Goal: Task Accomplishment & Management: Complete application form

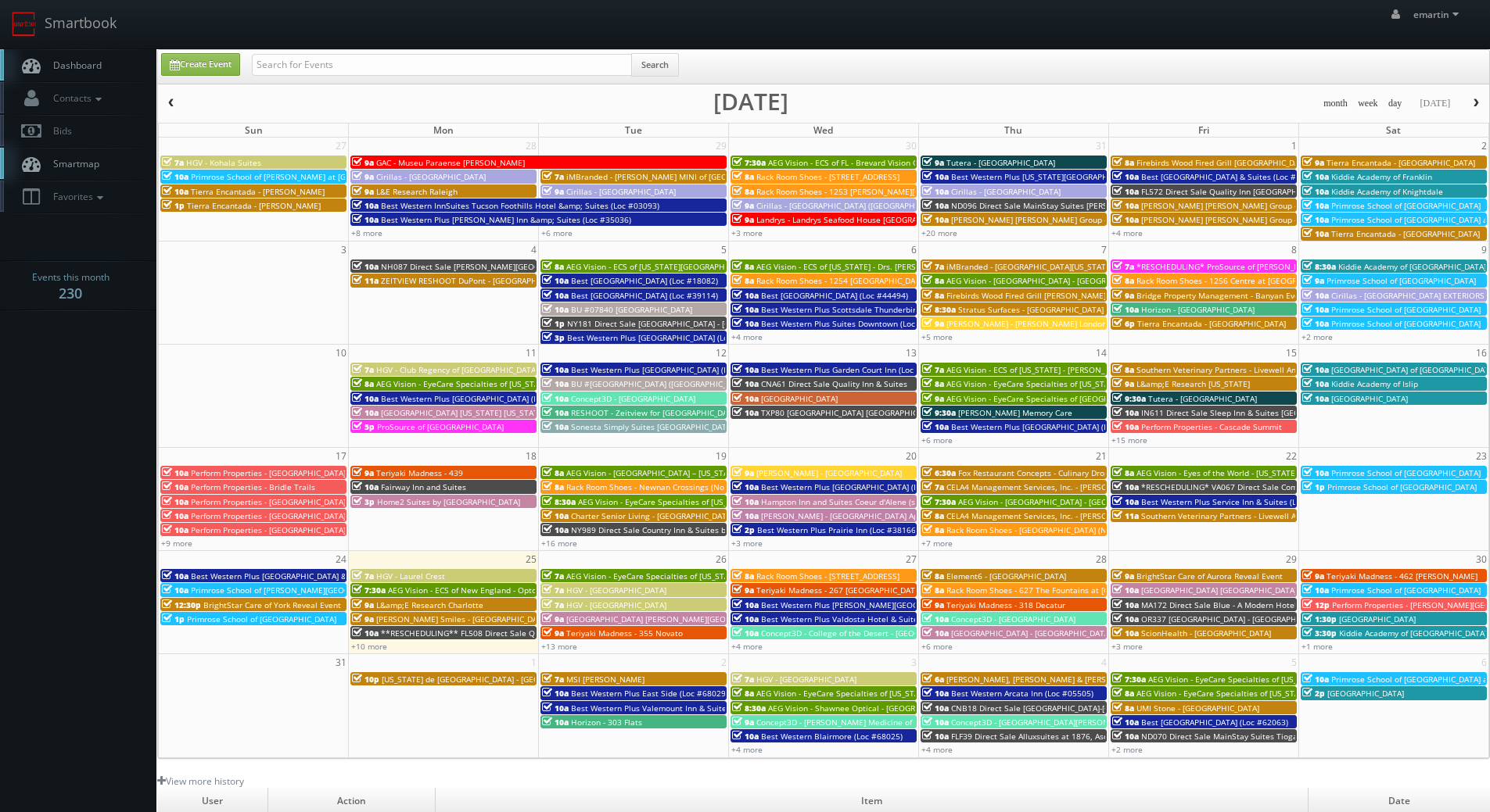
click at [75, 369] on body "Smartbook Toggle Side Navigation Toggle Top Navigation emartin emartin Profile …" at bounding box center [745, 540] width 1490 height 1081
click at [98, 63] on span "Dashboard" at bounding box center [73, 65] width 57 height 14
click at [68, 70] on span "Dashboard" at bounding box center [73, 65] width 57 height 14
click at [212, 66] on link "Create Event" at bounding box center [201, 64] width 79 height 23
type input "08/25/2025"
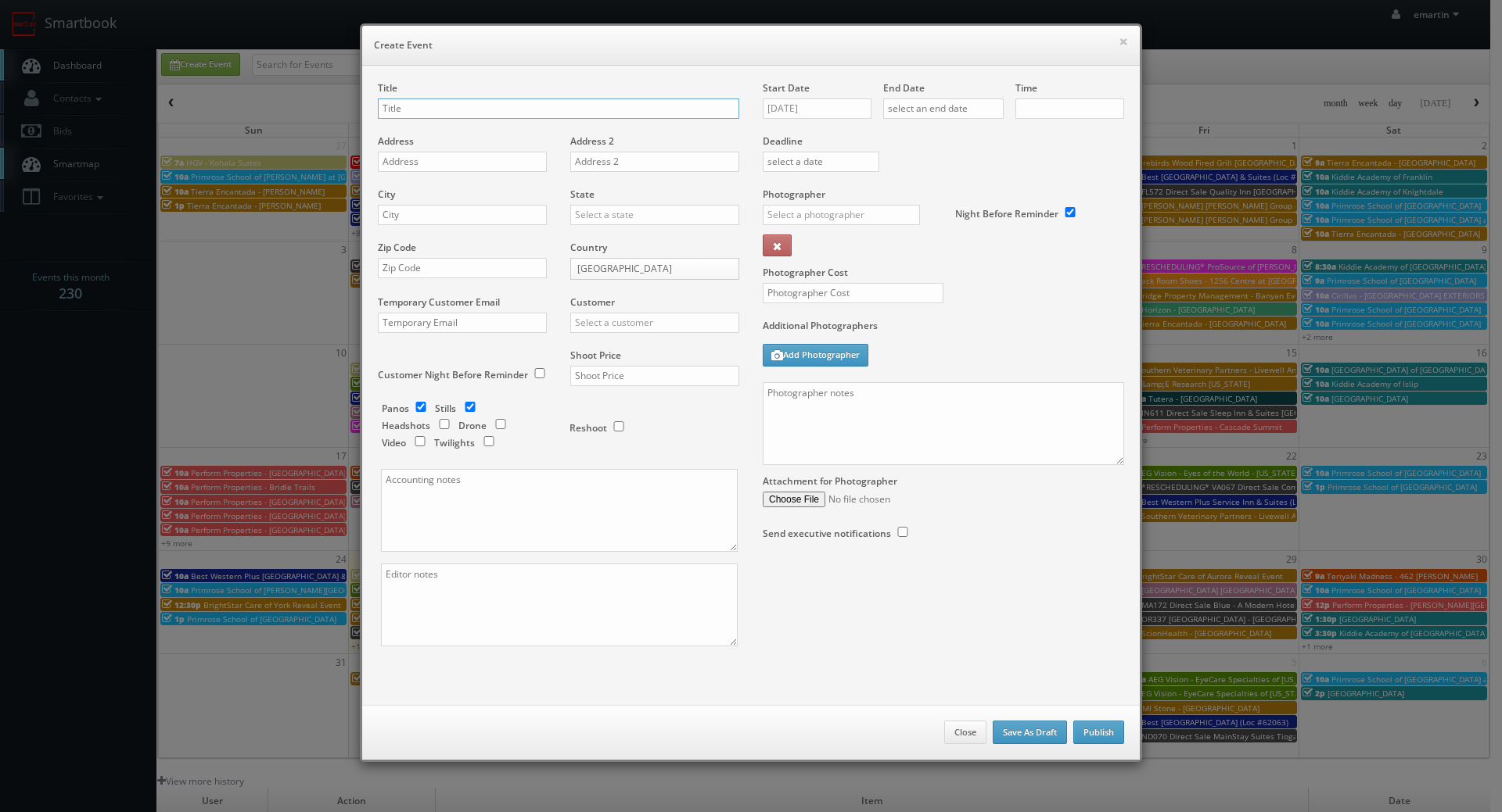
checkbox input "true"
type input "10:00am"
checkbox input "true"
type input "Test"
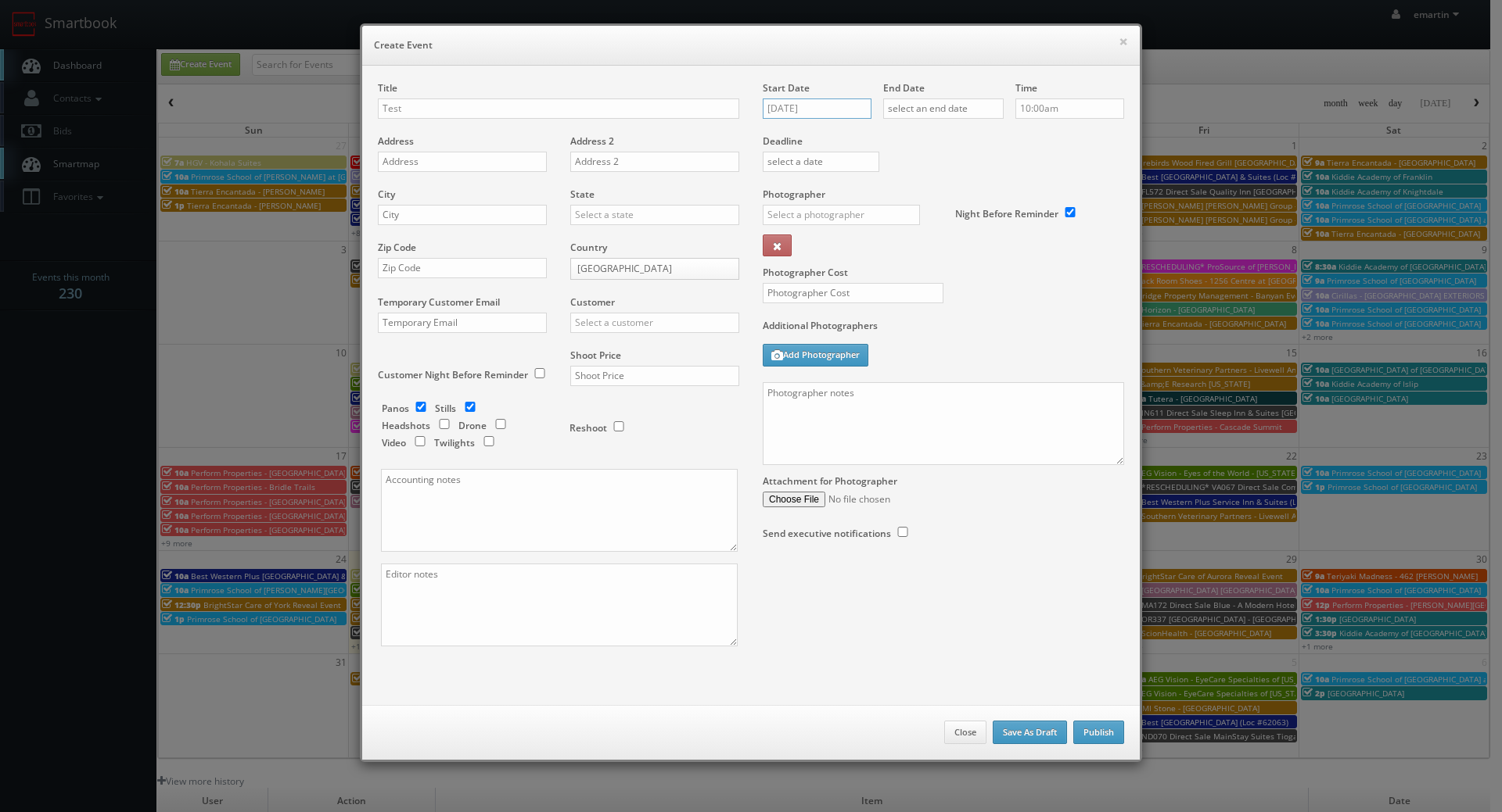
click at [813, 113] on input "08/25/2025" at bounding box center [817, 108] width 109 height 21
click at [814, 276] on td "26" at bounding box center [818, 273] width 21 height 23
type input "08/26/2025"
click at [956, 110] on input "text" at bounding box center [944, 108] width 121 height 21
click at [930, 270] on td "26" at bounding box center [938, 273] width 21 height 23
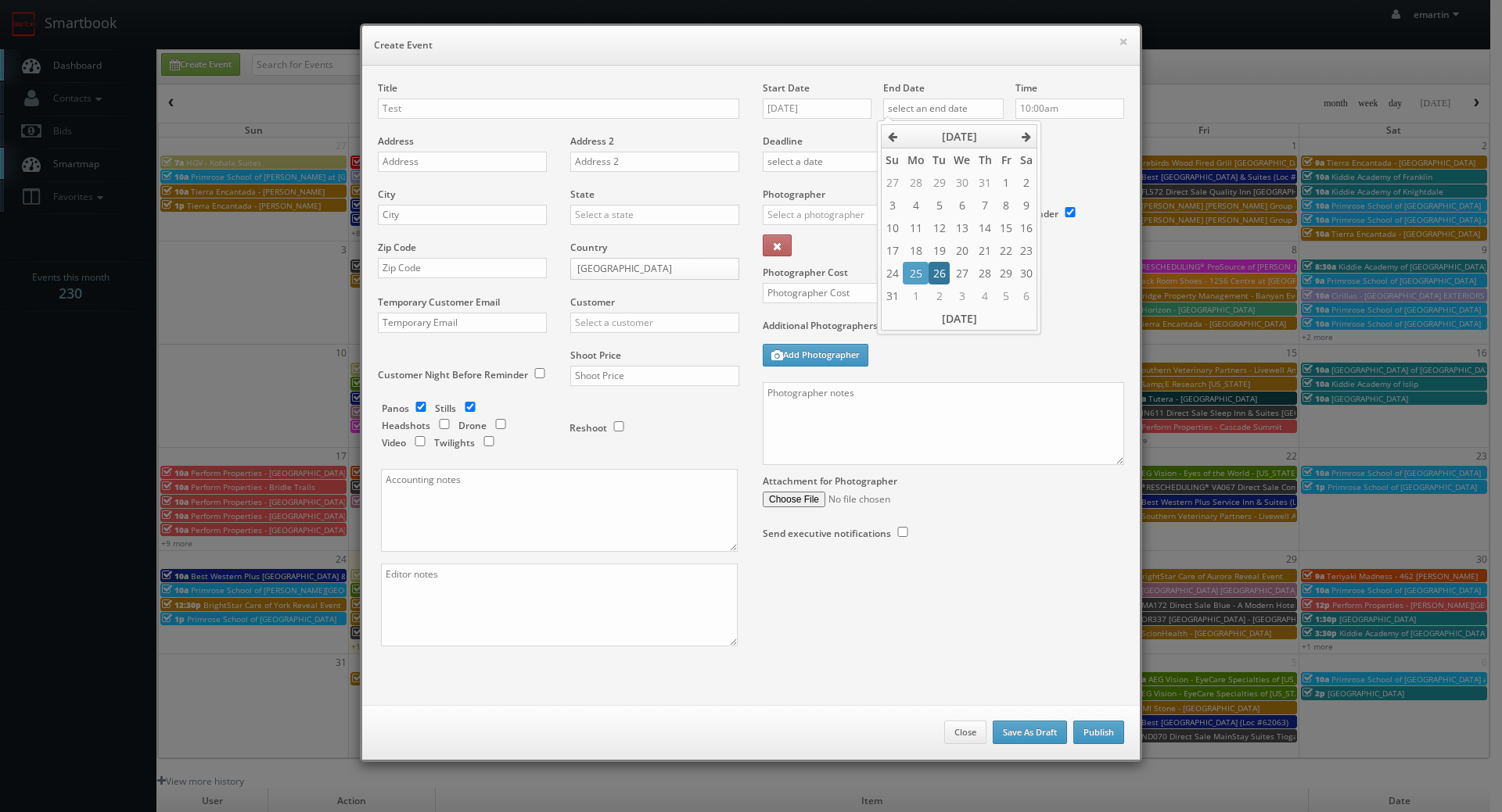
type input "08/26/2025"
click at [1067, 138] on label "Deadline" at bounding box center [943, 140] width 385 height 14
click at [1057, 111] on input "10:00am" at bounding box center [1069, 108] width 109 height 21
type input "1:30pm"
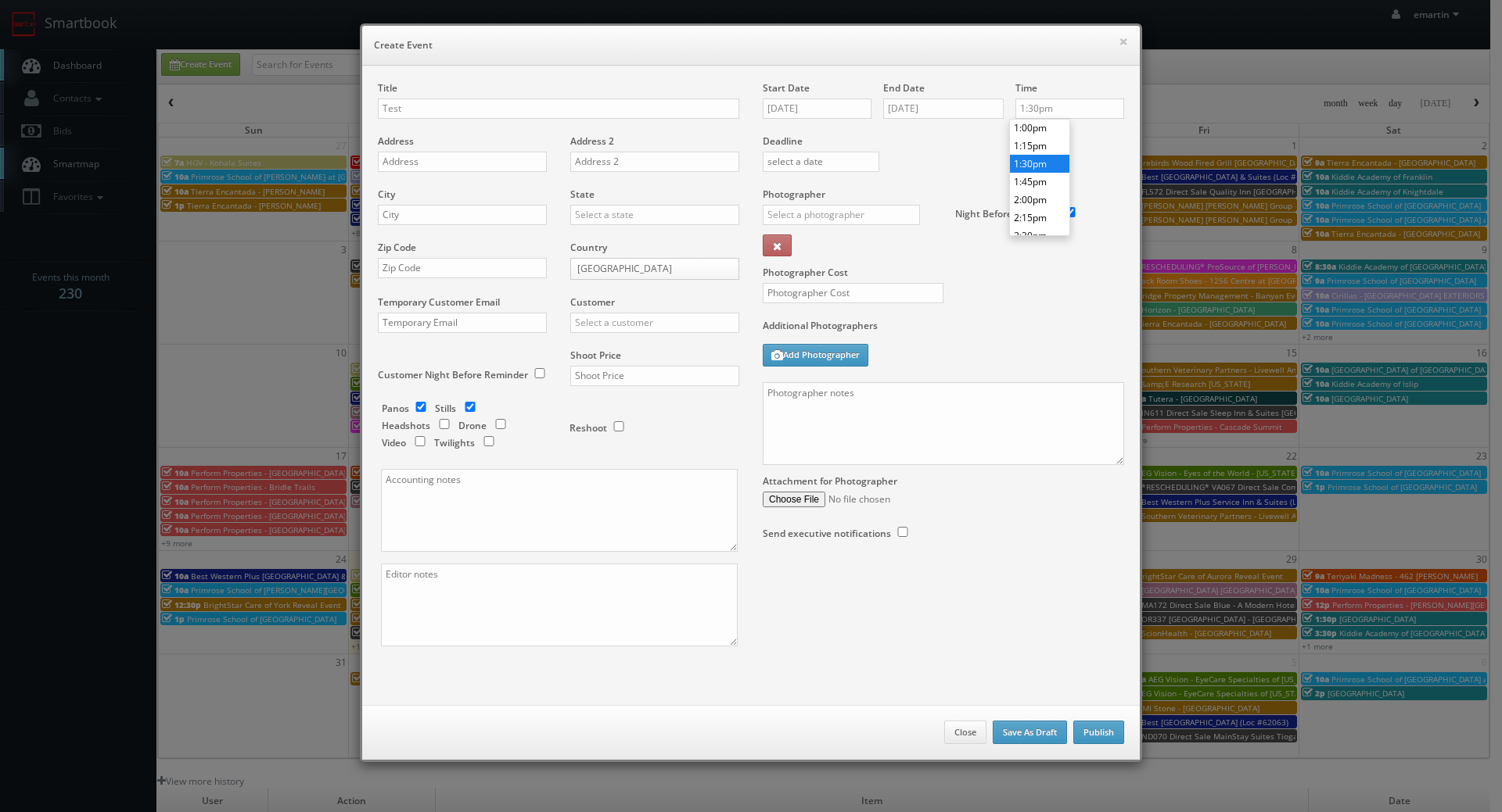
click at [1046, 167] on li "1:30pm" at bounding box center [1039, 164] width 59 height 18
click at [1035, 330] on label "Additional Photographers" at bounding box center [943, 329] width 361 height 21
click at [811, 218] on input "text" at bounding box center [841, 215] width 158 height 21
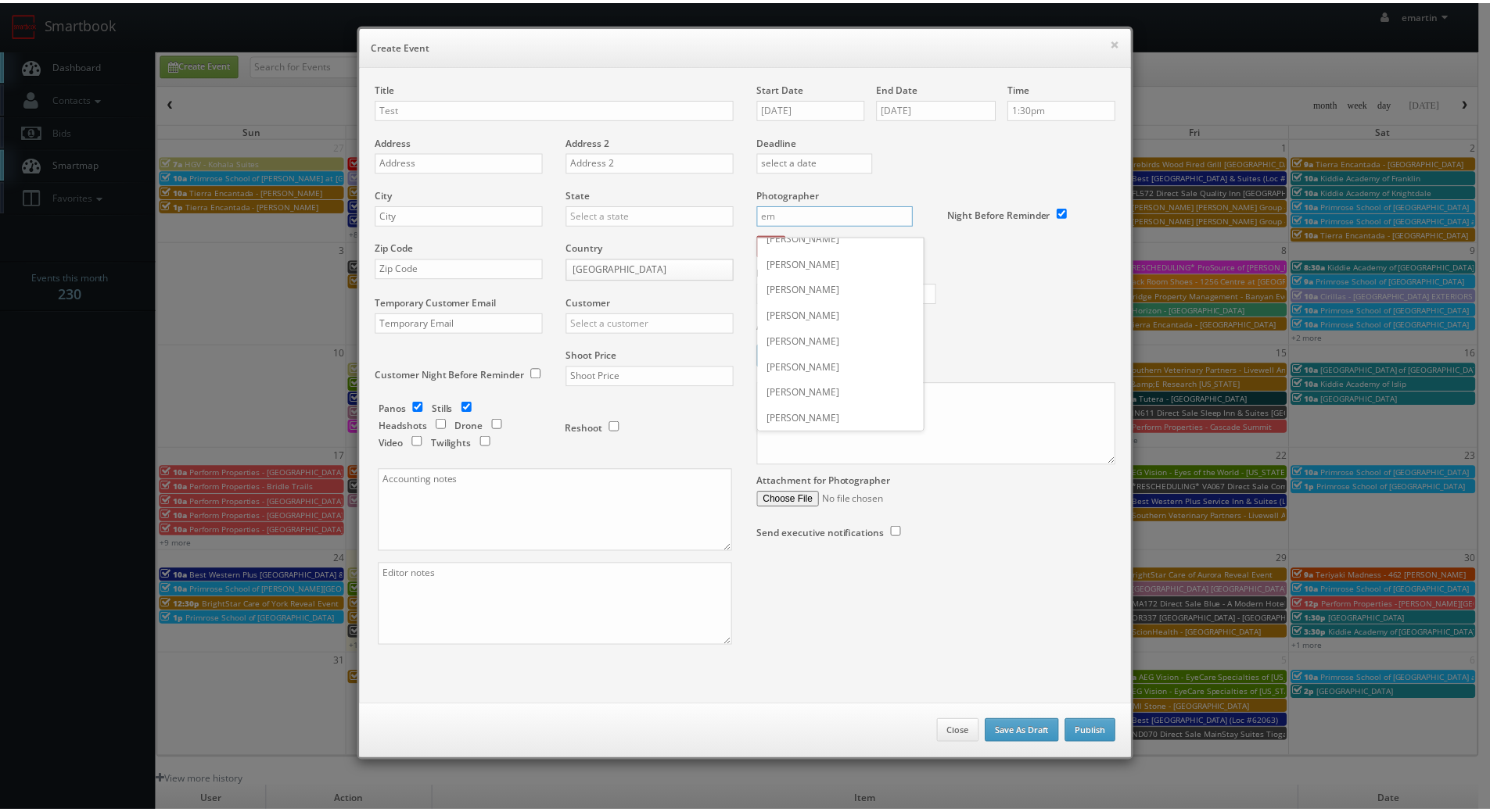
scroll to position [0, 0]
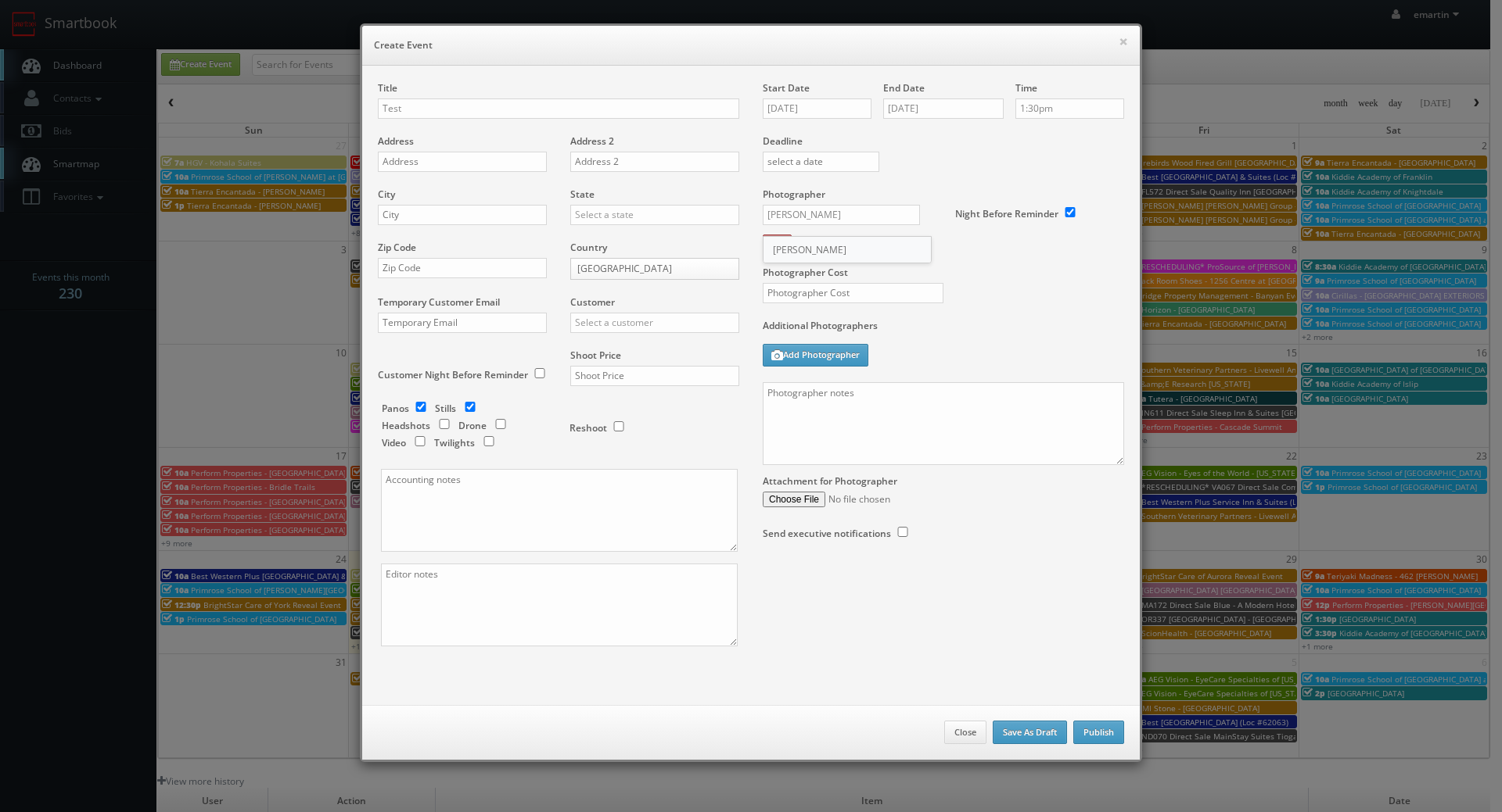
click at [835, 254] on div "[PERSON_NAME]" at bounding box center [847, 249] width 167 height 26
type input "[PERSON_NAME]"
click at [846, 284] on input "text" at bounding box center [853, 293] width 181 height 21
type input "0"
click at [605, 309] on div "Customer Choice Hotels ACC Concept3D Firebirds GBV Choice Hotels Canada Heartla…" at bounding box center [648, 321] width 181 height 53
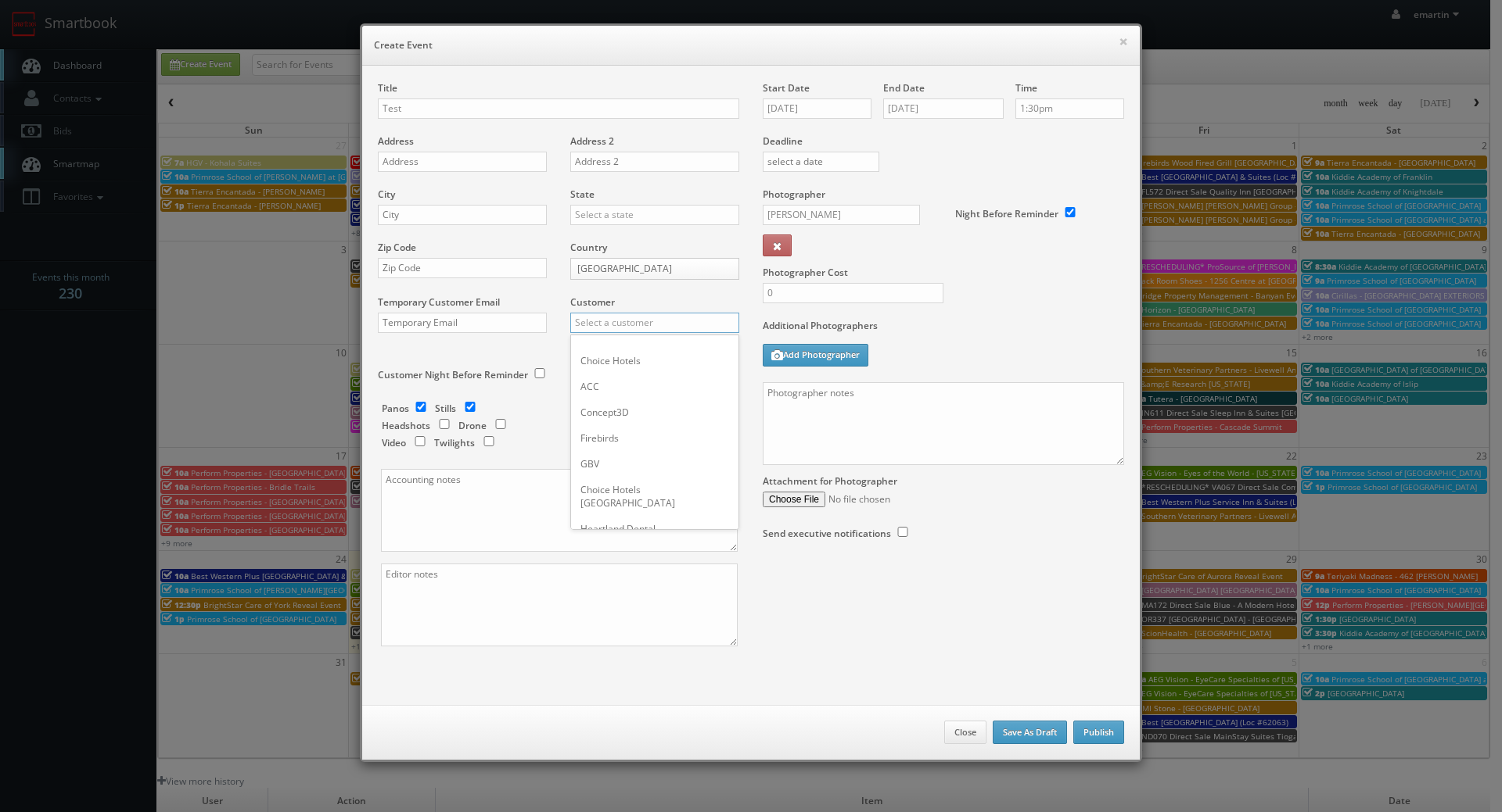
click at [606, 318] on input "text" at bounding box center [655, 322] width 169 height 21
click at [608, 341] on div "GBV" at bounding box center [655, 348] width 167 height 26
type input "GBV"
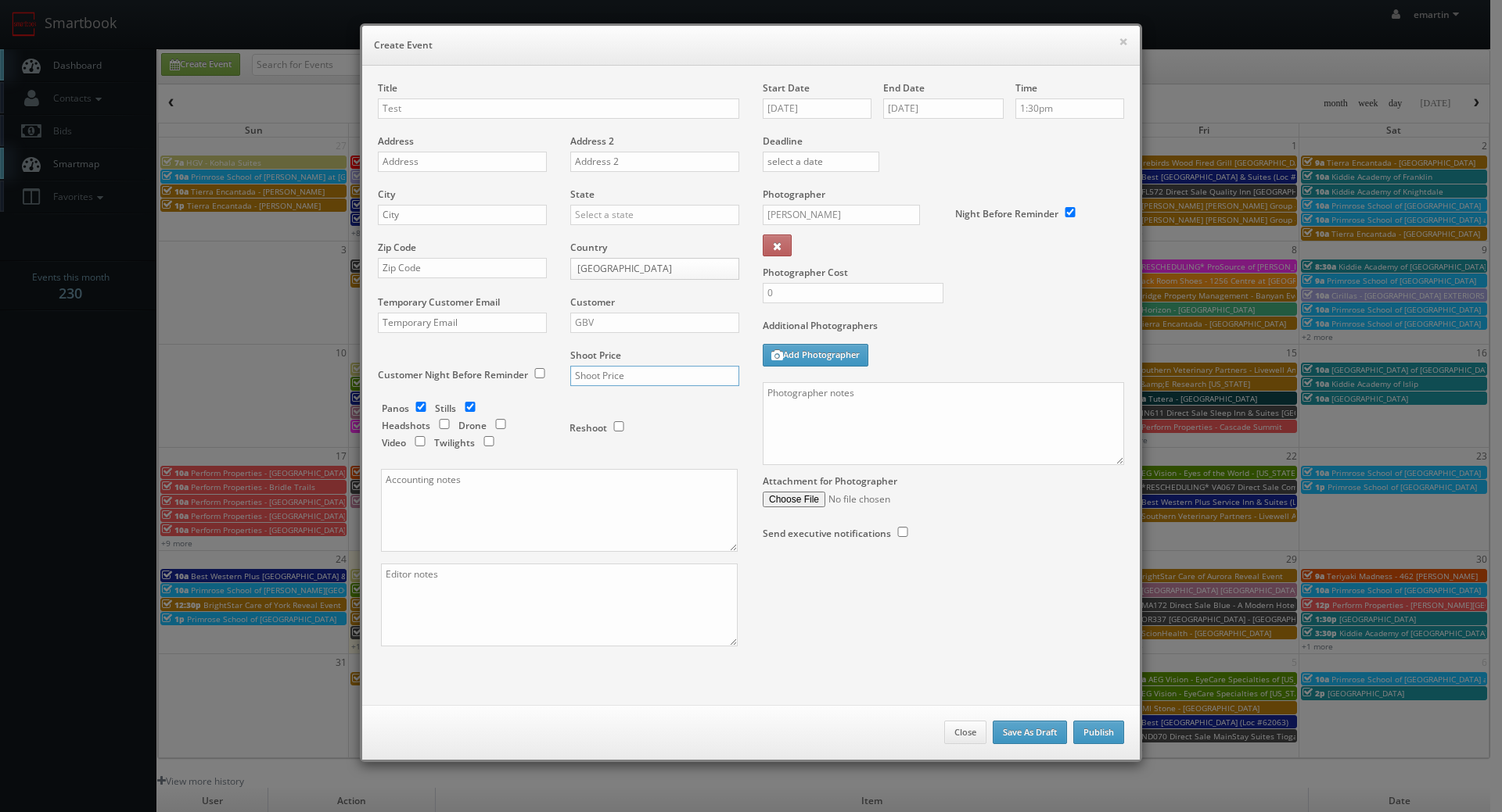
click at [613, 370] on input "text" at bounding box center [655, 375] width 169 height 21
type input "0"
click at [971, 354] on div "Additional Photographers Add Photographer" at bounding box center [943, 350] width 361 height 63
click at [1105, 737] on button "Publish" at bounding box center [1099, 733] width 50 height 23
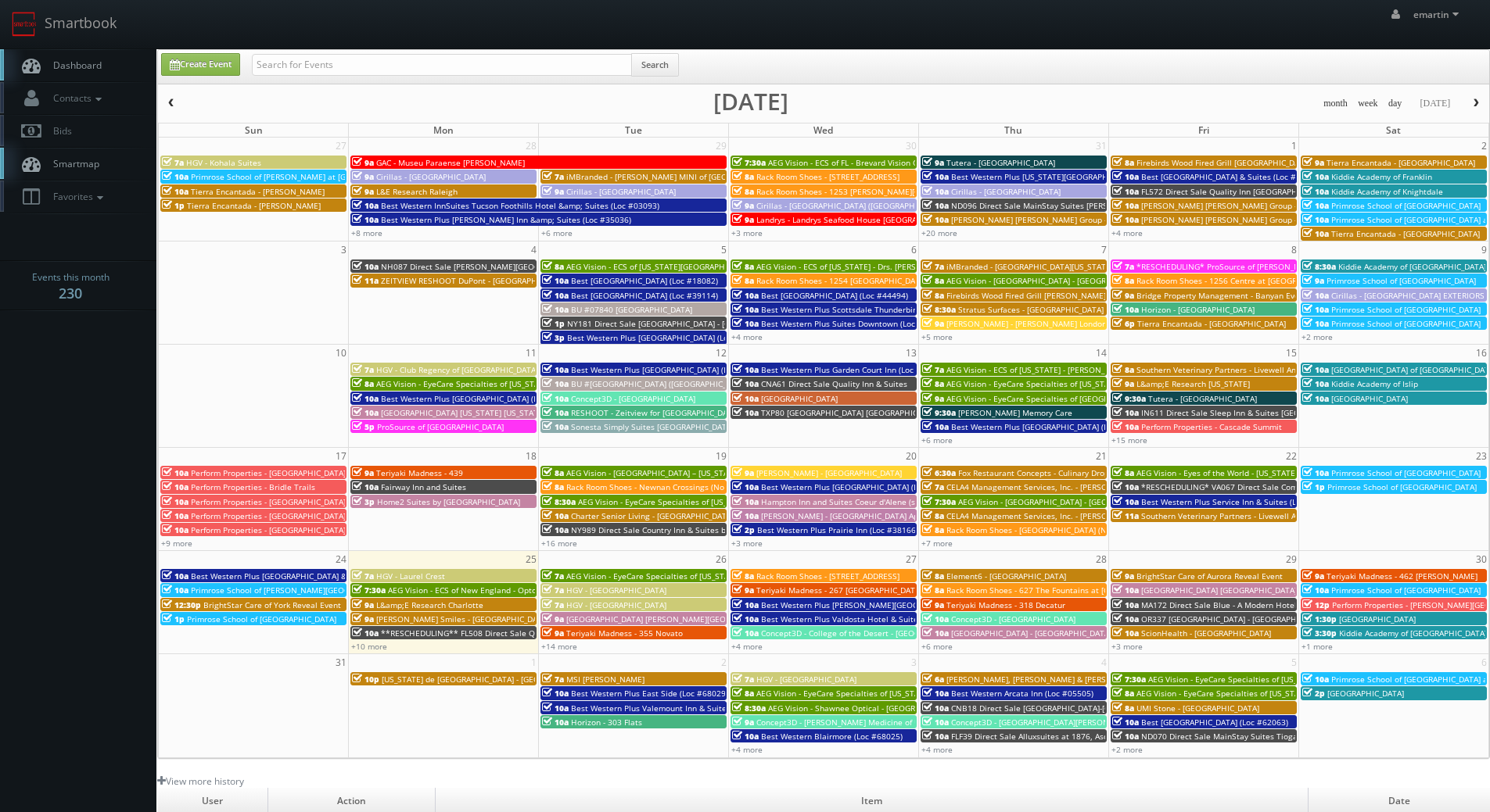
click at [50, 53] on link "Dashboard" at bounding box center [78, 66] width 157 height 32
click at [100, 78] on link "Dashboard" at bounding box center [78, 66] width 157 height 32
click at [201, 72] on link "Create Event" at bounding box center [201, 64] width 79 height 23
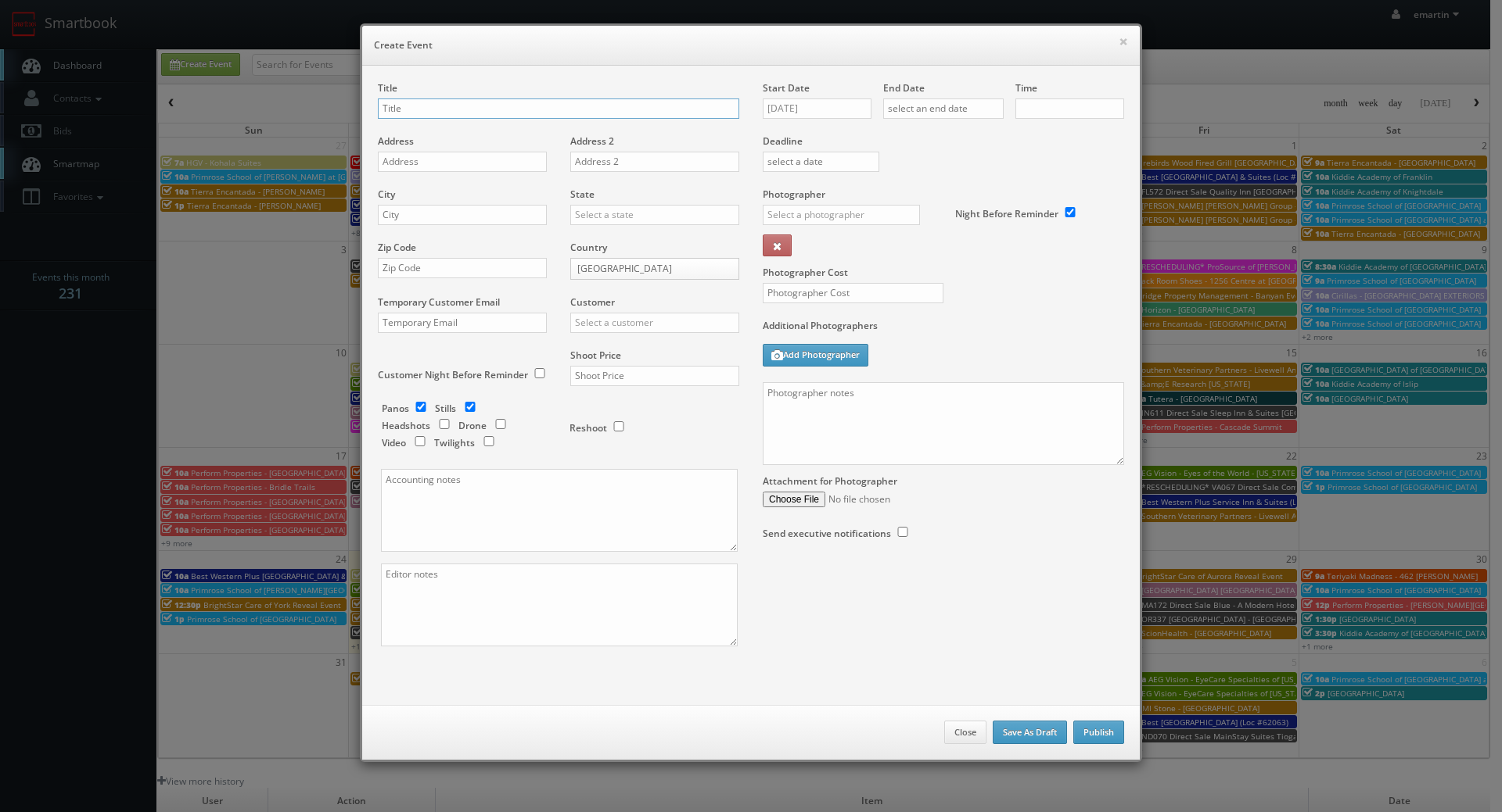
checkbox input "true"
type input "10:00am"
checkbox input "true"
click at [957, 444] on textarea at bounding box center [943, 424] width 361 height 83
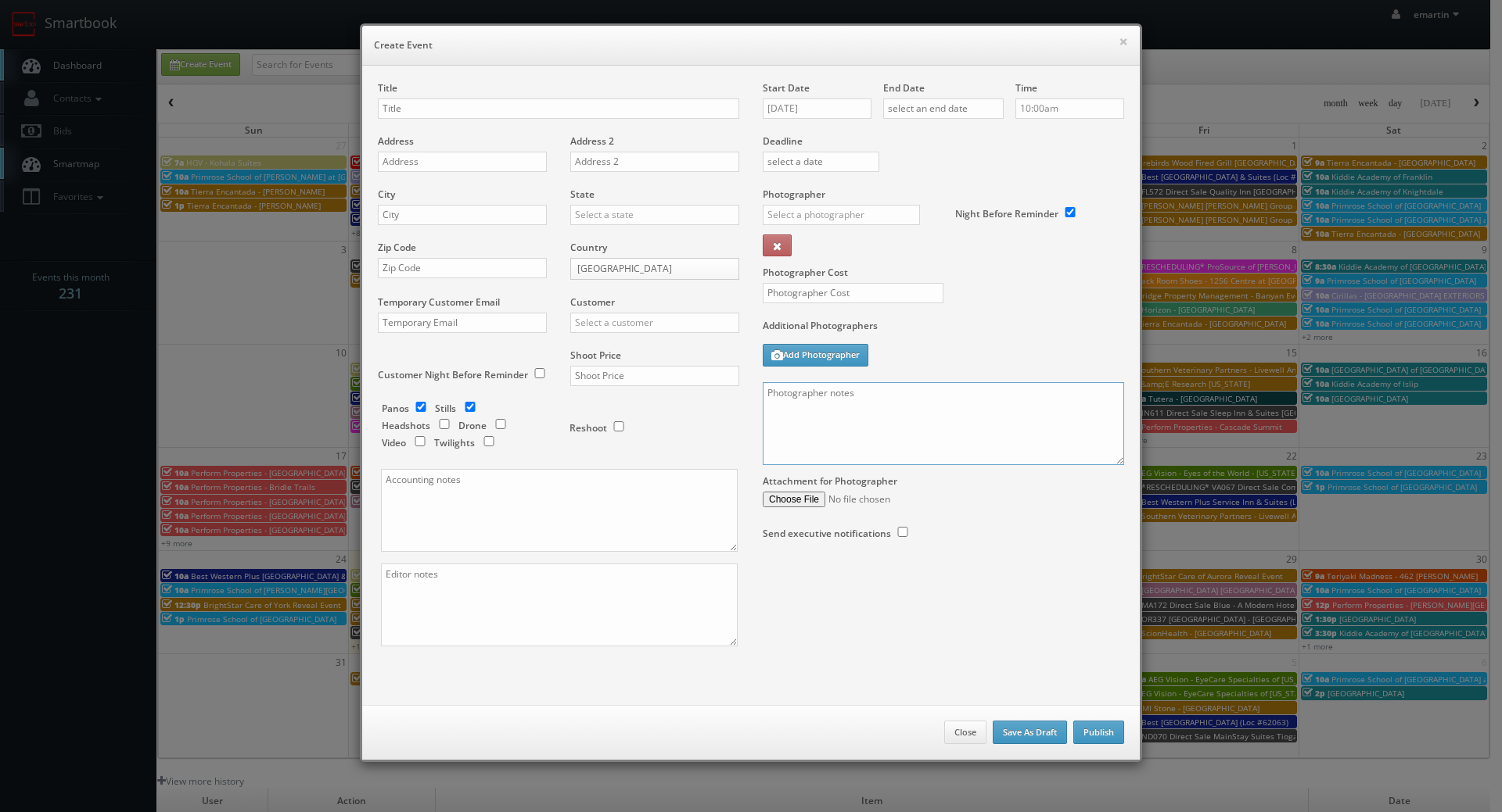
paste textarea "Onsite contacts are We need to deliver 10 stills to the client so please take a…"
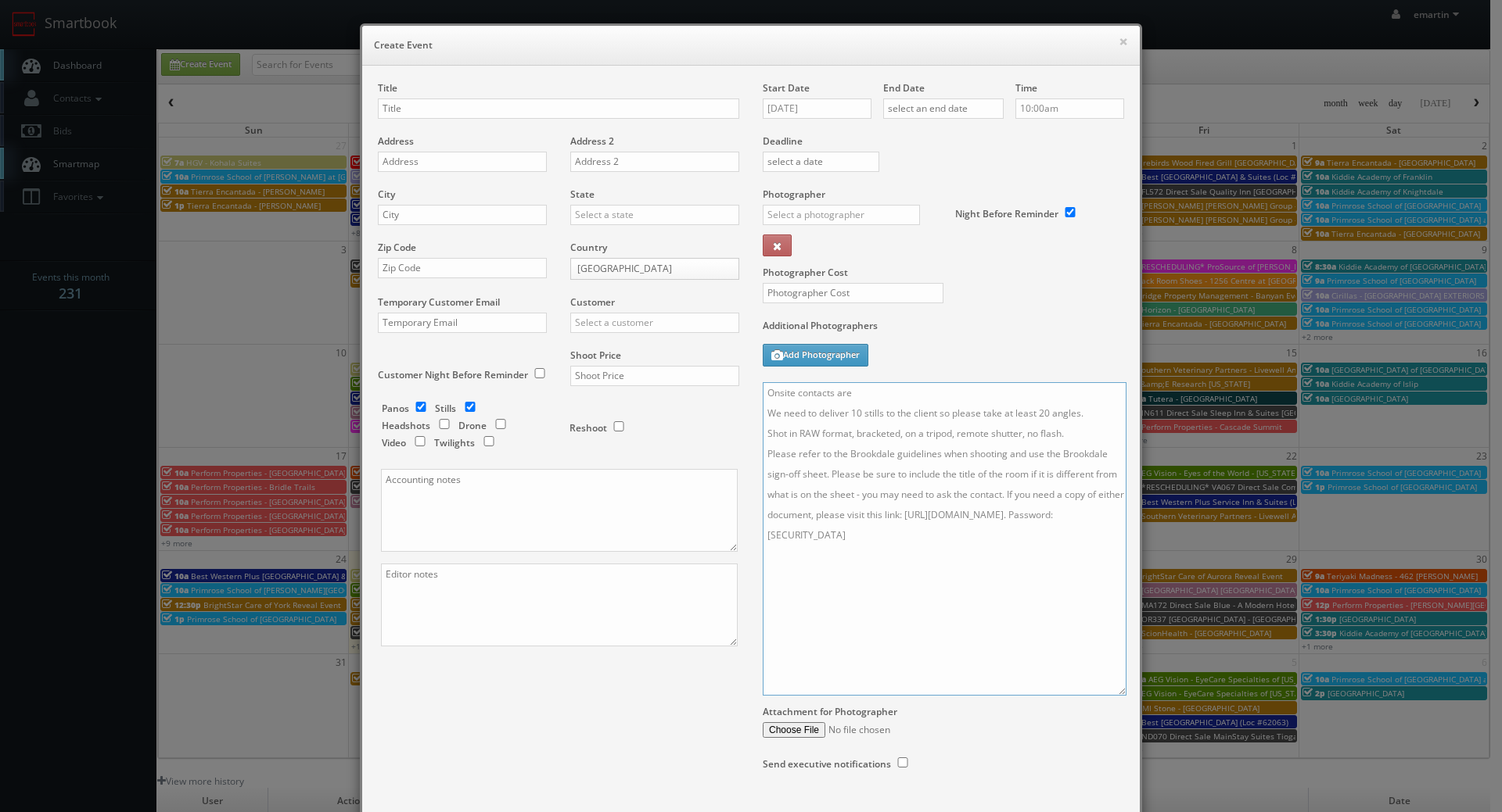
drag, startPoint x: 1109, startPoint y: 508, endPoint x: 1113, endPoint y: 693, distance: 185.0
click at [1113, 693] on textarea "Onsite contacts are We need to deliver 10 stills to the client so please take a…" at bounding box center [945, 539] width 364 height 313
click at [872, 398] on textarea "Onsite contacts are We need to deliver 10 stills to the client so please take a…" at bounding box center [945, 539] width 364 height 313
click at [883, 400] on textarea "Onsite contacts are We need to deliver 10 stills to the client so please take a…" at bounding box center [945, 539] width 364 height 313
drag, startPoint x: 930, startPoint y: 390, endPoint x: 870, endPoint y: 396, distance: 60.3
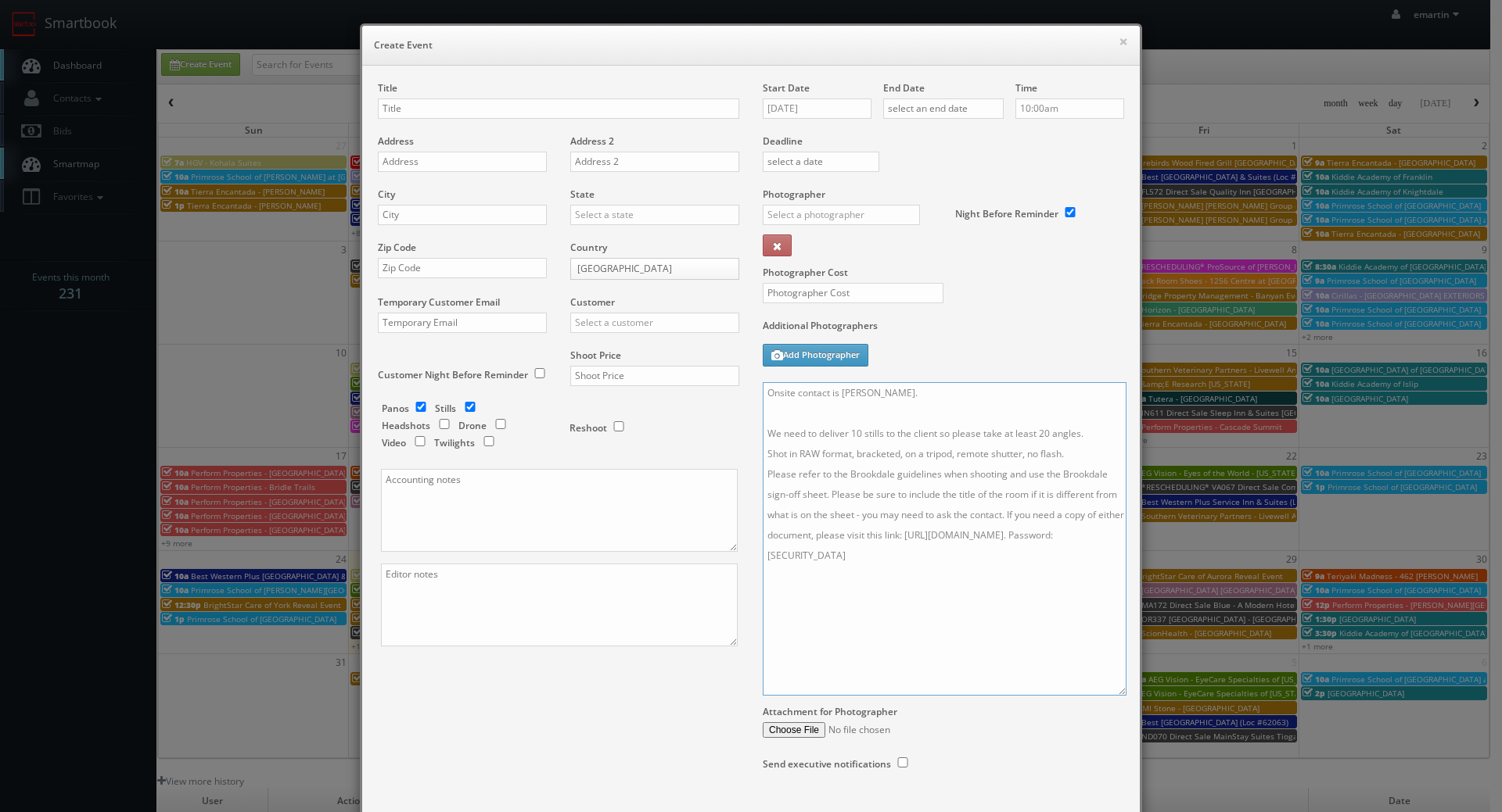
click at [870, 396] on textarea "Onsite contact is Staci Stweart. We need to deliver 10 stills to the client so …" at bounding box center [945, 539] width 364 height 313
type textarea "Onsite contact is Staci Stewart. We need to deliver 10 stills to the client so …"
click at [413, 404] on input "checkbox" at bounding box center [421, 406] width 23 height 10
checkbox input "false"
click at [598, 324] on input "text" at bounding box center [655, 322] width 169 height 21
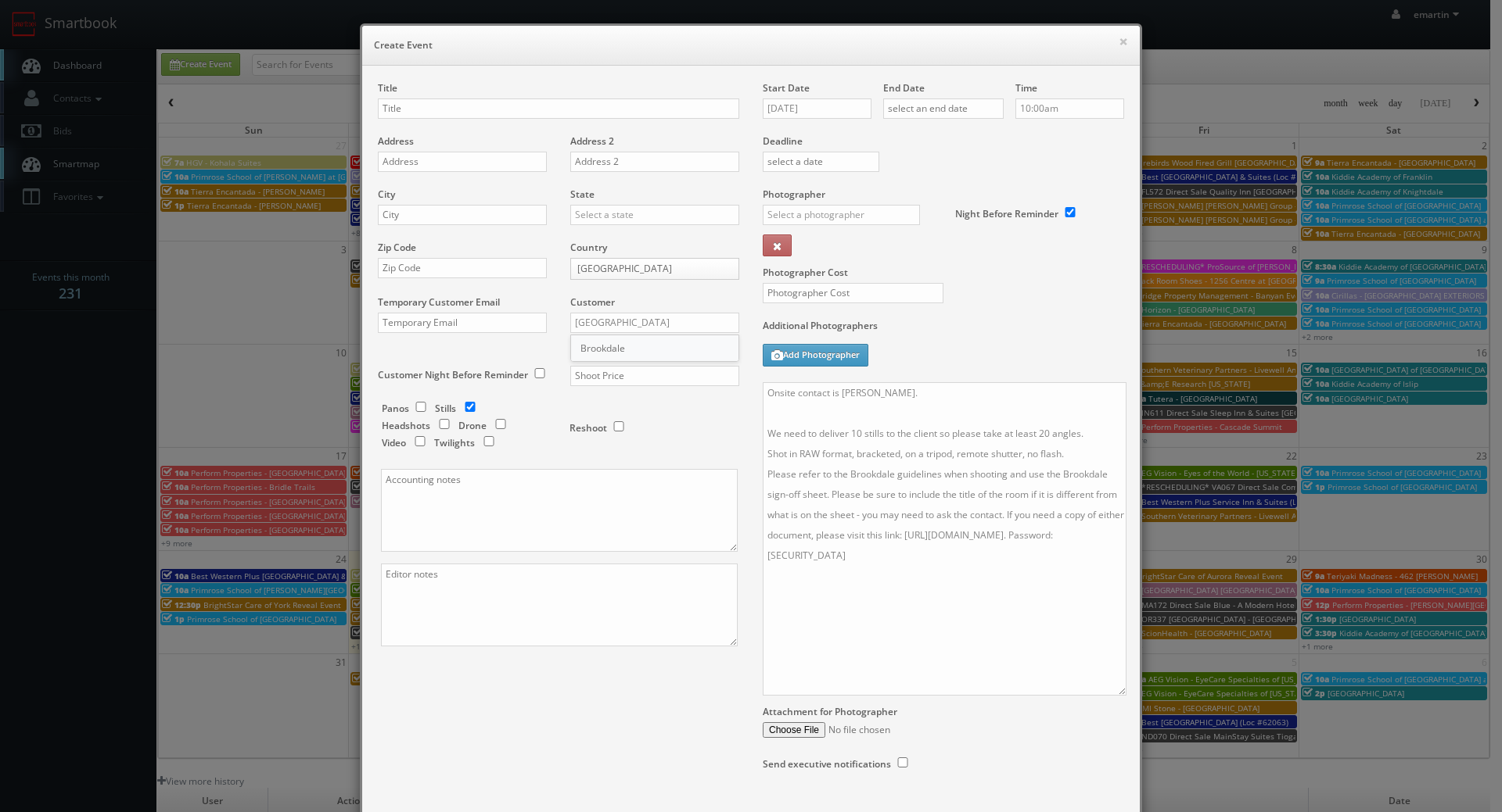
click at [620, 348] on div "Brookdale" at bounding box center [655, 348] width 167 height 26
type input "Brookdale"
click at [615, 372] on input "text" at bounding box center [655, 375] width 169 height 21
type input "700"
click at [779, 212] on input "text" at bounding box center [841, 215] width 158 height 21
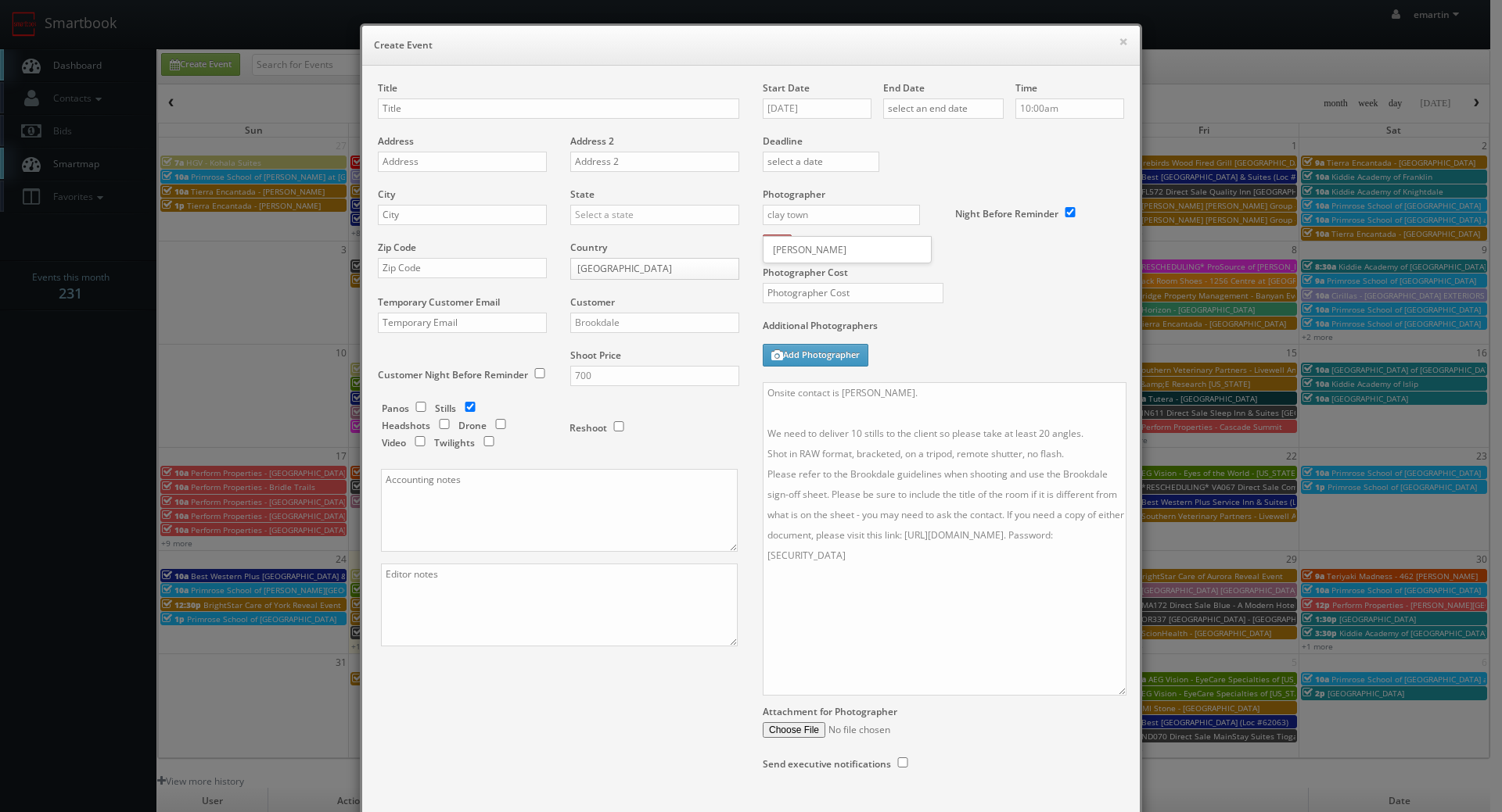
drag, startPoint x: 783, startPoint y: 244, endPoint x: 793, endPoint y: 254, distance: 14.1
click at [783, 245] on div "Clay Townsend" at bounding box center [847, 249] width 167 height 26
type input "Clay Townsend"
click at [830, 301] on input "text" at bounding box center [853, 293] width 181 height 21
type input "250"
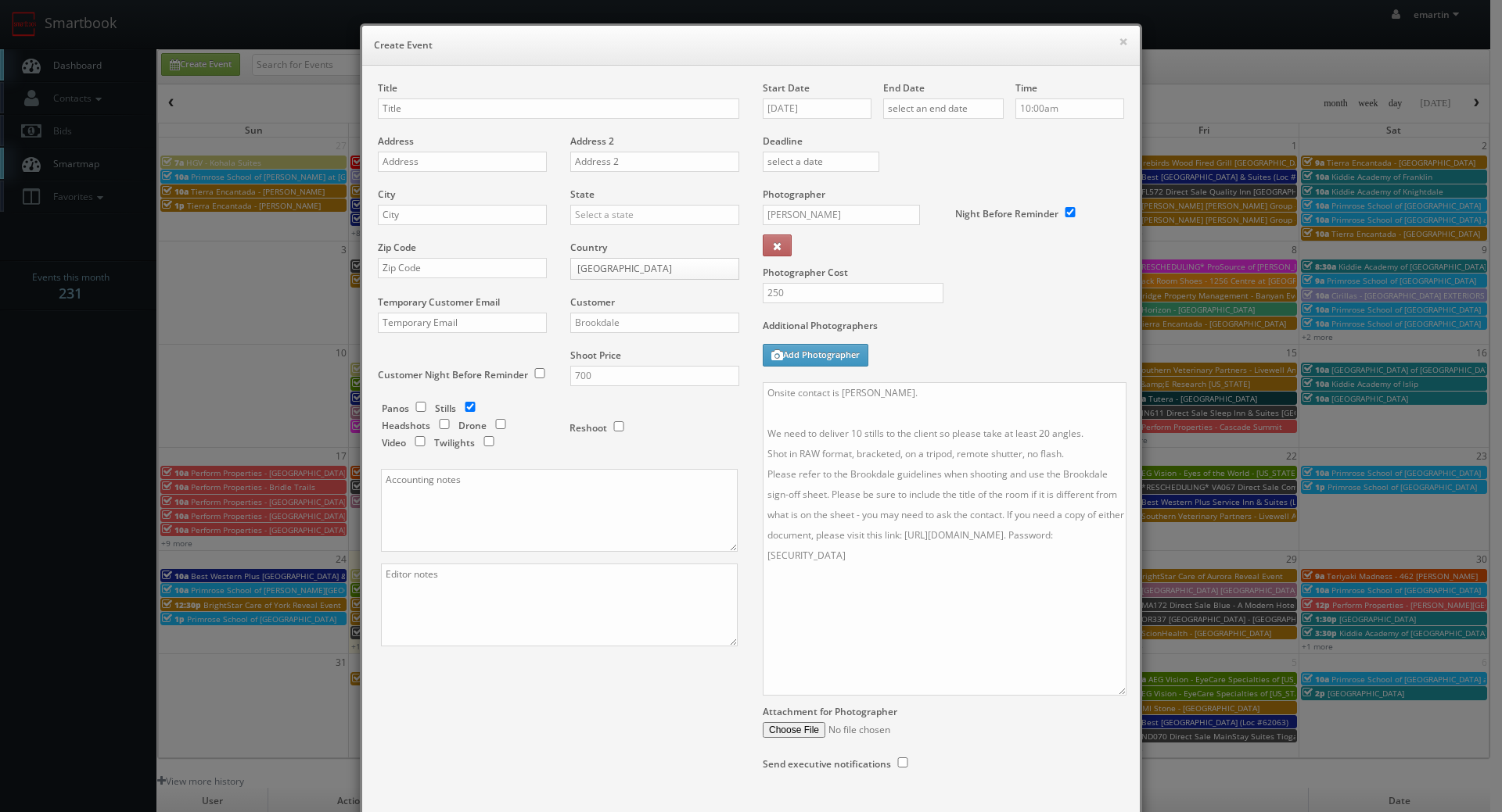
click at [993, 261] on div "Photographer Cost 250" at bounding box center [943, 253] width 385 height 131
click at [391, 142] on label "Address" at bounding box center [396, 140] width 36 height 14
click at [409, 116] on input "text" at bounding box center [558, 108] width 361 height 21
paste input "BU #50610"
click at [448, 123] on div "Title BU #50610" at bounding box center [558, 107] width 361 height 53
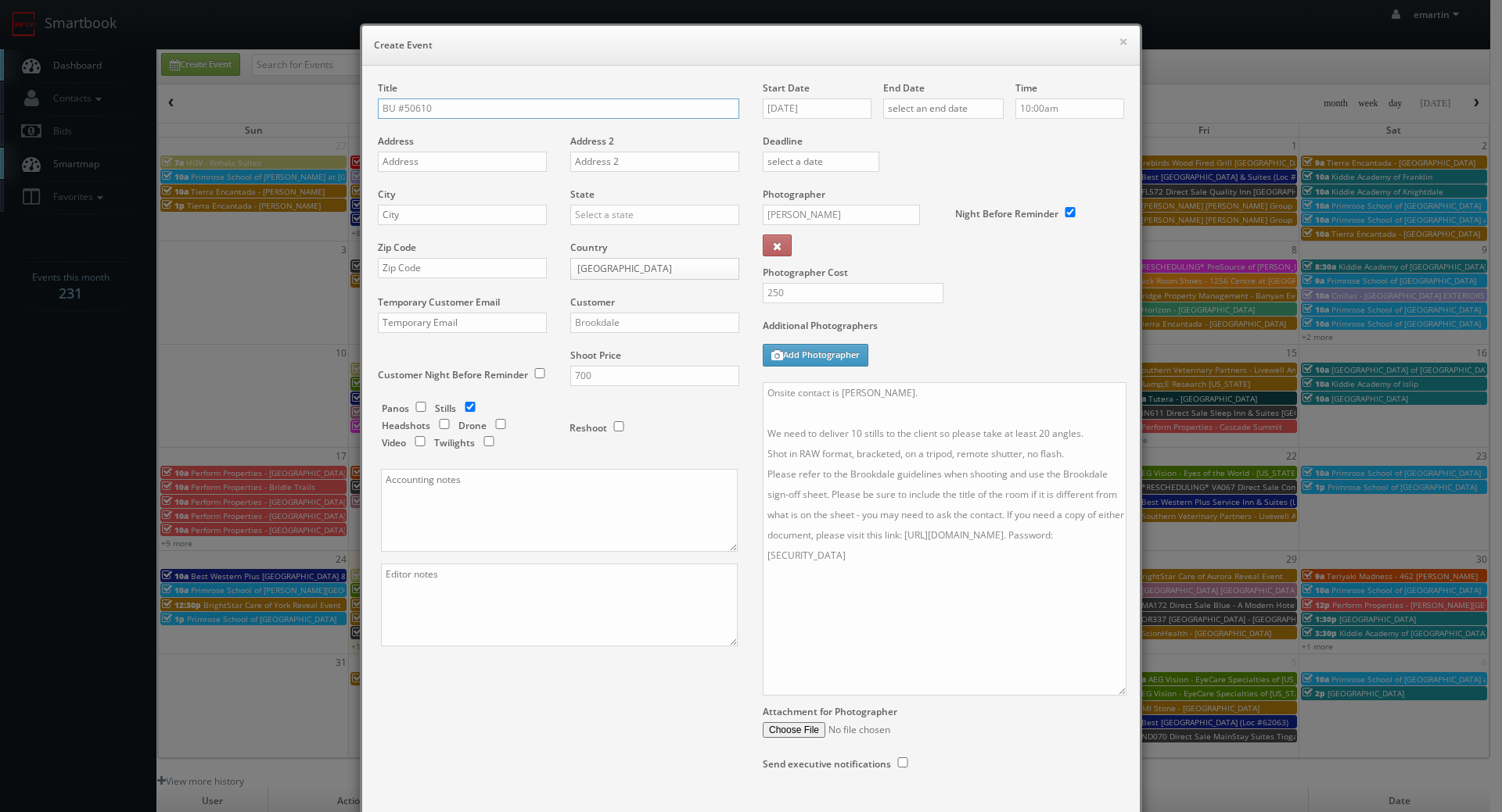
click at [449, 108] on input "BU #50610" at bounding box center [558, 108] width 361 height 21
paste input "Brookdale Carriage Club Providence"
type input "BU #[GEOGRAPHIC_DATA] [GEOGRAPHIC_DATA]"
click at [467, 161] on input "text" at bounding box center [463, 161] width 169 height 21
paste input "5800 Old Providence Rd."
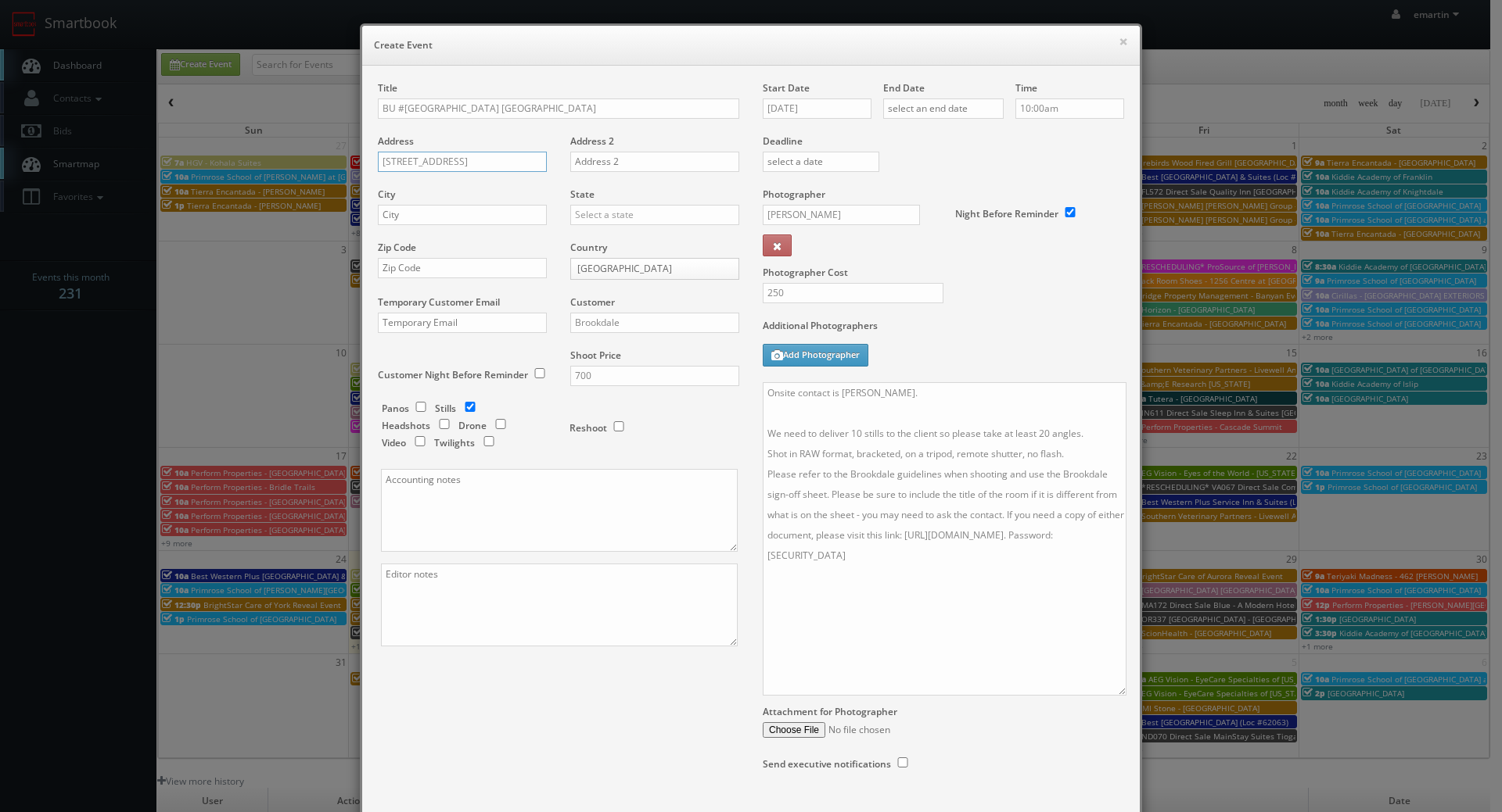
type input "5800 Old Providence Rd."
click at [403, 223] on input "text" at bounding box center [463, 215] width 169 height 21
paste input "Charlotte"
type input "Charlotte"
click at [585, 217] on input "text" at bounding box center [655, 215] width 169 height 21
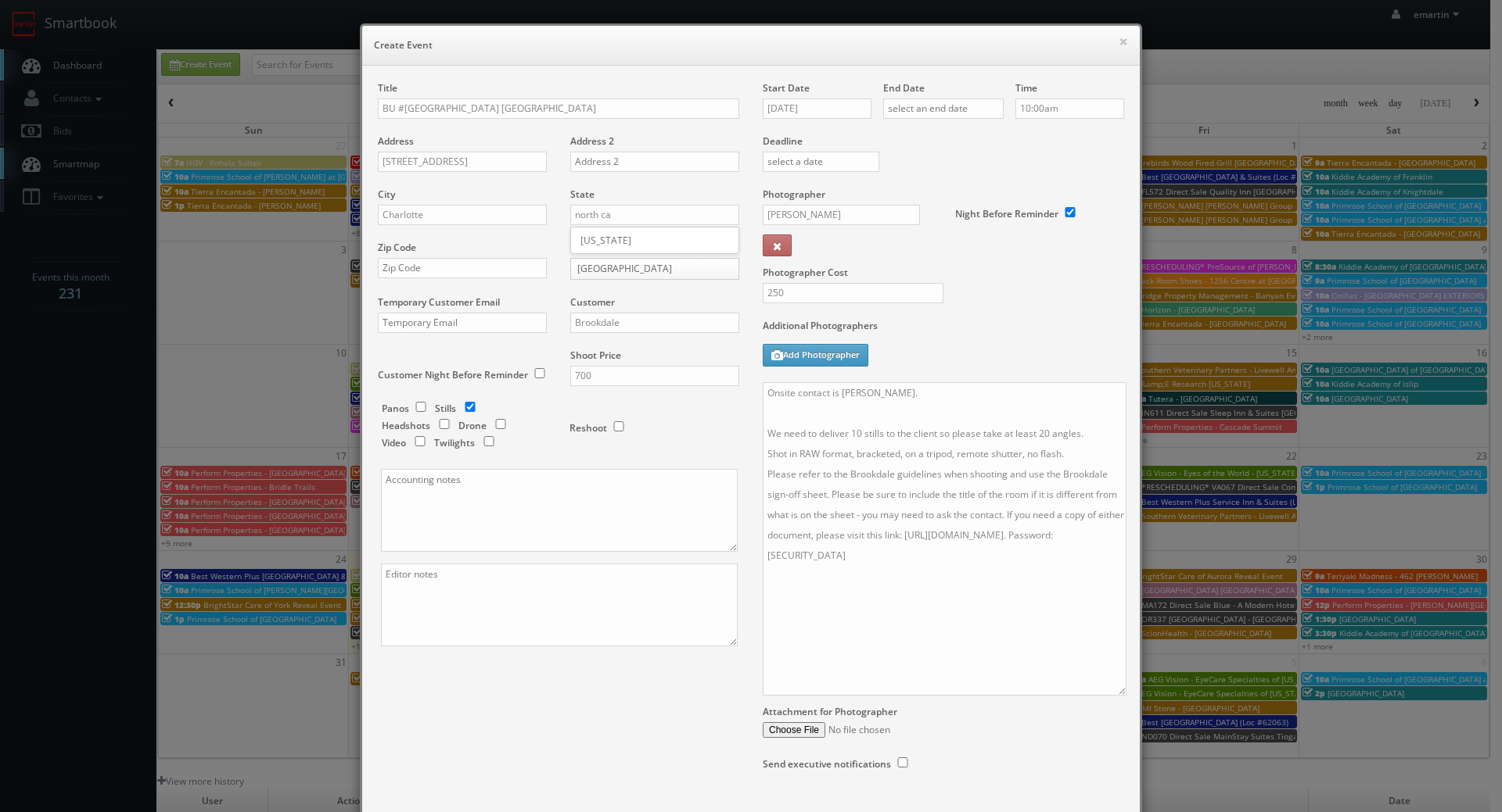
click at [586, 230] on div "[US_STATE]" at bounding box center [655, 240] width 167 height 26
type input "[US_STATE]"
click at [451, 277] on div "Zip Code" at bounding box center [468, 267] width 181 height 53
click at [455, 275] on input "text" at bounding box center [463, 268] width 169 height 21
paste input "28226"
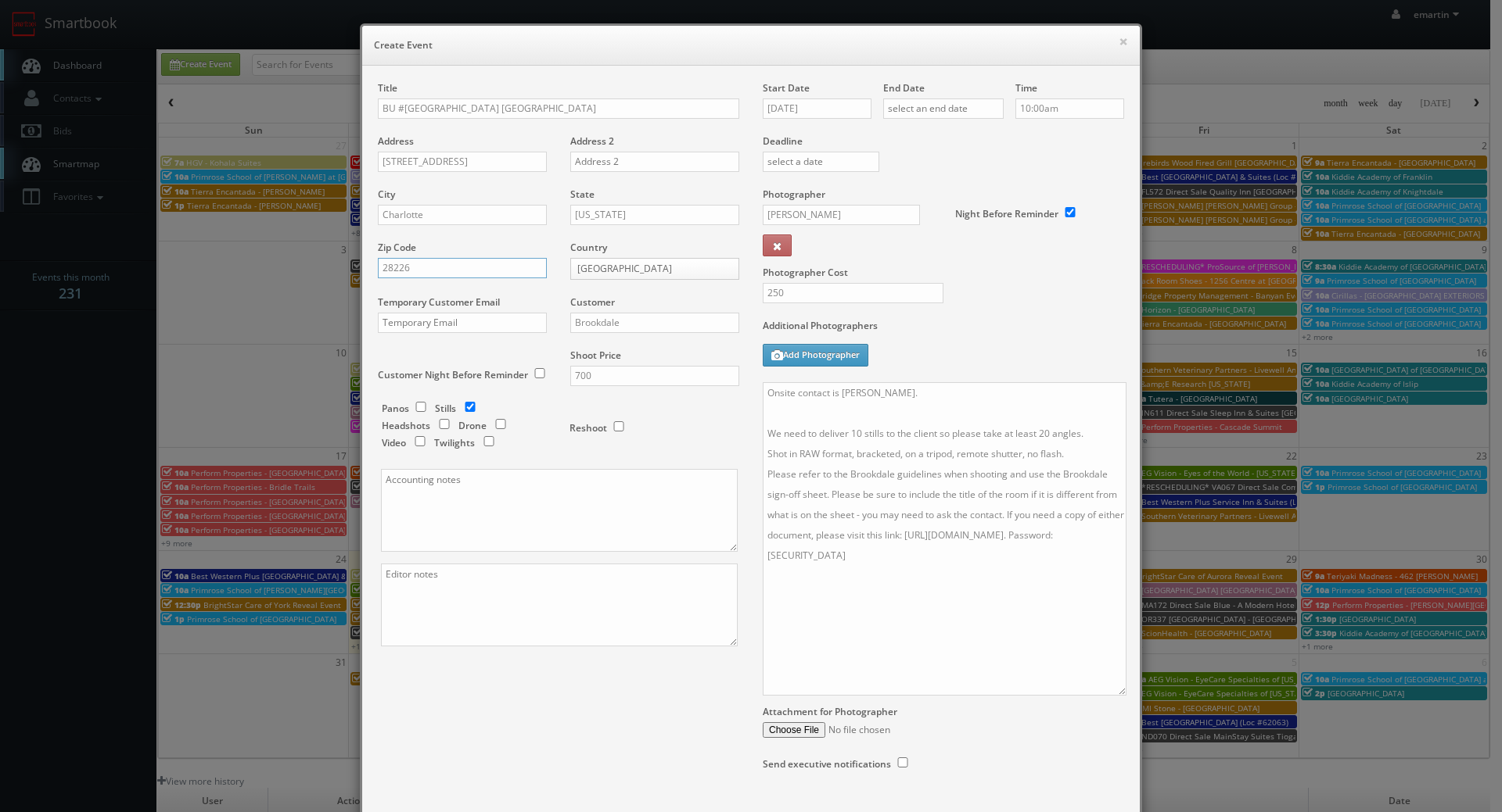
type input "28226"
click at [824, 110] on input "08/25/2025" at bounding box center [817, 108] width 109 height 21
click at [903, 137] on icon at bounding box center [906, 137] width 9 height 11
click at [846, 248] on td "24" at bounding box center [841, 250] width 24 height 23
type input "09/24/2025"
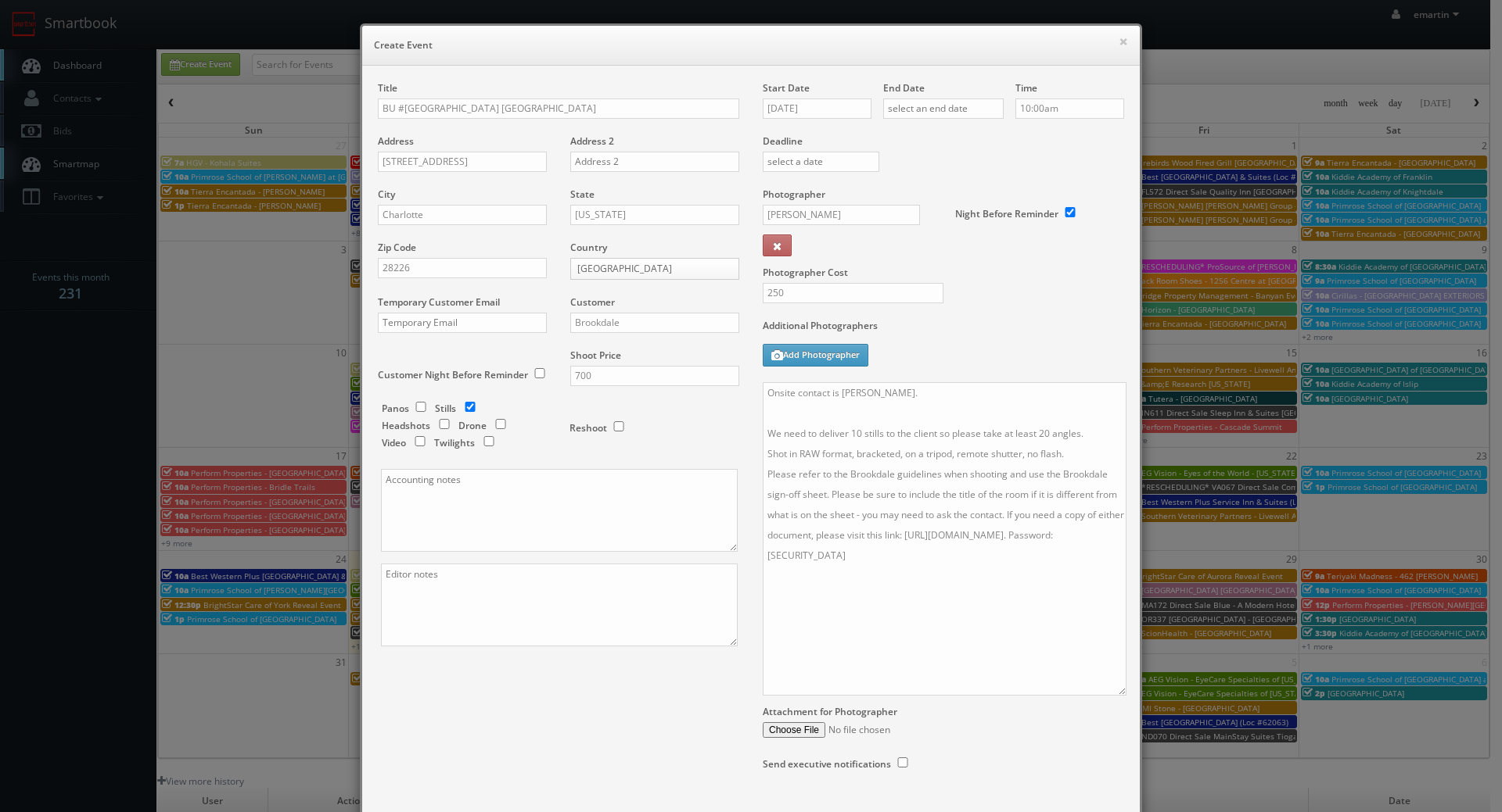
click at [956, 128] on div "End Date" at bounding box center [944, 107] width 121 height 53
click at [956, 104] on input "text" at bounding box center [944, 108] width 121 height 21
click at [1023, 131] on th at bounding box center [1026, 137] width 21 height 23
click at [968, 245] on td "24" at bounding box center [961, 250] width 24 height 23
type input "09/24/2025"
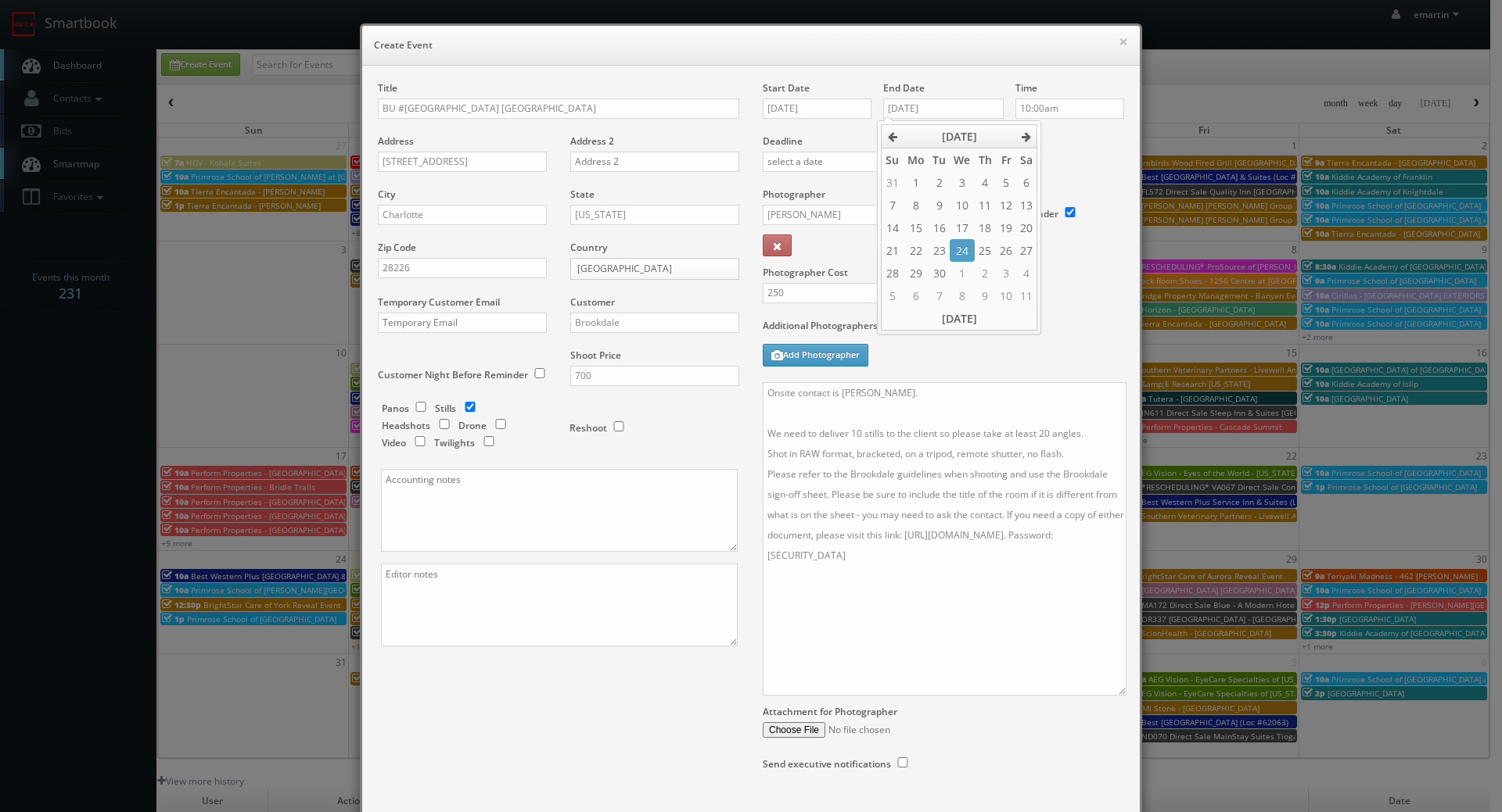
click at [1068, 149] on div "Deadline" at bounding box center [943, 134] width 385 height 106
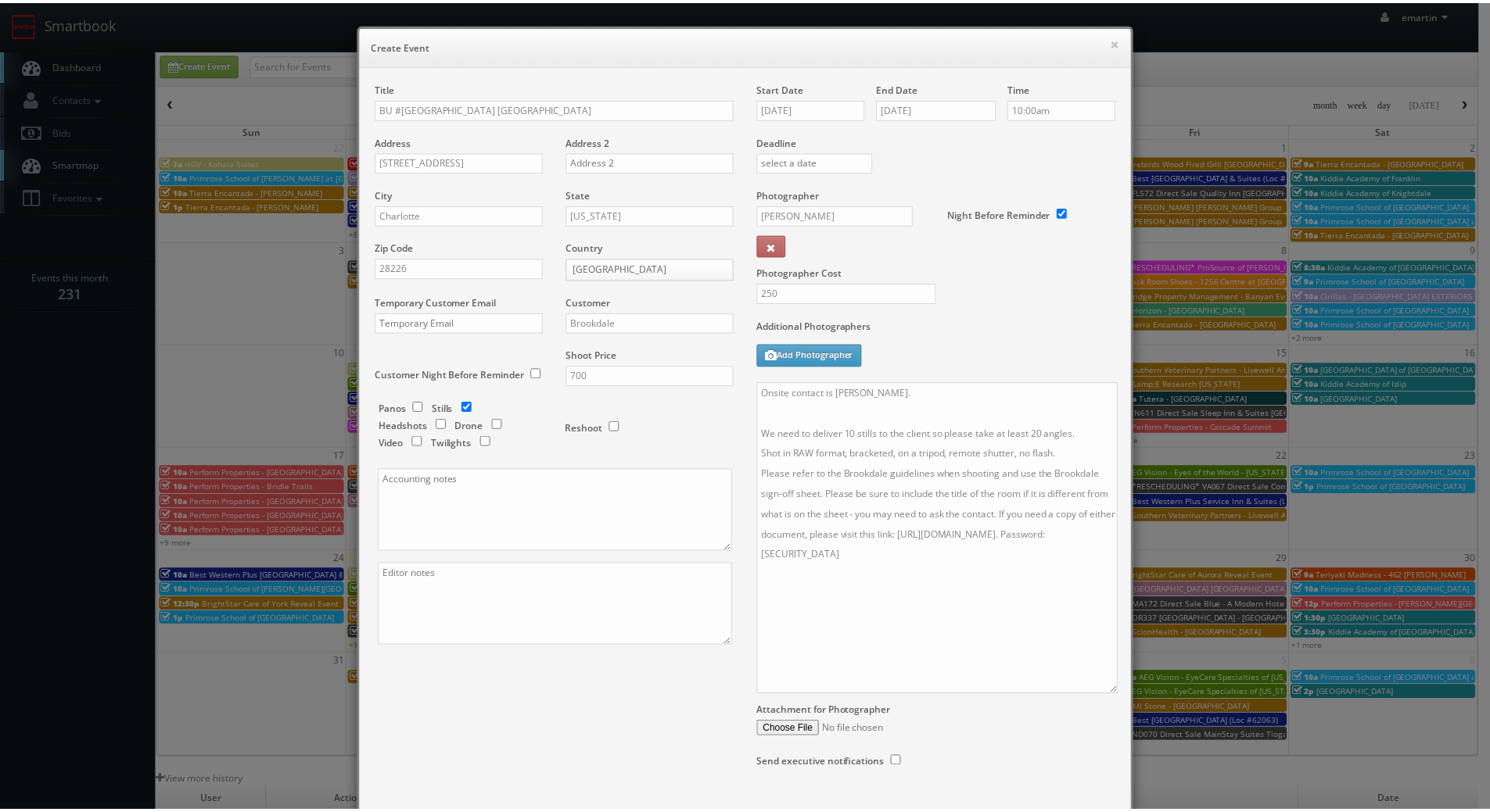
scroll to position [101, 0]
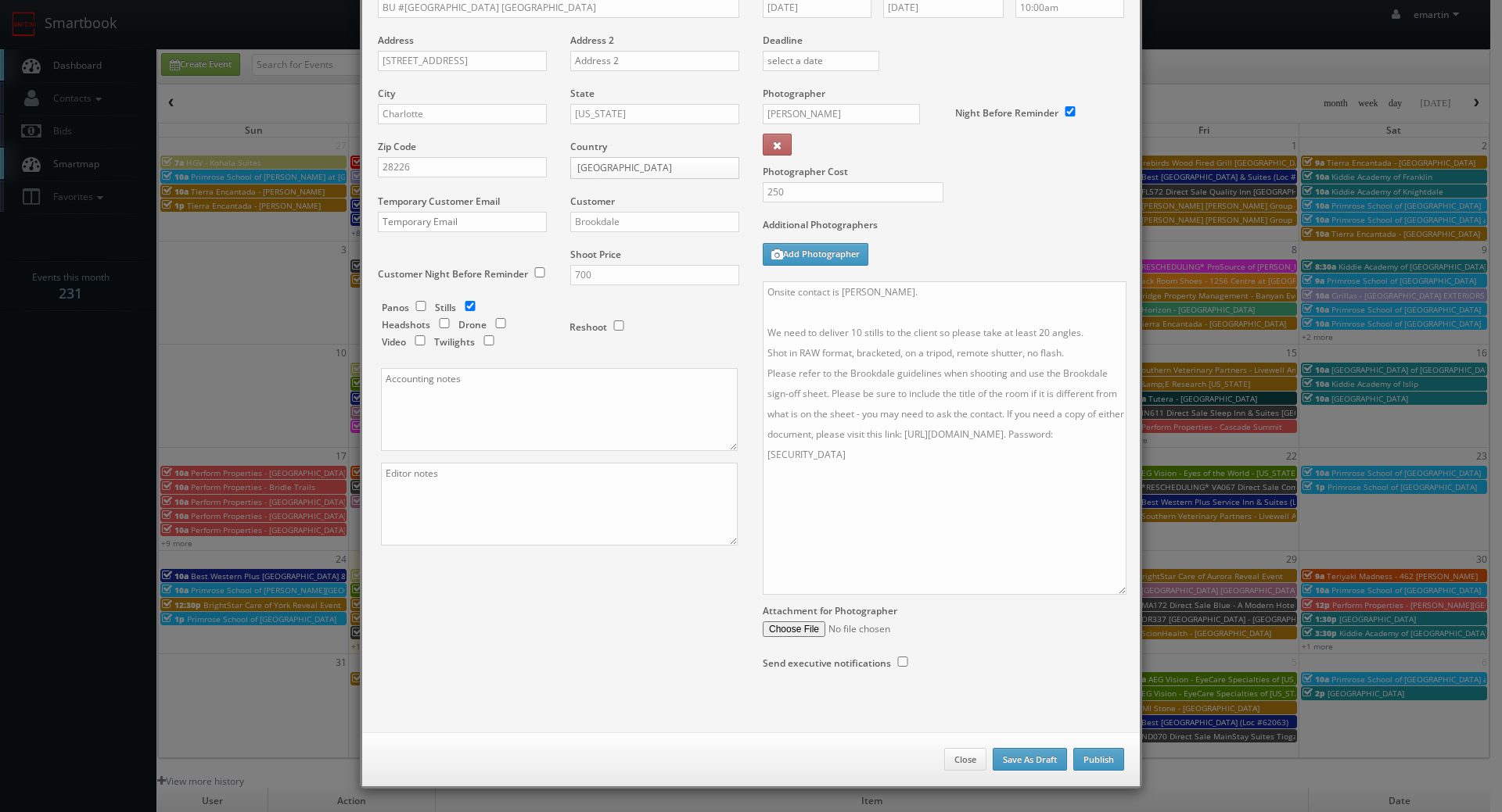
click at [1084, 746] on div "Close Save As Draft Publish" at bounding box center [750, 760] width 777 height 55
click at [1093, 753] on button "Publish" at bounding box center [1099, 760] width 50 height 23
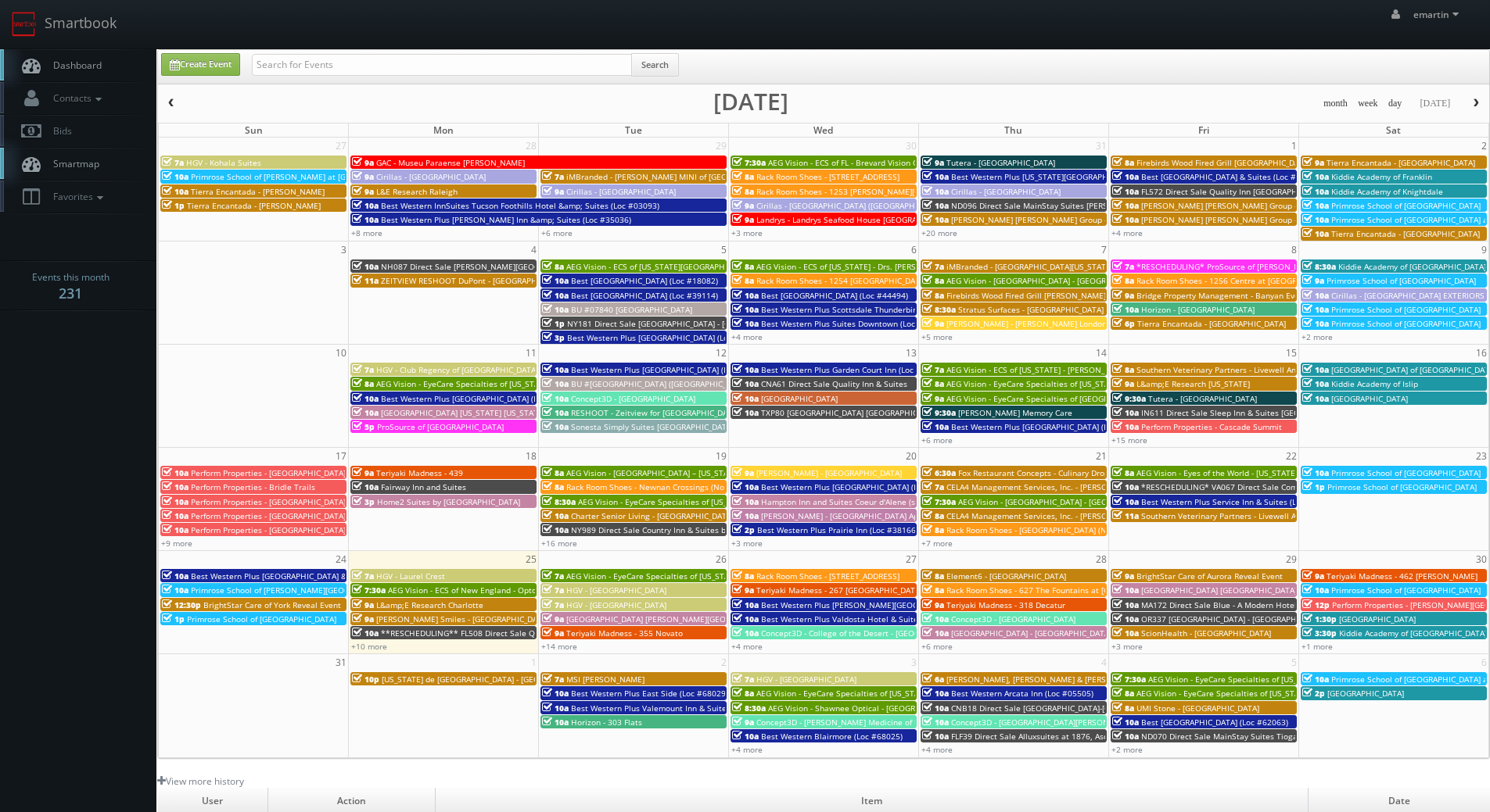
click at [84, 59] on span "Dashboard" at bounding box center [73, 65] width 57 height 14
click at [113, 66] on link "Dashboard" at bounding box center [78, 66] width 157 height 32
click at [80, 374] on body "Smartbook Toggle Side Navigation Toggle Top Navigation emartin emartin Profile …" at bounding box center [745, 540] width 1490 height 1081
click at [569, 647] on link "+14 more" at bounding box center [559, 646] width 36 height 11
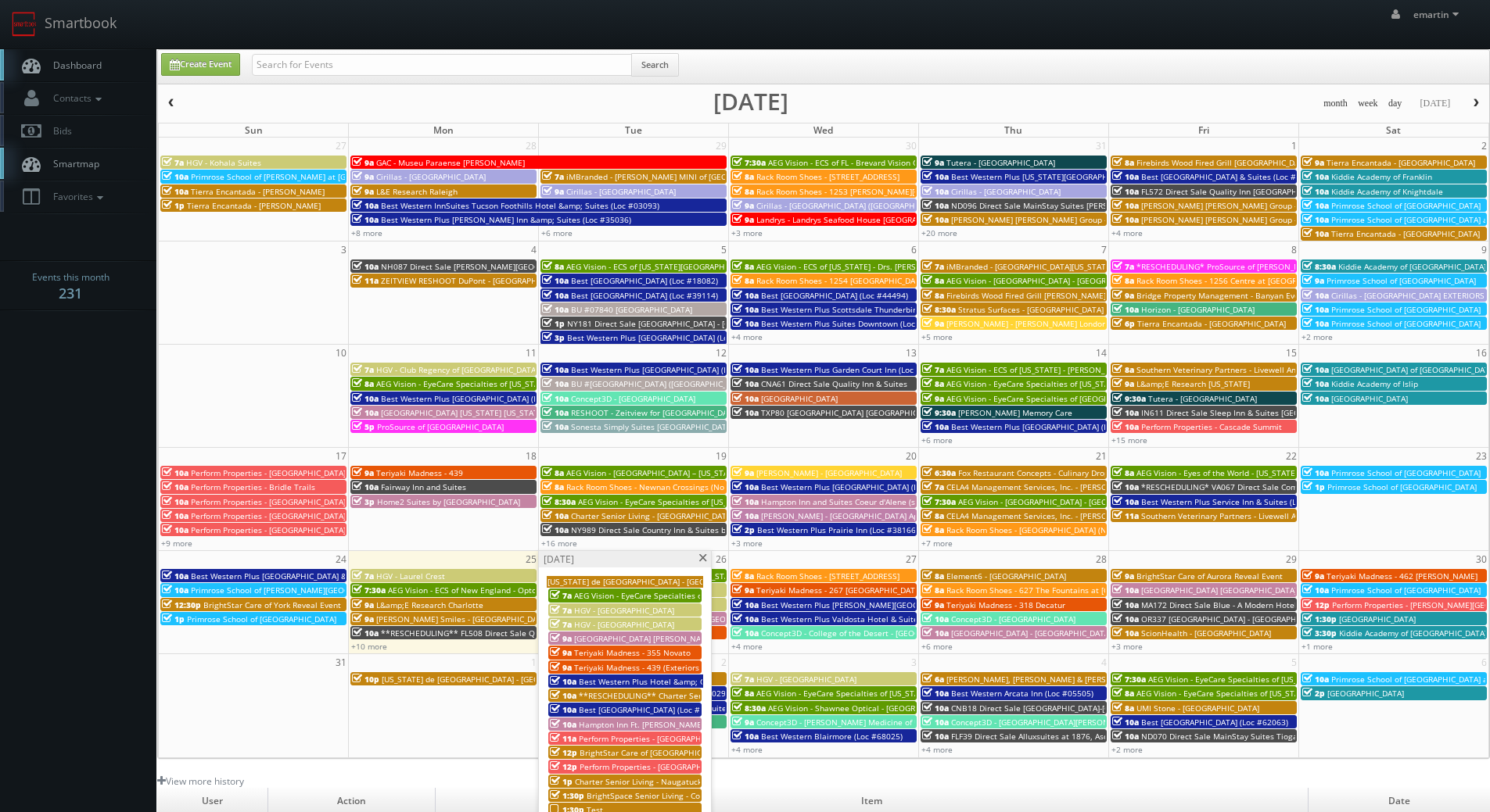
click at [699, 560] on span at bounding box center [702, 559] width 10 height 9
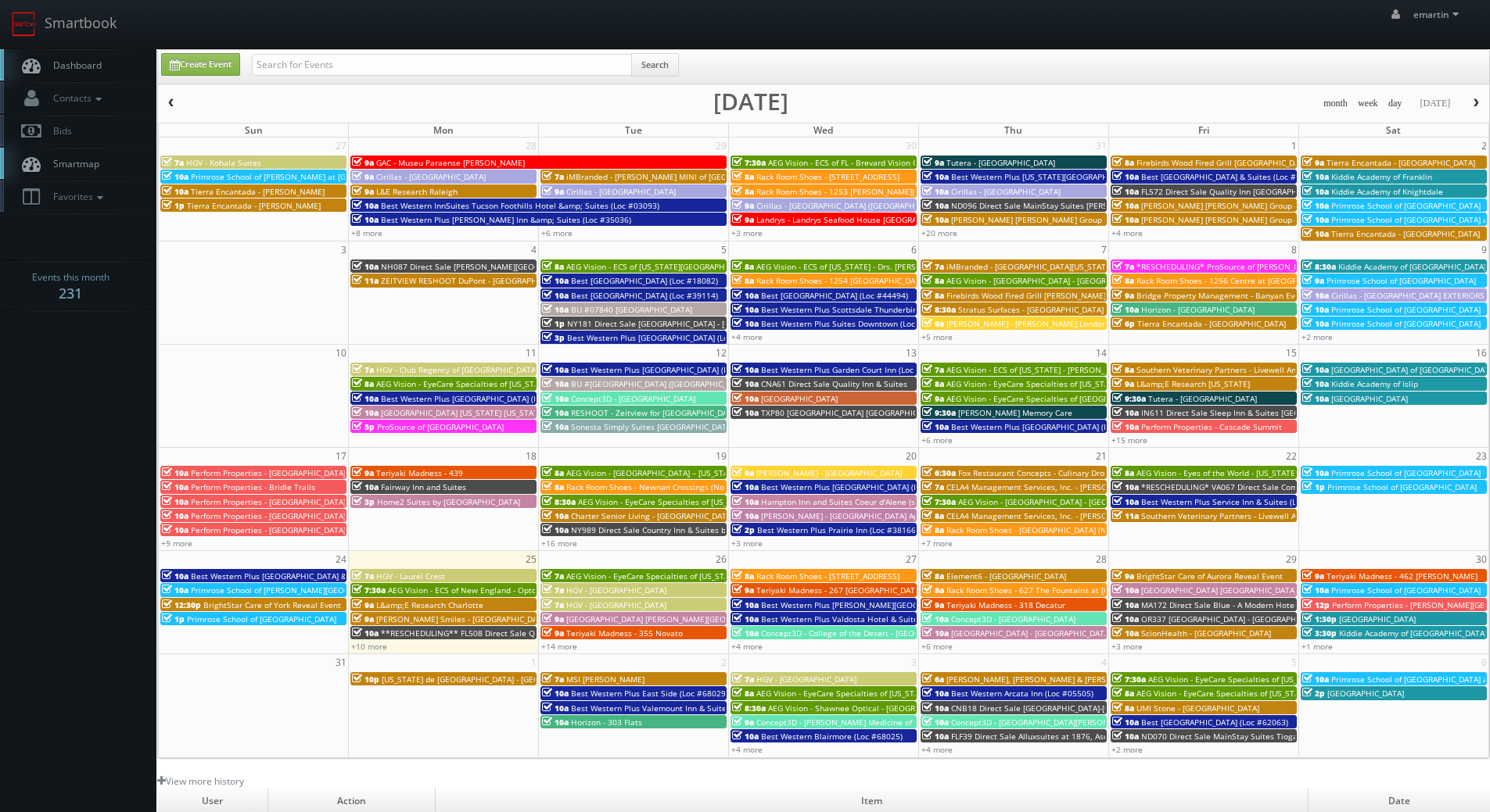
click at [95, 429] on body "Smartbook Toggle Side Navigation Toggle Top Navigation emartin emartin Profile …" at bounding box center [745, 540] width 1490 height 1081
click at [367, 648] on link "+10 more" at bounding box center [369, 646] width 36 height 11
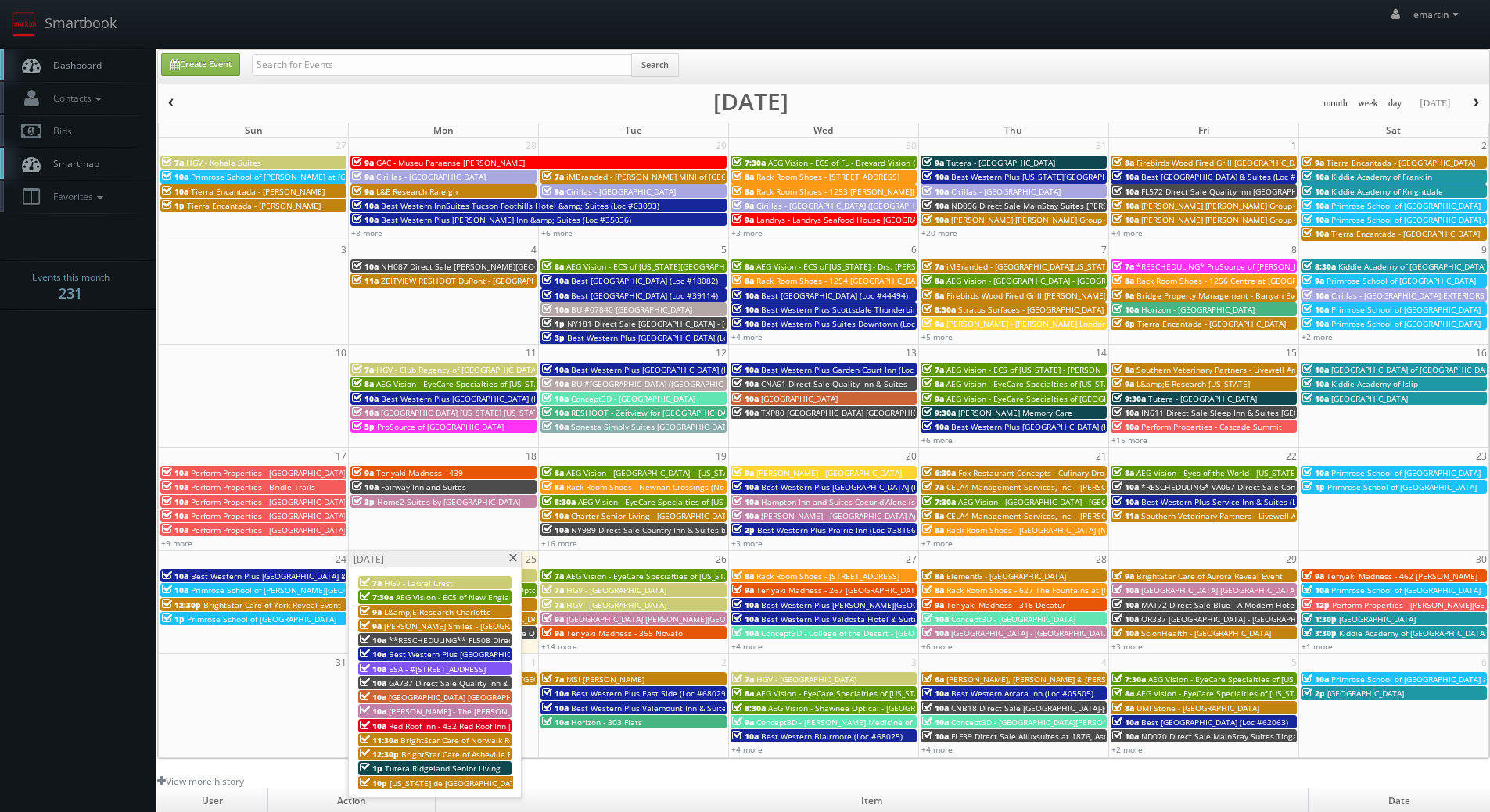
click at [385, 655] on span "10a" at bounding box center [374, 654] width 27 height 11
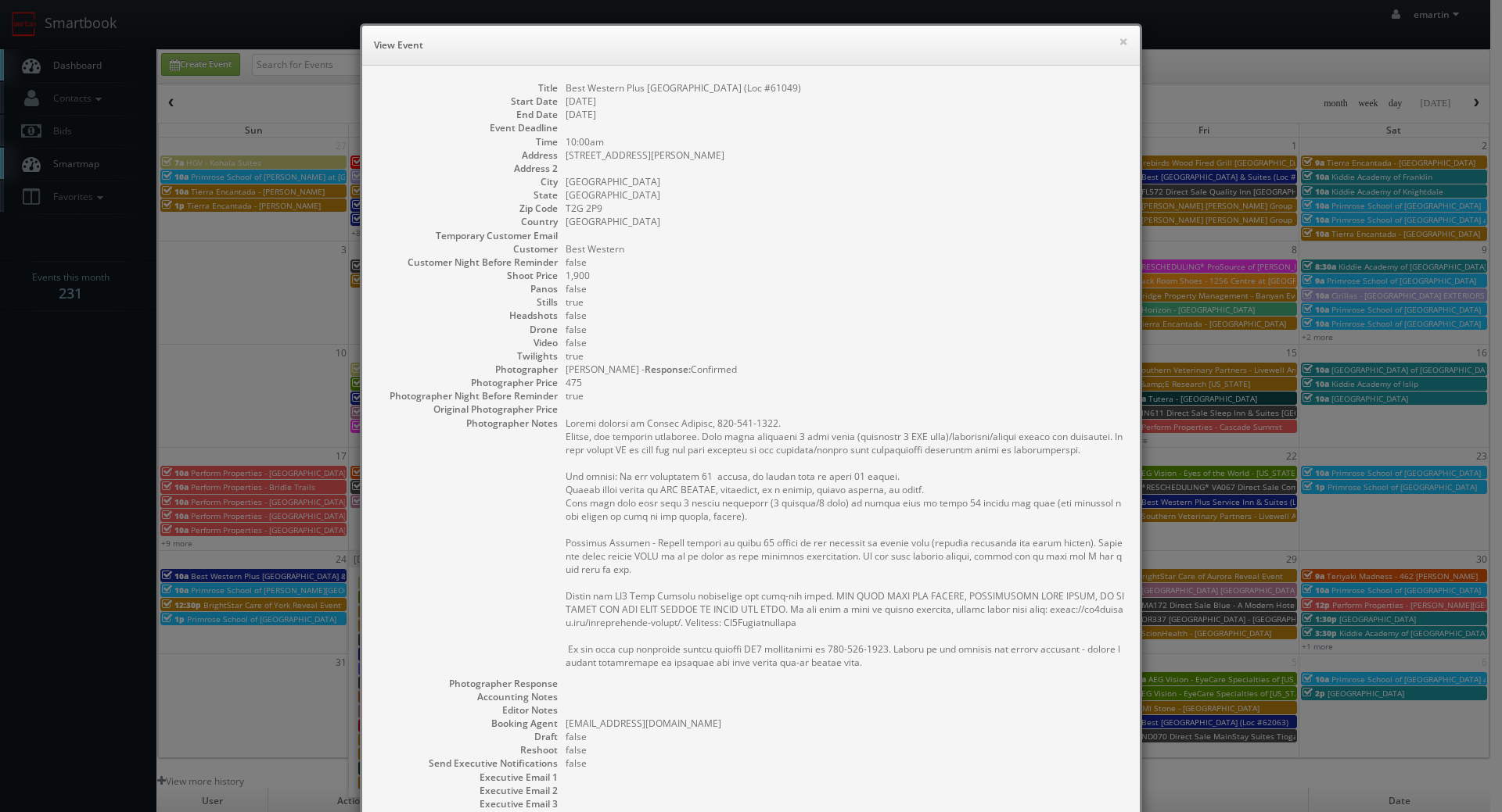
click at [1128, 43] on div "× View Event" at bounding box center [750, 46] width 777 height 40
click at [1118, 39] on button "×" at bounding box center [1123, 41] width 9 height 11
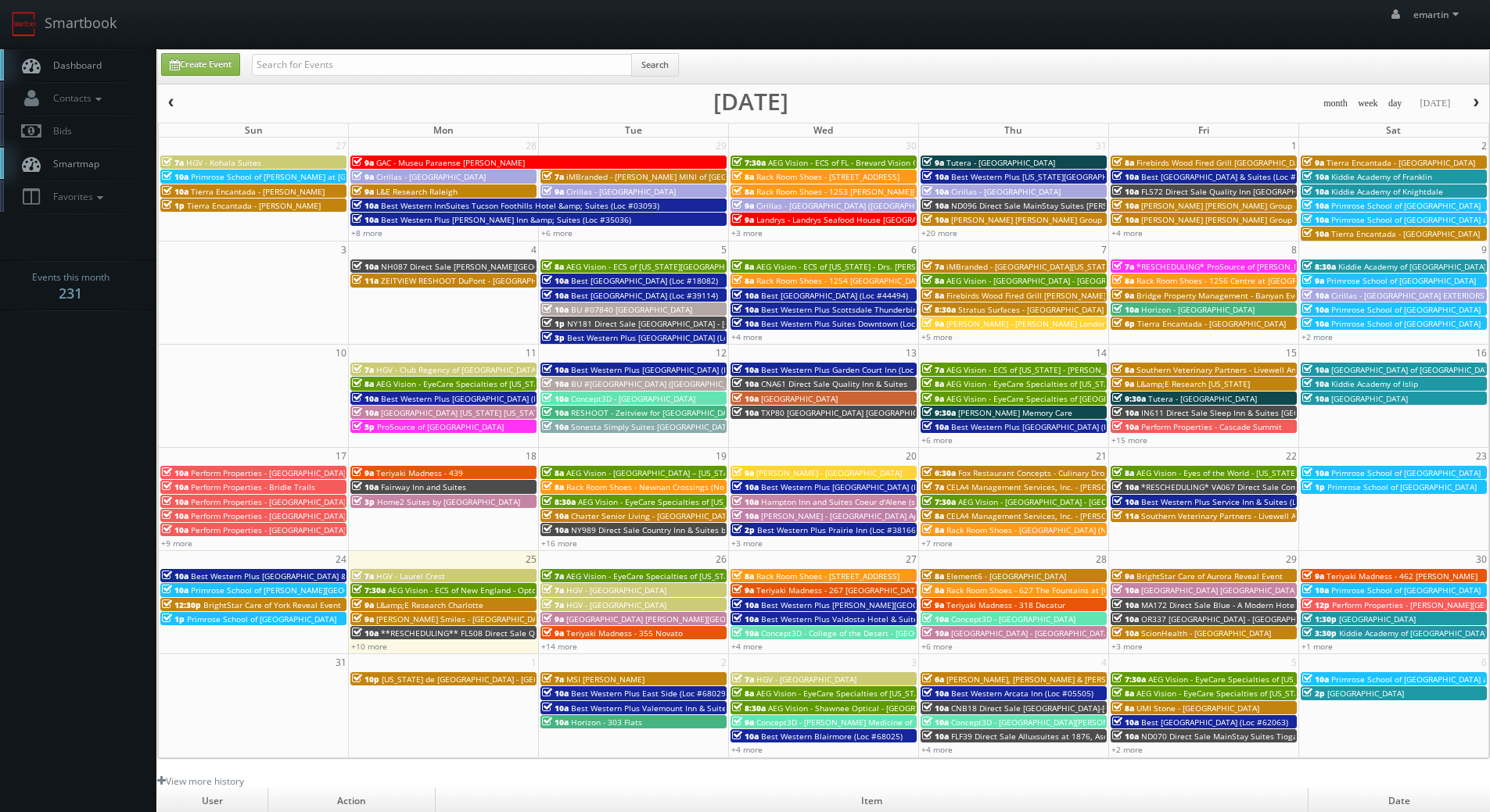
click at [1139, 500] on div "10a Best Western Plus Service Inn & Suites (Loc #61094) WHITE GLOVE" at bounding box center [1203, 501] width 183 height 12
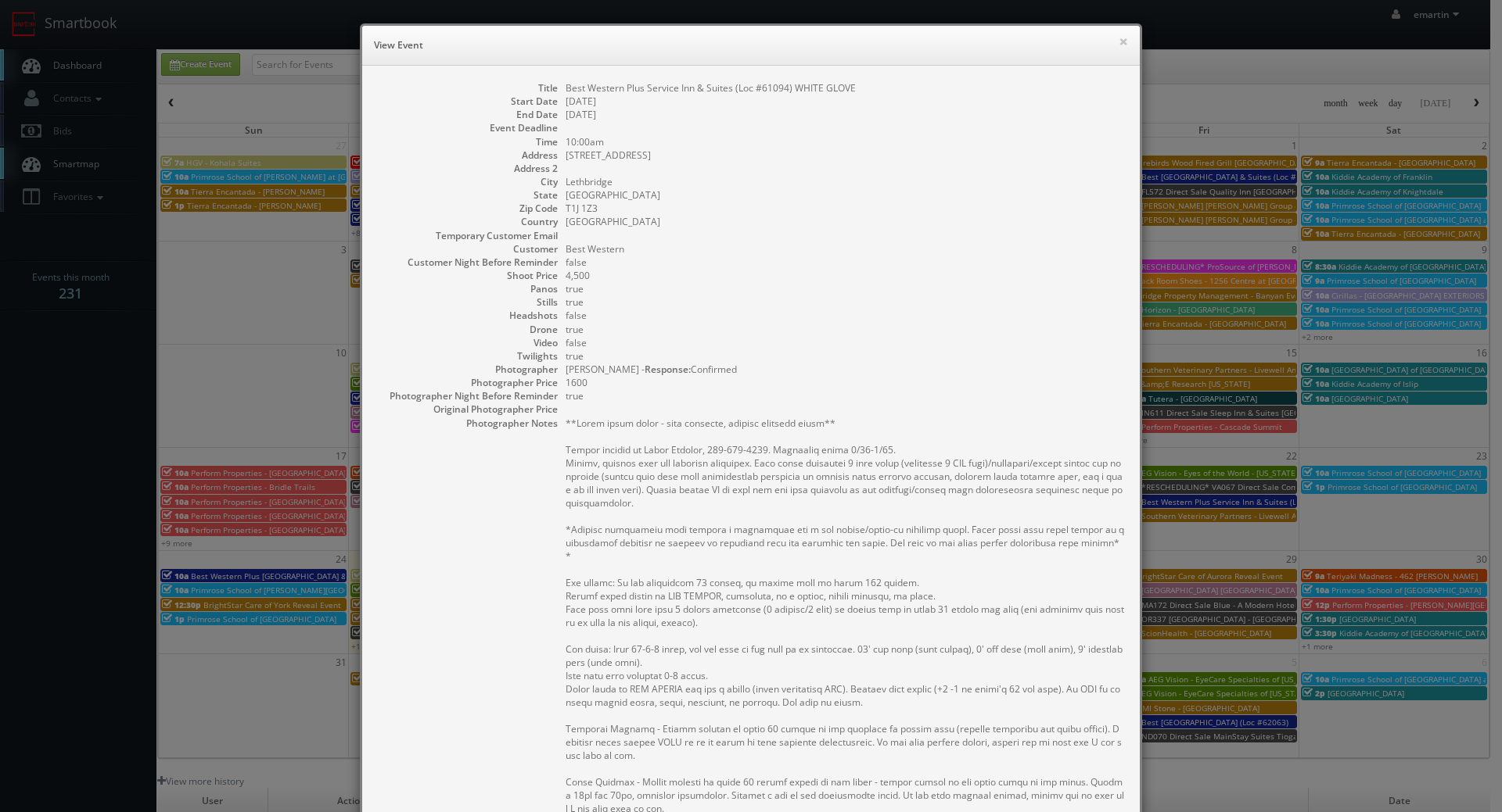
drag, startPoint x: 988, startPoint y: 284, endPoint x: 1000, endPoint y: 221, distance: 64.1
click at [985, 287] on dd "true" at bounding box center [845, 289] width 558 height 14
click at [1118, 45] on button "×" at bounding box center [1123, 41] width 9 height 11
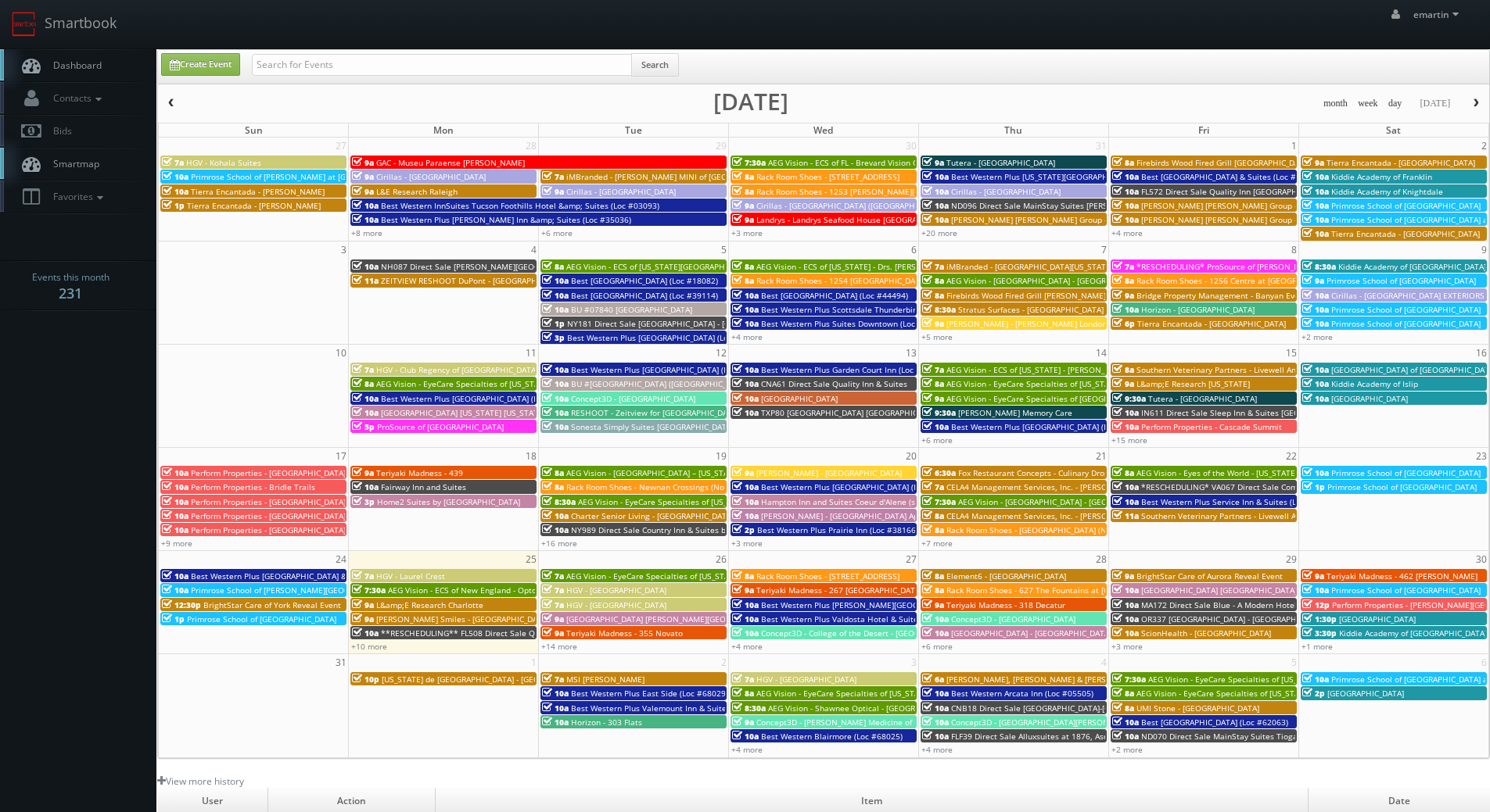
click at [134, 50] on link "Dashboard" at bounding box center [78, 66] width 157 height 32
click at [1468, 104] on button "button" at bounding box center [1476, 104] width 27 height 20
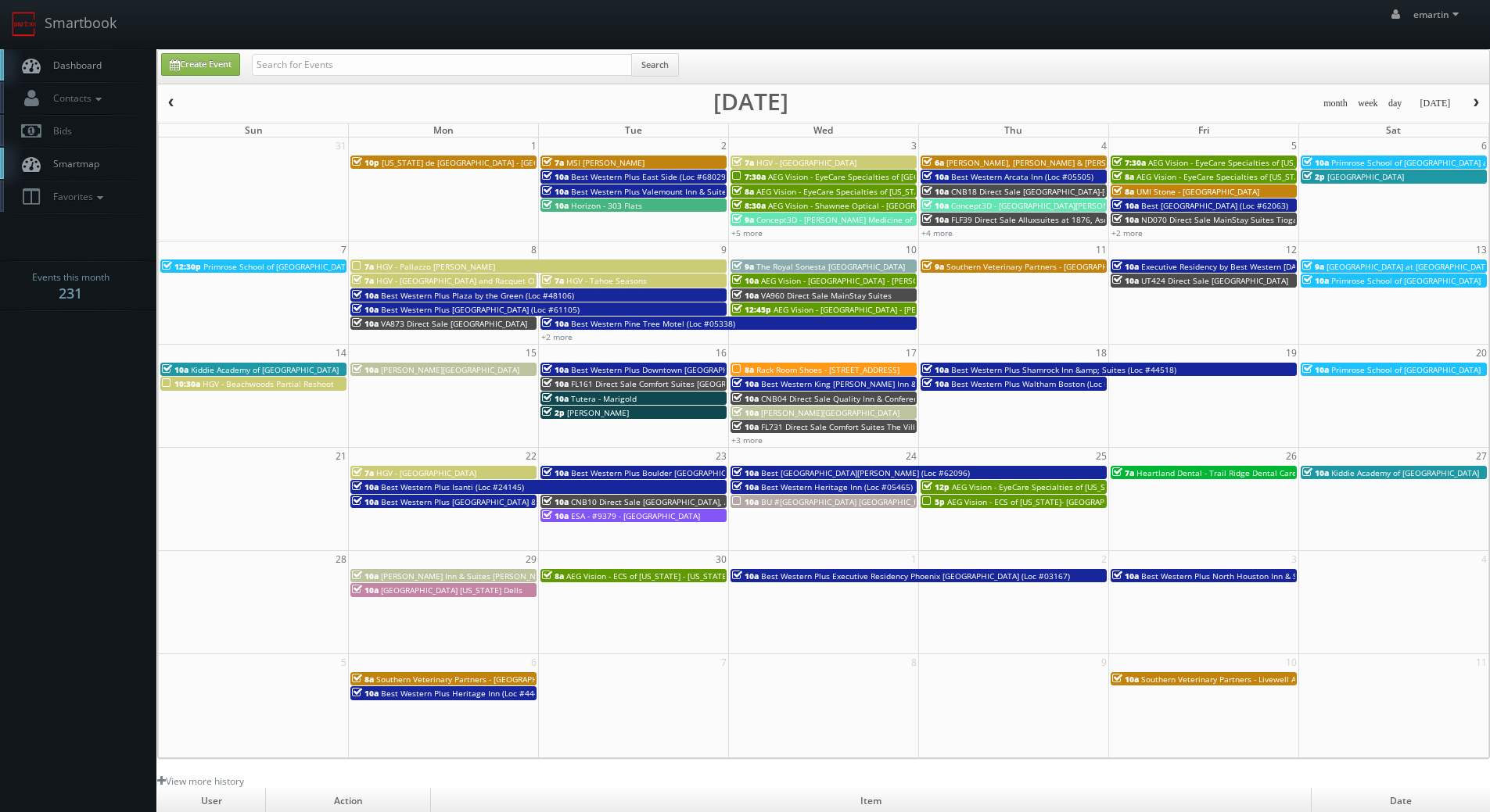
click at [1468, 104] on button "button" at bounding box center [1476, 104] width 27 height 20
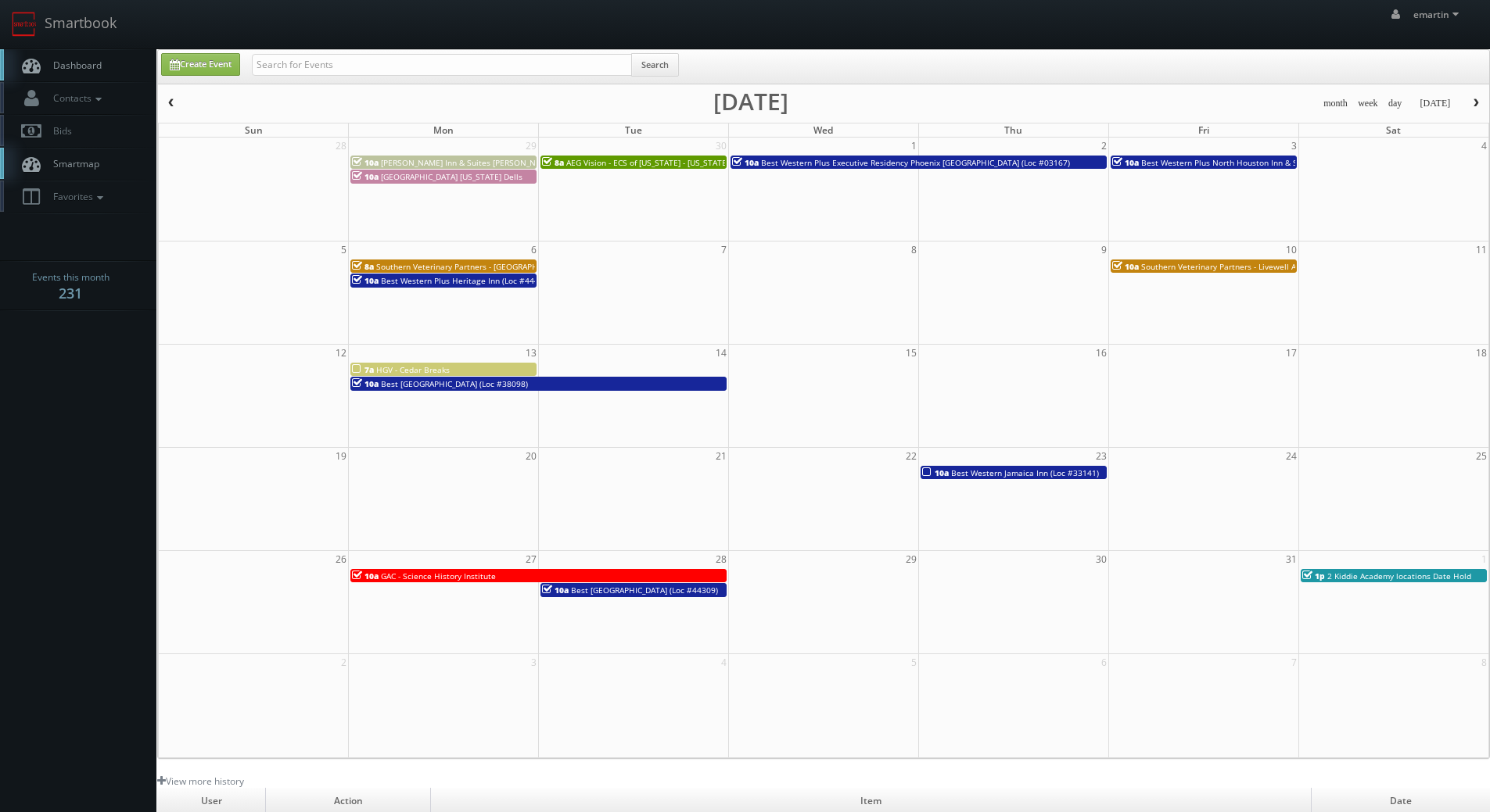
click at [177, 104] on button "button" at bounding box center [171, 104] width 27 height 20
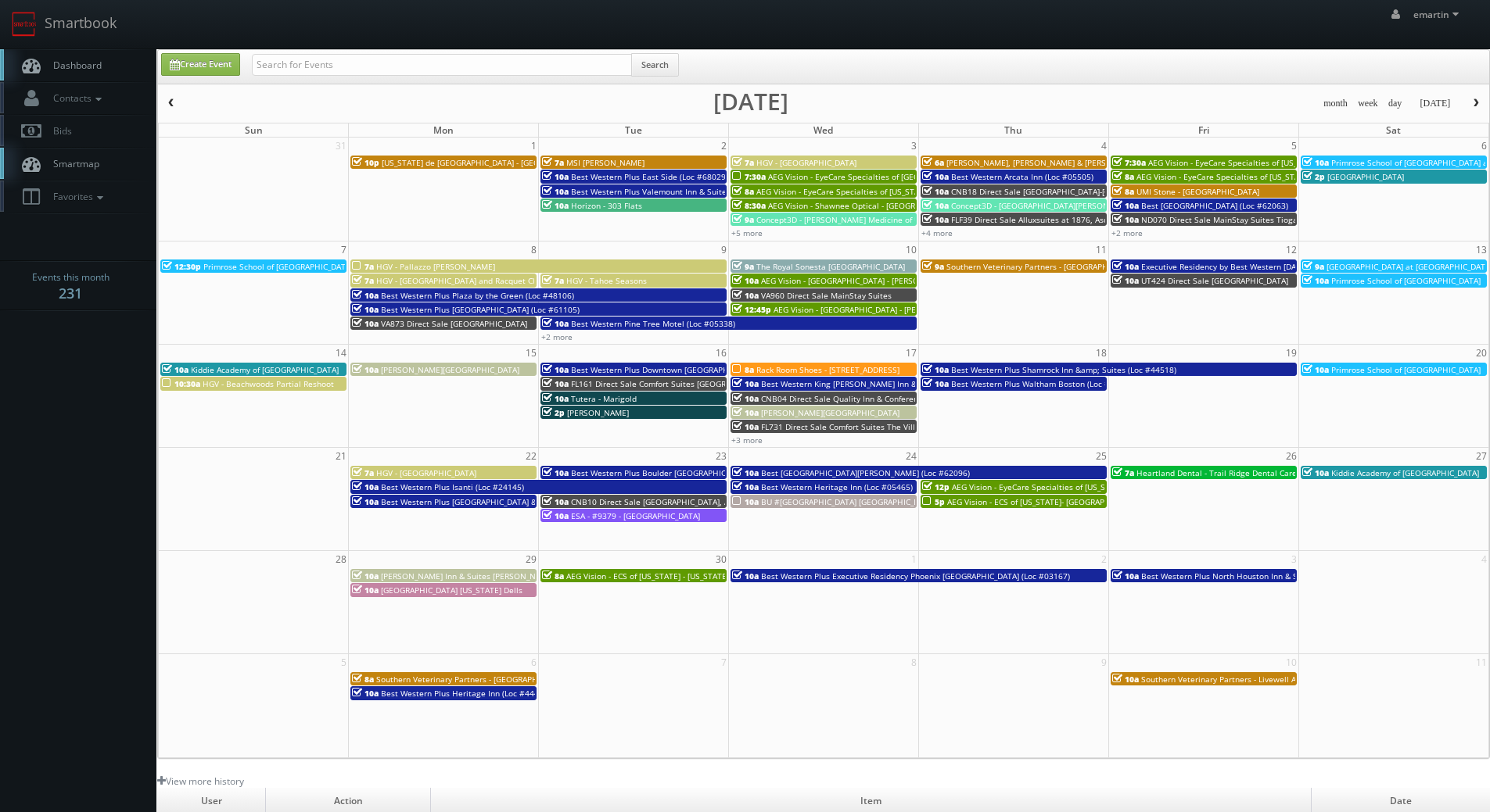
click at [461, 262] on span "HGV - Pallazzo [PERSON_NAME]" at bounding box center [436, 266] width 119 height 11
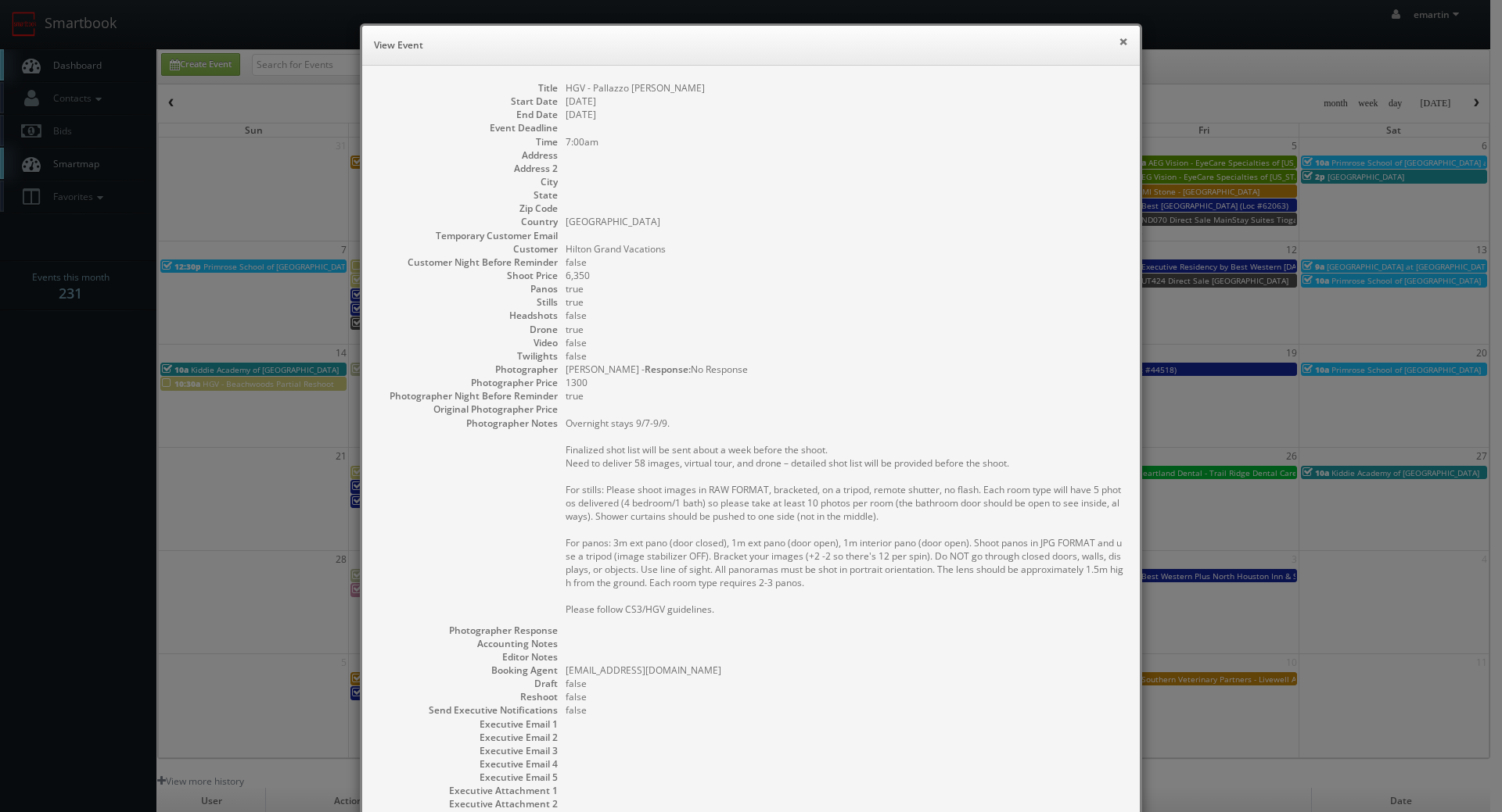
click at [1119, 39] on button "×" at bounding box center [1123, 41] width 9 height 11
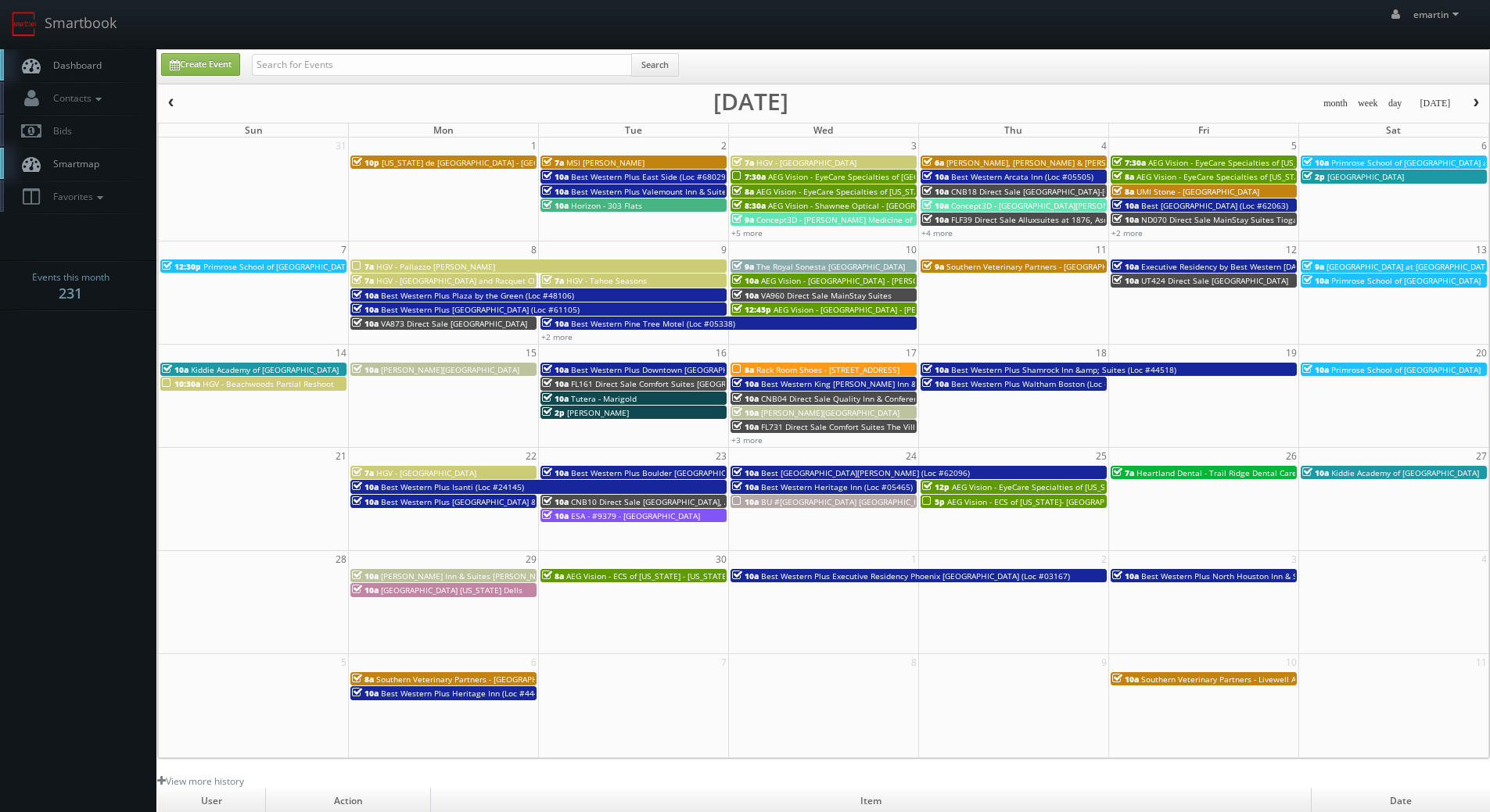
click at [141, 61] on link "Dashboard" at bounding box center [78, 66] width 157 height 32
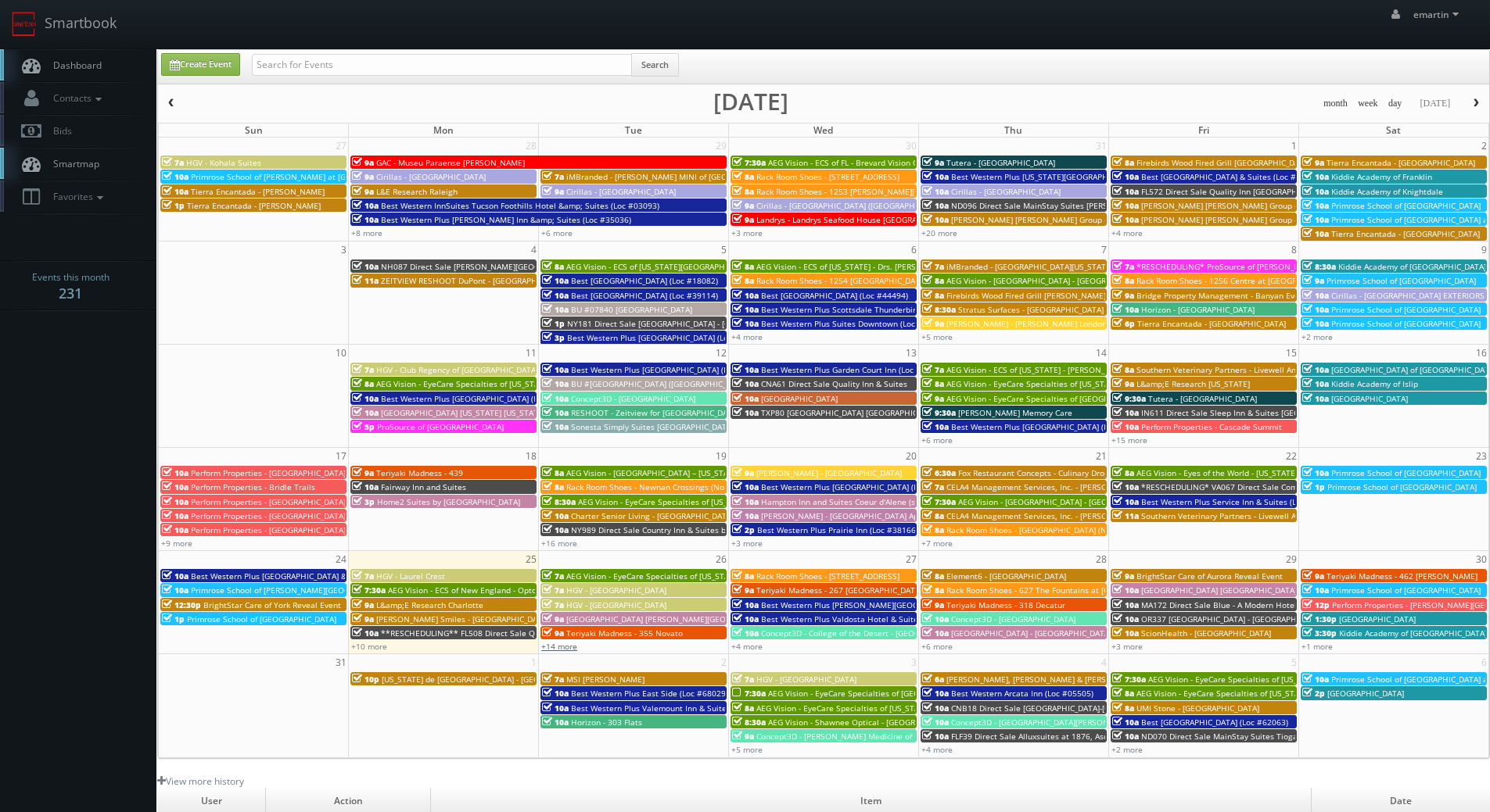
click at [564, 645] on link "+14 more" at bounding box center [559, 646] width 36 height 11
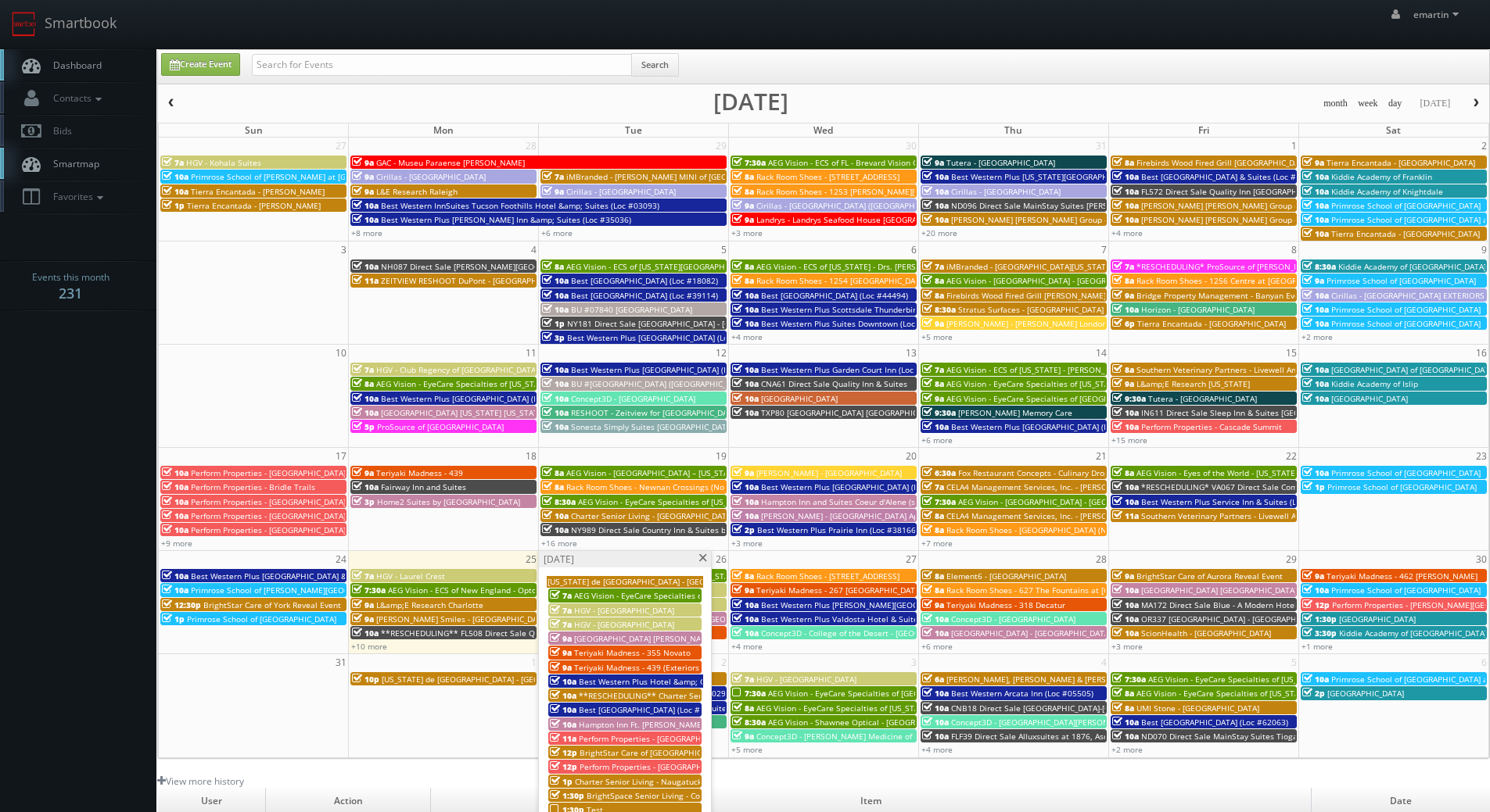
scroll to position [157, 0]
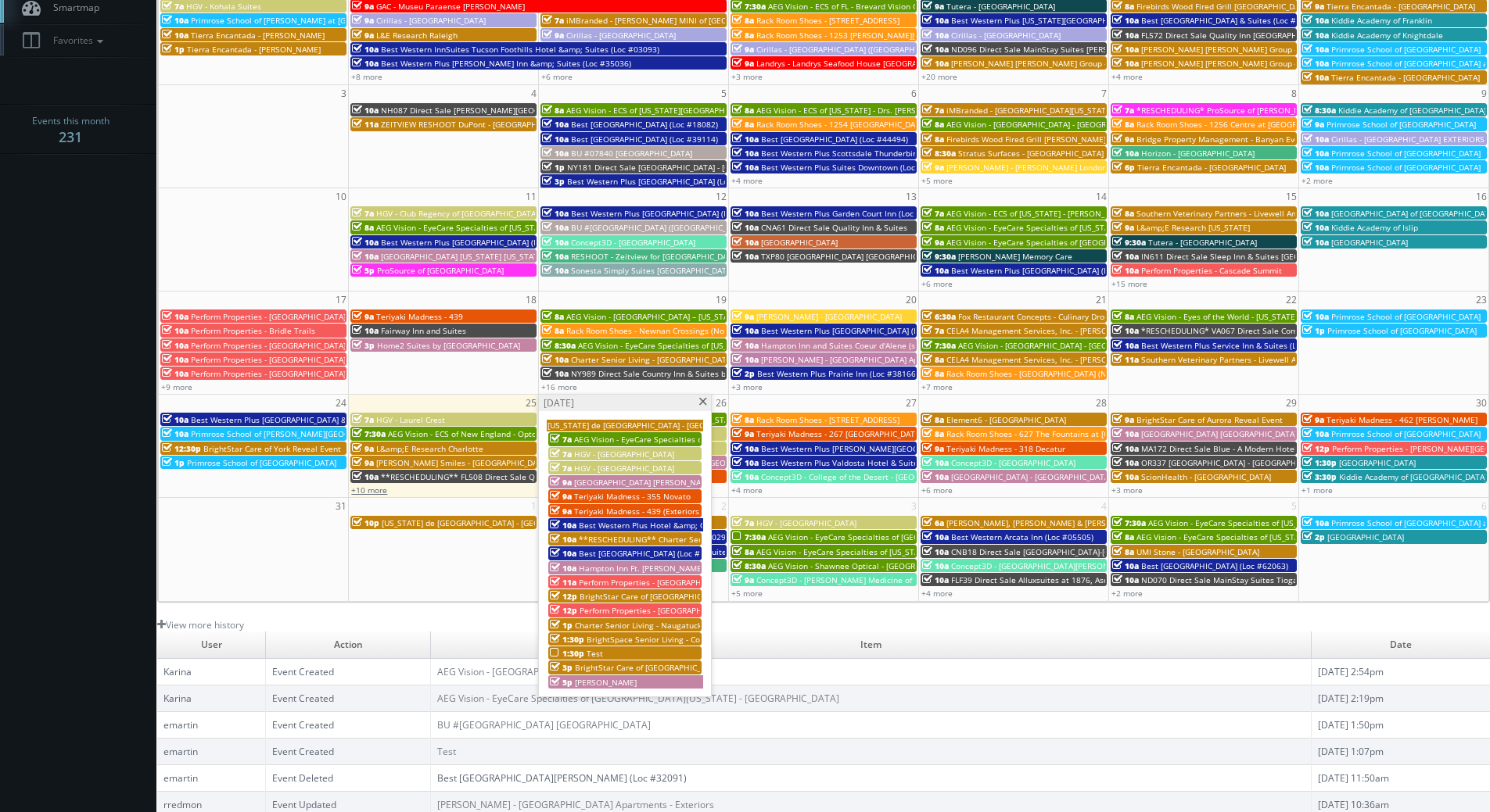
click at [373, 489] on link "+10 more" at bounding box center [369, 490] width 36 height 11
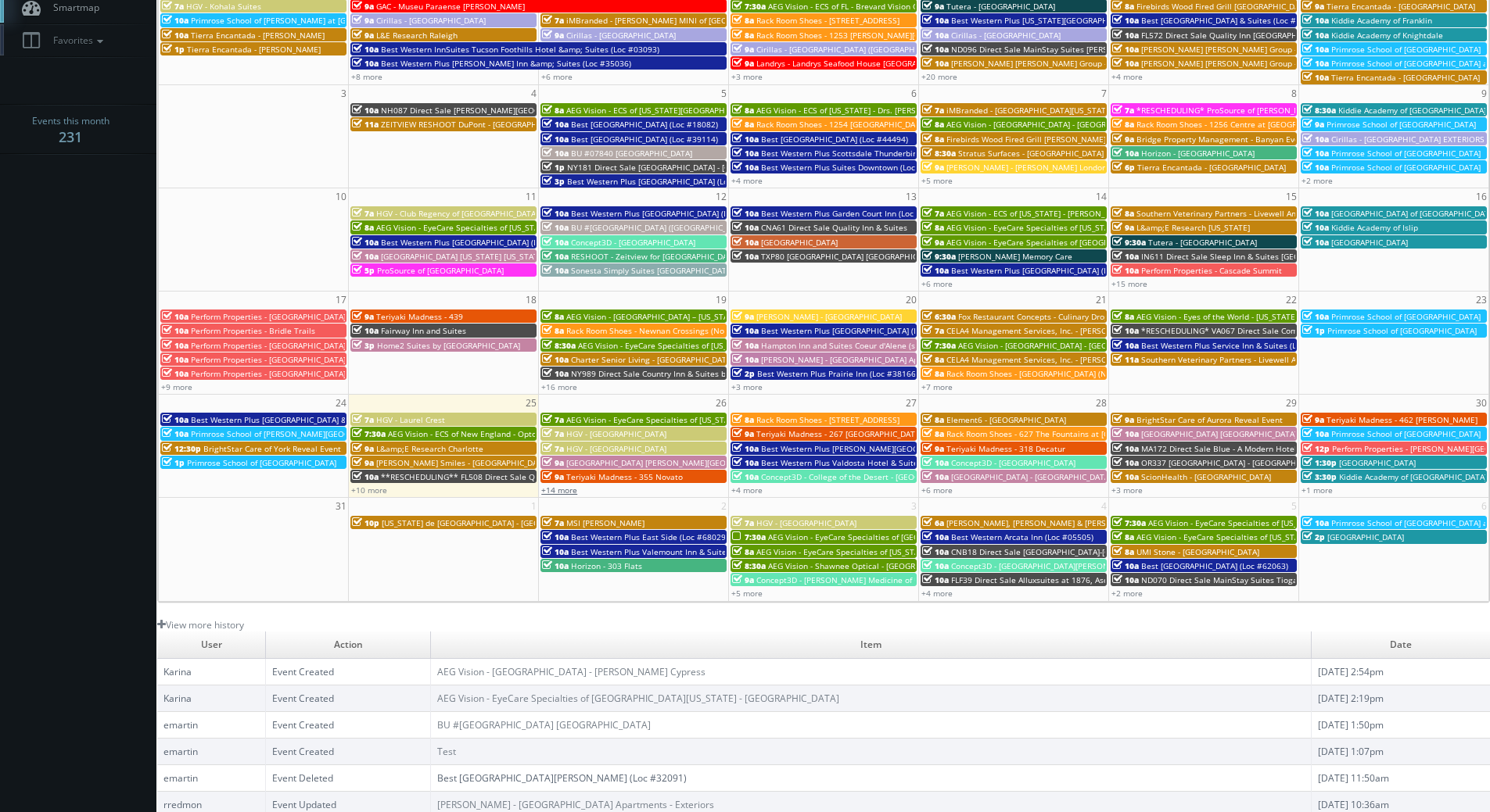
click at [565, 488] on link "+14 more" at bounding box center [559, 490] width 36 height 11
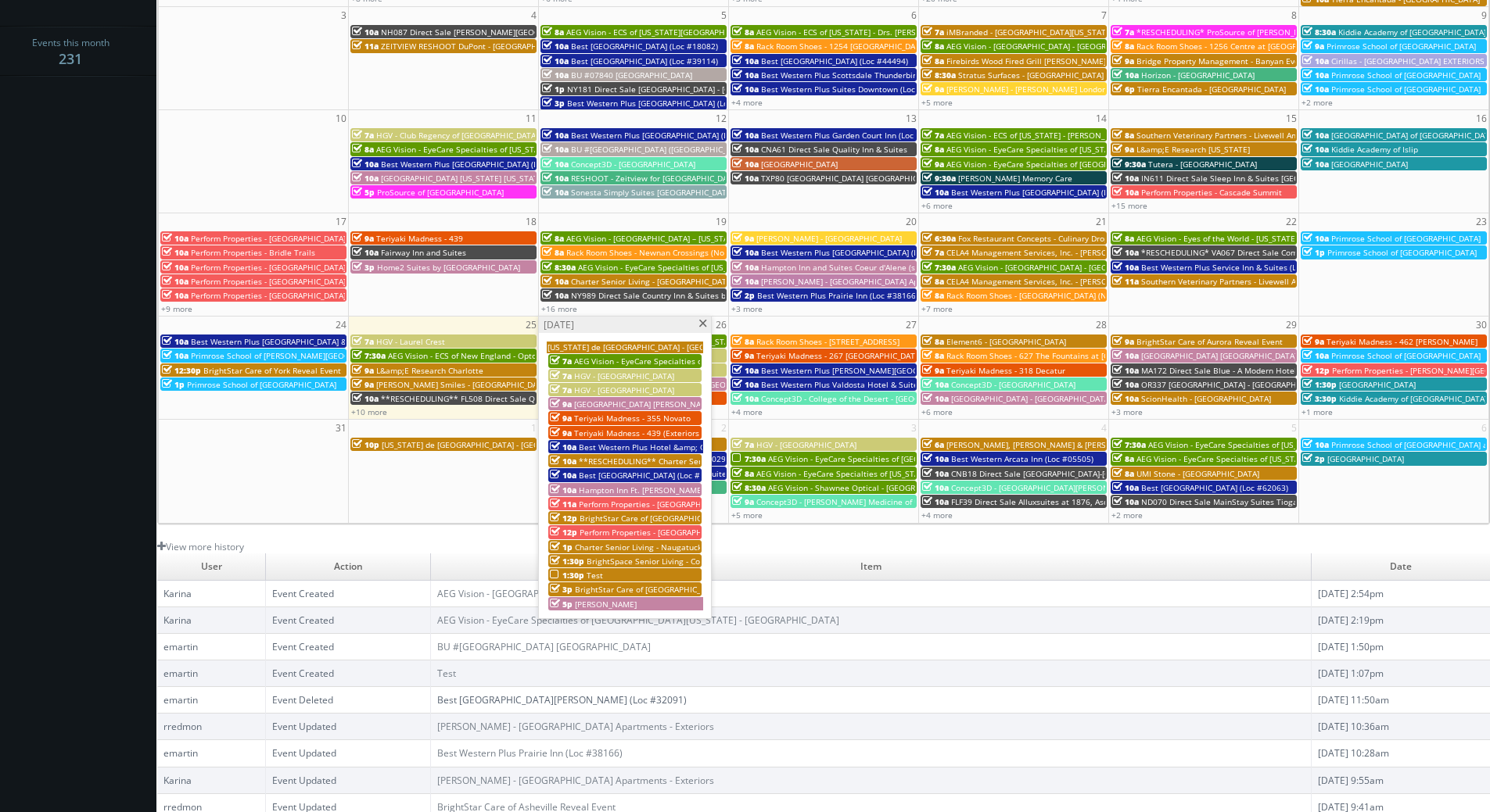
scroll to position [0, 0]
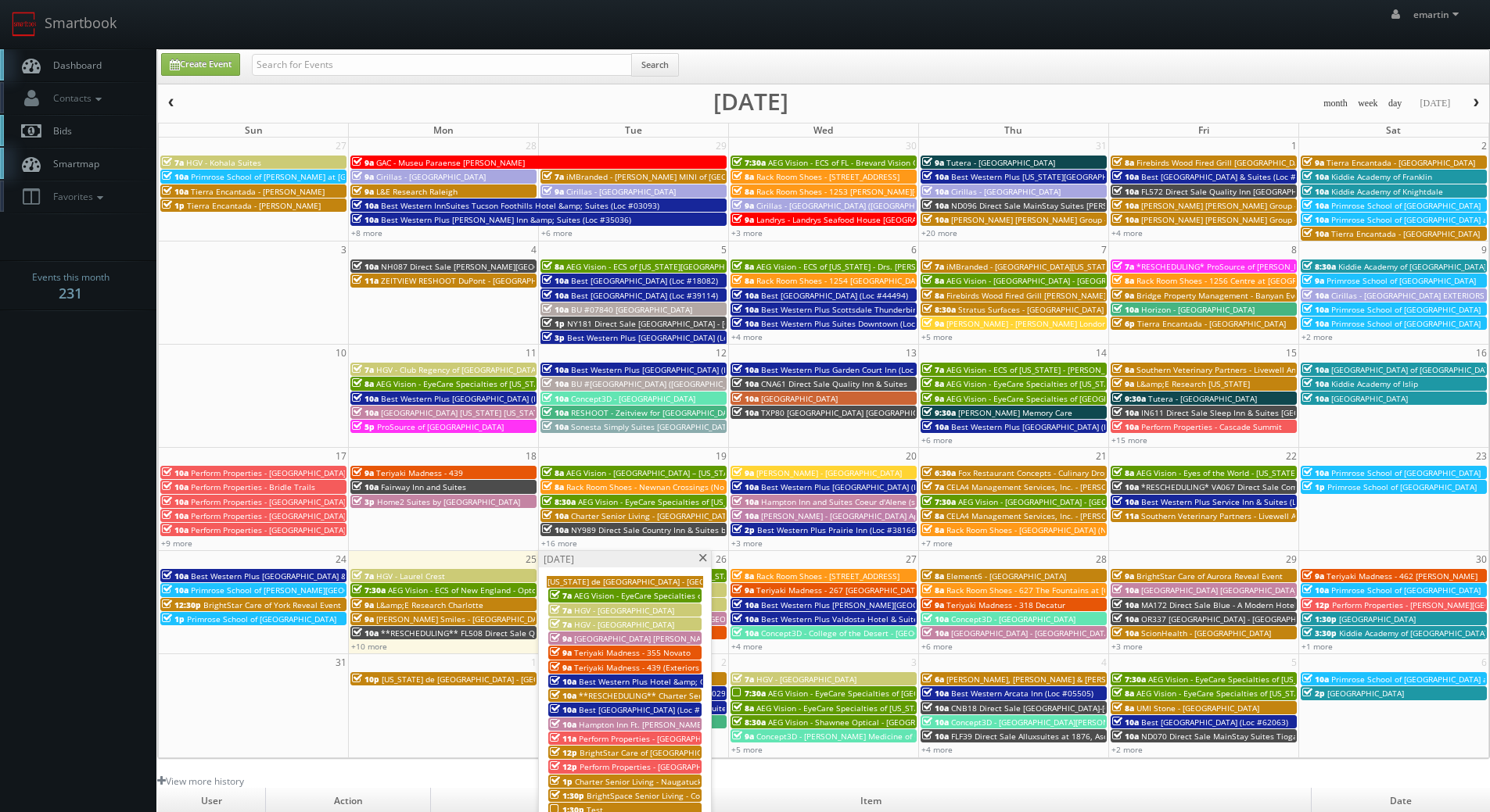
click at [80, 115] on link "Bids" at bounding box center [78, 131] width 157 height 32
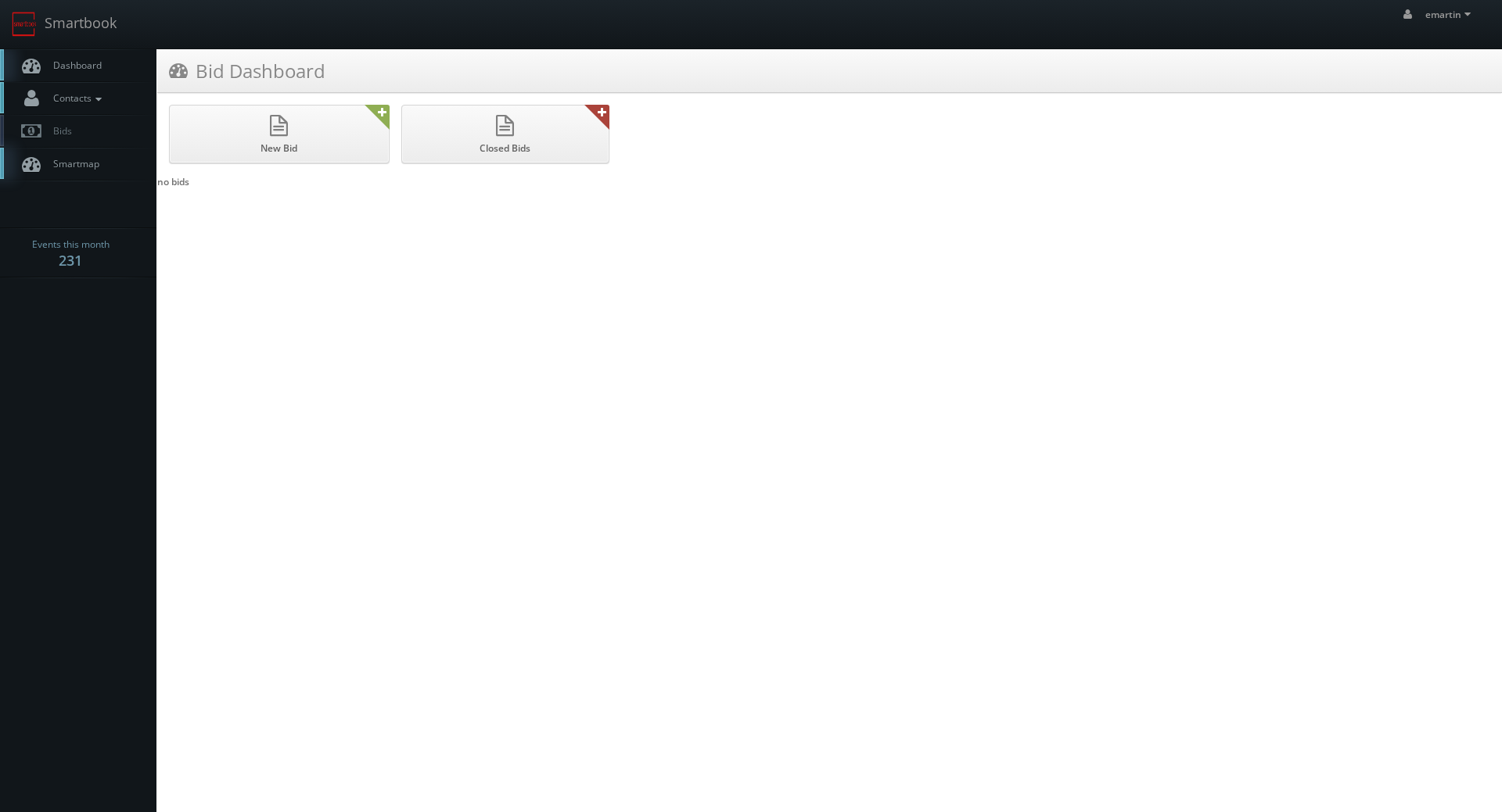
click at [71, 103] on span "Contacts" at bounding box center [75, 98] width 60 height 14
click at [95, 123] on link "Manage Photographers" at bounding box center [78, 125] width 157 height 22
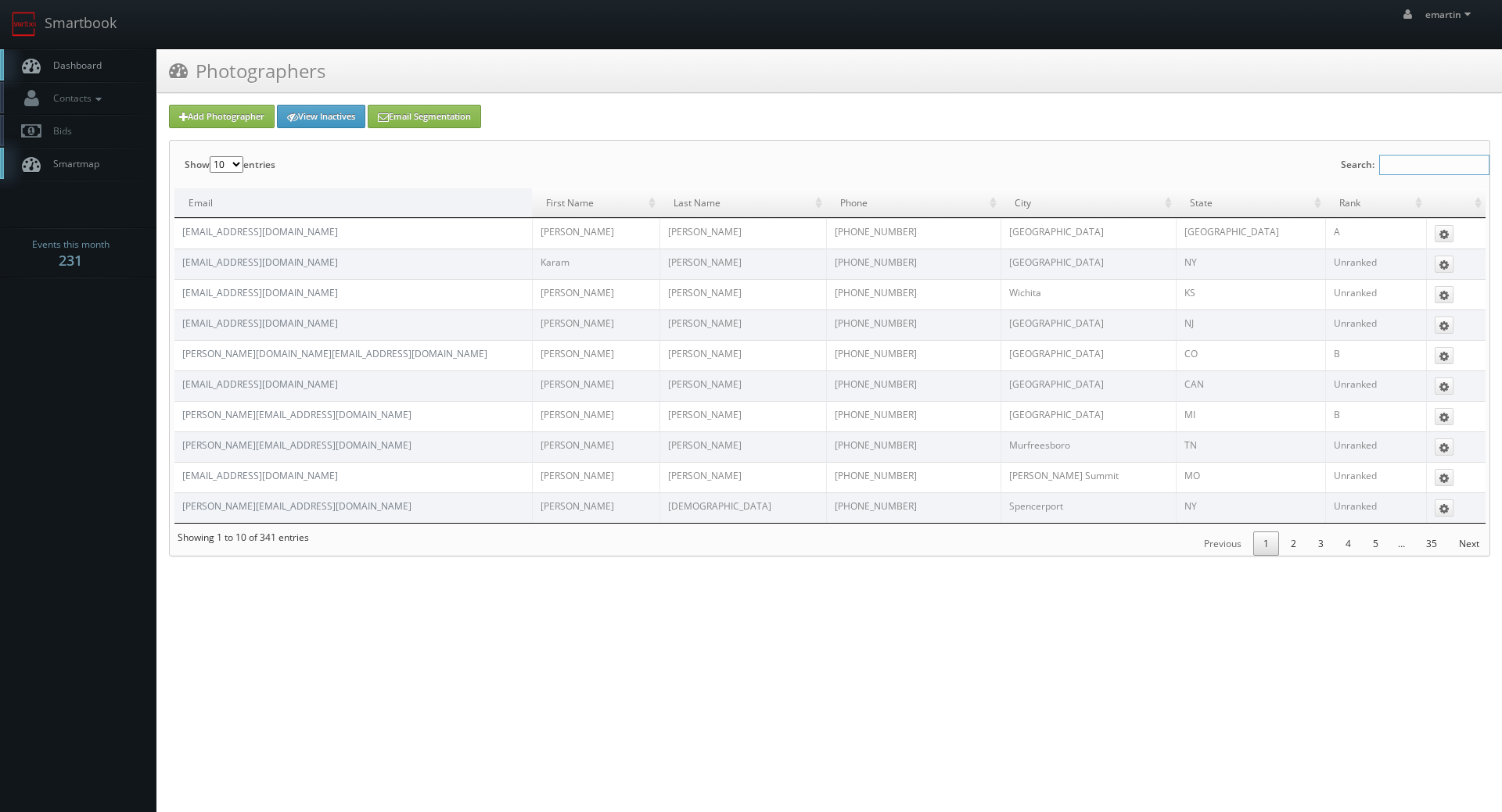
click at [1384, 164] on input "Search:" at bounding box center [1434, 165] width 110 height 21
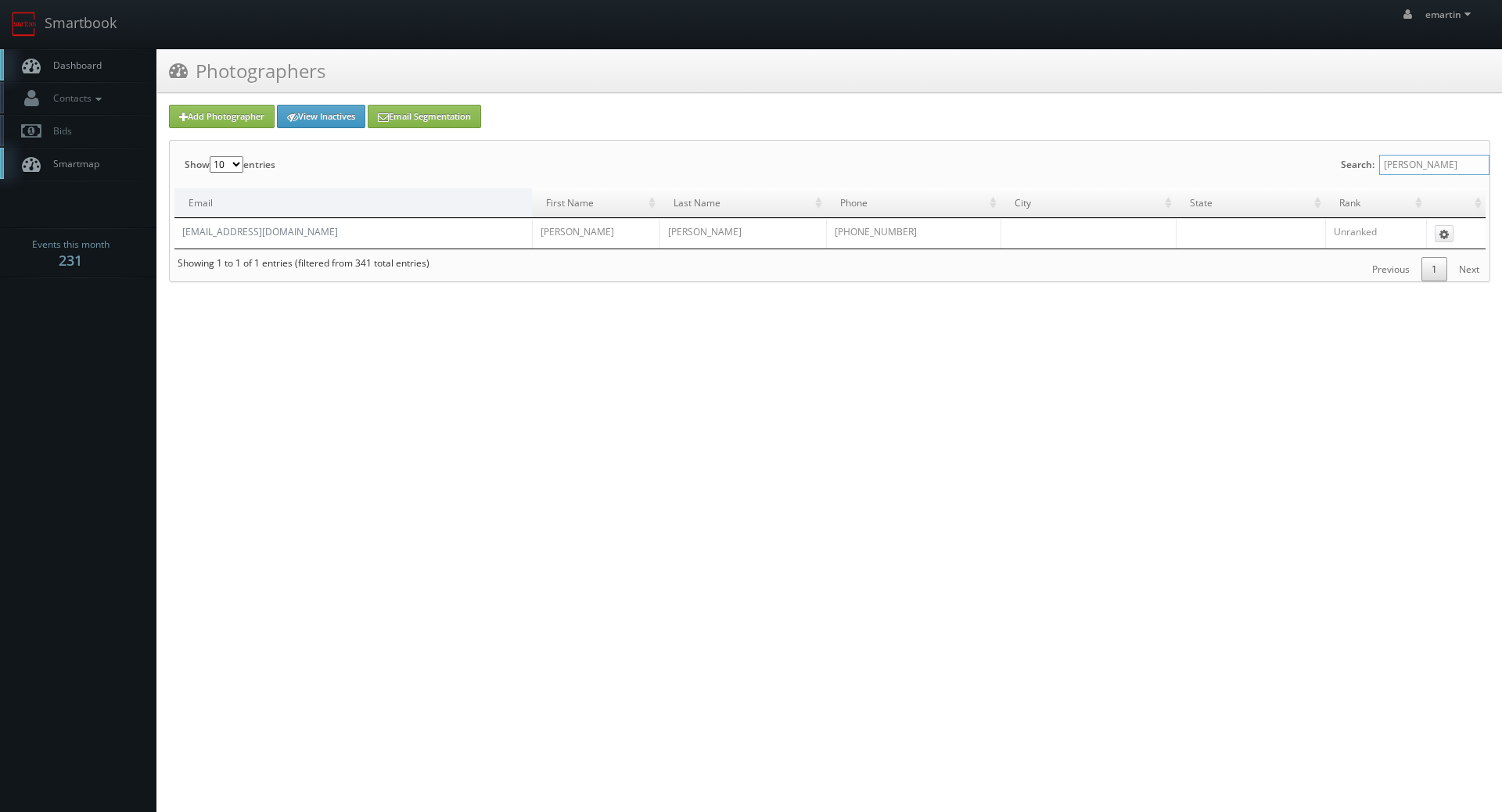
type input "[PERSON_NAME]"
click at [249, 224] on td "[EMAIL_ADDRESS][DOMAIN_NAME]" at bounding box center [353, 233] width 357 height 31
click at [249, 231] on link "[EMAIL_ADDRESS][DOMAIN_NAME]" at bounding box center [259, 231] width 156 height 14
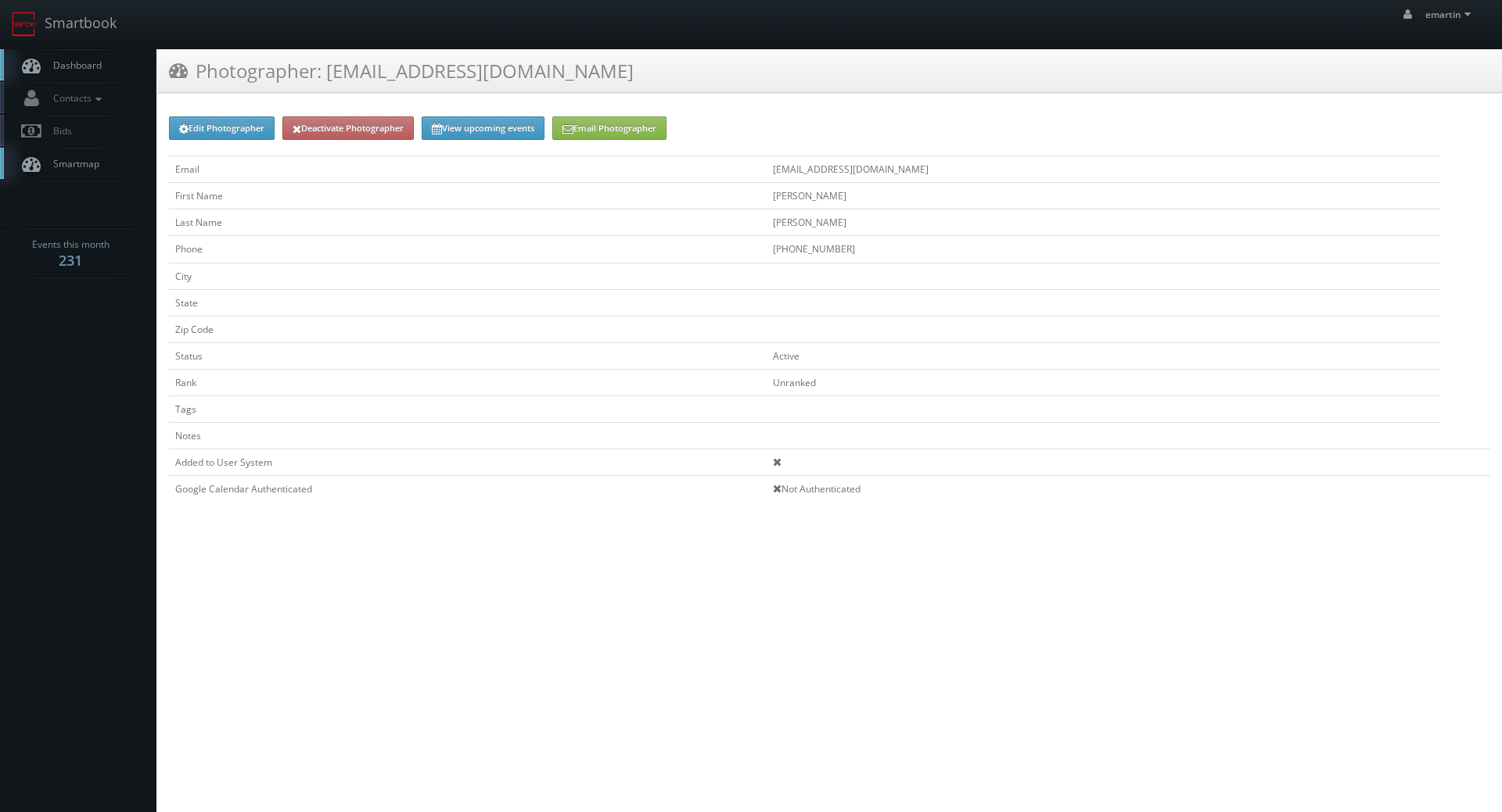
click at [235, 140] on div "Edit Photographer Deactivate Photographer View upcoming events Email Photograph…" at bounding box center [829, 317] width 1321 height 401
click at [235, 129] on link "Edit Photographer" at bounding box center [222, 128] width 105 height 23
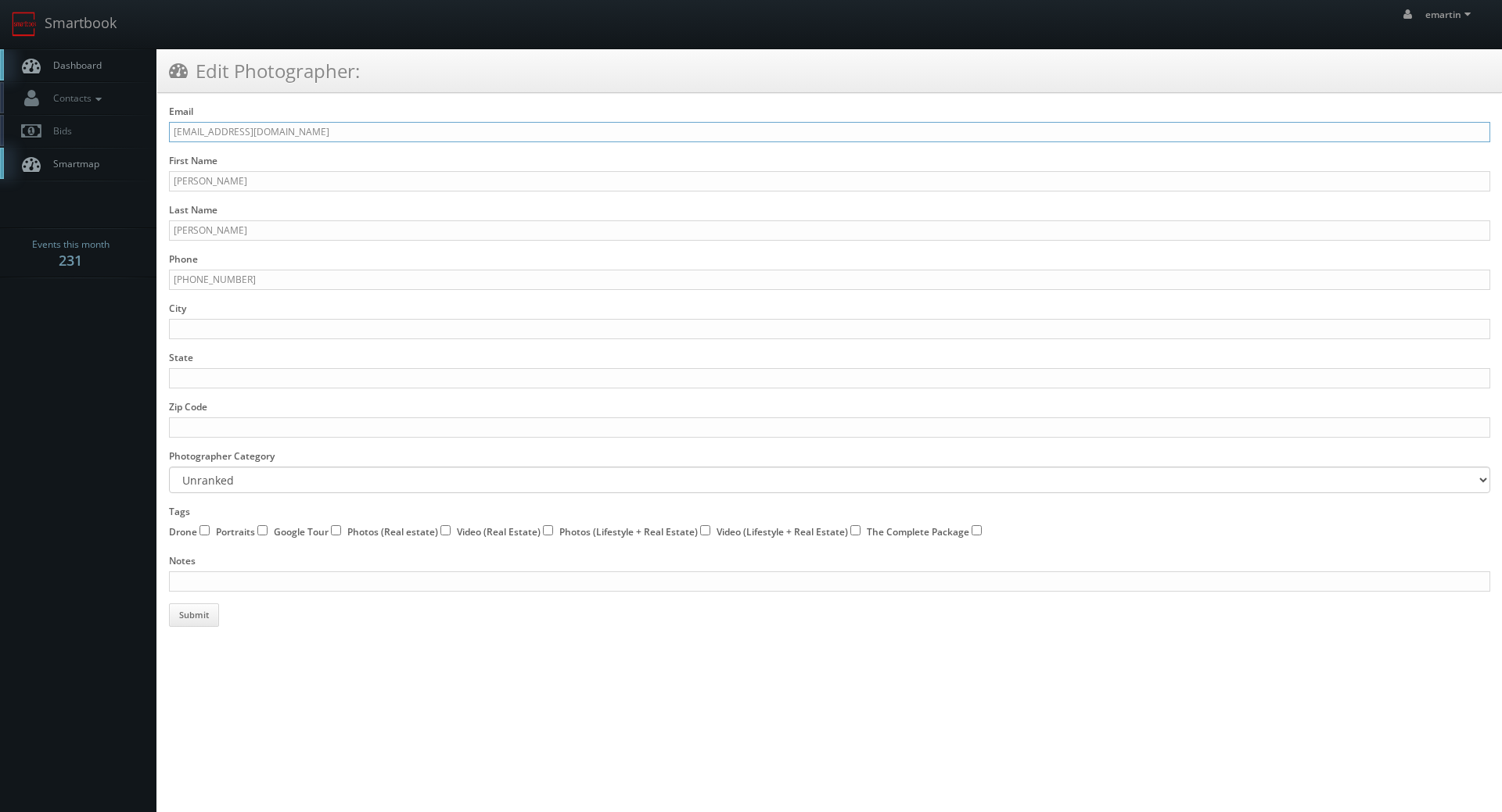
drag, startPoint x: 301, startPoint y: 134, endPoint x: 249, endPoint y: 134, distance: 52.0
click at [249, 134] on input "emartincs3@gmail.com" at bounding box center [829, 131] width 1321 height 21
click at [242, 137] on input "emartincs3@gmail.com" at bounding box center [829, 131] width 1321 height 21
click at [222, 128] on input "emartincs3@gmail.com" at bounding box center [829, 131] width 1321 height 21
drag, startPoint x: 301, startPoint y: 130, endPoint x: 221, endPoint y: 146, distance: 81.6
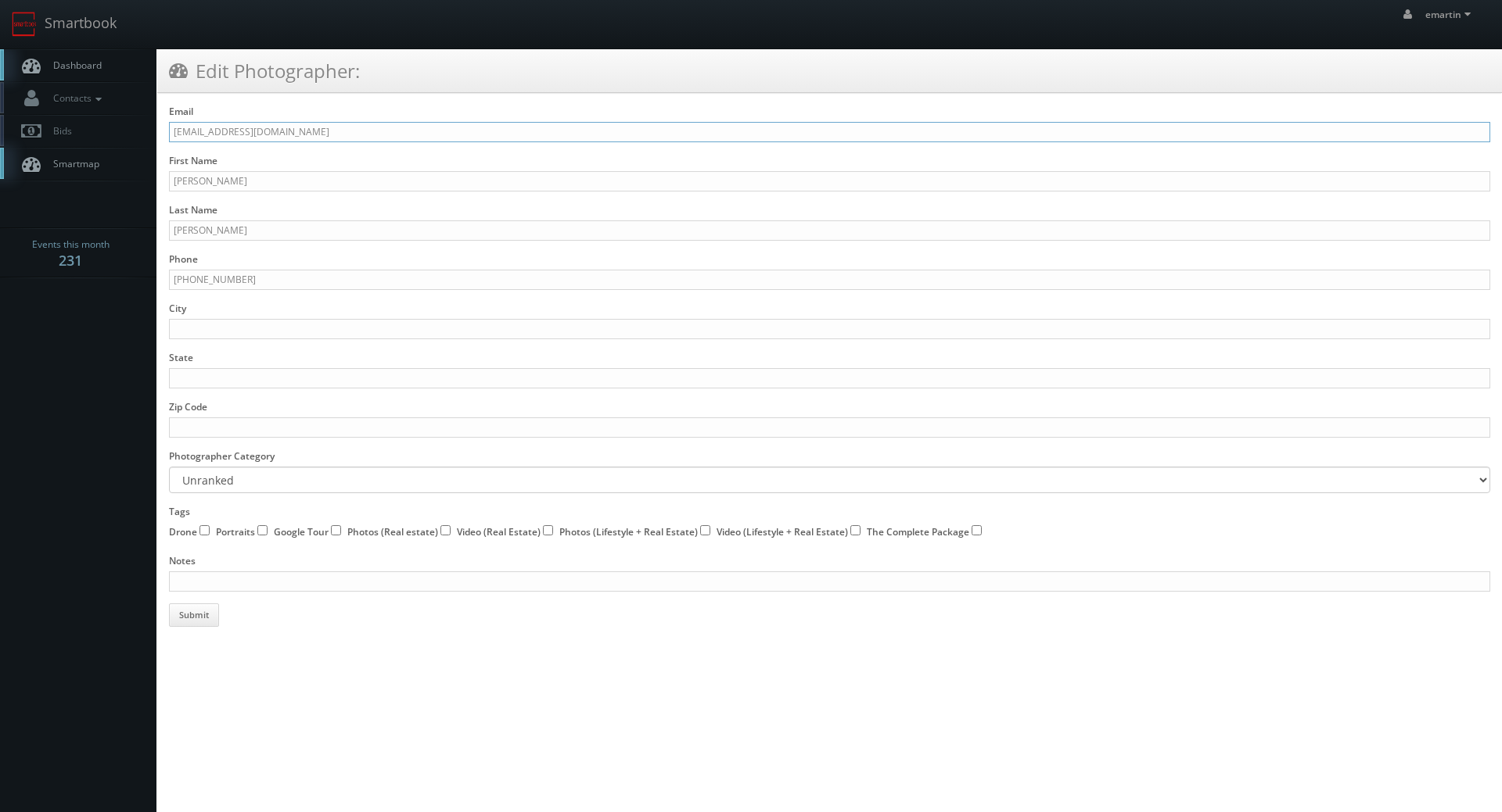
click at [221, 146] on form "Email emartinc@gmail.com First Name Emilee Last Name Martin Phone 407-636-7053 …" at bounding box center [829, 365] width 1321 height 522
click at [214, 127] on input "emartinc@cs3workspace.com" at bounding box center [829, 131] width 1321 height 21
type input "emartin@cs3workspace.com"
click at [298, 621] on form "Email emartin@cs3workspace.com First Name Emilee Last Name Martin Phone 407-636…" at bounding box center [829, 365] width 1321 height 522
click at [210, 618] on button "Submit" at bounding box center [195, 616] width 50 height 23
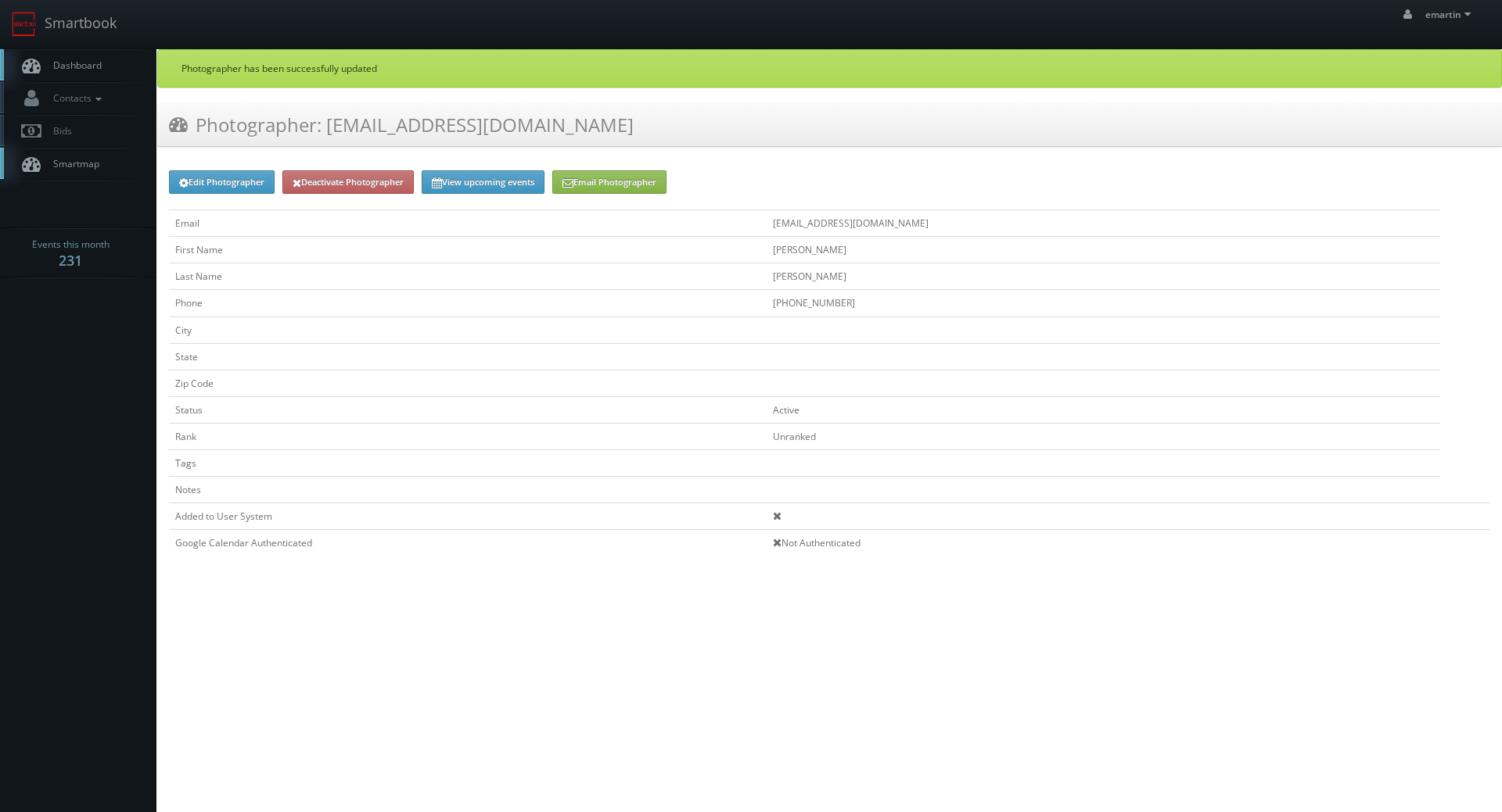
click at [90, 74] on link "Dashboard" at bounding box center [78, 66] width 157 height 32
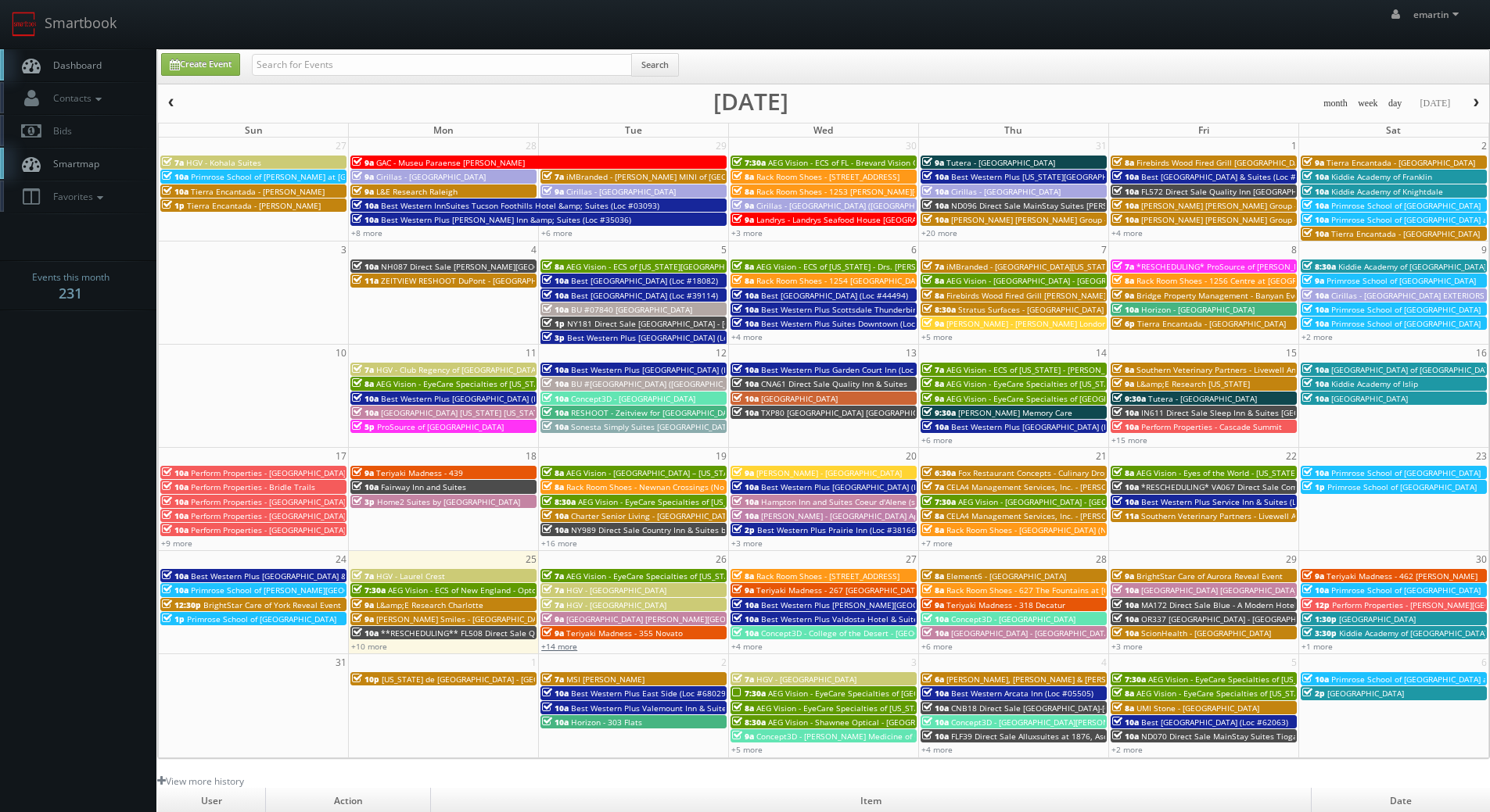
click at [545, 649] on link "+14 more" at bounding box center [559, 646] width 36 height 11
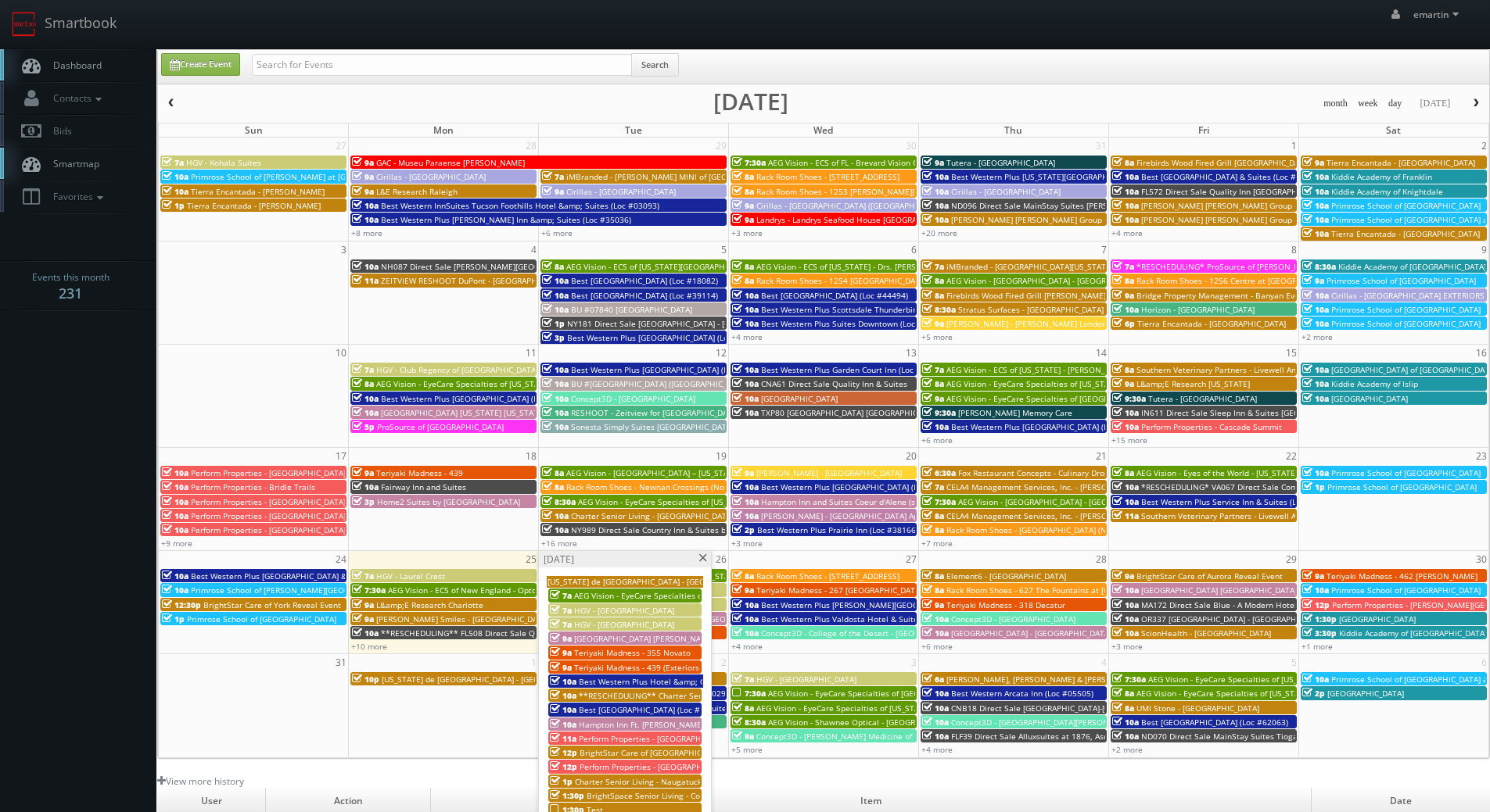
scroll to position [157, 0]
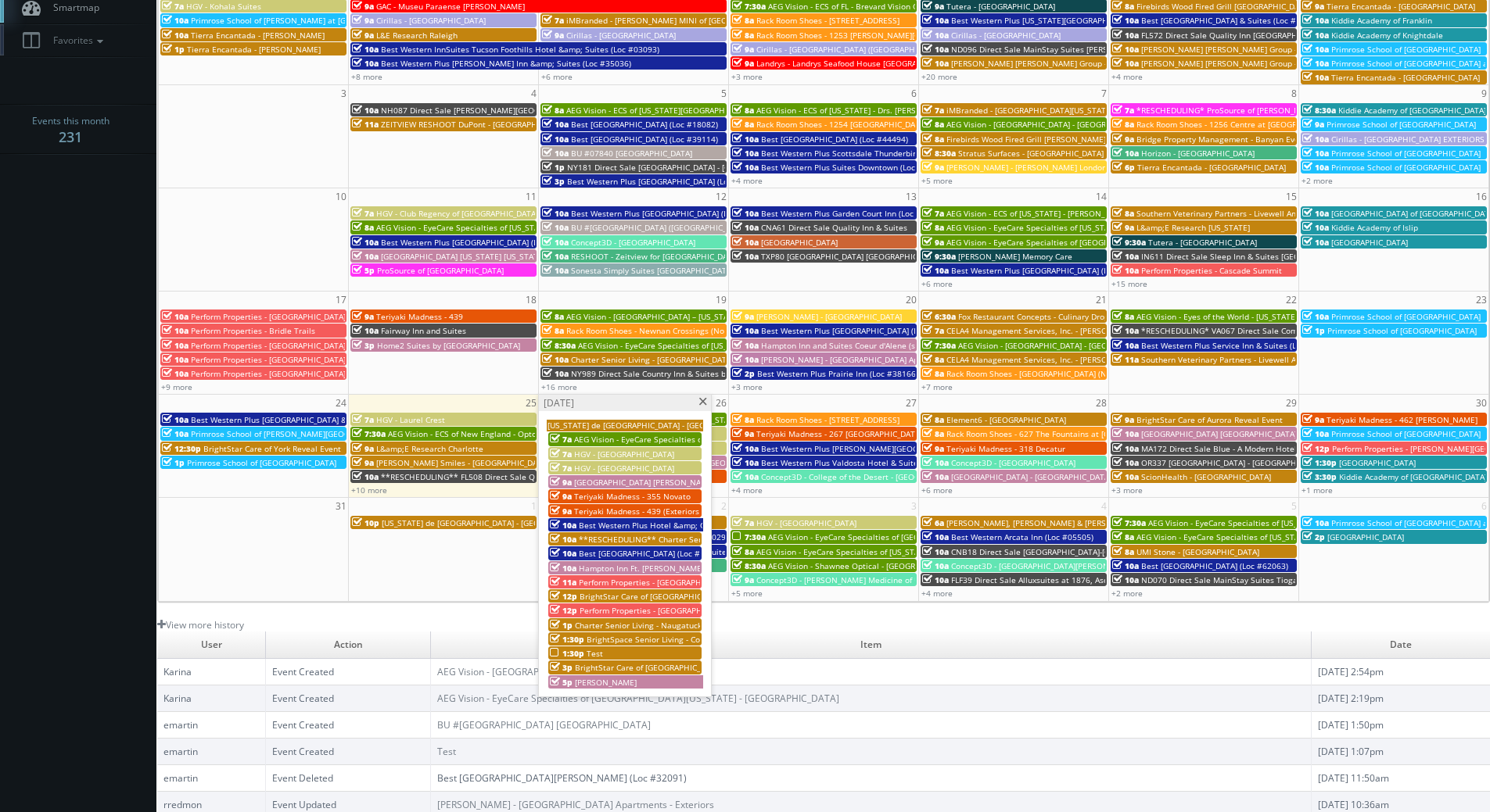
click at [613, 653] on div "1:30p Test" at bounding box center [625, 653] width 150 height 12
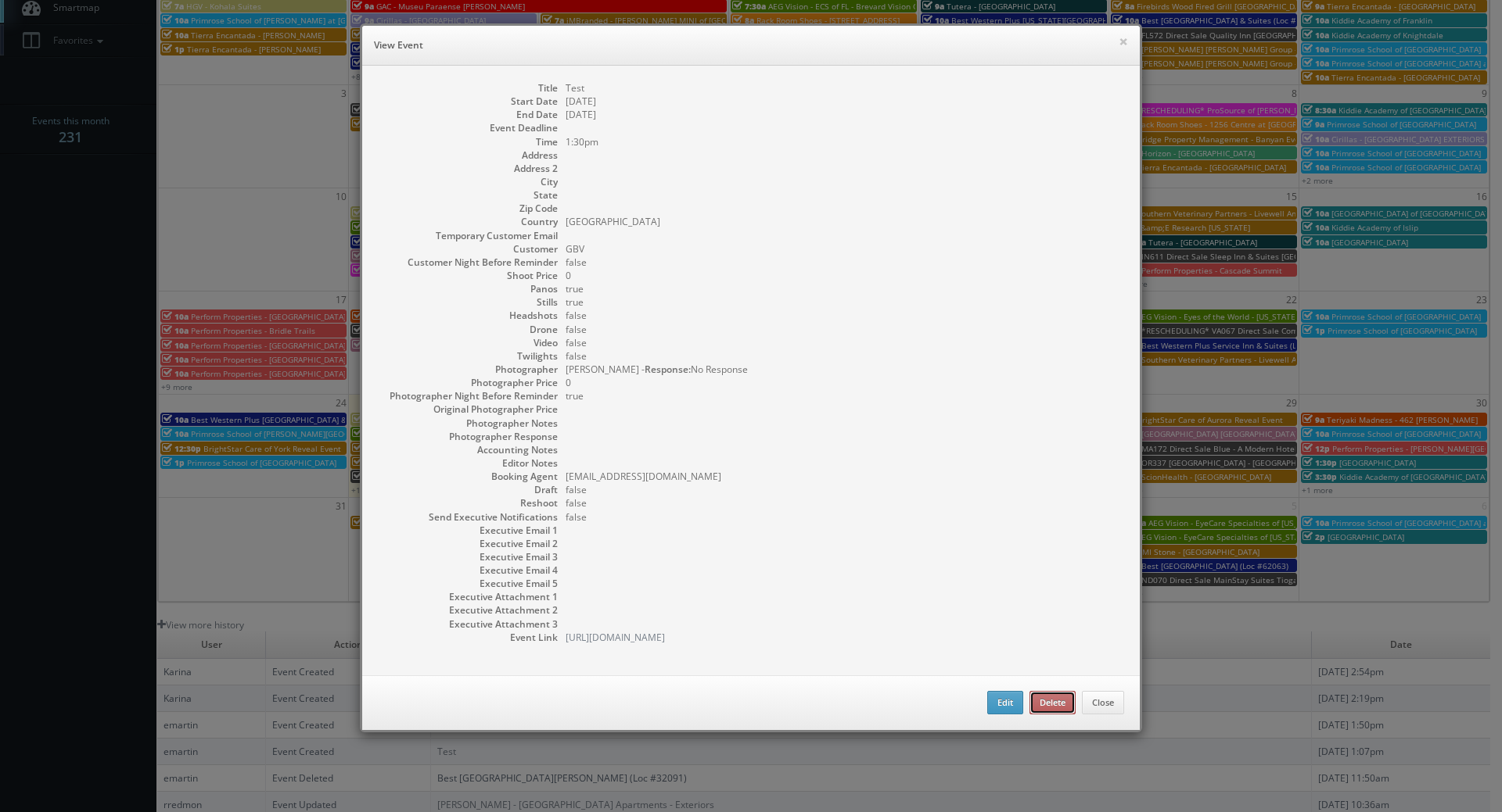
click at [1034, 701] on button "Delete" at bounding box center [1052, 703] width 46 height 23
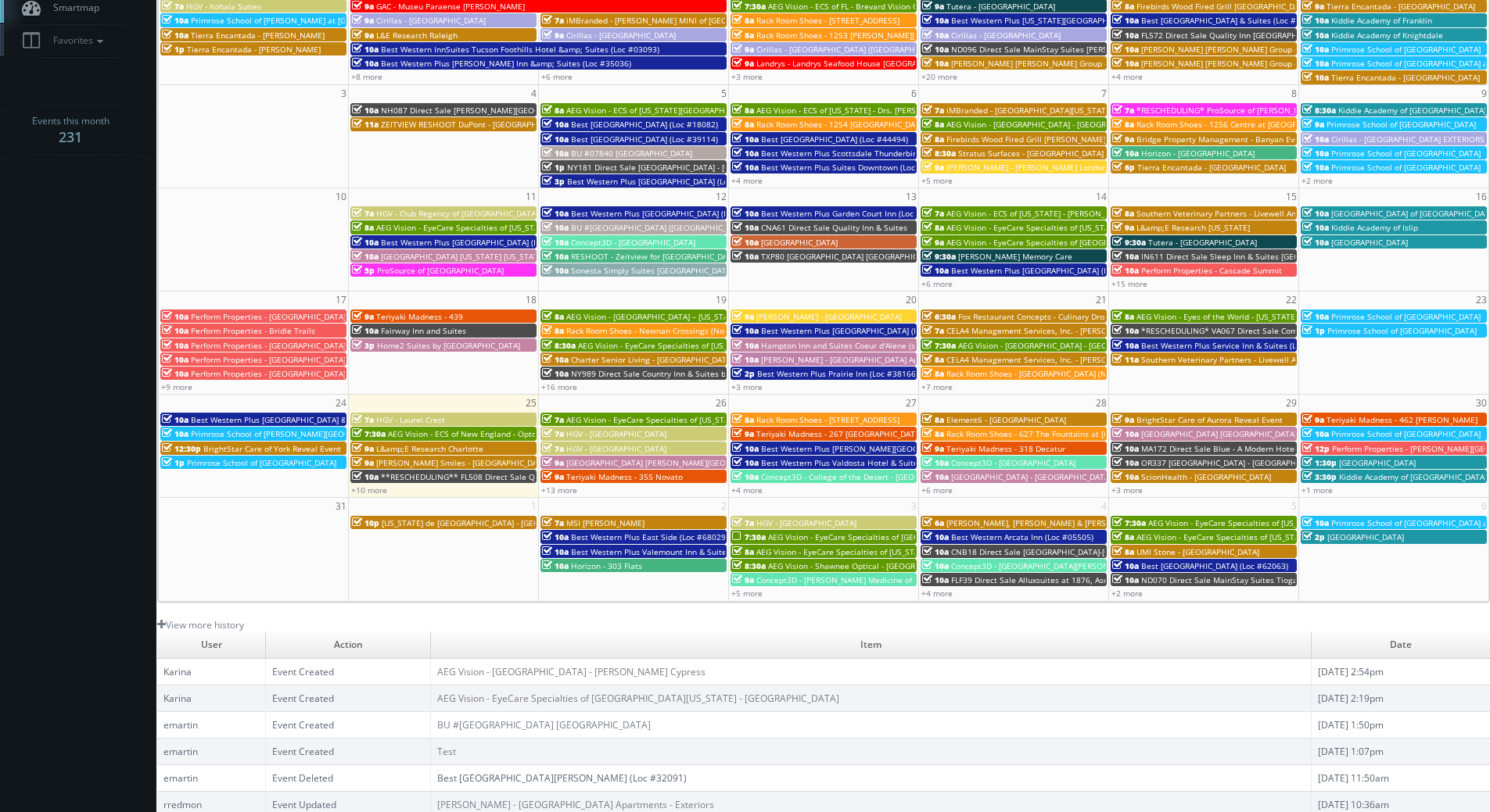
scroll to position [0, 0]
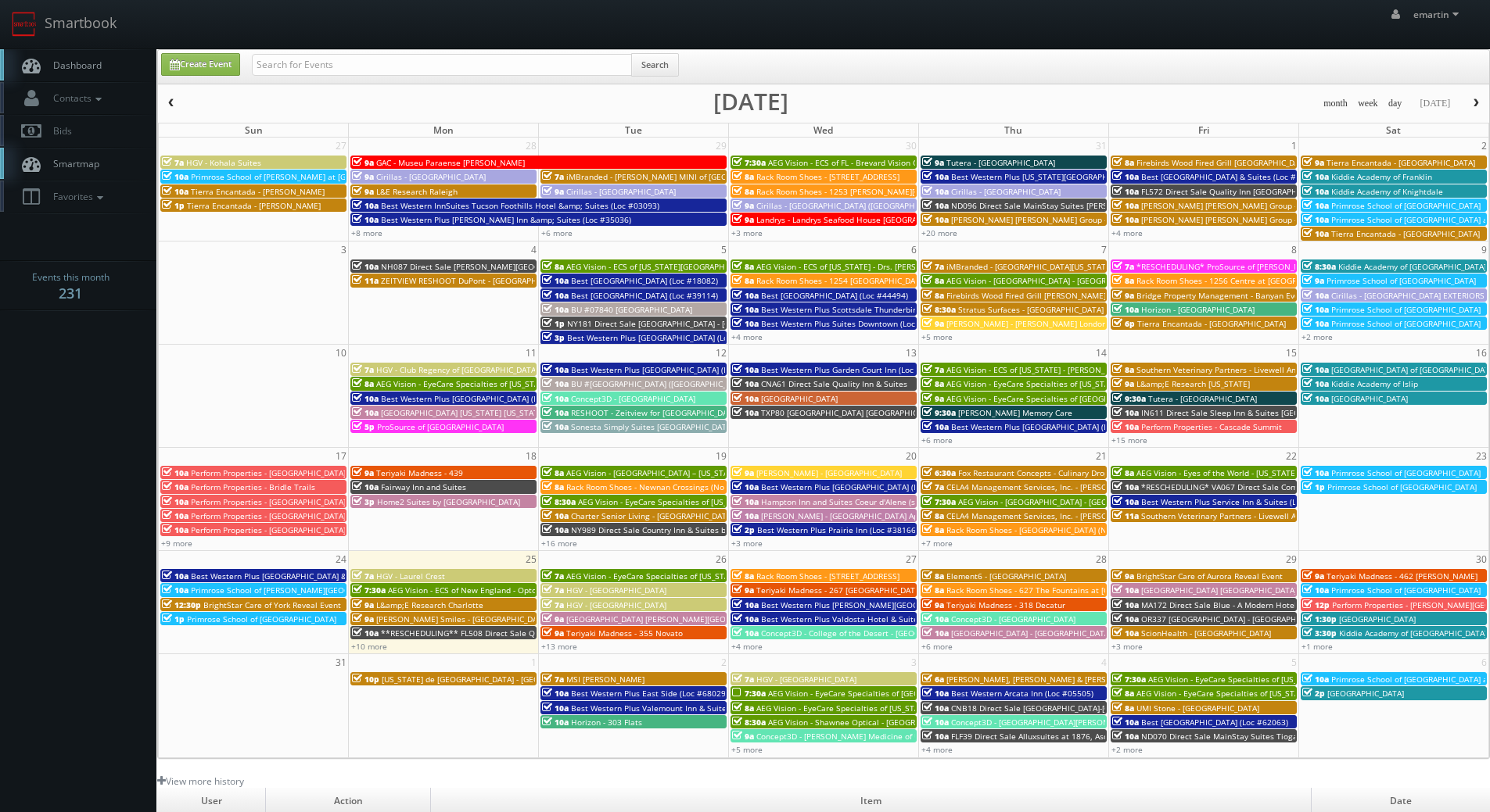
click at [86, 53] on link "Dashboard" at bounding box center [78, 66] width 157 height 32
click at [41, 62] on icon at bounding box center [32, 66] width 23 height 20
click at [207, 62] on link "Create Event" at bounding box center [201, 64] width 79 height 23
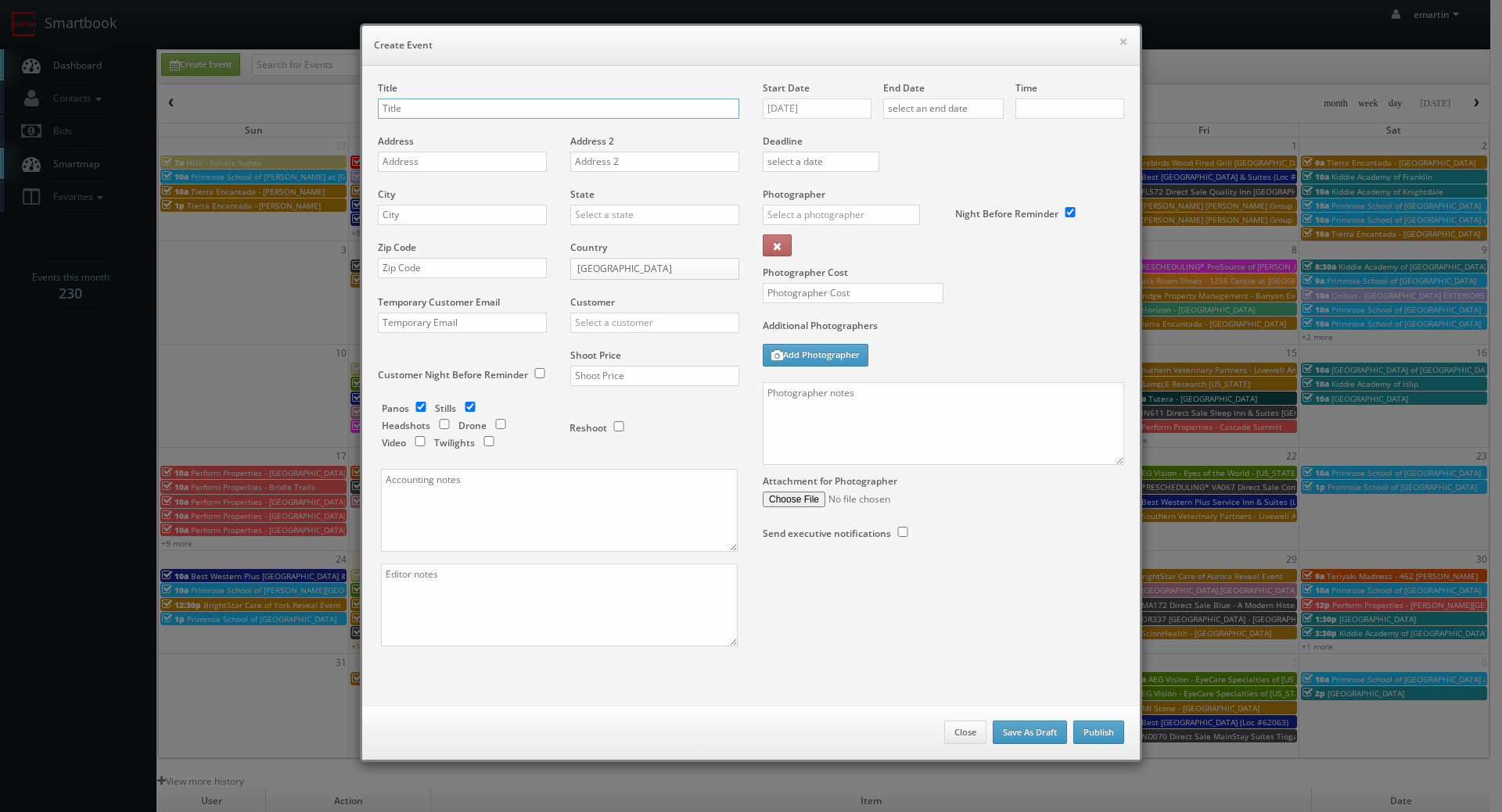
checkbox input "true"
type input "10:00am"
checkbox input "true"
type input "test"
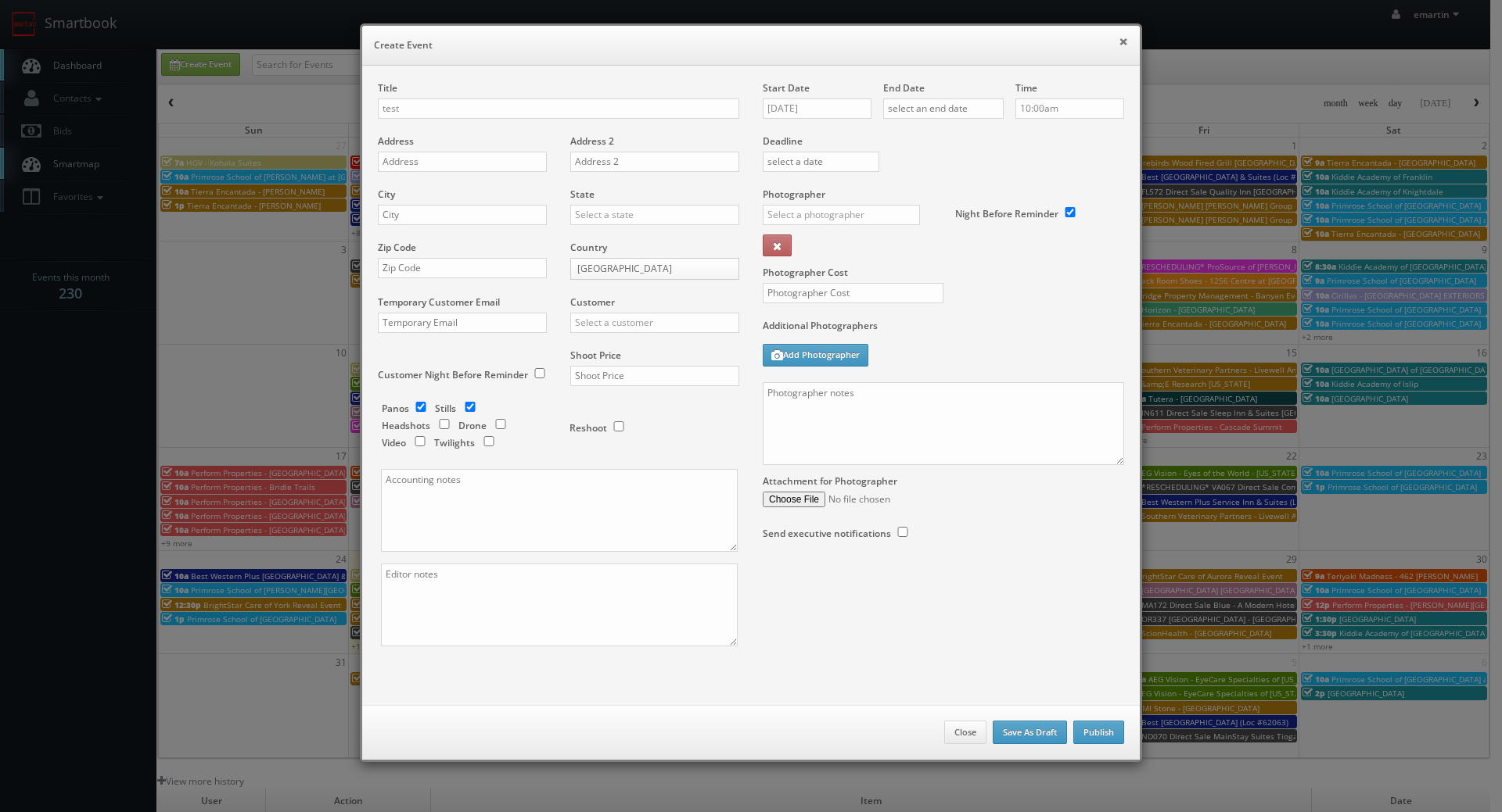
click at [1118, 47] on button "×" at bounding box center [1123, 41] width 9 height 11
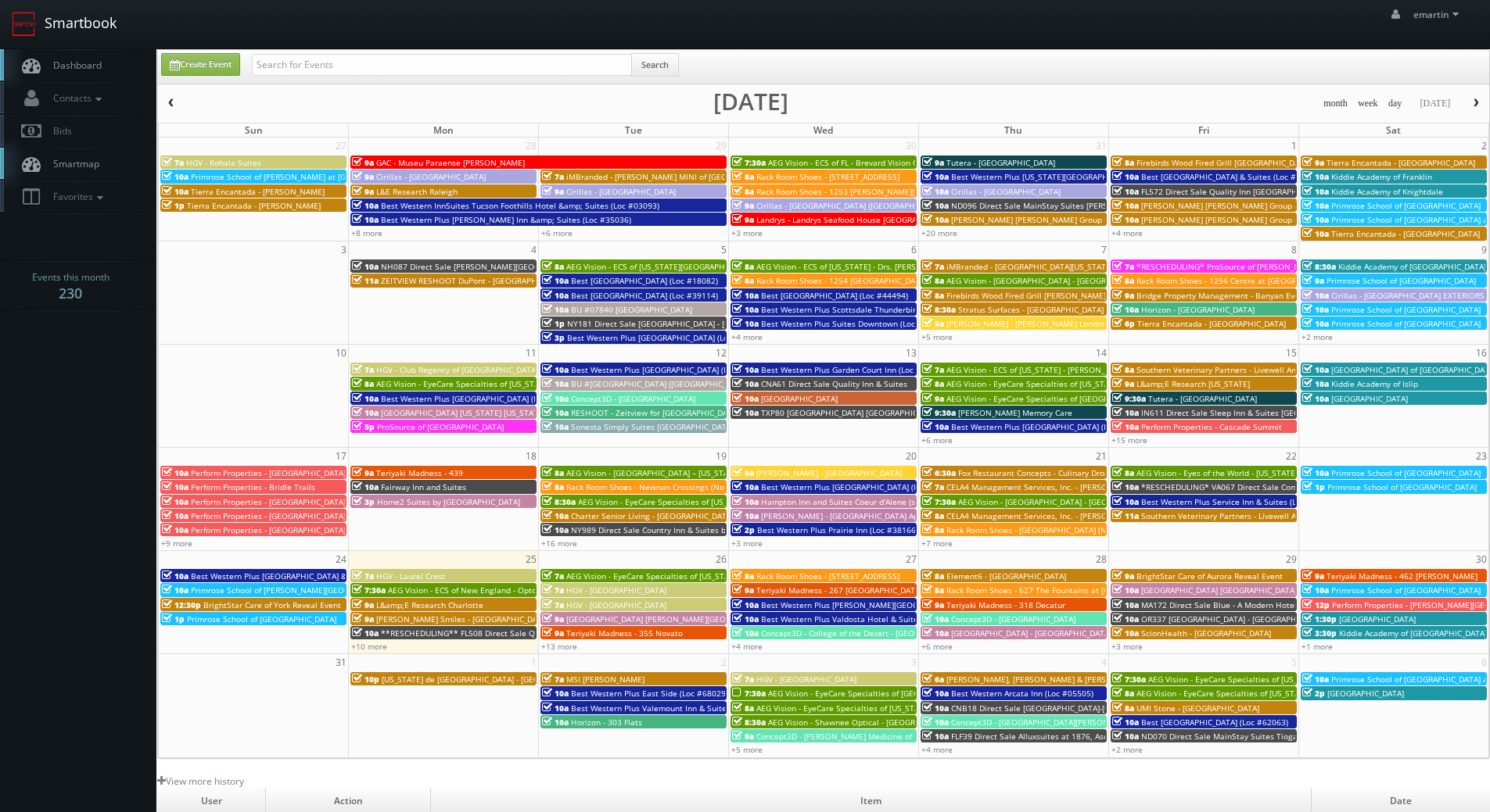
click at [82, 24] on link "Smartbook" at bounding box center [64, 24] width 128 height 49
click at [199, 62] on link "Create Event" at bounding box center [201, 64] width 79 height 23
type input "08/25/2025"
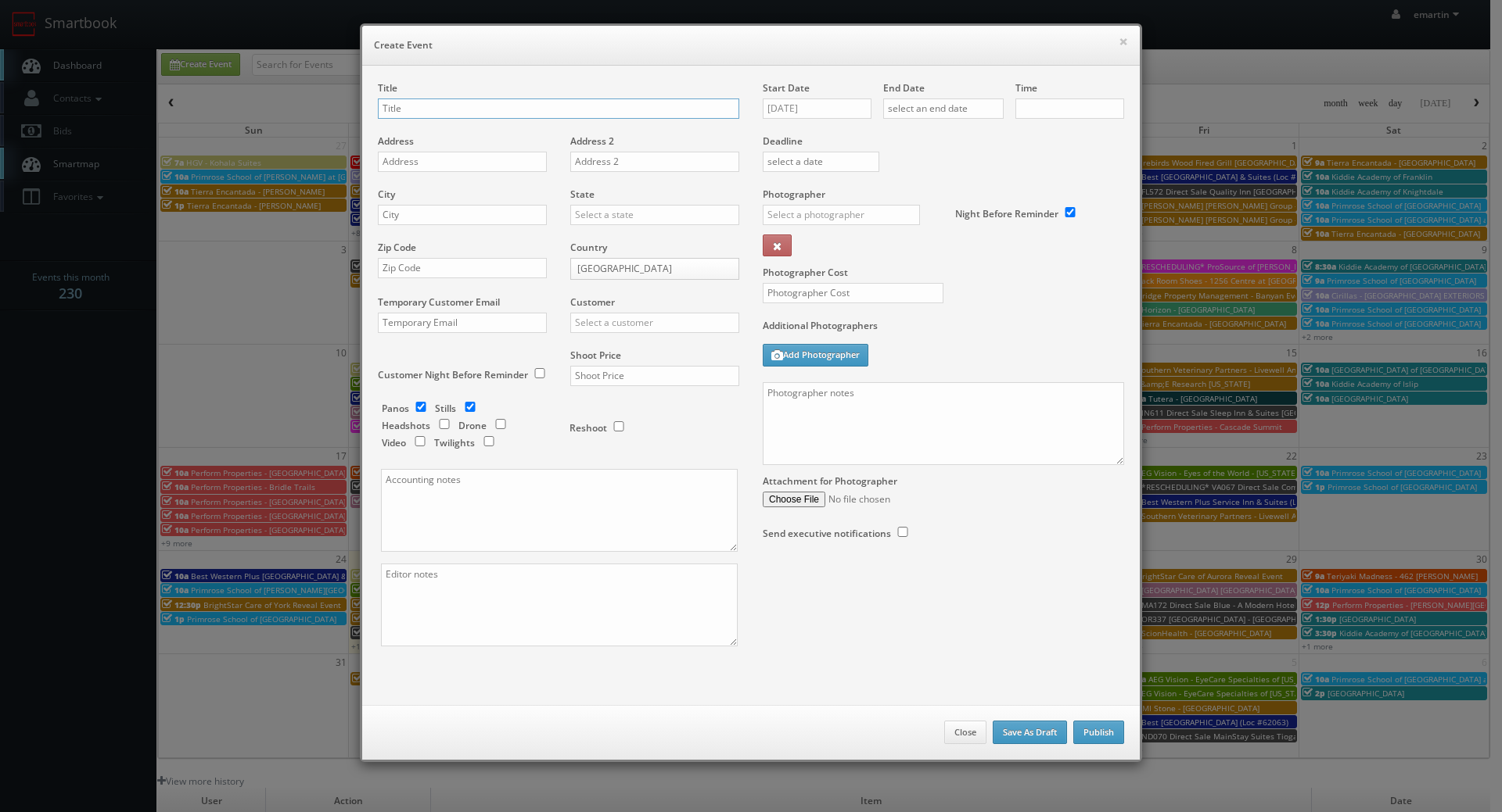
checkbox input "true"
type input "10:00am"
checkbox input "true"
click at [502, 109] on input "text" at bounding box center [558, 108] width 361 height 21
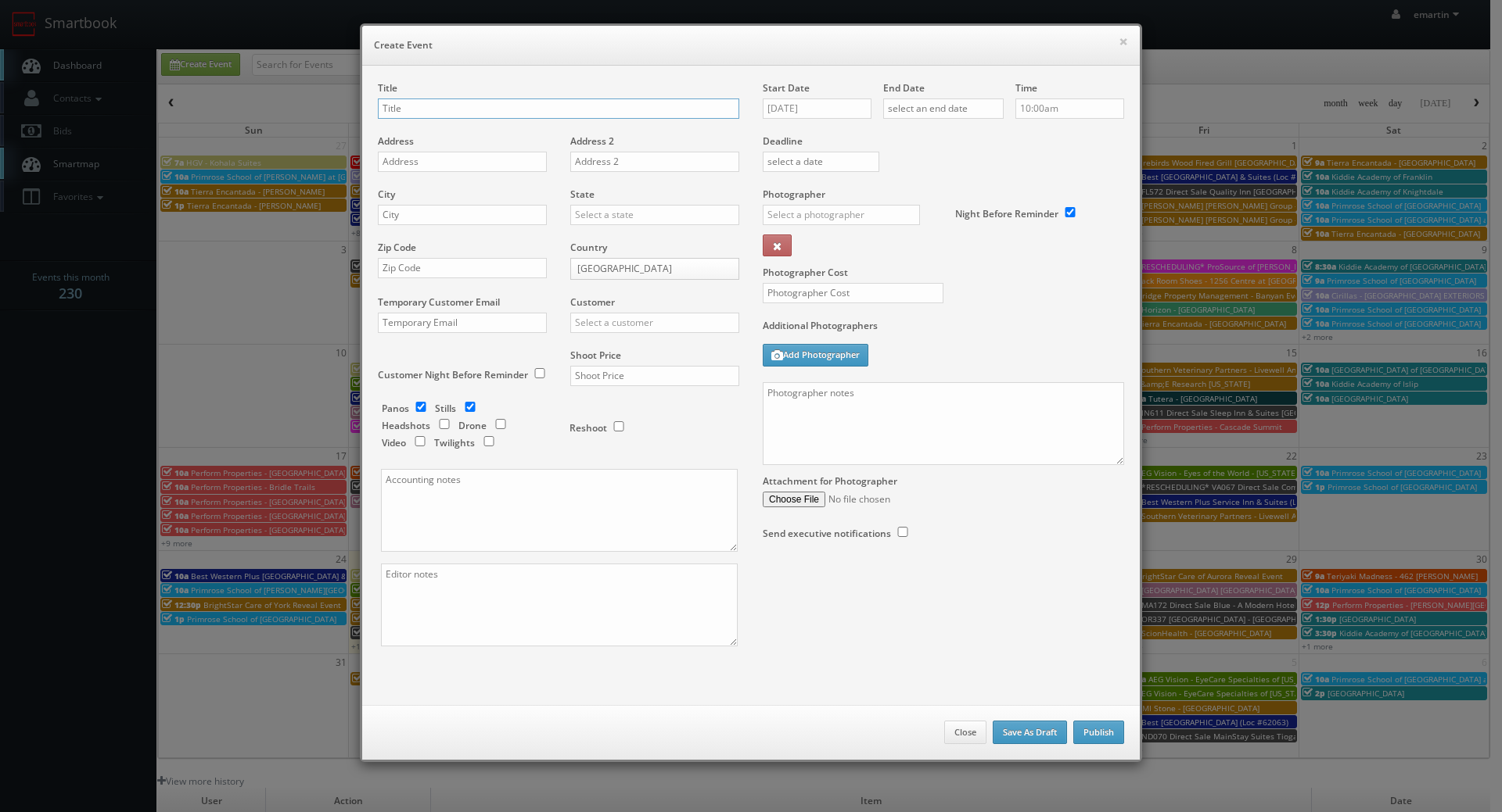
paste input "Best Western Plus Rose City Conference Center Inn"
click at [678, 116] on input "Best Western Plus Rose City Conference Center Inn (Loc #" at bounding box center [558, 108] width 361 height 21
paste input "11203"
type input "Best Western Plus [GEOGRAPHIC_DATA] (Loc #11203)"
click at [410, 167] on input "text" at bounding box center [463, 161] width 169 height 21
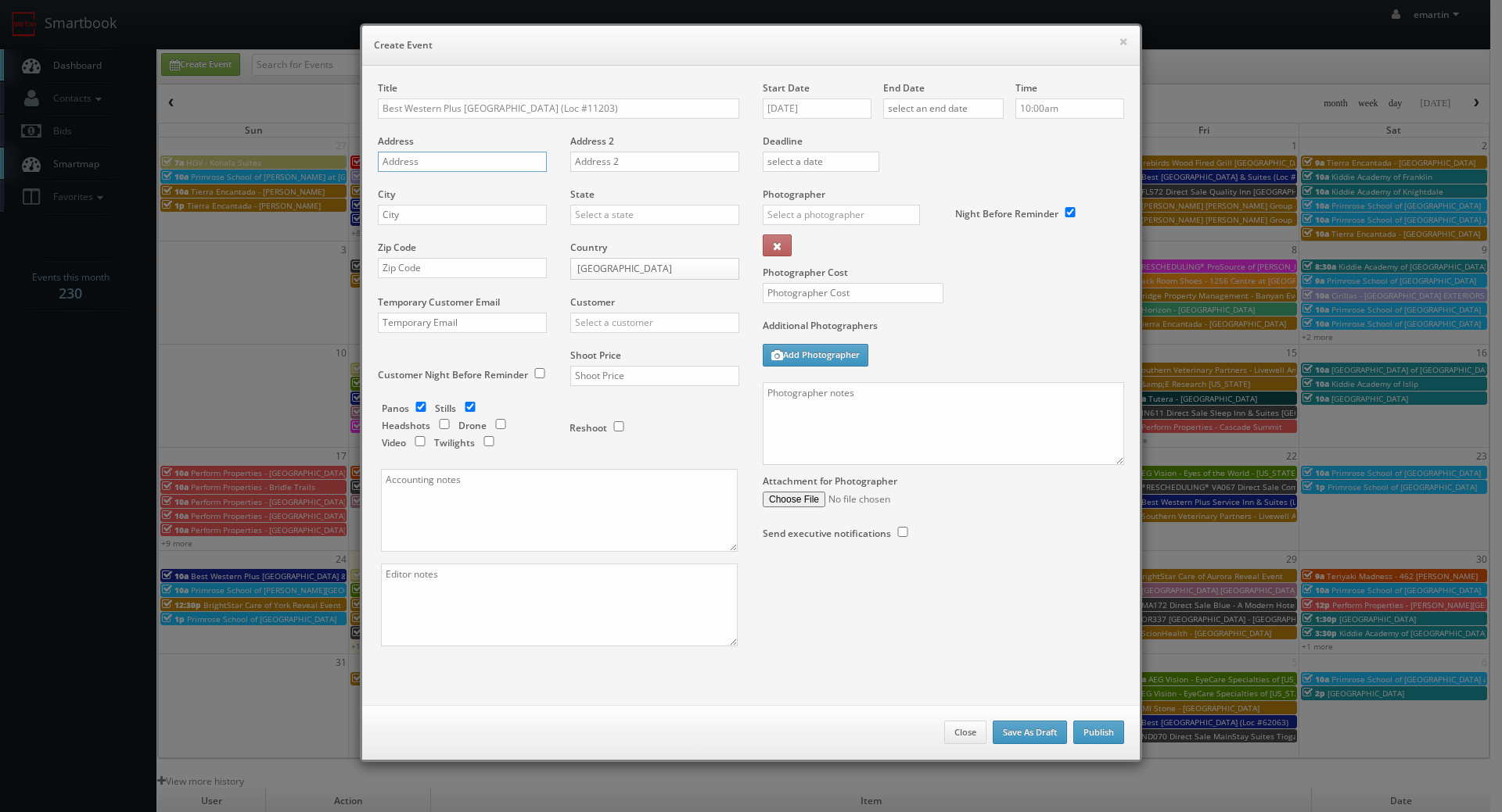
paste input "133 Liberty St"
type input "133 Liberty St"
click at [440, 223] on input "text" at bounding box center [463, 215] width 169 height 21
paste input "Thomasville"
type input "Thomasville"
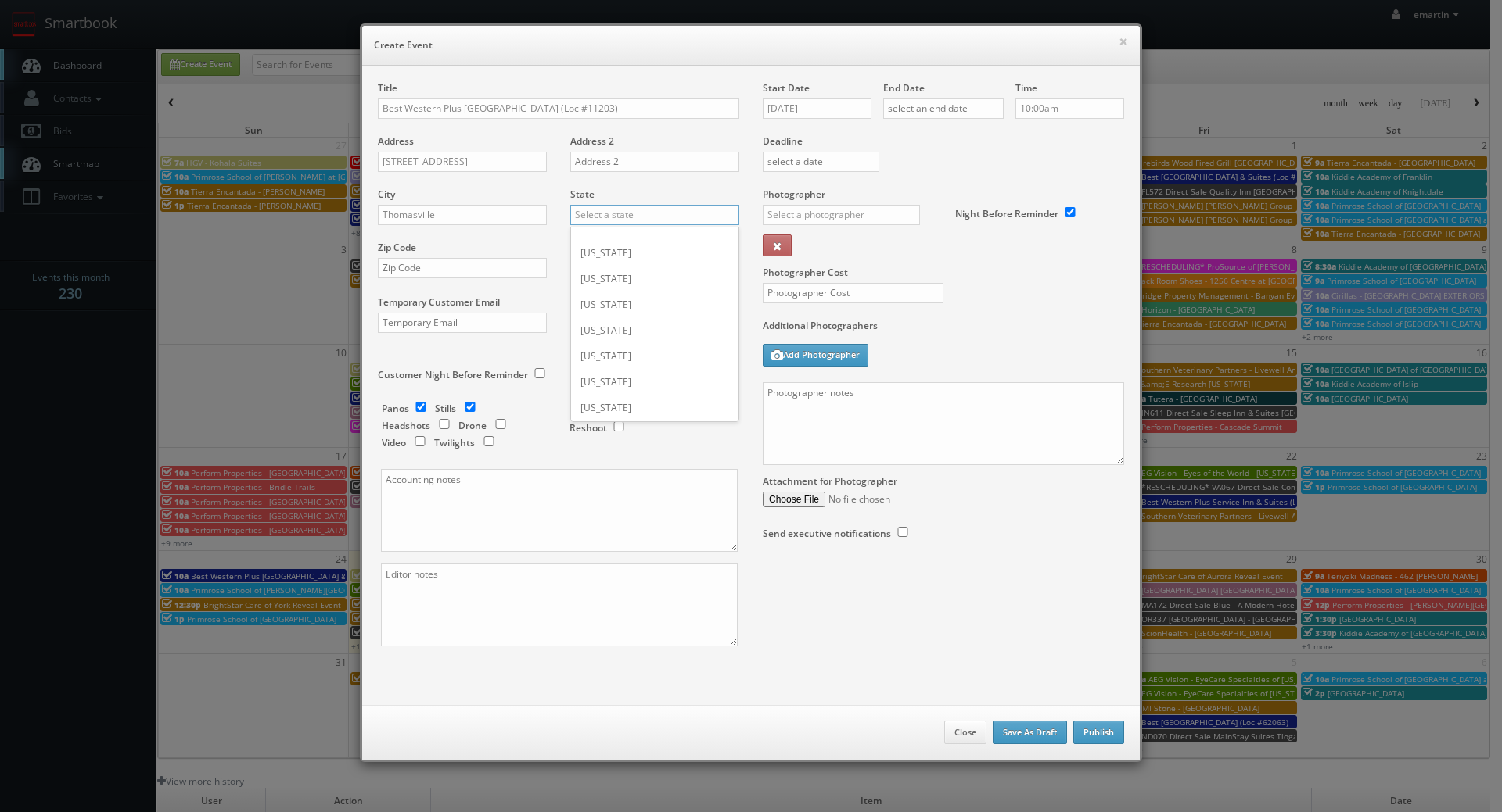
click at [585, 215] on input "text" at bounding box center [655, 215] width 169 height 21
click at [587, 234] on div "[US_STATE]" at bounding box center [655, 240] width 167 height 26
type input "[US_STATE]"
click at [411, 271] on input "text" at bounding box center [463, 268] width 169 height 21
paste input "31757"
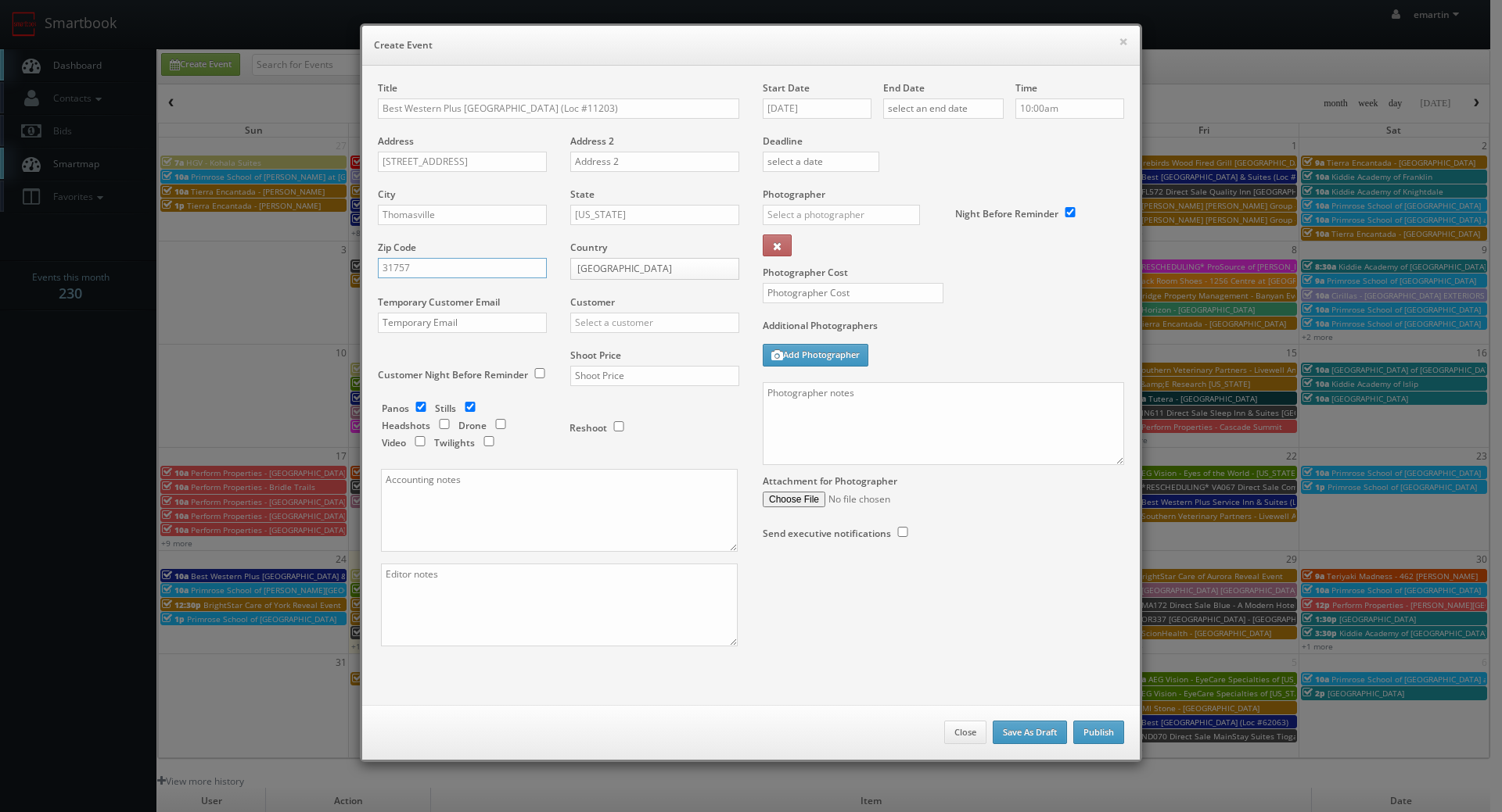
type input "31757"
click at [652, 315] on input "text" at bounding box center [655, 322] width 169 height 21
click at [633, 351] on div "Best Western" at bounding box center [655, 348] width 167 height 26
type input "Best Western"
click at [656, 376] on input "text" at bounding box center [655, 375] width 169 height 21
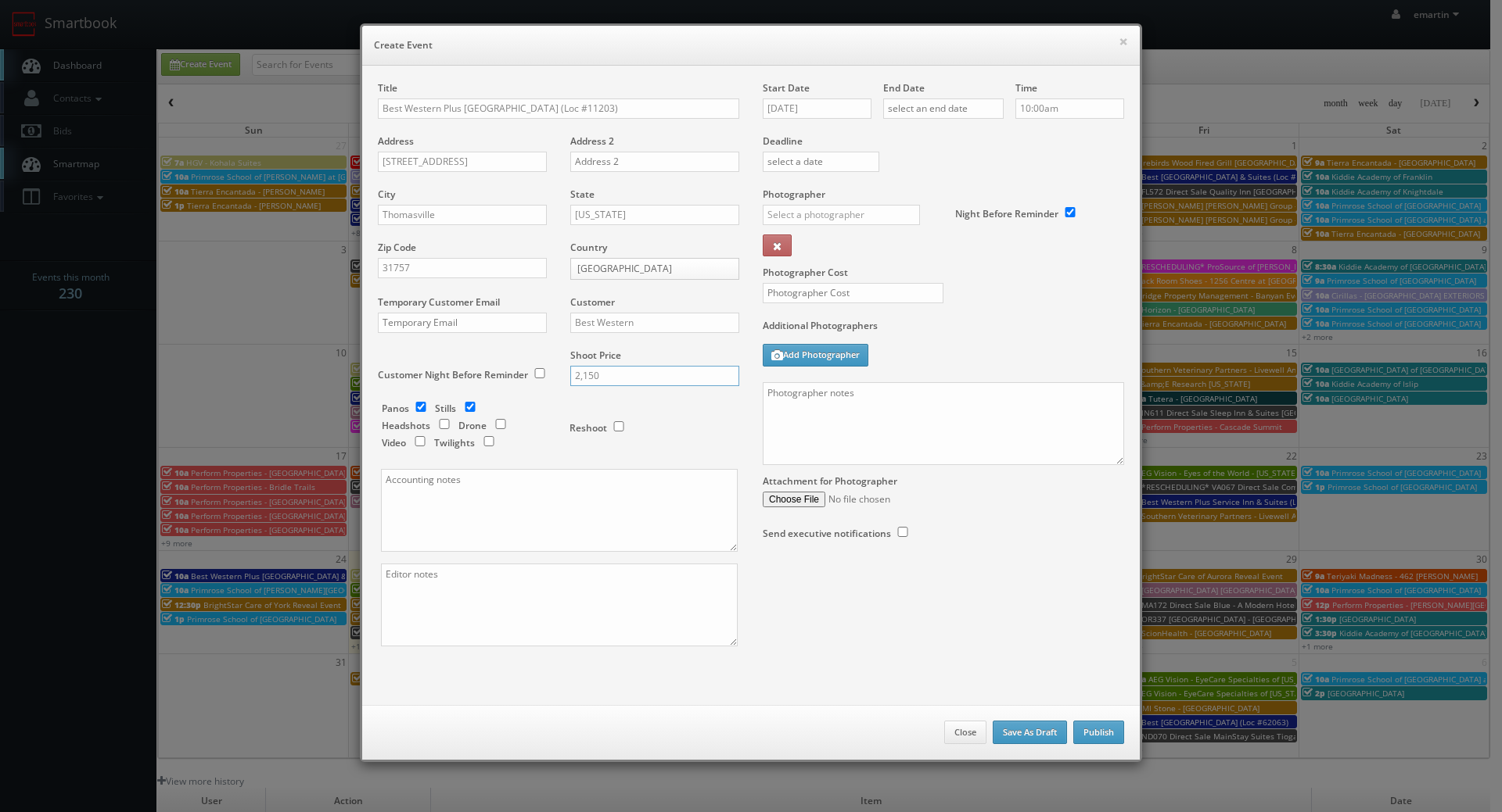
type input "2,150"
click at [423, 408] on input "checkbox" at bounding box center [421, 406] width 23 height 10
checkbox input "false"
click at [484, 438] on input "checkbox" at bounding box center [489, 441] width 23 height 10
checkbox input "true"
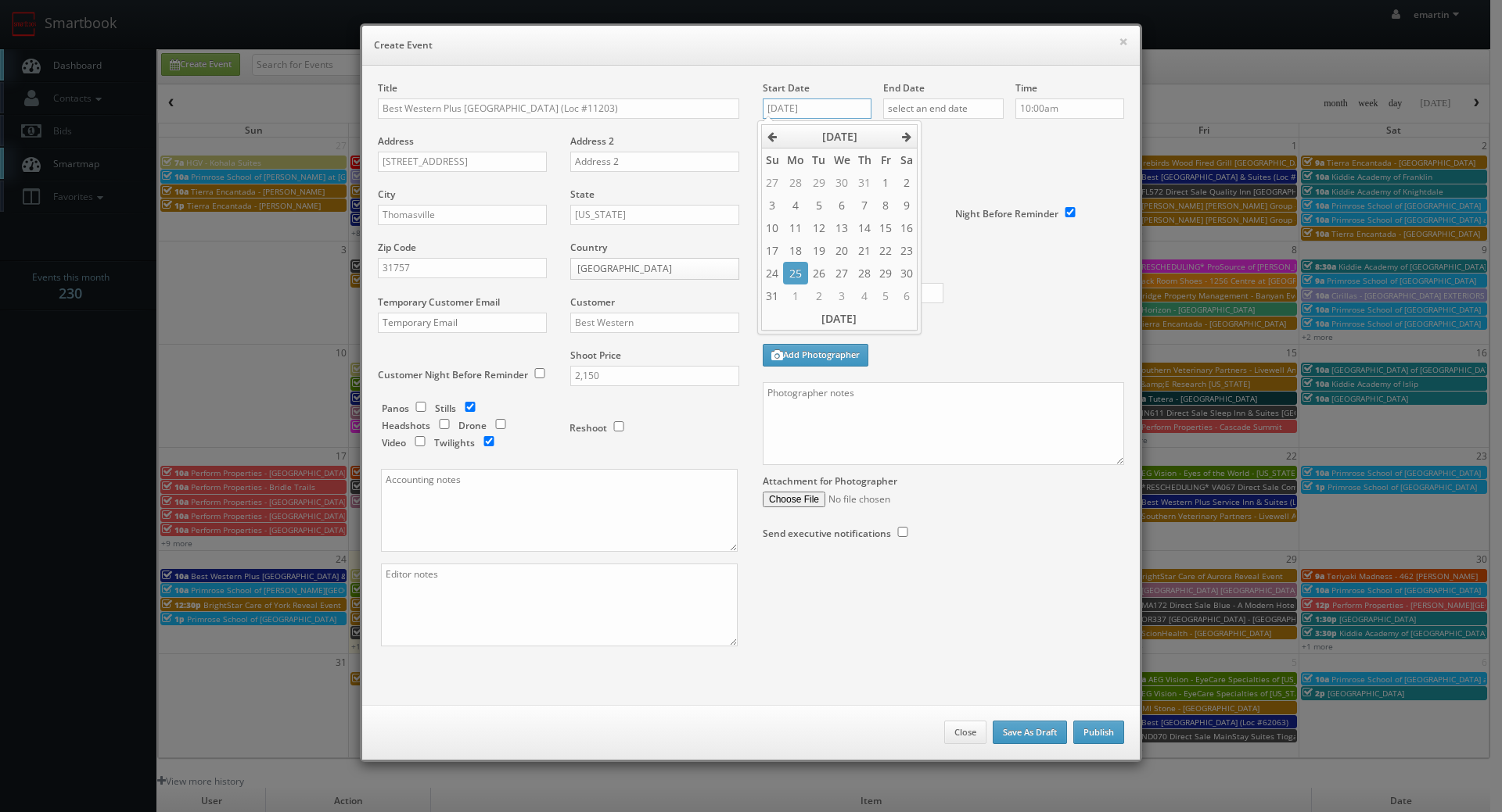
click at [791, 100] on input "08/25/2025" at bounding box center [817, 108] width 109 height 21
click at [907, 137] on icon at bounding box center [906, 137] width 9 height 11
click at [908, 137] on icon at bounding box center [906, 137] width 9 height 11
click at [904, 229] on td "18" at bounding box center [906, 228] width 21 height 23
type input "10/18/2025"
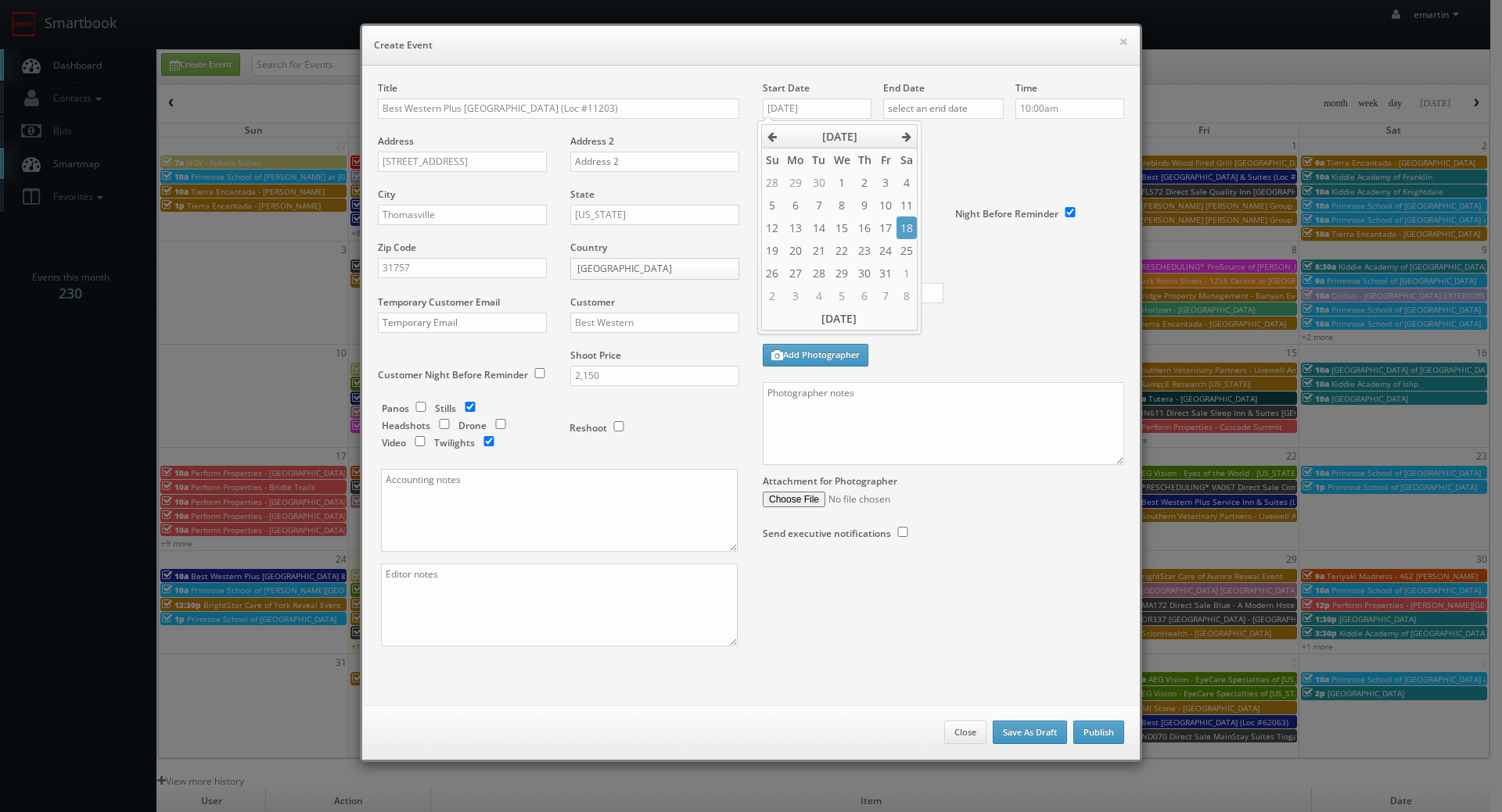
click at [982, 158] on div "Deadline" at bounding box center [943, 134] width 385 height 106
click at [963, 113] on input "text" at bounding box center [944, 108] width 121 height 21
click at [1026, 137] on icon at bounding box center [1026, 137] width 9 height 11
click at [1027, 230] on td "18" at bounding box center [1026, 228] width 21 height 23
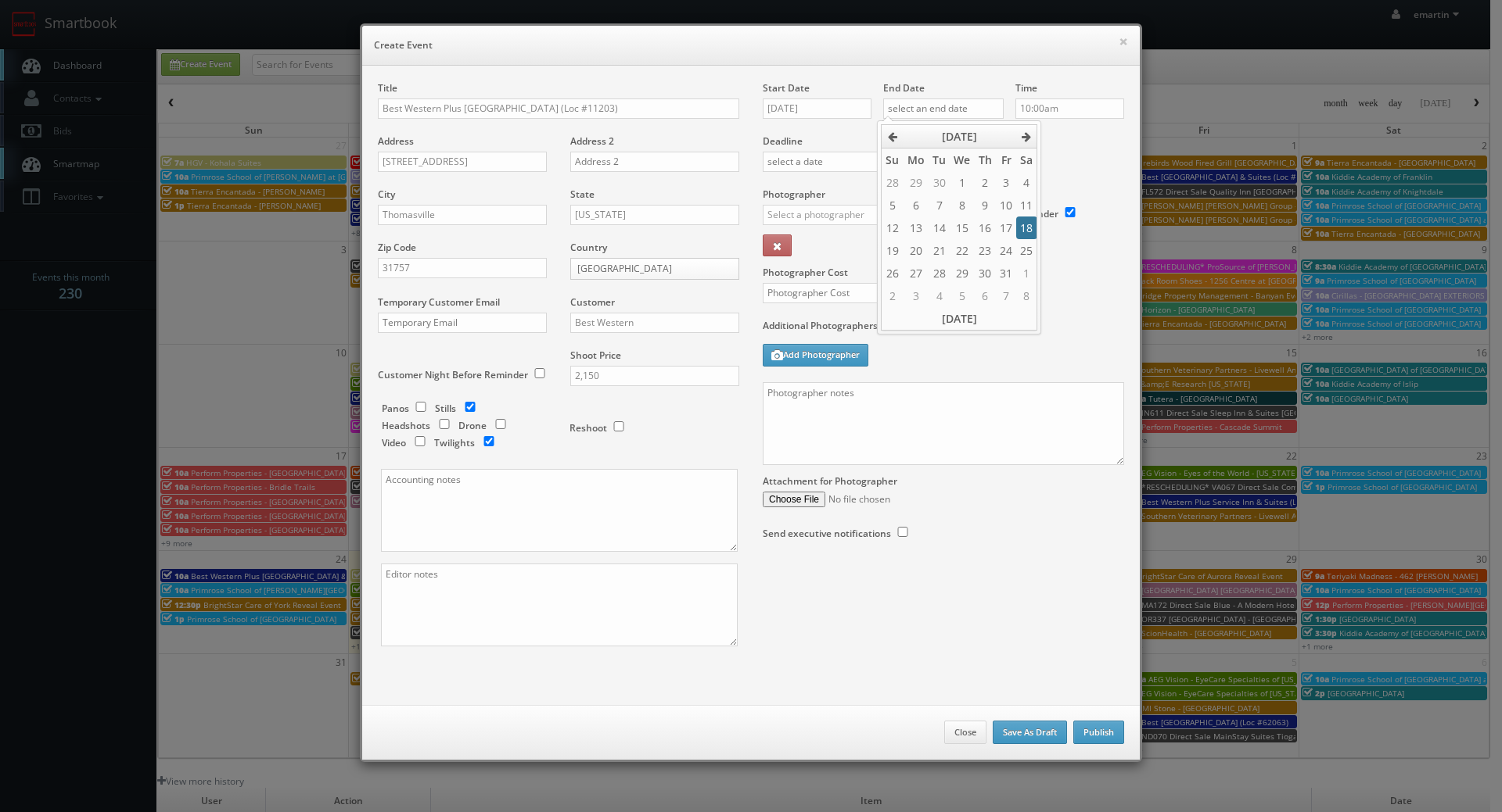
type input "10/18/2025"
click at [1075, 161] on div "Deadline" at bounding box center [943, 134] width 385 height 106
drag, startPoint x: 942, startPoint y: 159, endPoint x: 937, endPoint y: 169, distance: 11.2
click at [942, 159] on div "Deadline" at bounding box center [943, 134] width 385 height 106
click at [872, 212] on input "text" at bounding box center [841, 215] width 158 height 21
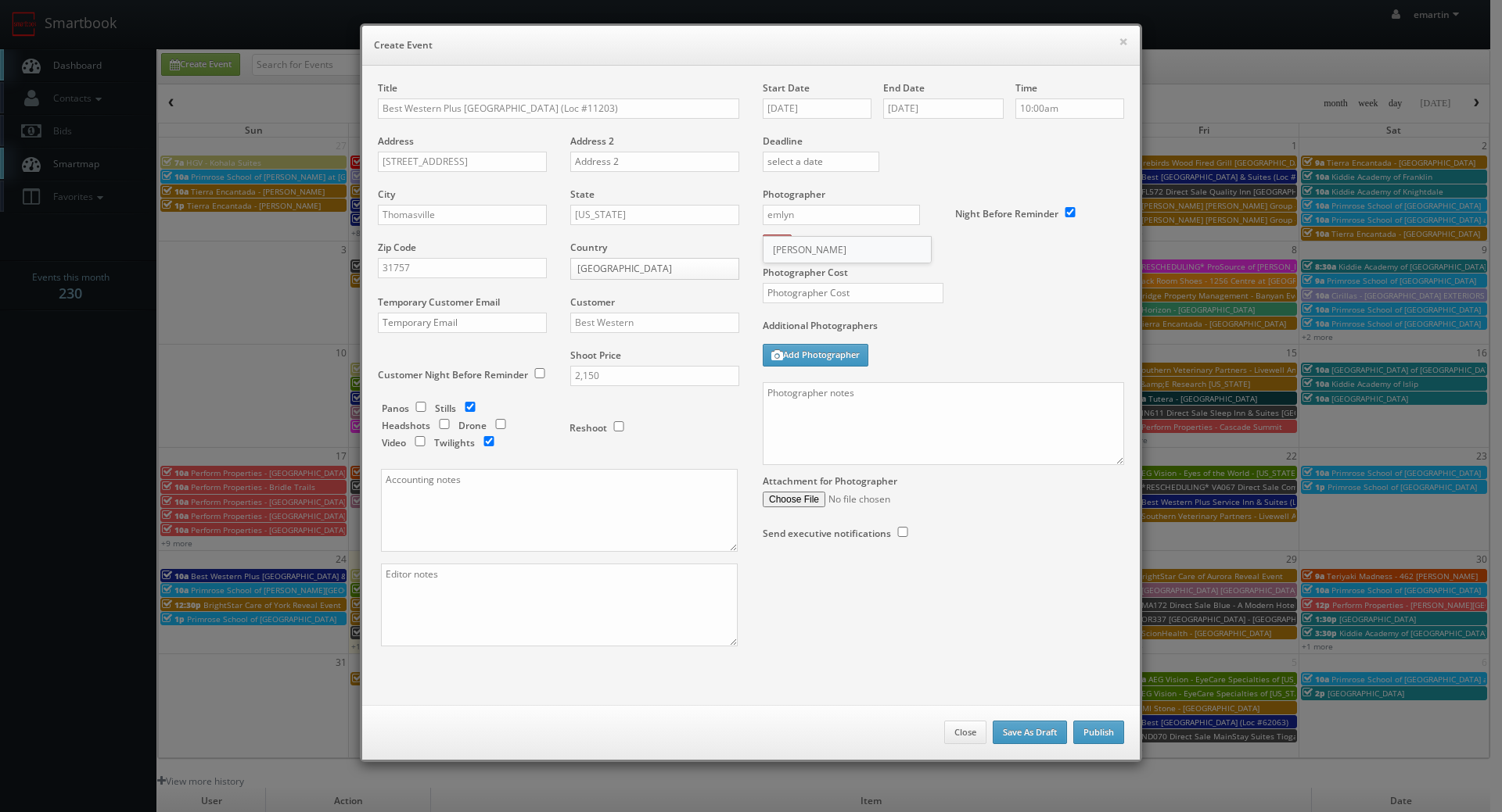
click at [831, 251] on div "Emlyn James" at bounding box center [847, 249] width 167 height 26
type input "Emlyn James"
click at [788, 298] on input "text" at bounding box center [853, 293] width 181 height 21
type input "750"
click at [1009, 270] on label "Photographer Cost" at bounding box center [943, 272] width 385 height 14
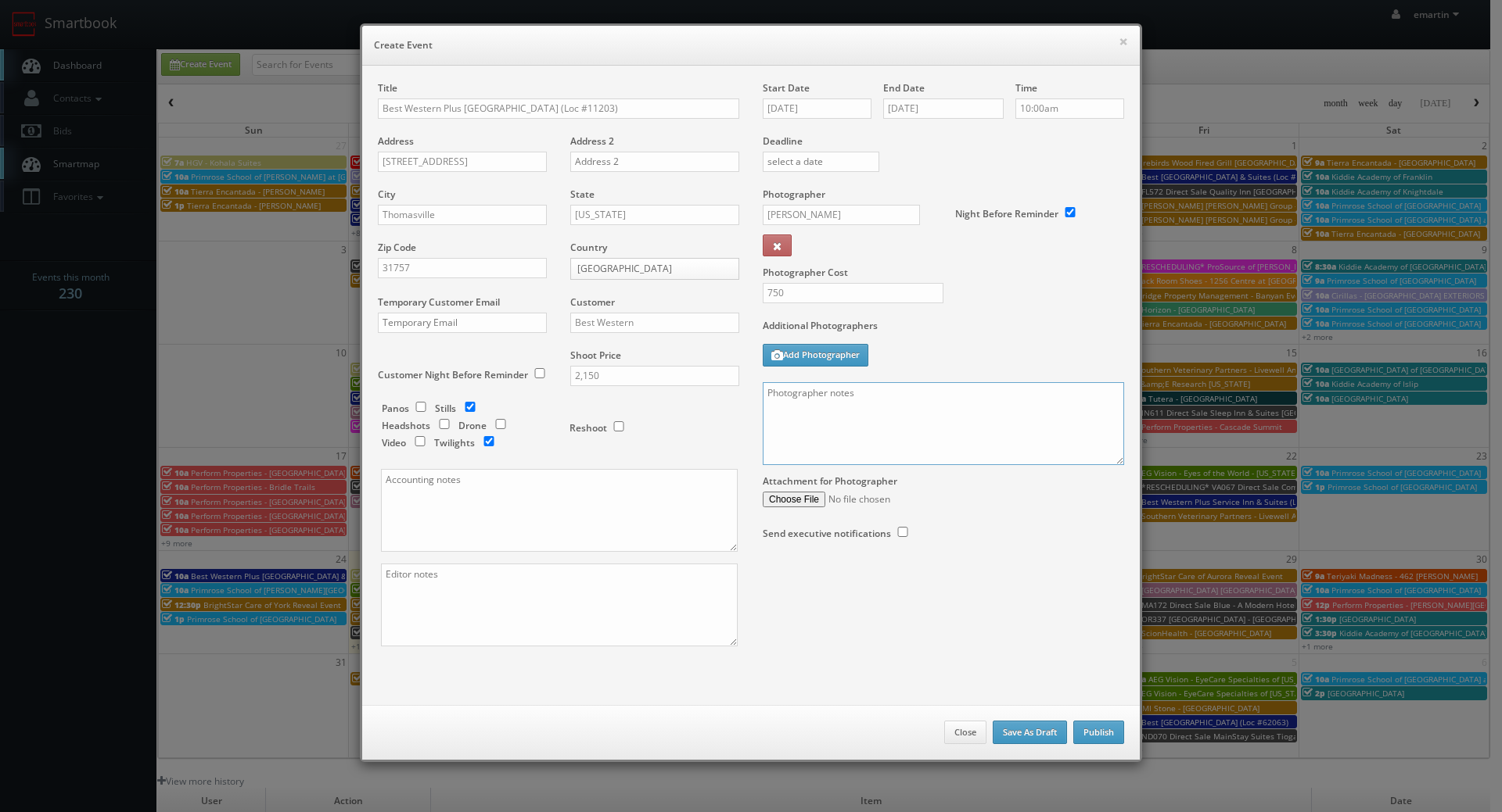
click at [973, 430] on textarea at bounding box center [943, 424] width 361 height 83
paste textarea "Onsite contact is ______. Overnight stay ___. Stills, and exterior twilights. F…"
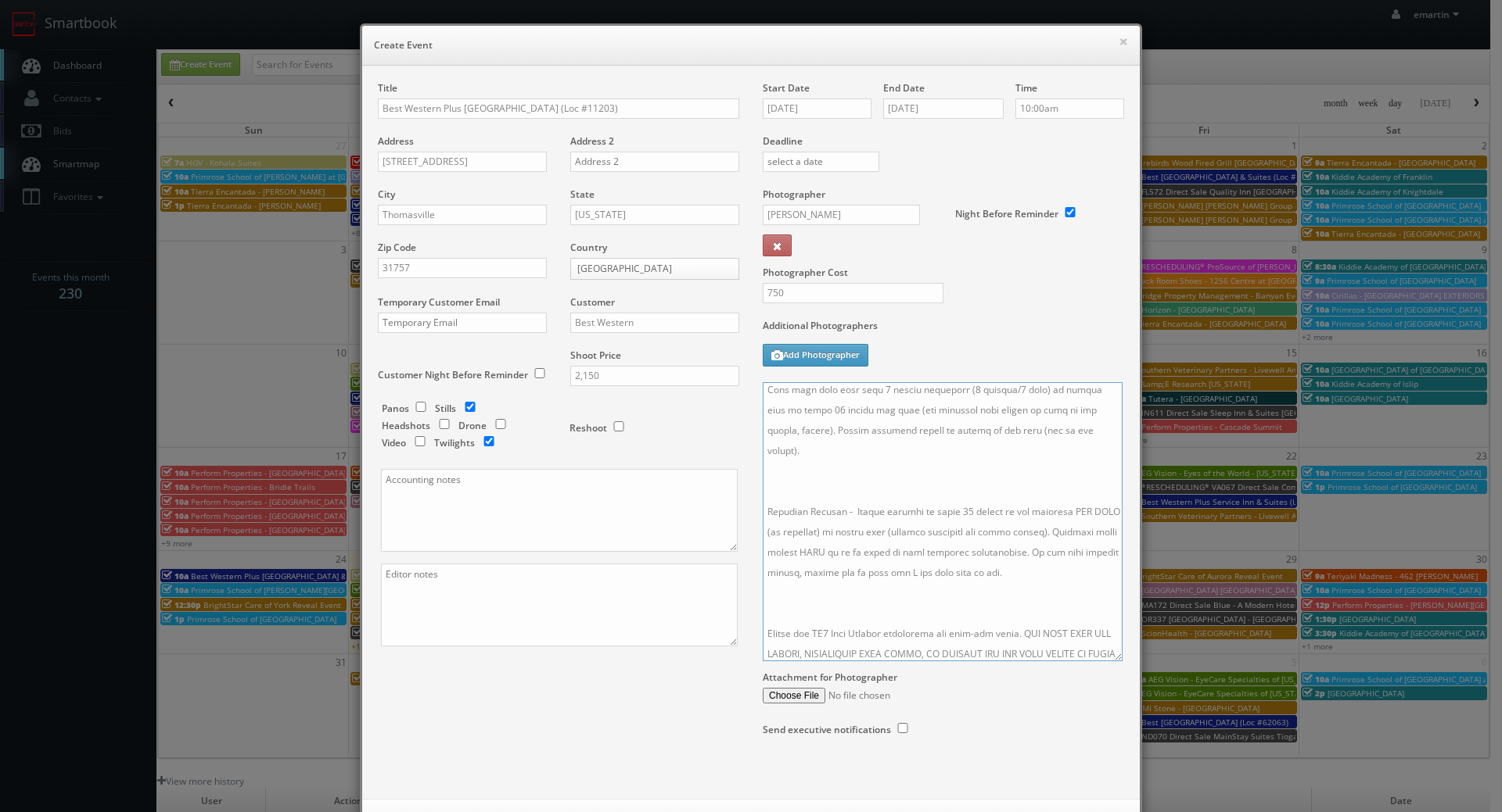
drag, startPoint x: 1109, startPoint y: 460, endPoint x: 1097, endPoint y: 837, distance: 377.2
click at [1097, 812] on html "Smartbook Toggle Side Navigation Toggle Top Navigation emartin emartin Profile …" at bounding box center [751, 540] width 1502 height 1081
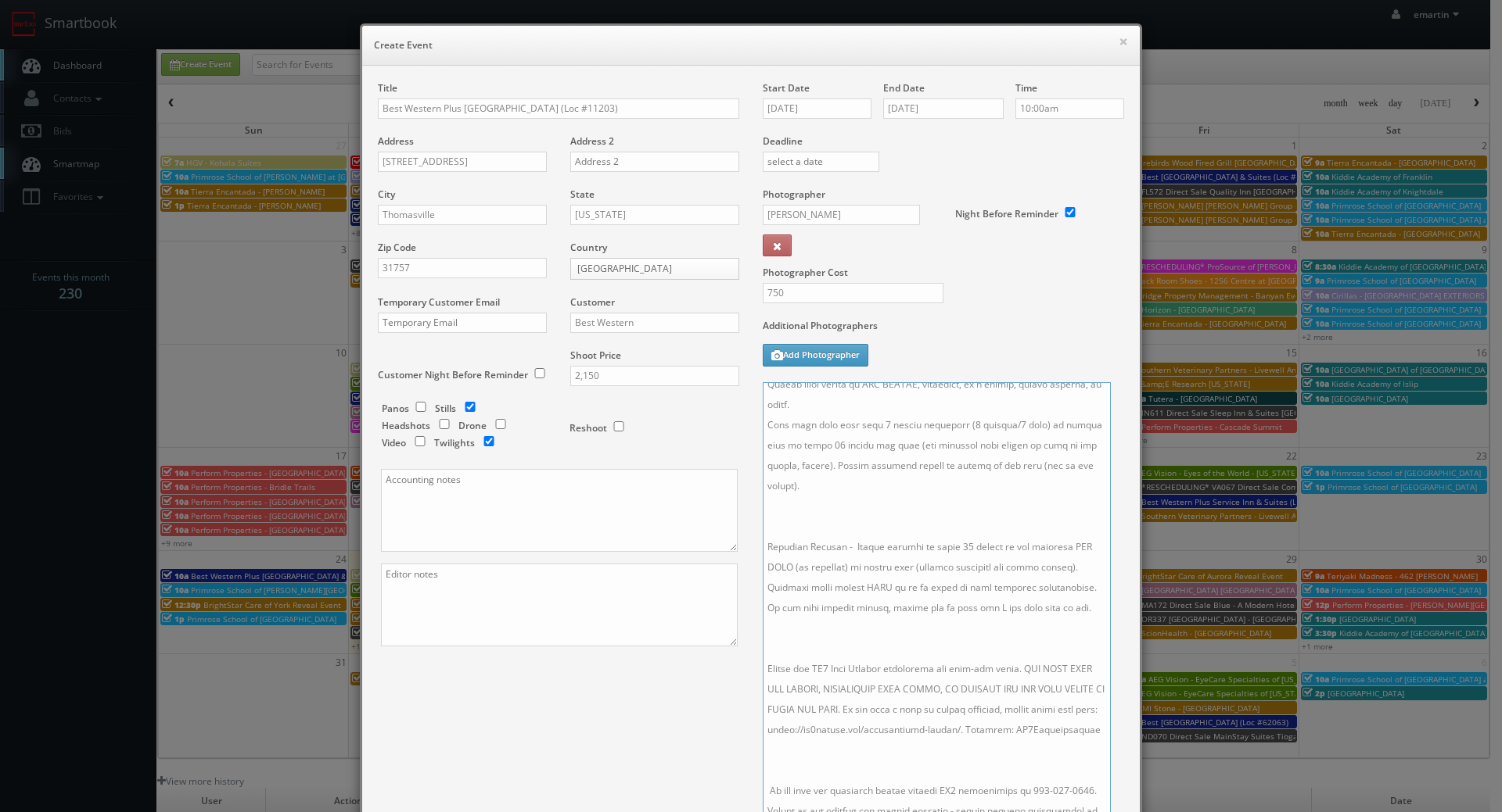
click at [921, 739] on textarea at bounding box center [936, 613] width 348 height 461
click at [837, 626] on textarea at bounding box center [936, 613] width 348 height 461
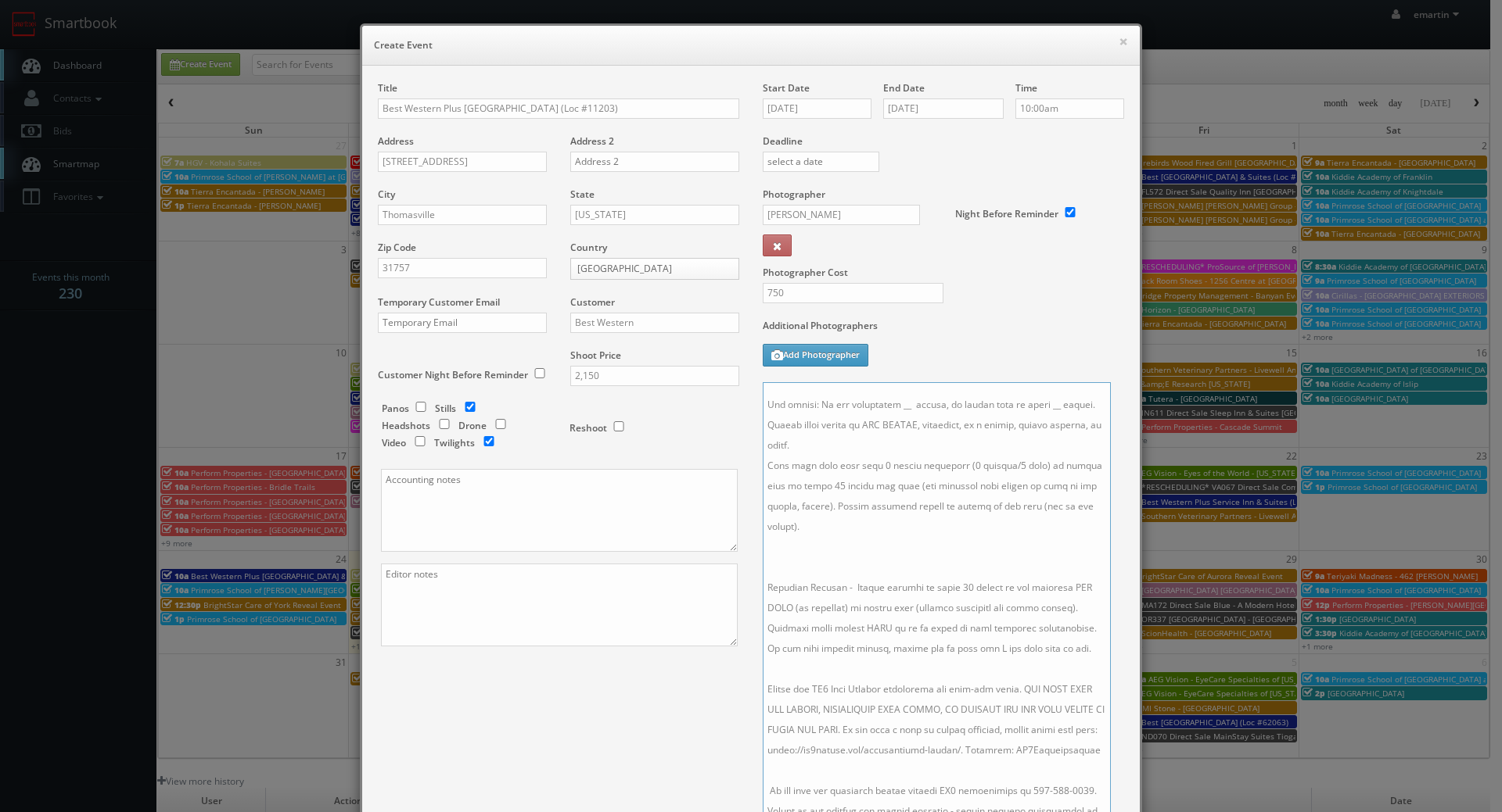
click at [798, 522] on textarea at bounding box center [936, 613] width 348 height 461
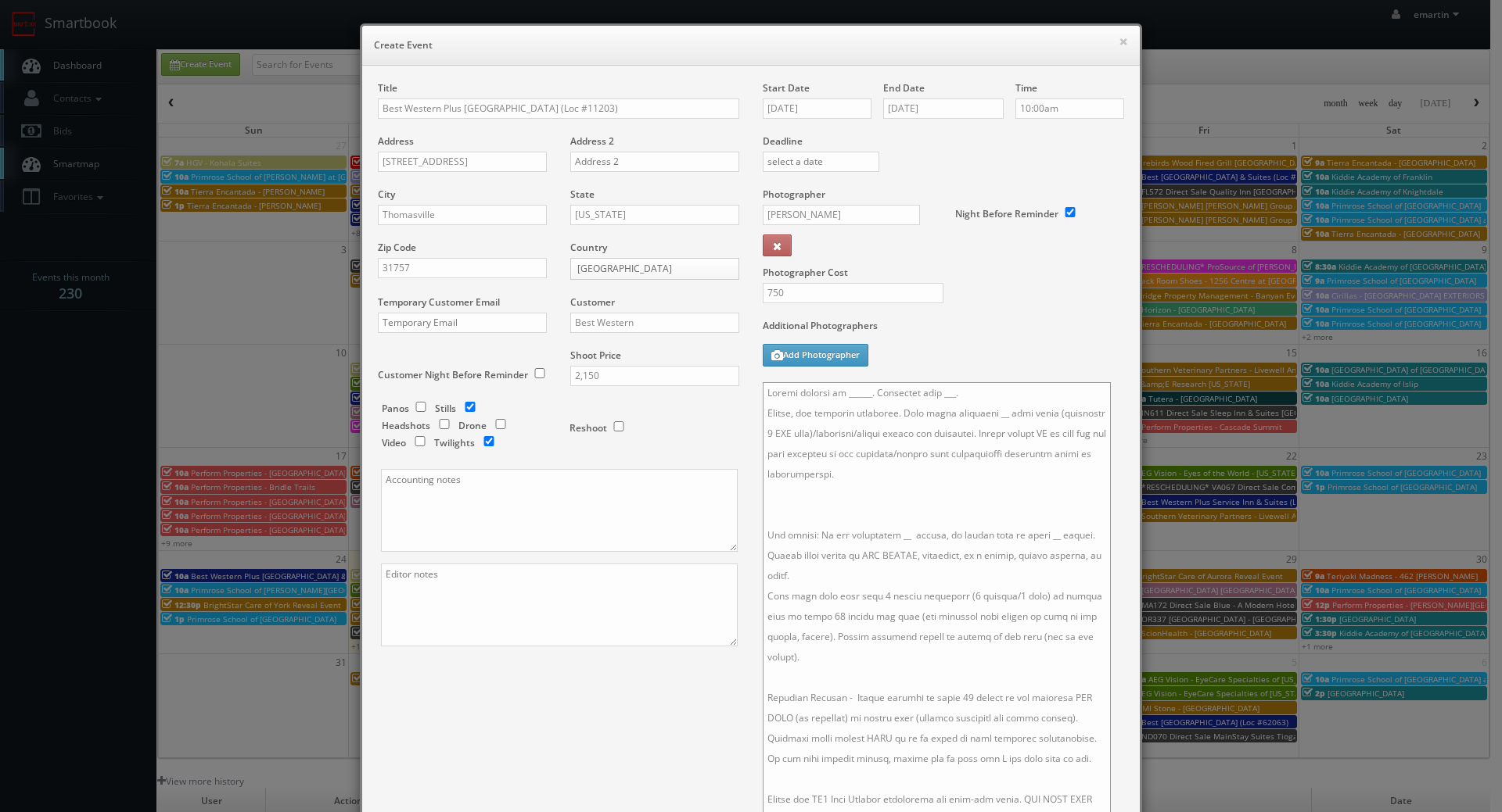
click at [806, 513] on textarea at bounding box center [936, 613] width 348 height 461
click at [979, 413] on textarea at bounding box center [936, 613] width 348 height 461
drag, startPoint x: 948, startPoint y: 395, endPoint x: 934, endPoint y: 392, distance: 14.3
click at [934, 392] on textarea at bounding box center [936, 613] width 348 height 461
click at [891, 517] on textarea at bounding box center [936, 613] width 348 height 461
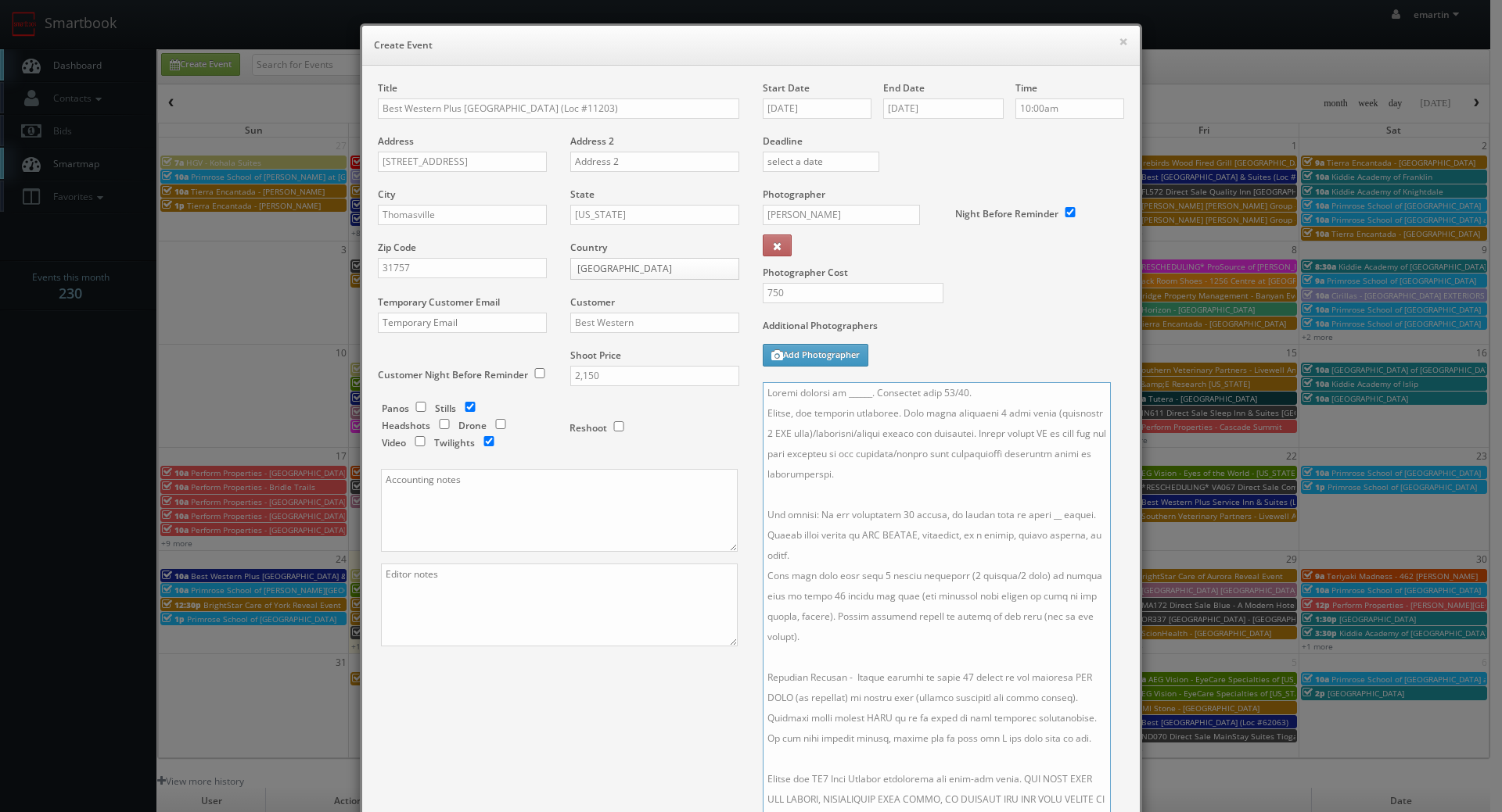
click at [1039, 517] on textarea at bounding box center [936, 613] width 348 height 461
click at [926, 314] on div "750" at bounding box center [847, 301] width 193 height 36
click at [979, 268] on label "Photographer Cost" at bounding box center [943, 272] width 385 height 14
click at [858, 392] on textarea at bounding box center [936, 613] width 348 height 461
drag, startPoint x: 861, startPoint y: 397, endPoint x: 835, endPoint y: 399, distance: 26.1
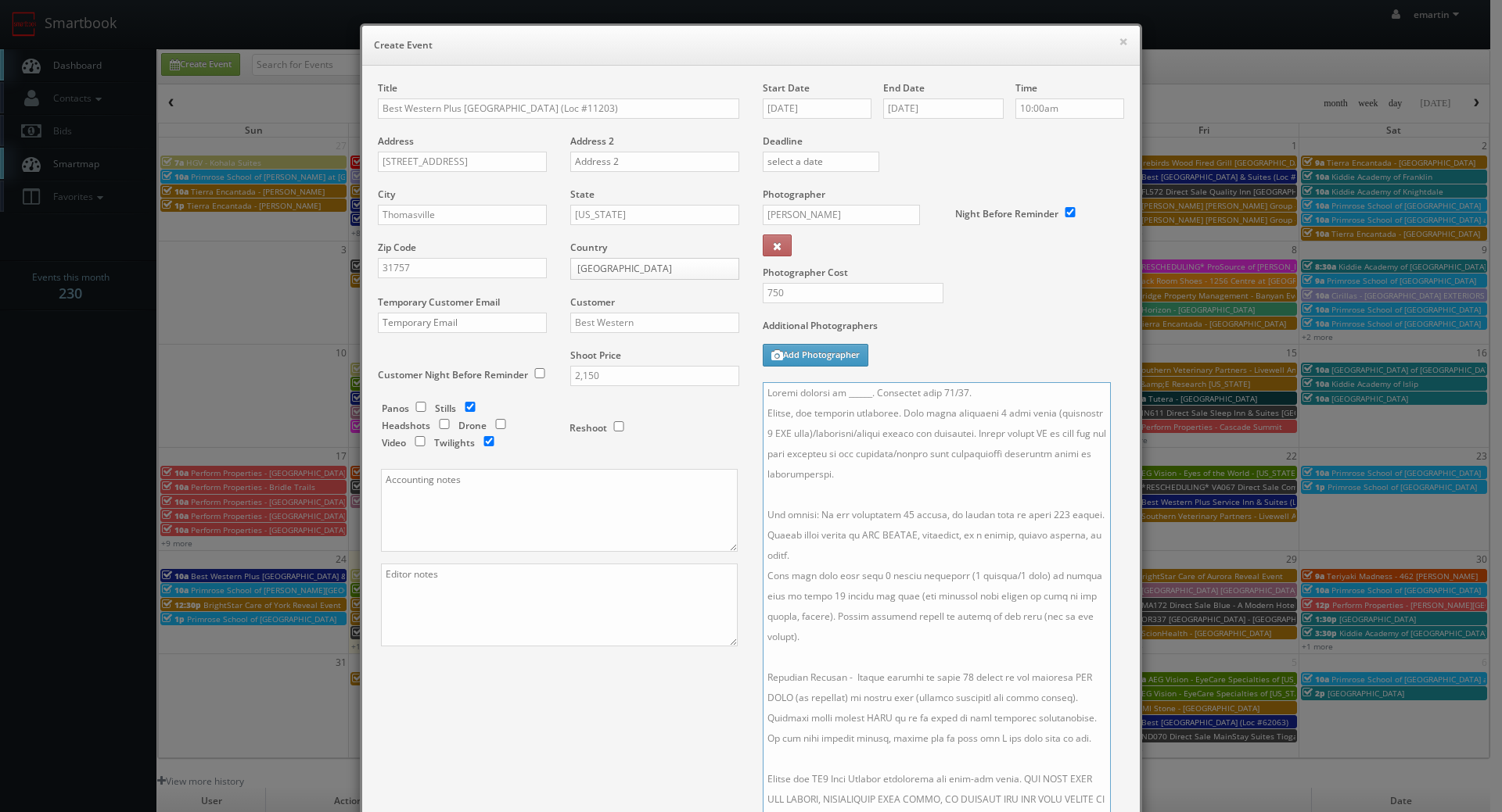
click at [835, 399] on textarea at bounding box center [936, 613] width 348 height 461
paste textarea "Dinesh Reddy, dineshreddy094@gmail.com, 726-209-4697"
drag, startPoint x: 1032, startPoint y: 391, endPoint x: 902, endPoint y: 396, distance: 130.1
click at [902, 396] on textarea at bounding box center [936, 613] width 348 height 461
type textarea "Onsite contact is Dinesh Reddy, 726-209-4697. Overnight stay 10/17. Stills, and…"
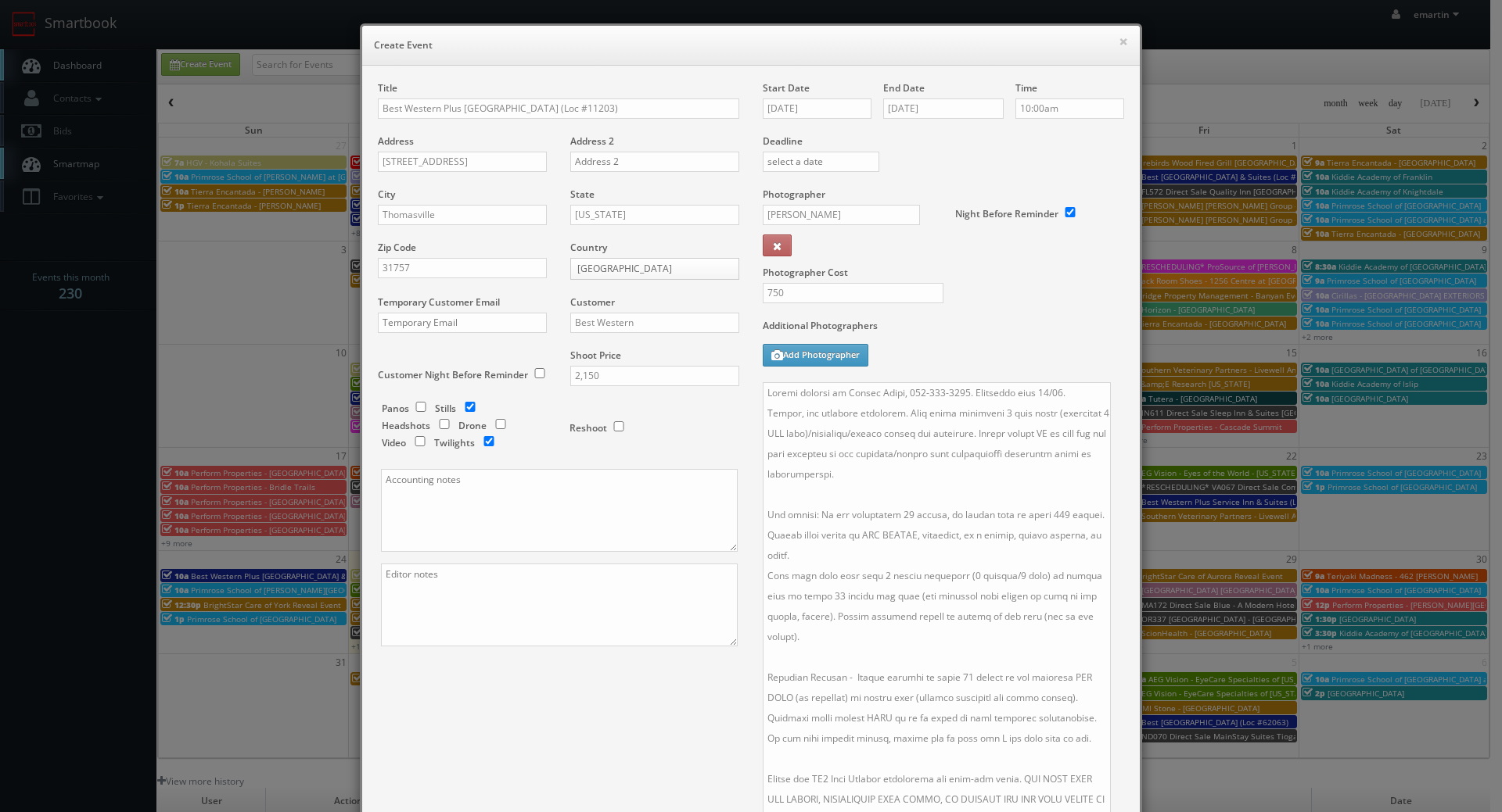
click at [1003, 342] on div "Additional Photographers Add Photographer" at bounding box center [943, 350] width 361 height 63
click at [683, 681] on div "Title Best Western Plus Rose City Conference Center Inn (Loc #11203) Address 13…" at bounding box center [750, 515] width 770 height 868
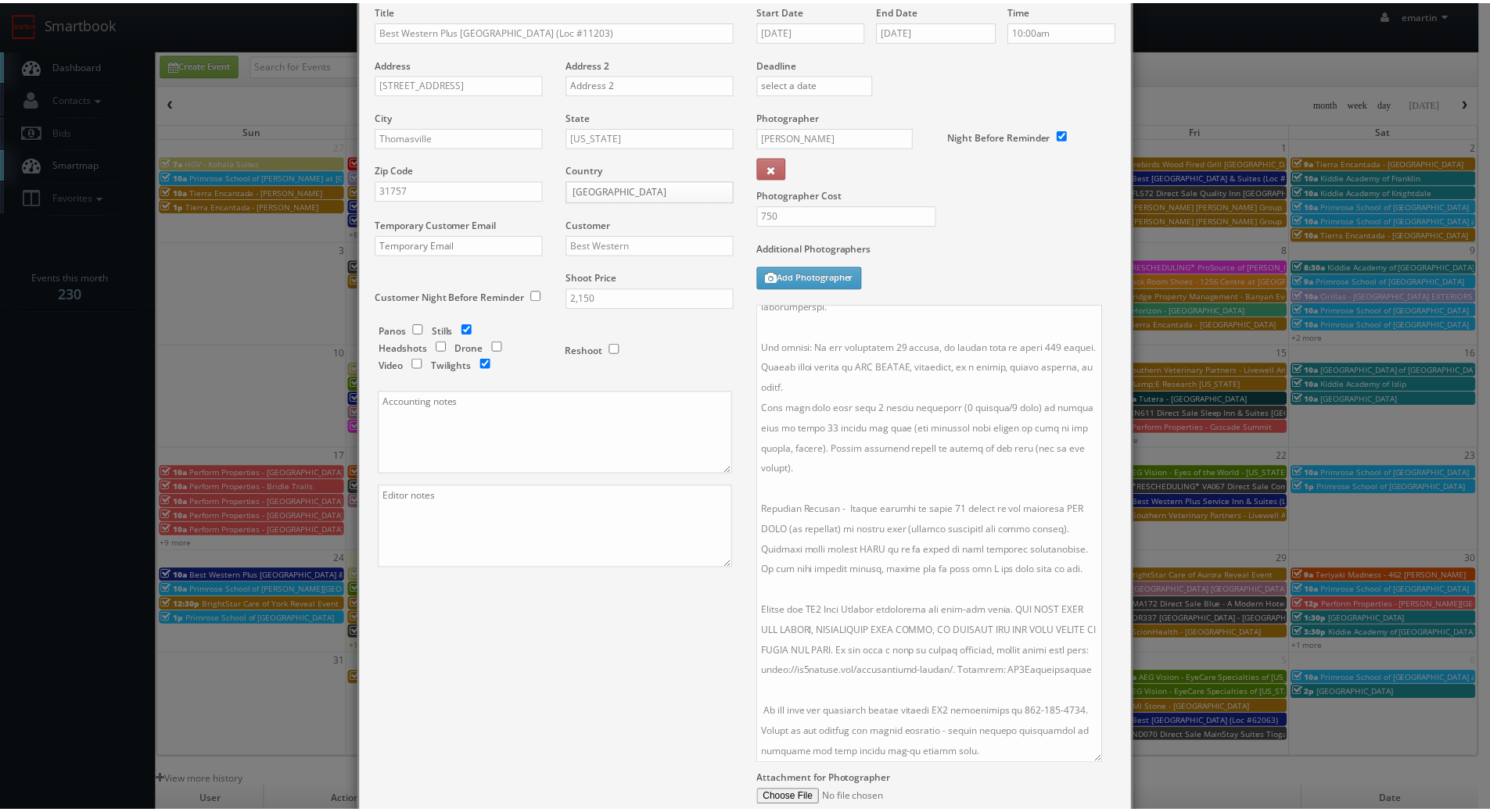
scroll to position [248, 0]
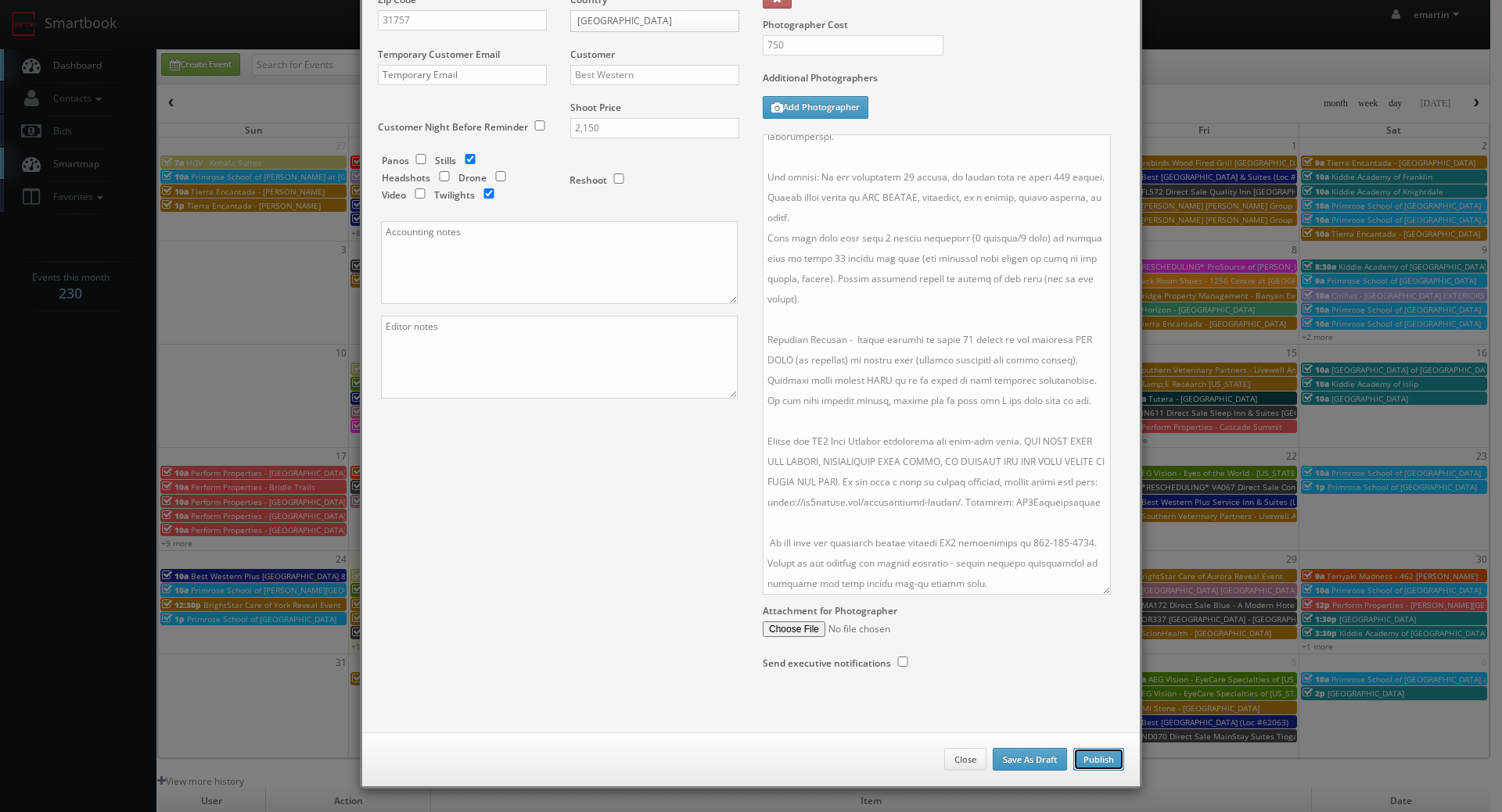
click at [1097, 758] on button "Publish" at bounding box center [1099, 760] width 50 height 23
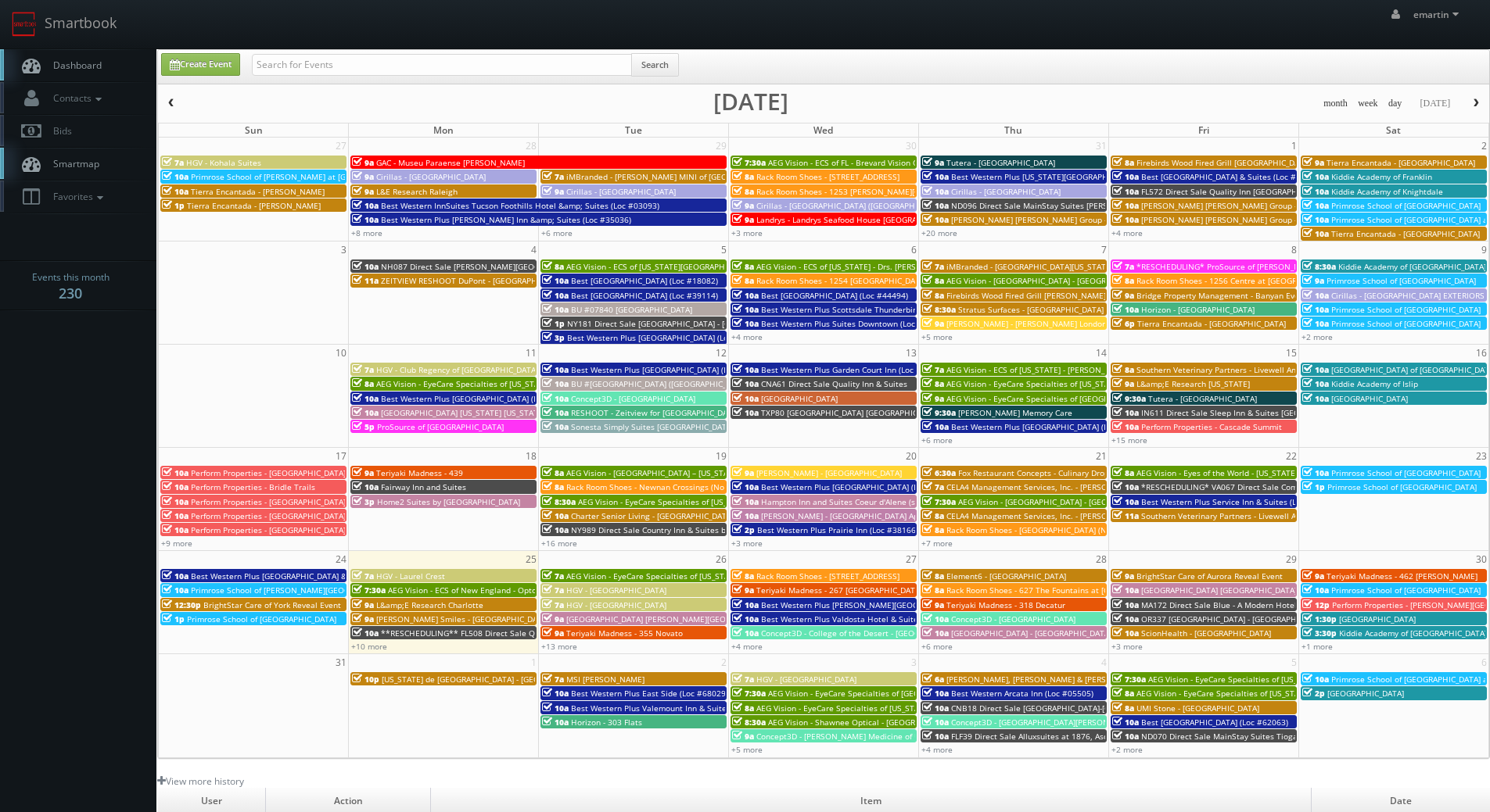
click at [97, 74] on link "Dashboard" at bounding box center [78, 66] width 157 height 32
drag, startPoint x: 576, startPoint y: 9, endPoint x: 194, endPoint y: 43, distance: 383.5
click at [575, 9] on div "emartin emartin Profile Logout" at bounding box center [745, 24] width 1490 height 49
click at [32, 59] on icon at bounding box center [32, 66] width 23 height 20
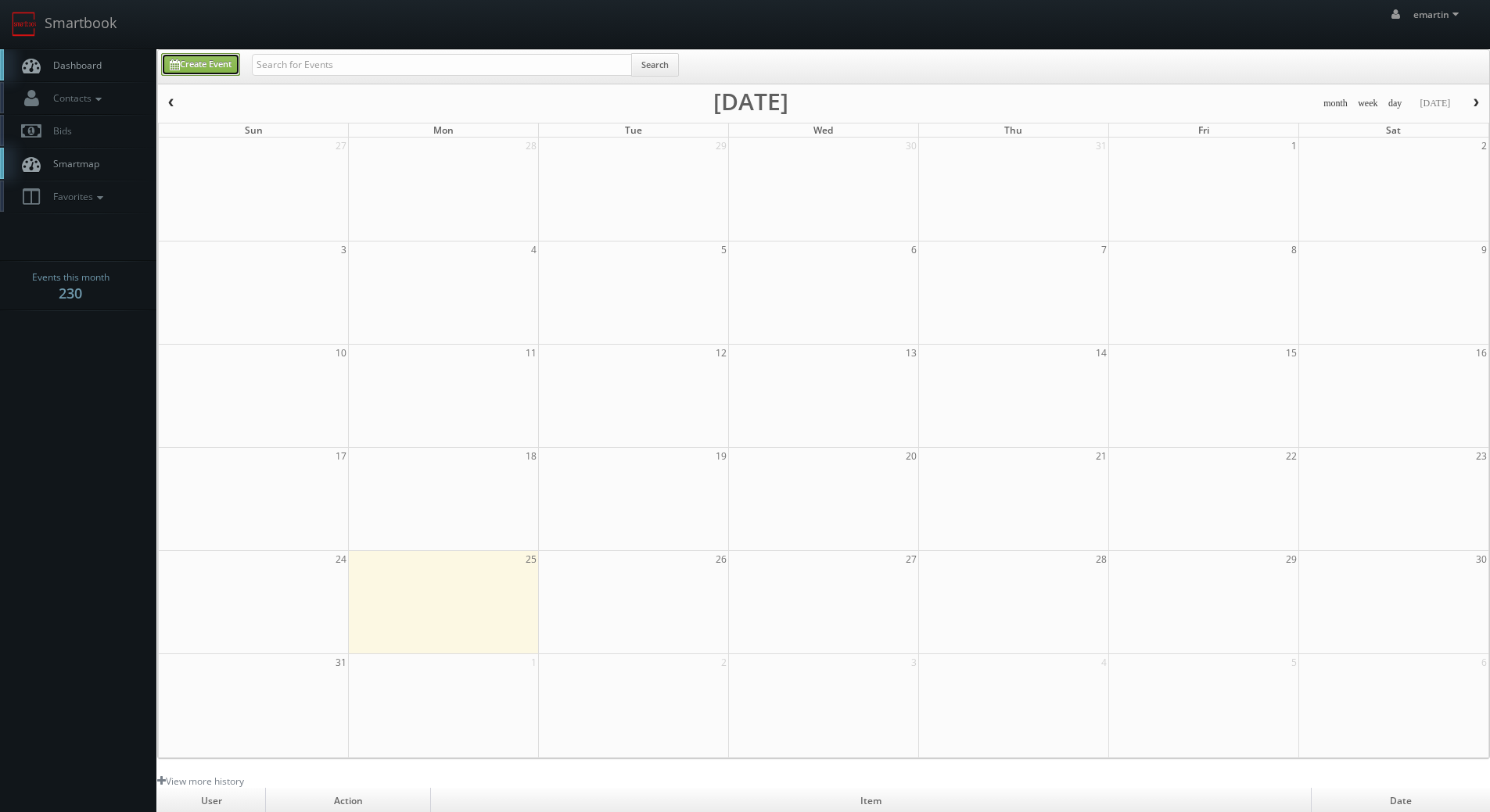
click at [182, 59] on link "Create Event" at bounding box center [201, 64] width 79 height 23
type input "08/25/2025"
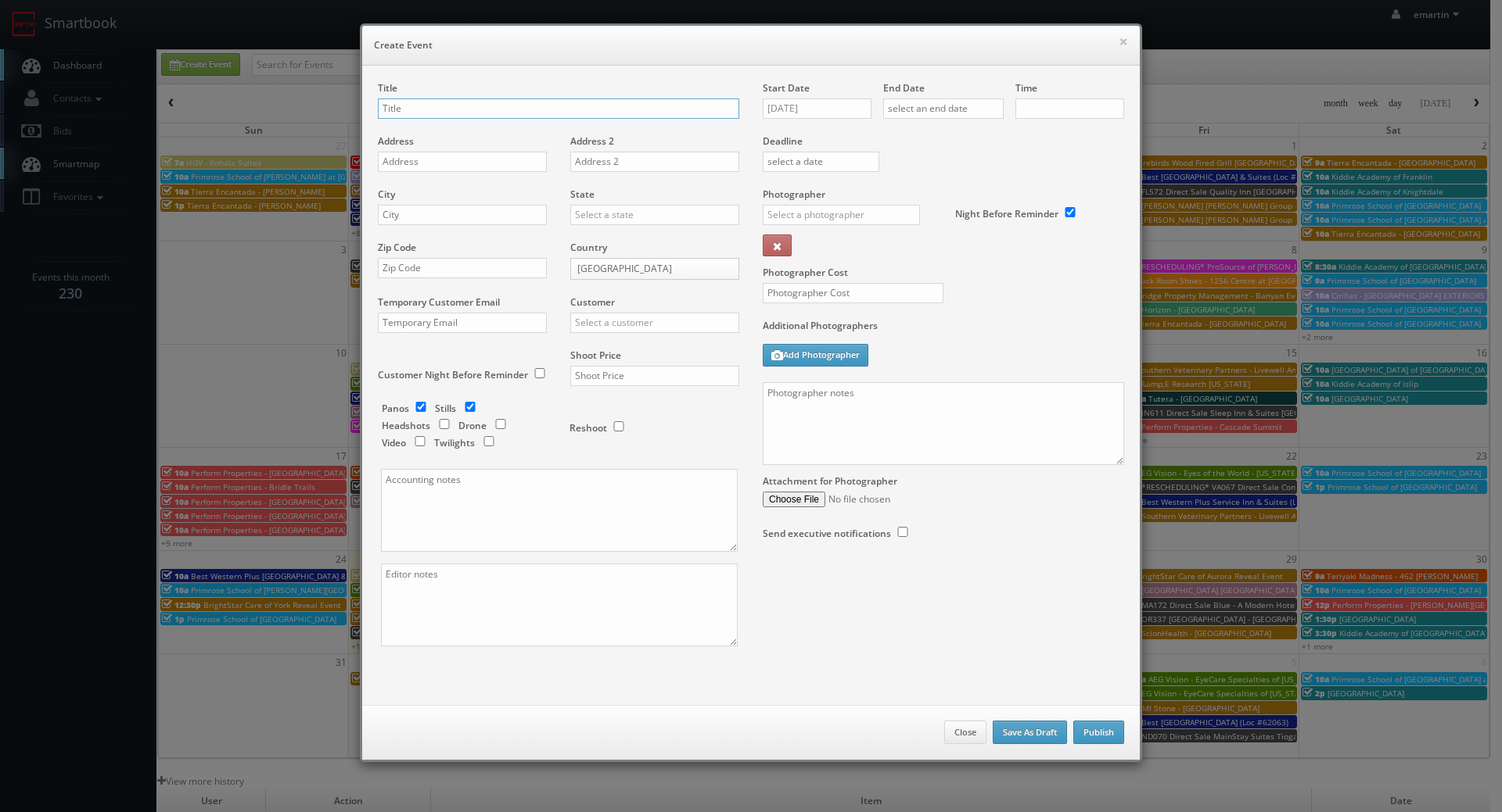
checkbox input "true"
type input "10:00am"
checkbox input "true"
click at [413, 118] on input "text" at bounding box center [558, 108] width 361 height 21
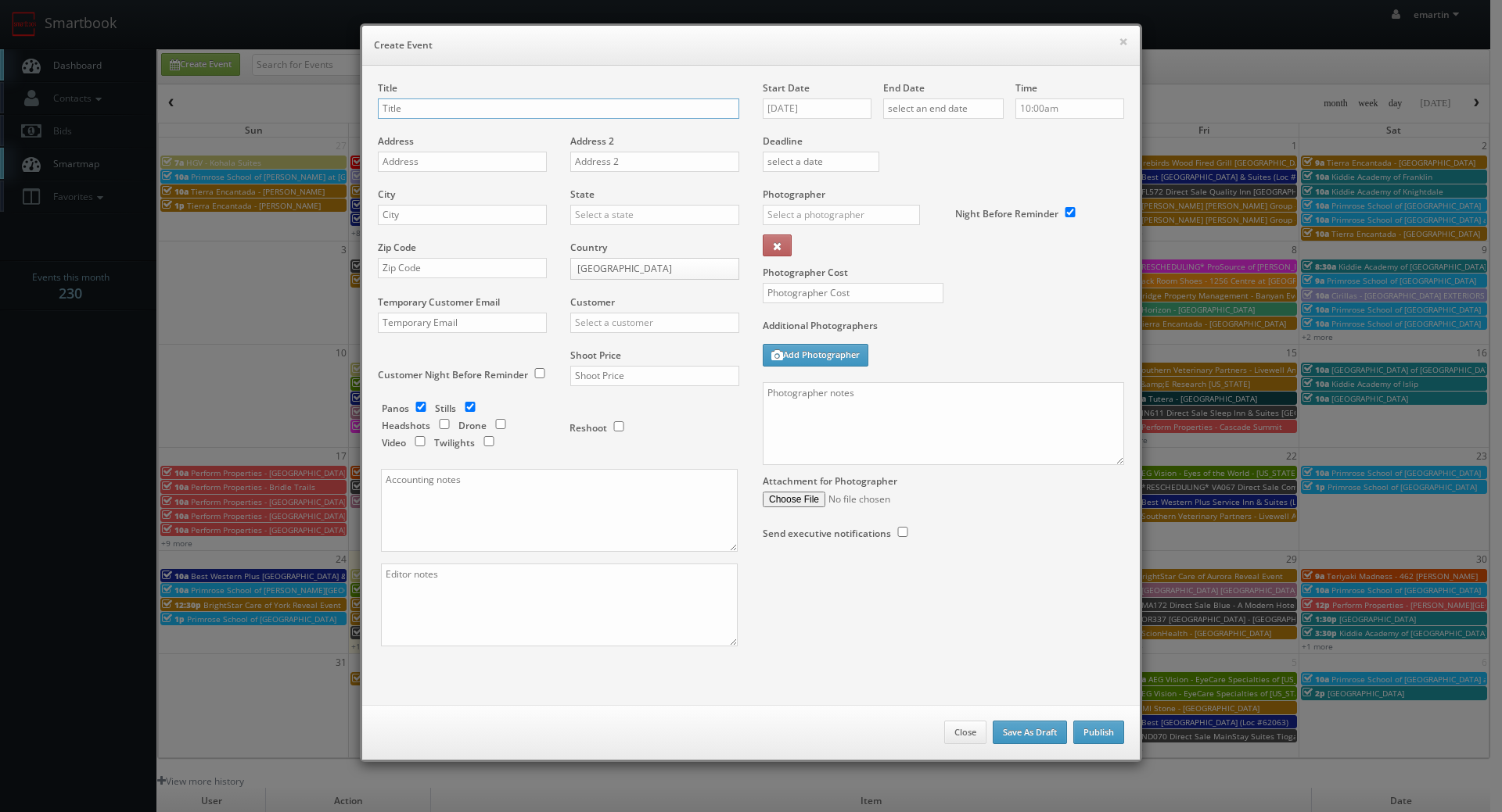
paste input "Best Western Plus Aberdeen"
click at [610, 98] on div "Title Best Western Plus Aberdeen (Loc #" at bounding box center [558, 107] width 361 height 53
click at [609, 102] on input "Best Western Plus Aberdeen (Loc #" at bounding box center [558, 108] width 361 height 21
paste input "48177"
type input "Best Western Plus Aberdeen (Loc #48177)"
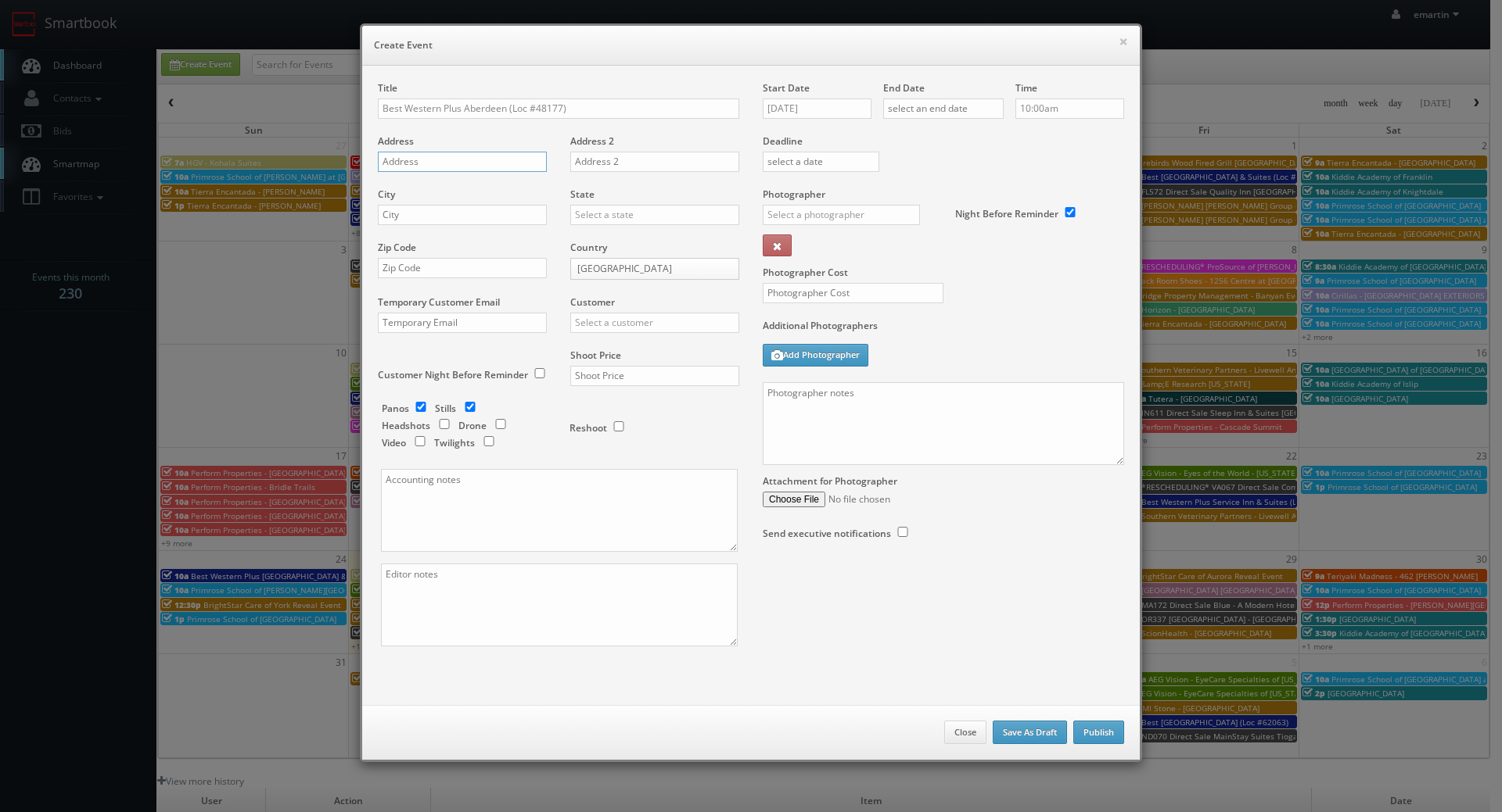
click at [416, 158] on input "text" at bounding box center [463, 161] width 169 height 21
paste input "701 E Heron St"
type input "701 E Heron St"
drag, startPoint x: 396, startPoint y: 223, endPoint x: 406, endPoint y: 222, distance: 10.0
click at [396, 223] on input "text" at bounding box center [463, 215] width 169 height 21
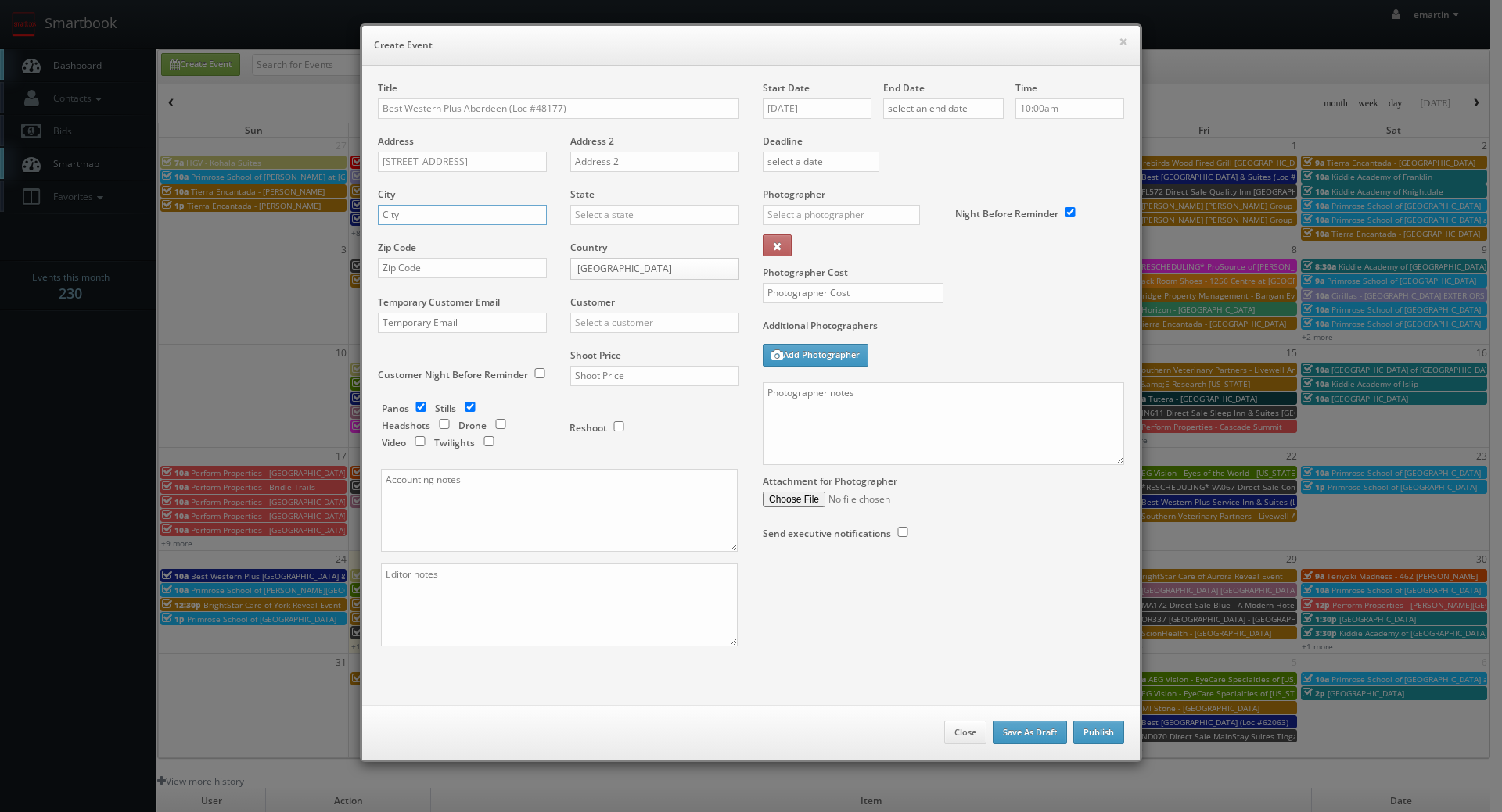
paste input "Aberdeen"
type input "Aberdeen"
click at [608, 223] on input "text" at bounding box center [655, 215] width 169 height 21
click at [614, 236] on div "[US_STATE]" at bounding box center [655, 240] width 167 height 26
type input "[US_STATE]"
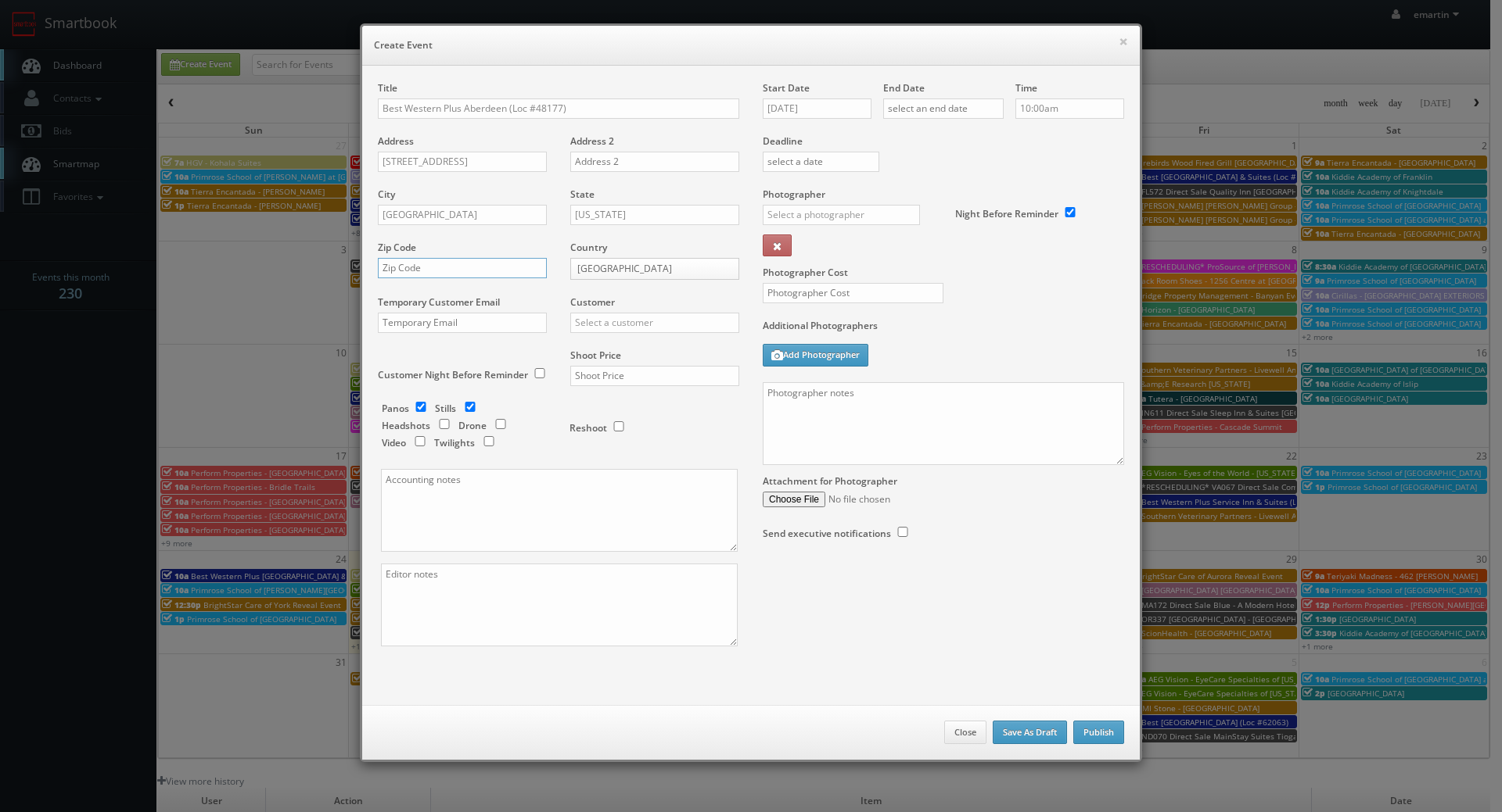
drag, startPoint x: 429, startPoint y: 270, endPoint x: 464, endPoint y: 268, distance: 35.1
click at [428, 270] on input "text" at bounding box center [463, 268] width 169 height 21
paste input "98520"
type input "98520"
click at [620, 333] on div "Customer Choice Hotels ACC Concept3D Firebirds GBV Choice Hotels Canada Heartla…" at bounding box center [648, 321] width 181 height 53
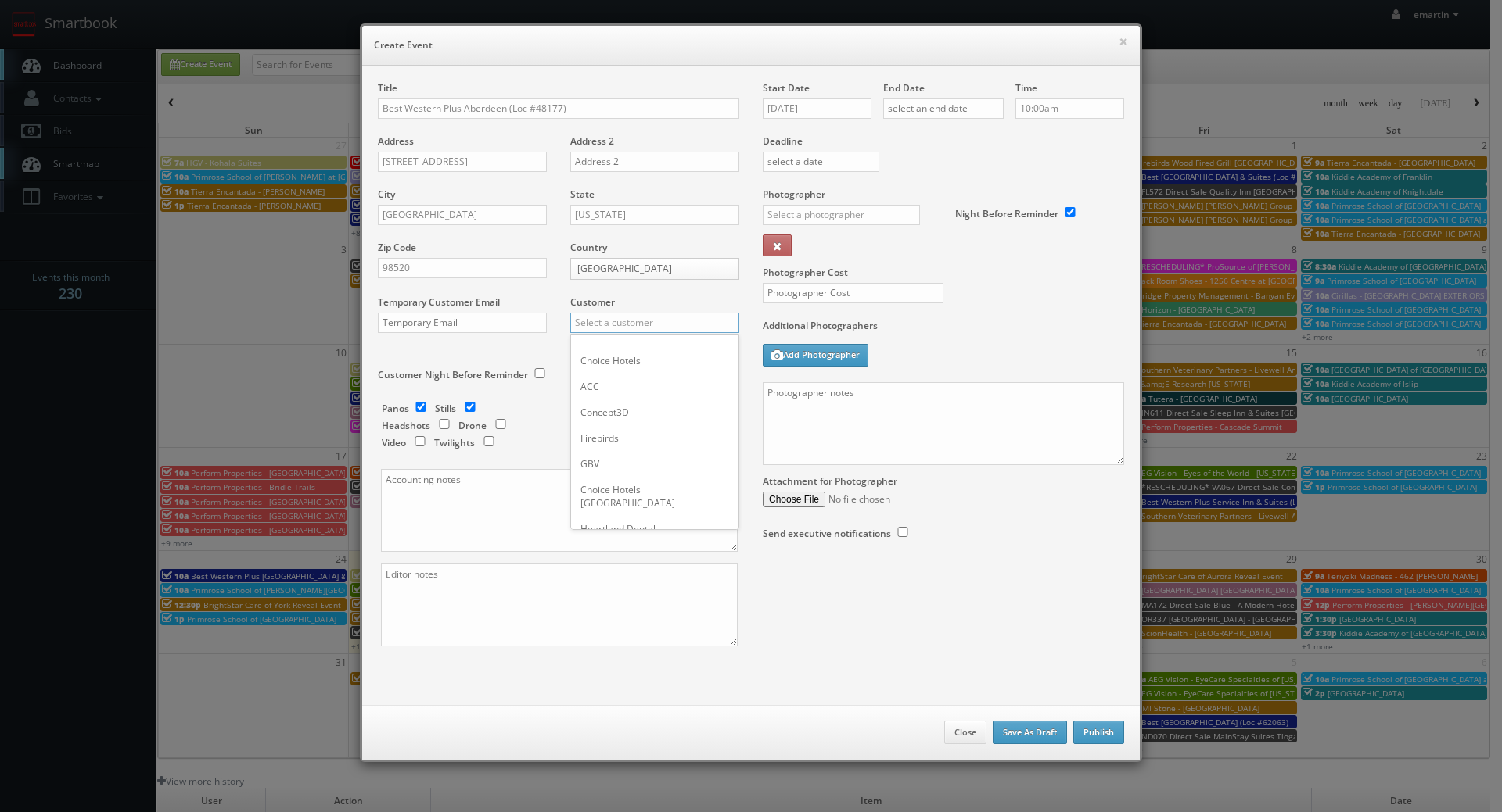
drag, startPoint x: 625, startPoint y: 329, endPoint x: 639, endPoint y: 324, distance: 14.9
click at [630, 325] on input "text" at bounding box center [655, 322] width 169 height 21
click at [595, 356] on div "Best Western" at bounding box center [655, 348] width 167 height 26
type input "Best Western"
click at [631, 363] on div "Shoot Price" at bounding box center [648, 374] width 181 height 53
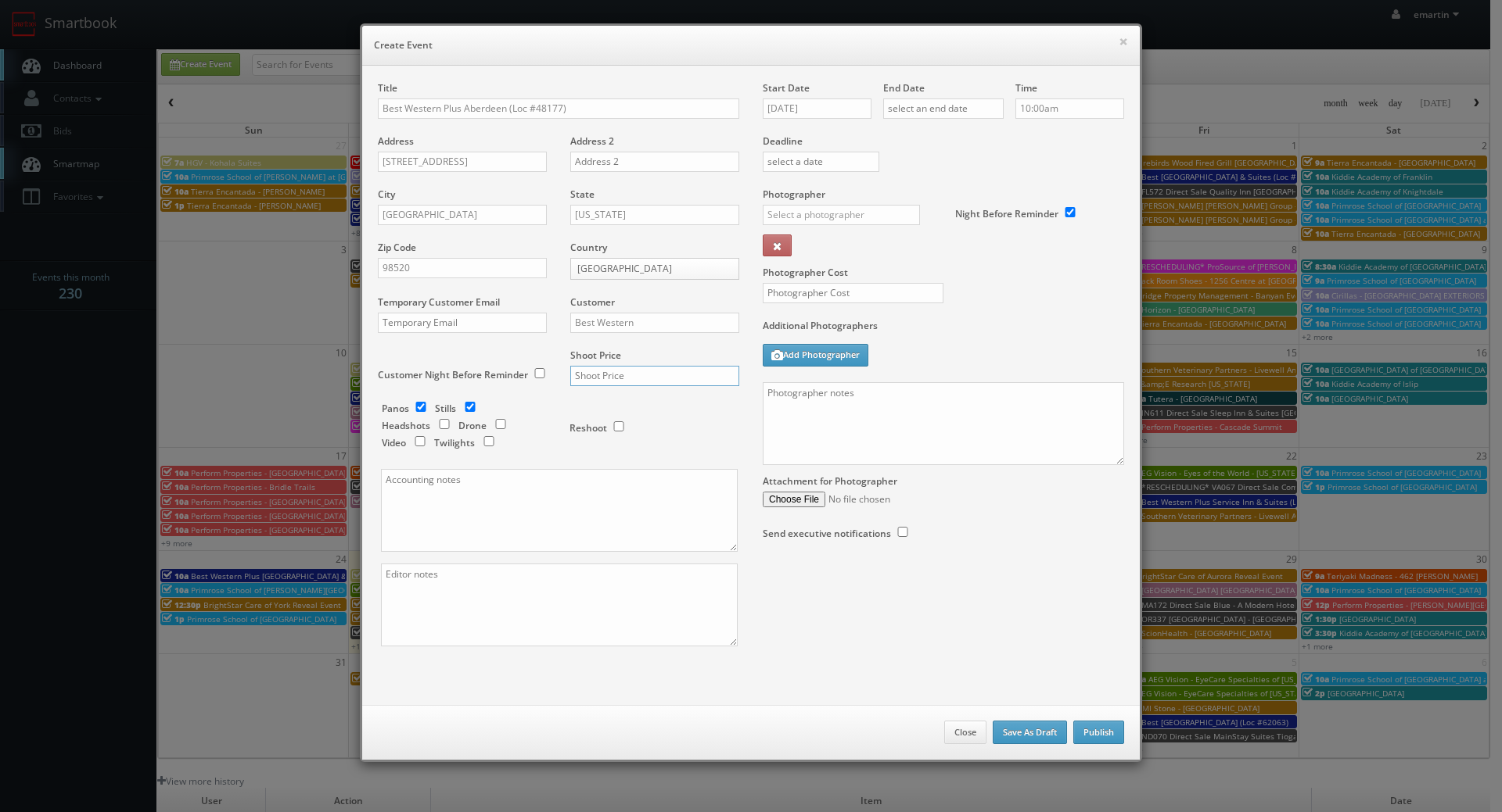
click at [631, 373] on input "text" at bounding box center [655, 375] width 169 height 21
type input "3,225"
click at [413, 408] on input "checkbox" at bounding box center [421, 406] width 23 height 10
checkbox input "false"
click at [478, 438] on input "checkbox" at bounding box center [489, 441] width 23 height 10
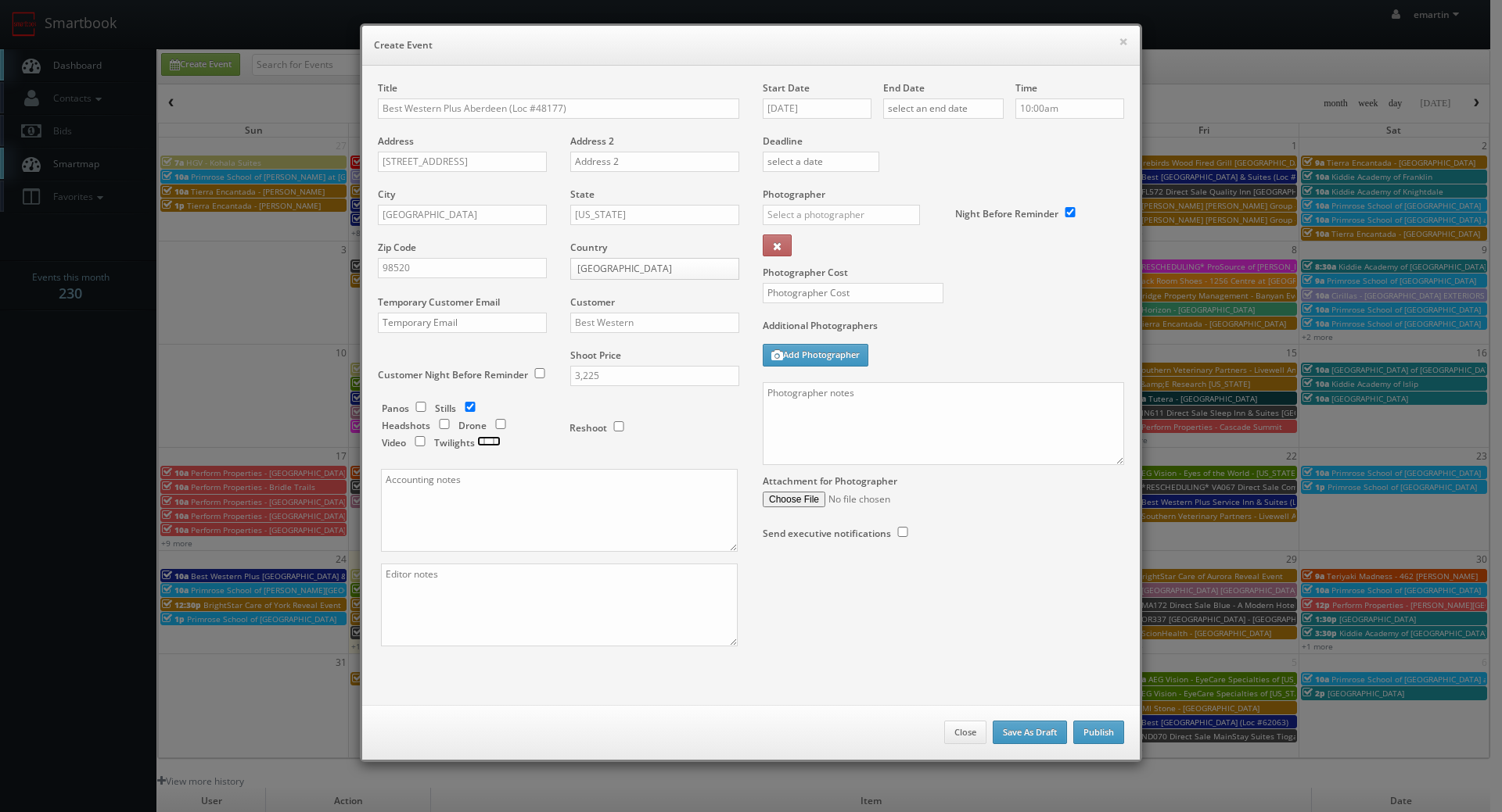
checkbox input "true"
click at [776, 104] on input "08/25/2025" at bounding box center [817, 108] width 109 height 21
click at [817, 293] on td "2" at bounding box center [818, 295] width 21 height 23
type input "09/02/2025"
drag, startPoint x: 968, startPoint y: 128, endPoint x: 967, endPoint y: 113, distance: 15.0
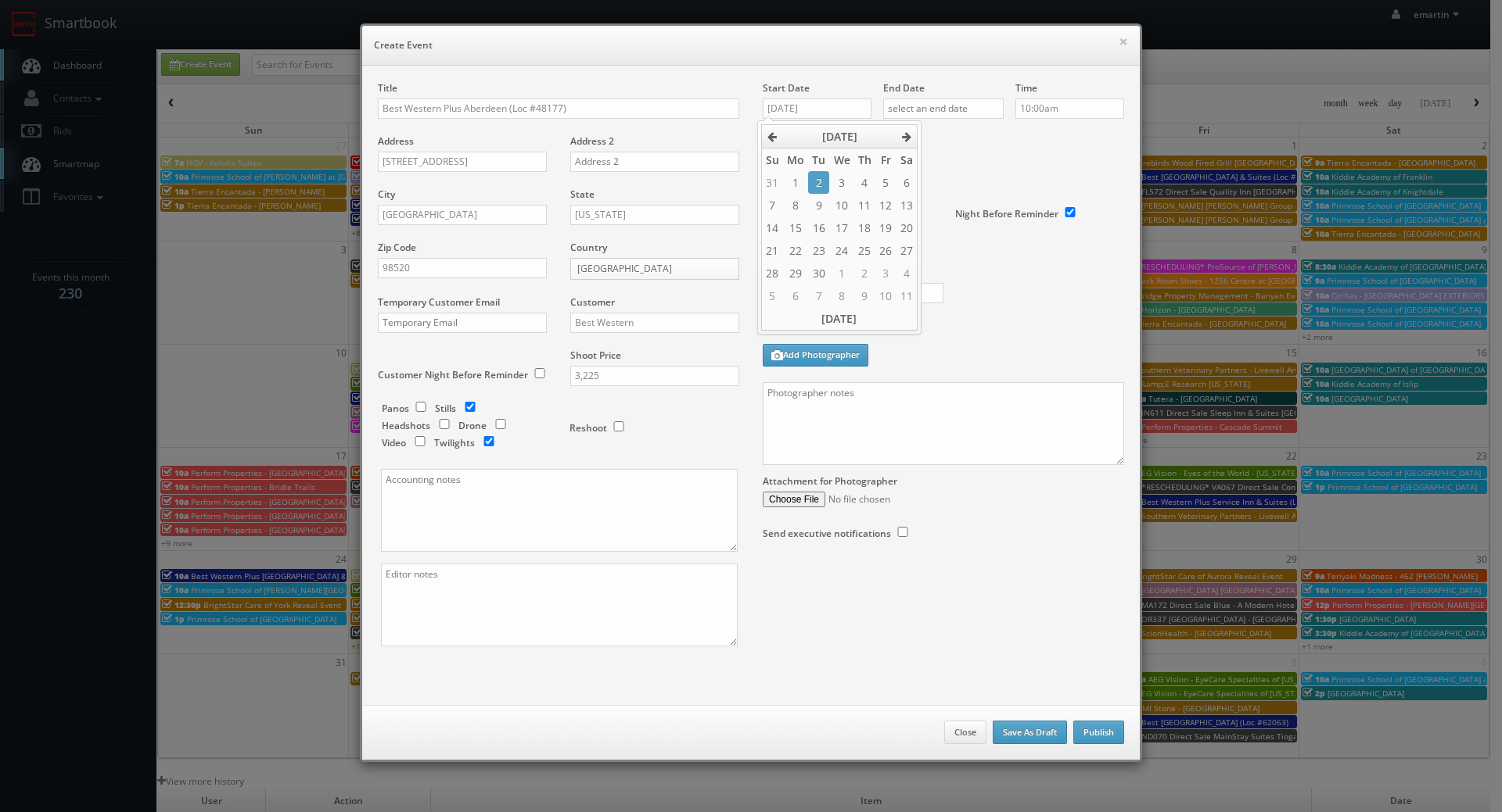
click at [968, 125] on div "End Date" at bounding box center [944, 107] width 121 height 53
click at [968, 123] on div "End Date" at bounding box center [944, 107] width 121 height 53
click at [962, 104] on input "text" at bounding box center [944, 108] width 121 height 21
click at [950, 296] on td "3" at bounding box center [961, 295] width 24 height 23
type input "09/03/2025"
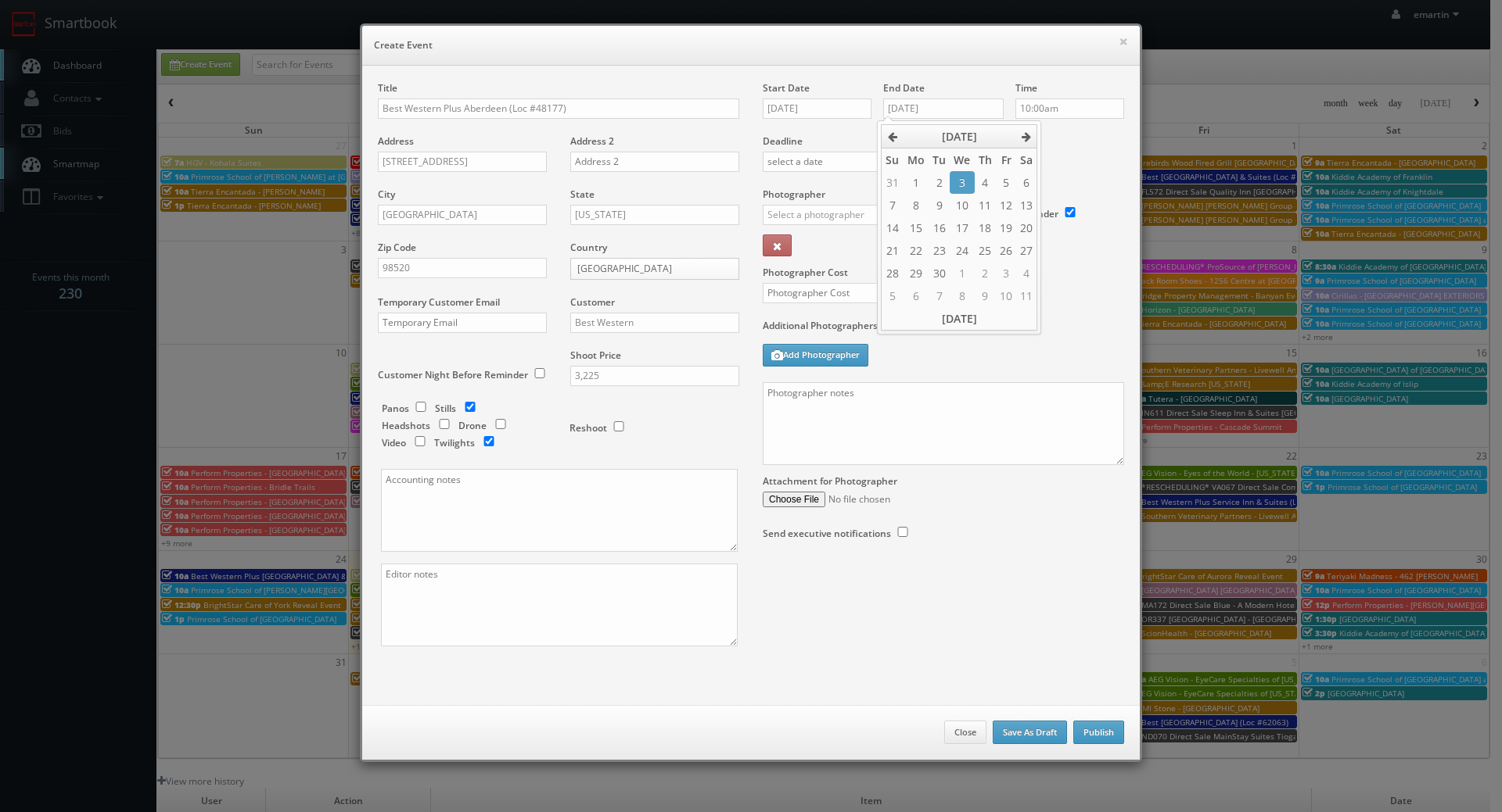
click at [1068, 167] on div "Deadline" at bounding box center [943, 134] width 385 height 106
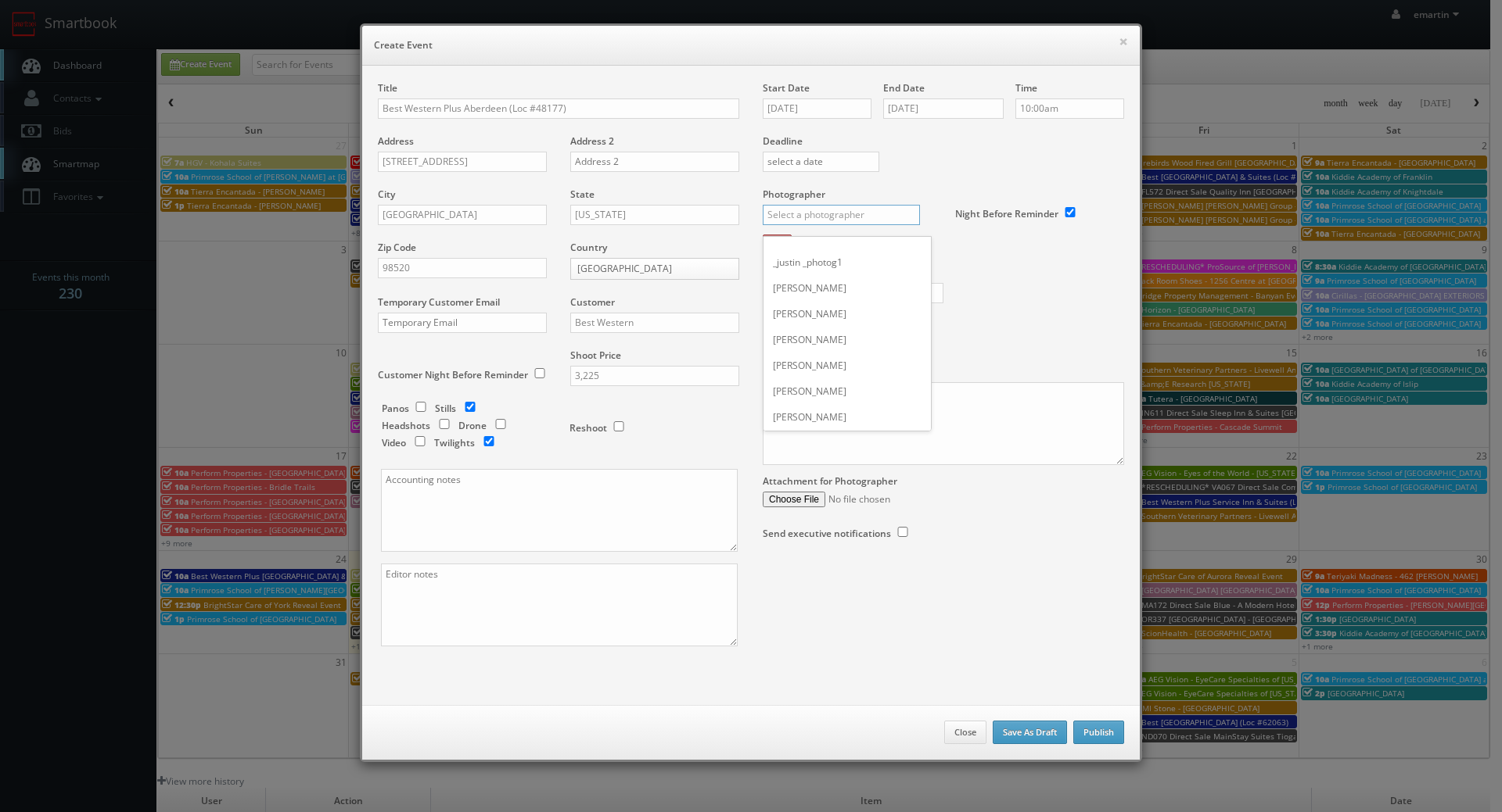
drag, startPoint x: 820, startPoint y: 216, endPoint x: 837, endPoint y: 211, distance: 17.7
click at [821, 216] on input "text" at bounding box center [841, 215] width 158 height 21
drag, startPoint x: 815, startPoint y: 238, endPoint x: 810, endPoint y: 262, distance: 24.5
click at [815, 239] on div "Sean Henderson" at bounding box center [847, 249] width 167 height 26
type input "Sean Henderson"
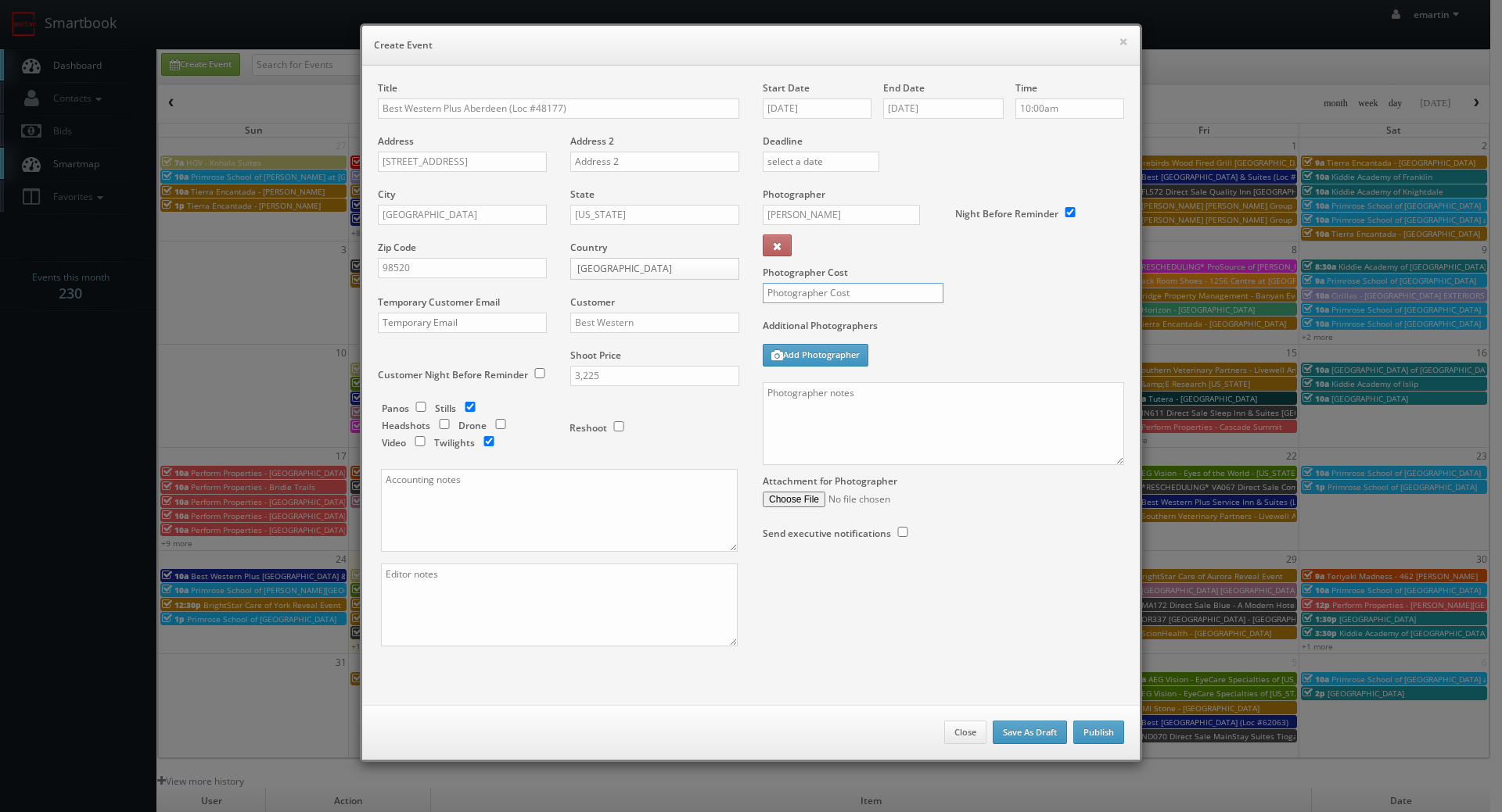
click at [794, 290] on input "text" at bounding box center [853, 293] width 181 height 21
type input "1,000"
click at [895, 420] on textarea at bounding box center [943, 424] width 361 height 83
paste textarea "Onsite contact is ______. Overnight stay ___. Stills, and exterior twilights. F…"
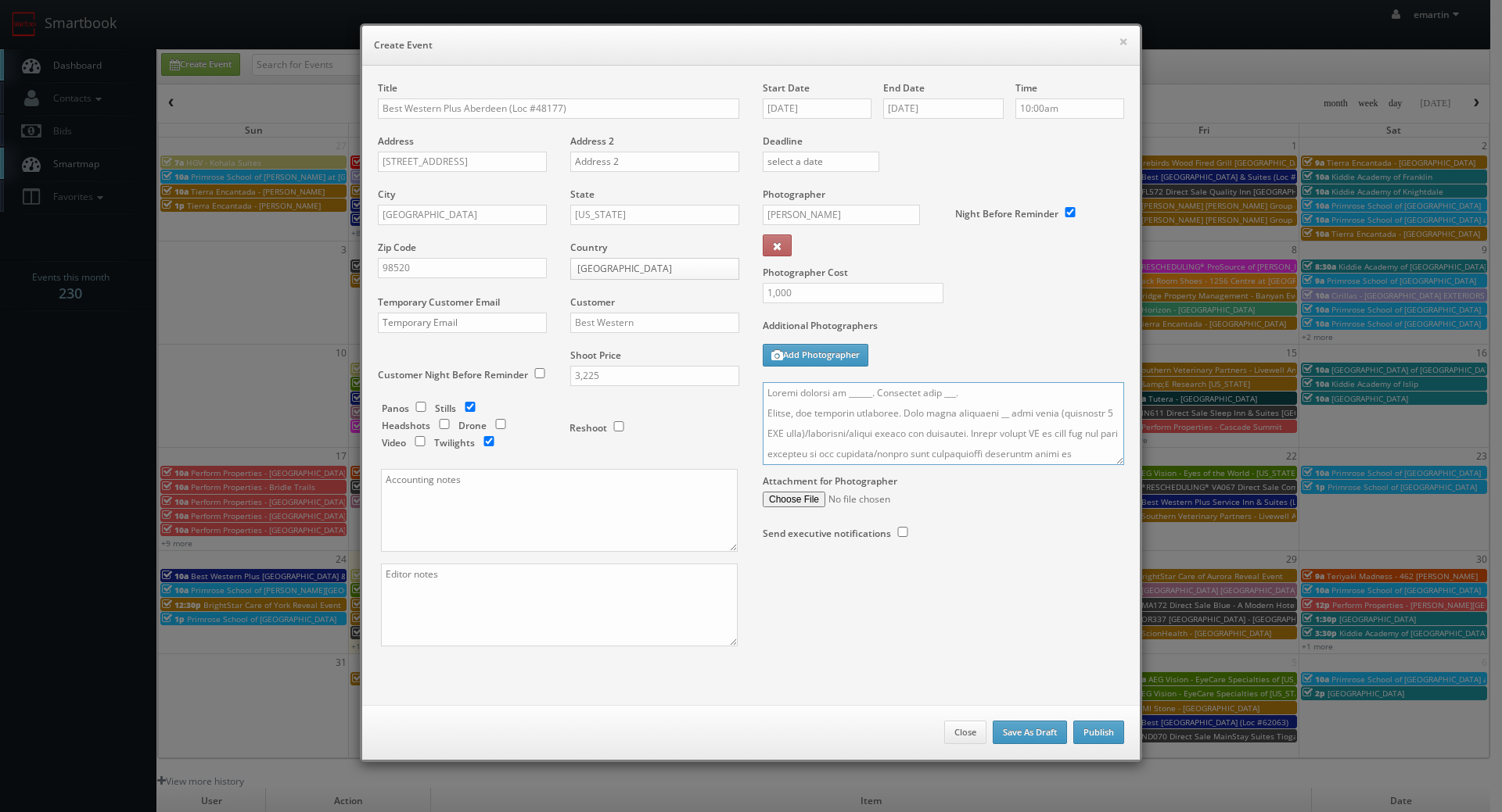
scroll to position [586, 0]
drag, startPoint x: 1102, startPoint y: 454, endPoint x: 1105, endPoint y: 476, distance: 22.2
click at [1103, 480] on div "Start Date 09/02/2025 End Date 09/03/2025 Time 10:00am Deadline Photographer Se…" at bounding box center [943, 326] width 385 height 491
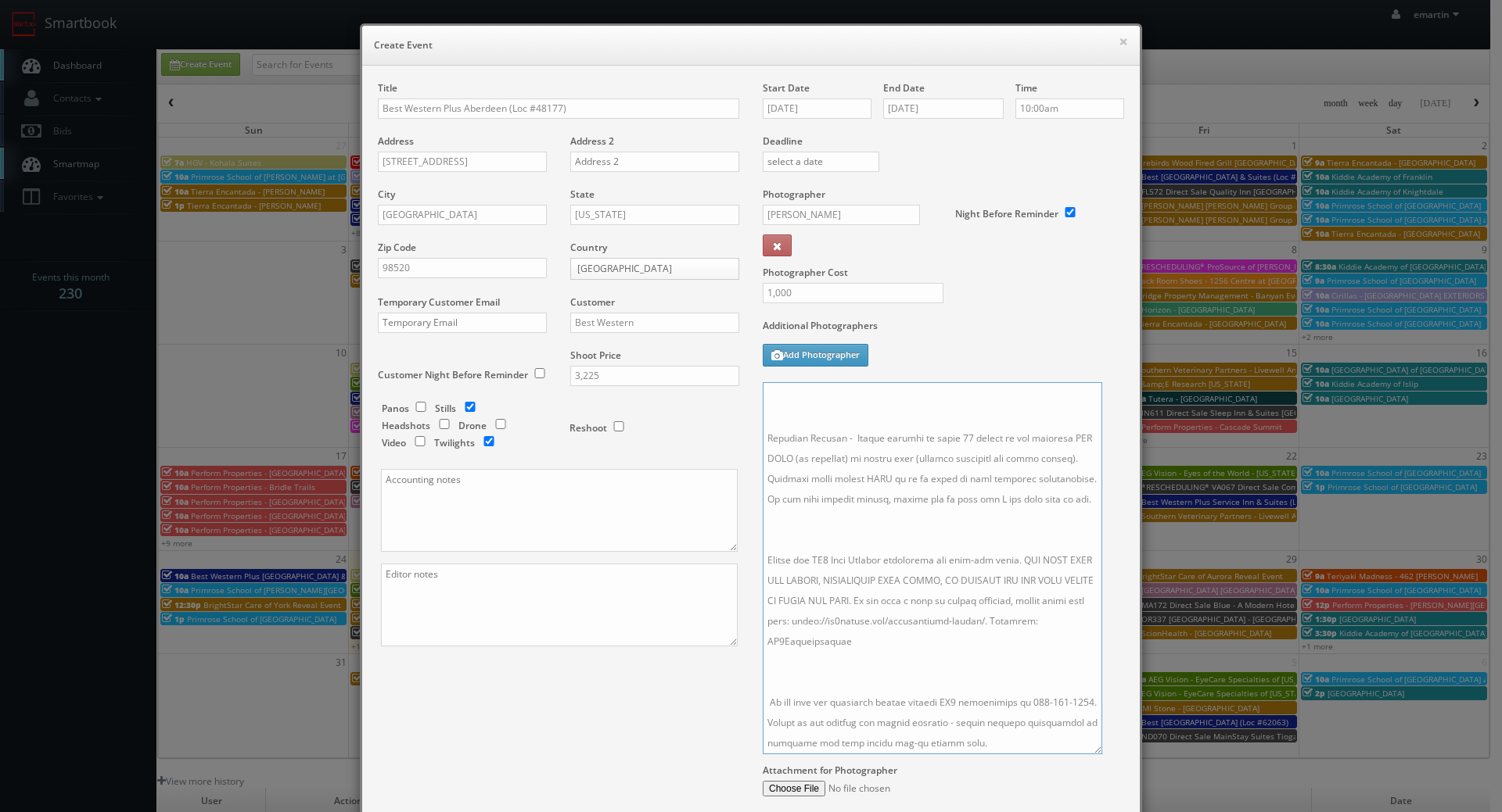
drag, startPoint x: 1109, startPoint y: 462, endPoint x: 1091, endPoint y: 746, distance: 284.6
click at [1090, 749] on textarea at bounding box center [932, 568] width 339 height 372
drag, startPoint x: 943, startPoint y: 650, endPoint x: 895, endPoint y: 597, distance: 71.5
click at [942, 650] on textarea at bounding box center [933, 567] width 341 height 370
click at [845, 524] on textarea at bounding box center [933, 567] width 341 height 370
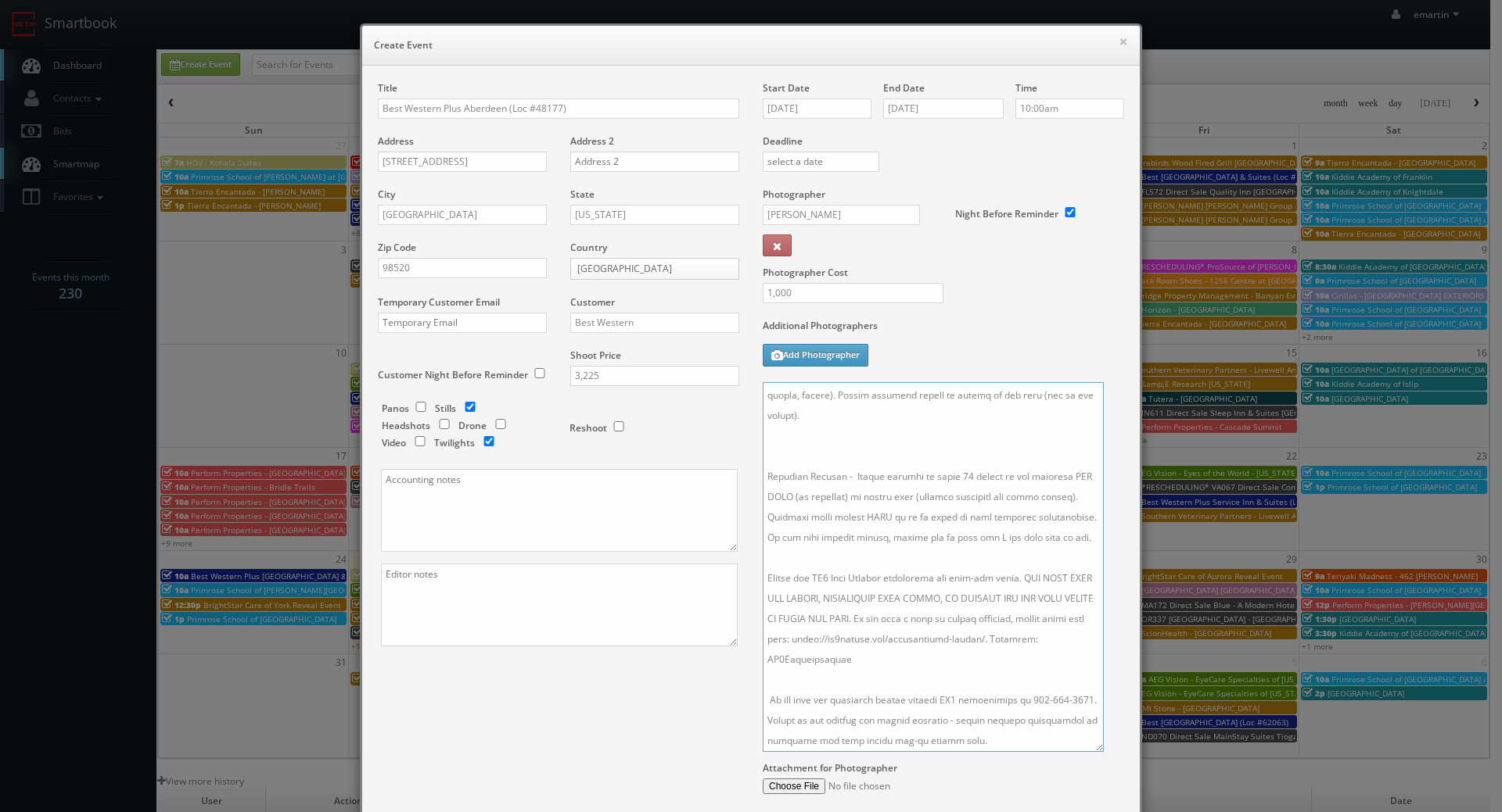
scroll to position [48, 0]
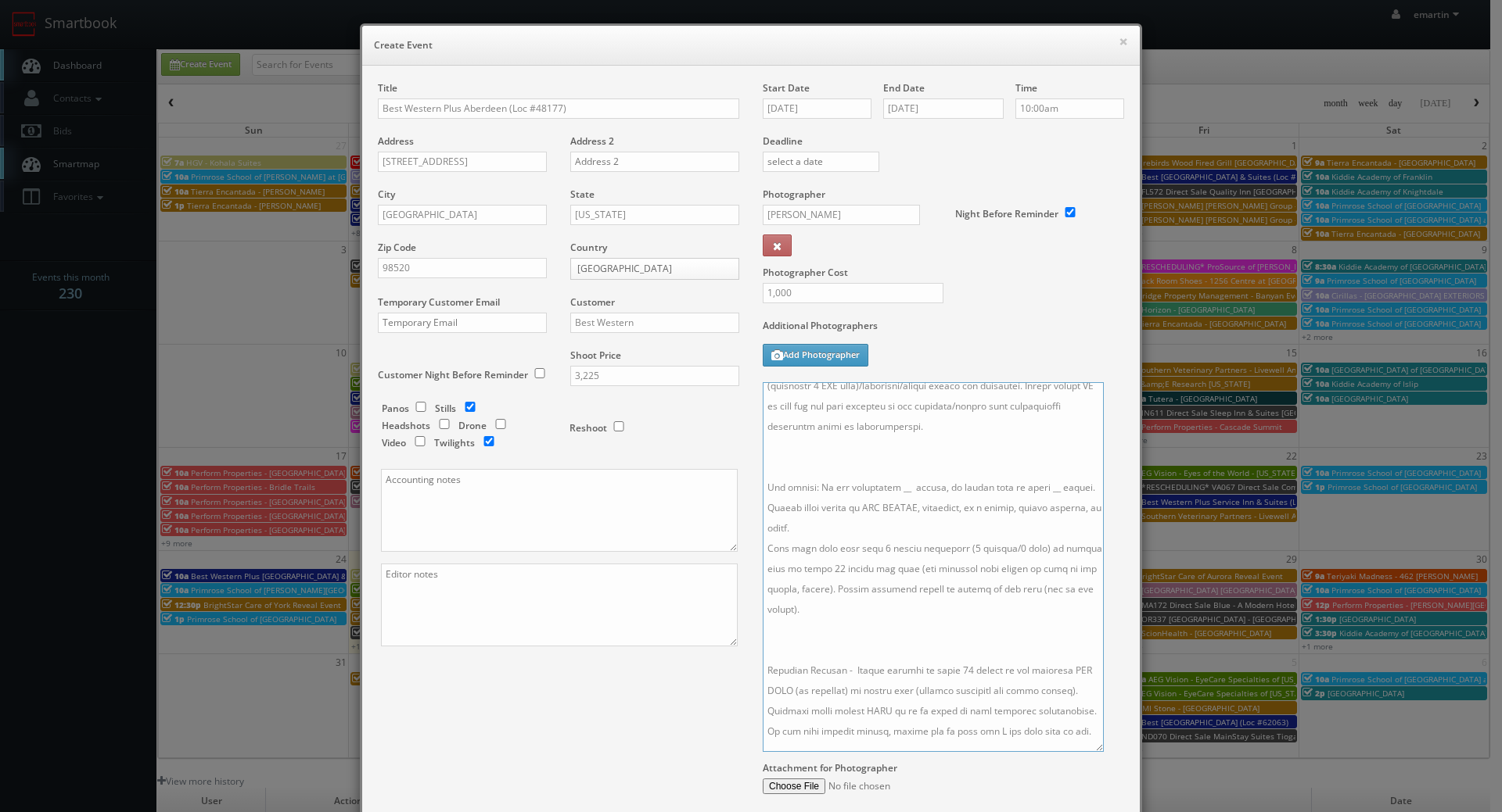
click at [838, 639] on textarea at bounding box center [933, 567] width 341 height 370
click at [808, 473] on textarea at bounding box center [933, 567] width 341 height 370
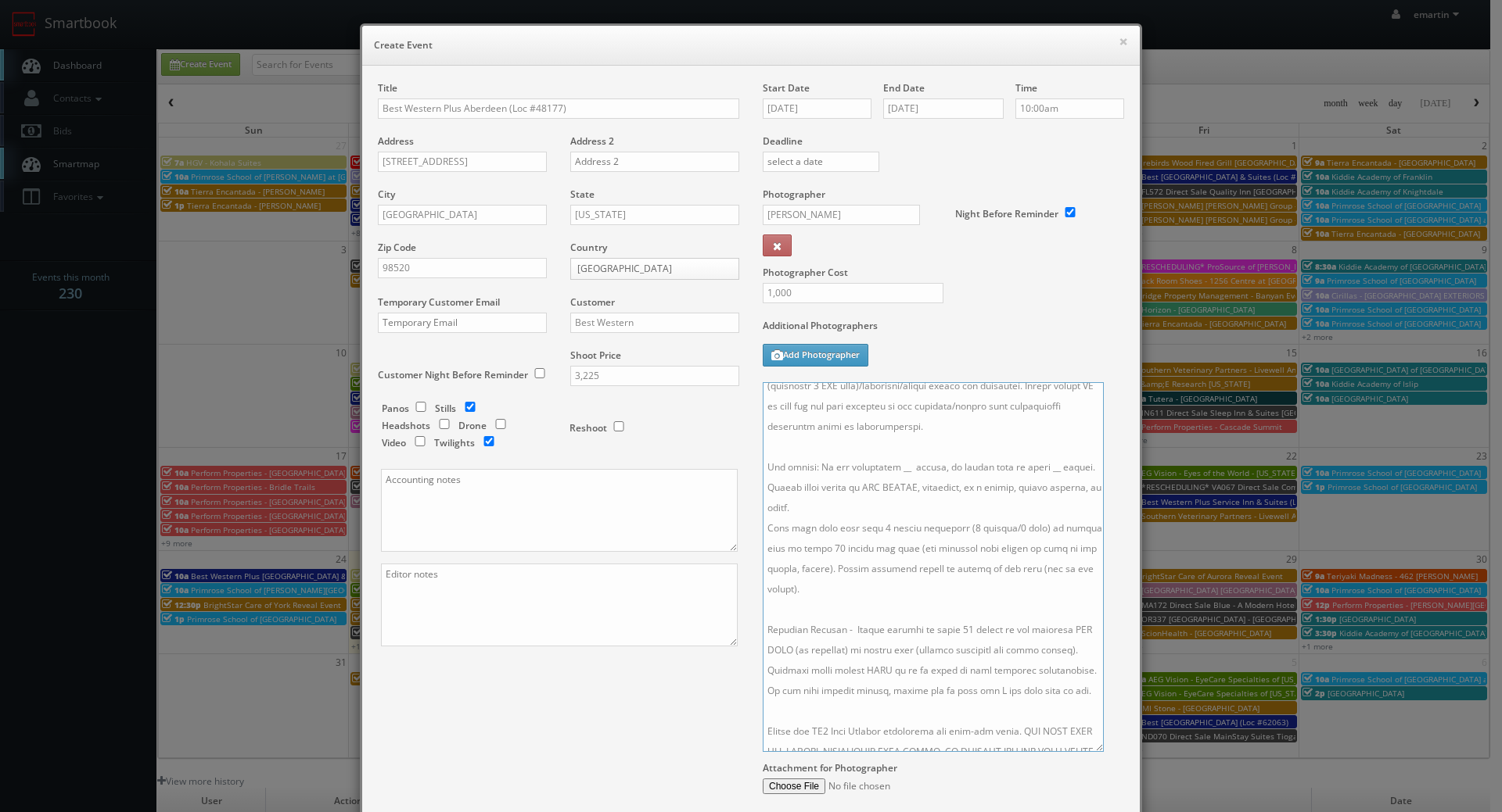
scroll to position [0, 0]
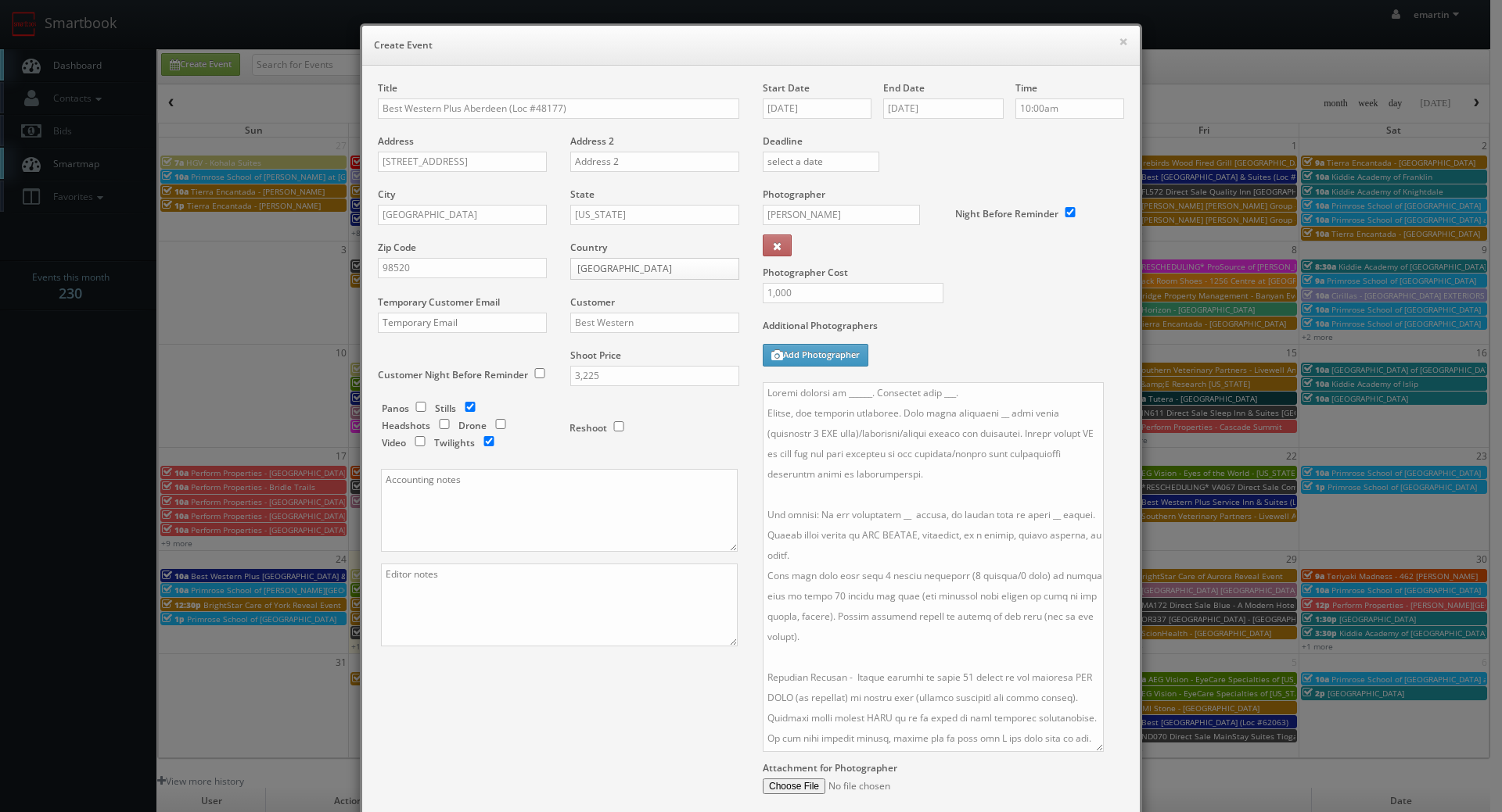
click at [754, 392] on div "Start Date 09/02/2025 End Date 09/03/2025 Time 10:00am Deadline Photographer Se…" at bounding box center [943, 469] width 385 height 777
click at [763, 392] on textarea at bounding box center [933, 567] width 341 height 370
paste textarea "**two day shoot - arrive at 10am for a full day of shooting, stay overnight, fi…"
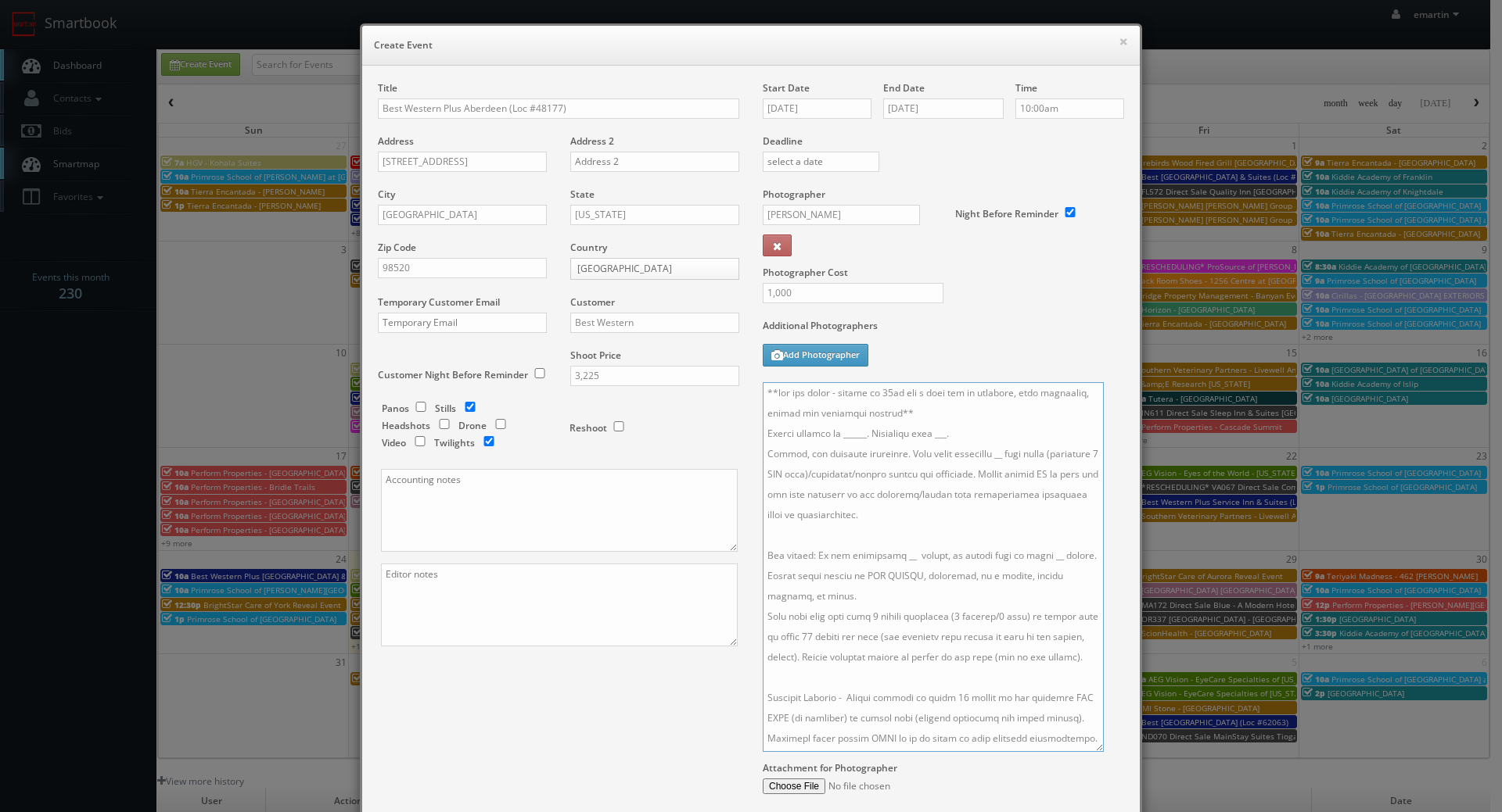
drag, startPoint x: 960, startPoint y: 449, endPoint x: 957, endPoint y: 437, distance: 12.4
click at [959, 448] on textarea at bounding box center [933, 567] width 341 height 370
drag, startPoint x: 950, startPoint y: 433, endPoint x: 932, endPoint y: 430, distance: 18.2
click at [932, 430] on textarea at bounding box center [933, 567] width 341 height 370
click at [979, 454] on textarea at bounding box center [933, 567] width 341 height 370
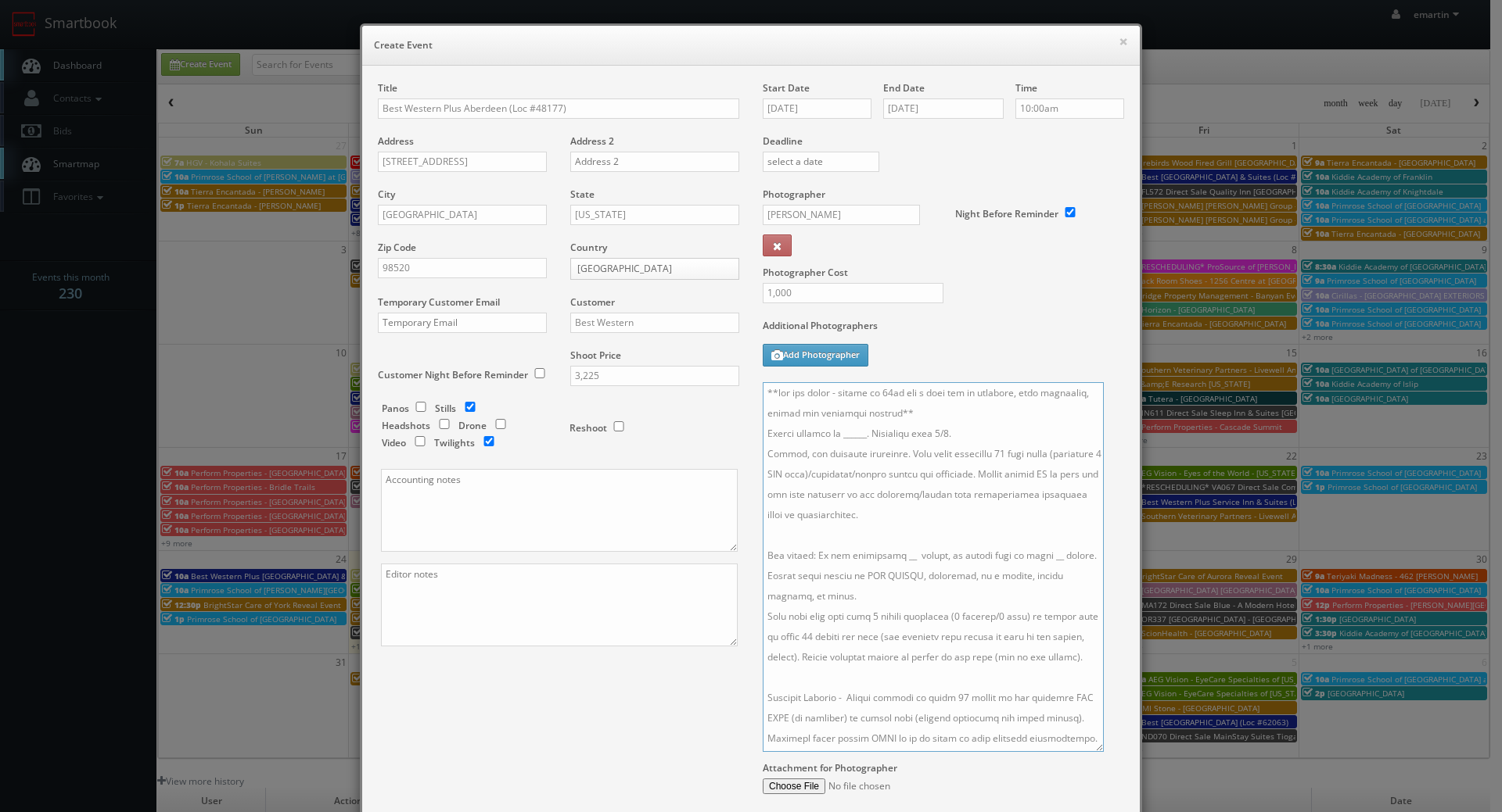
click at [930, 541] on textarea at bounding box center [933, 567] width 341 height 370
click at [894, 552] on textarea at bounding box center [933, 567] width 341 height 370
click at [1038, 559] on textarea at bounding box center [933, 567] width 341 height 370
click at [952, 687] on textarea at bounding box center [933, 567] width 341 height 370
drag, startPoint x: 859, startPoint y: 437, endPoint x: 840, endPoint y: 434, distance: 19.2
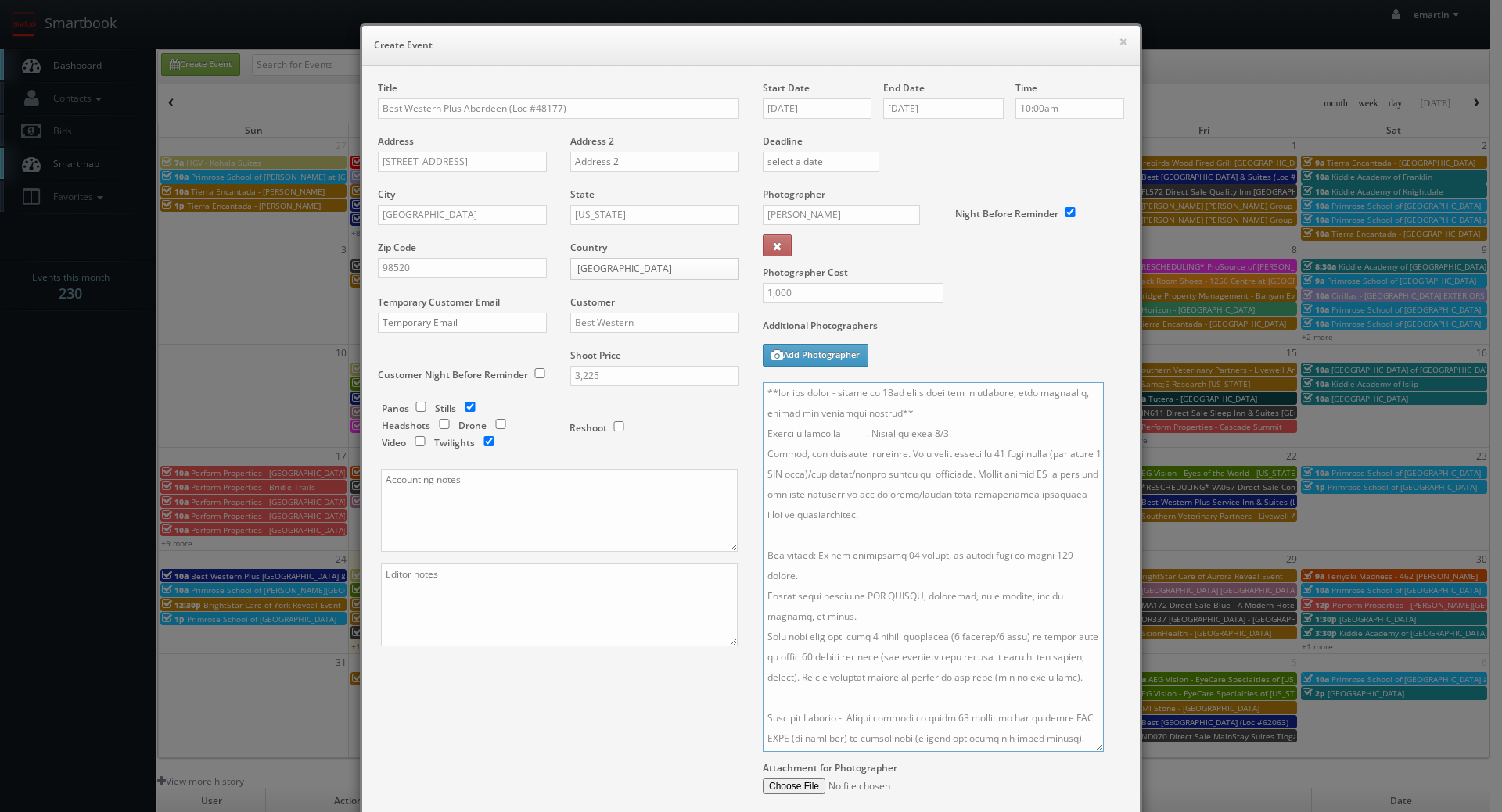
click at [840, 434] on textarea at bounding box center [933, 567] width 341 height 370
paste textarea "Jasvir Dhaliwal, ghaberdeen@yahoo.com, 360-589-6779"
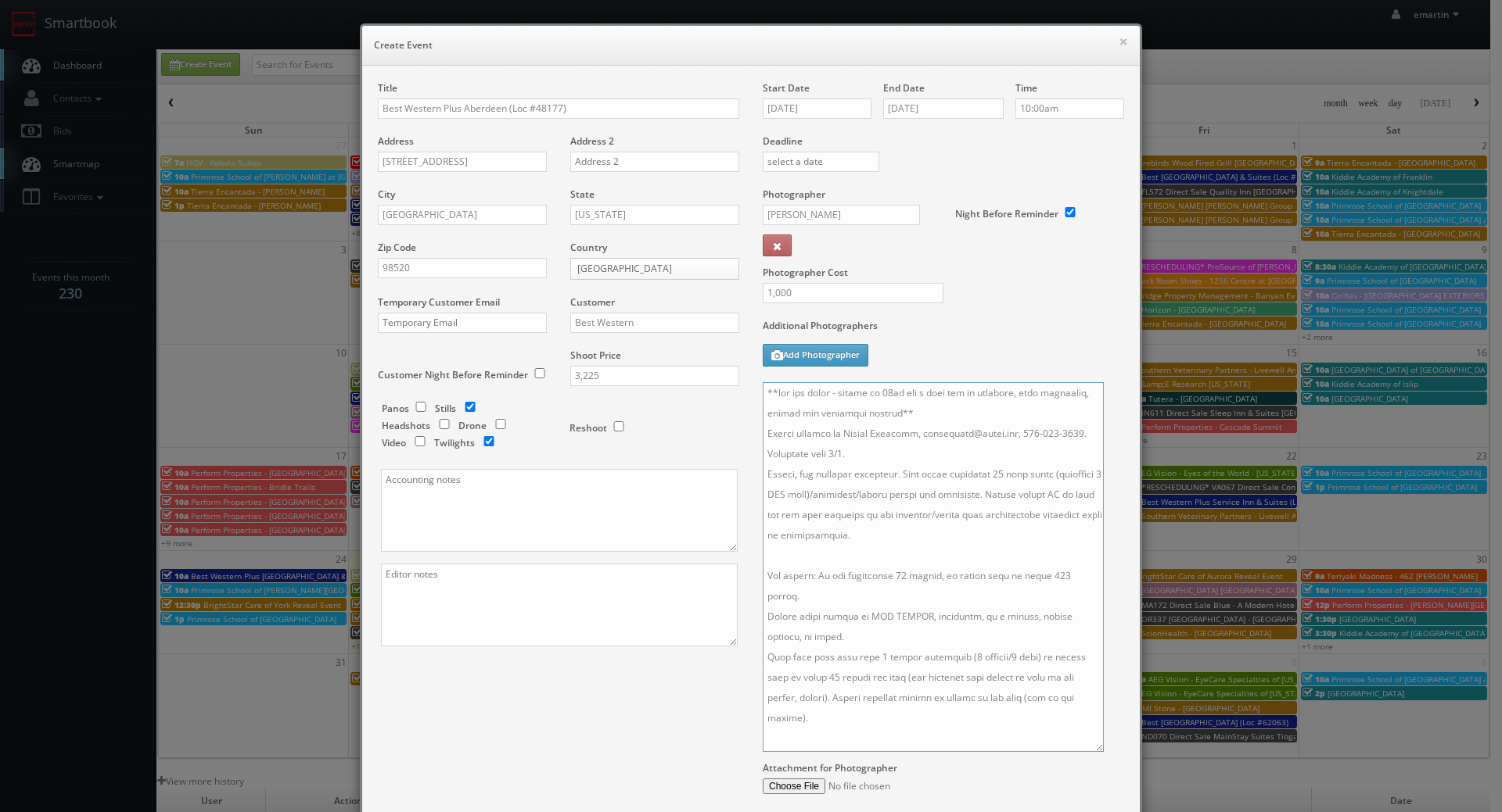
drag, startPoint x: 1019, startPoint y: 433, endPoint x: 904, endPoint y: 438, distance: 115.1
click at [904, 438] on textarea at bounding box center [933, 567] width 341 height 370
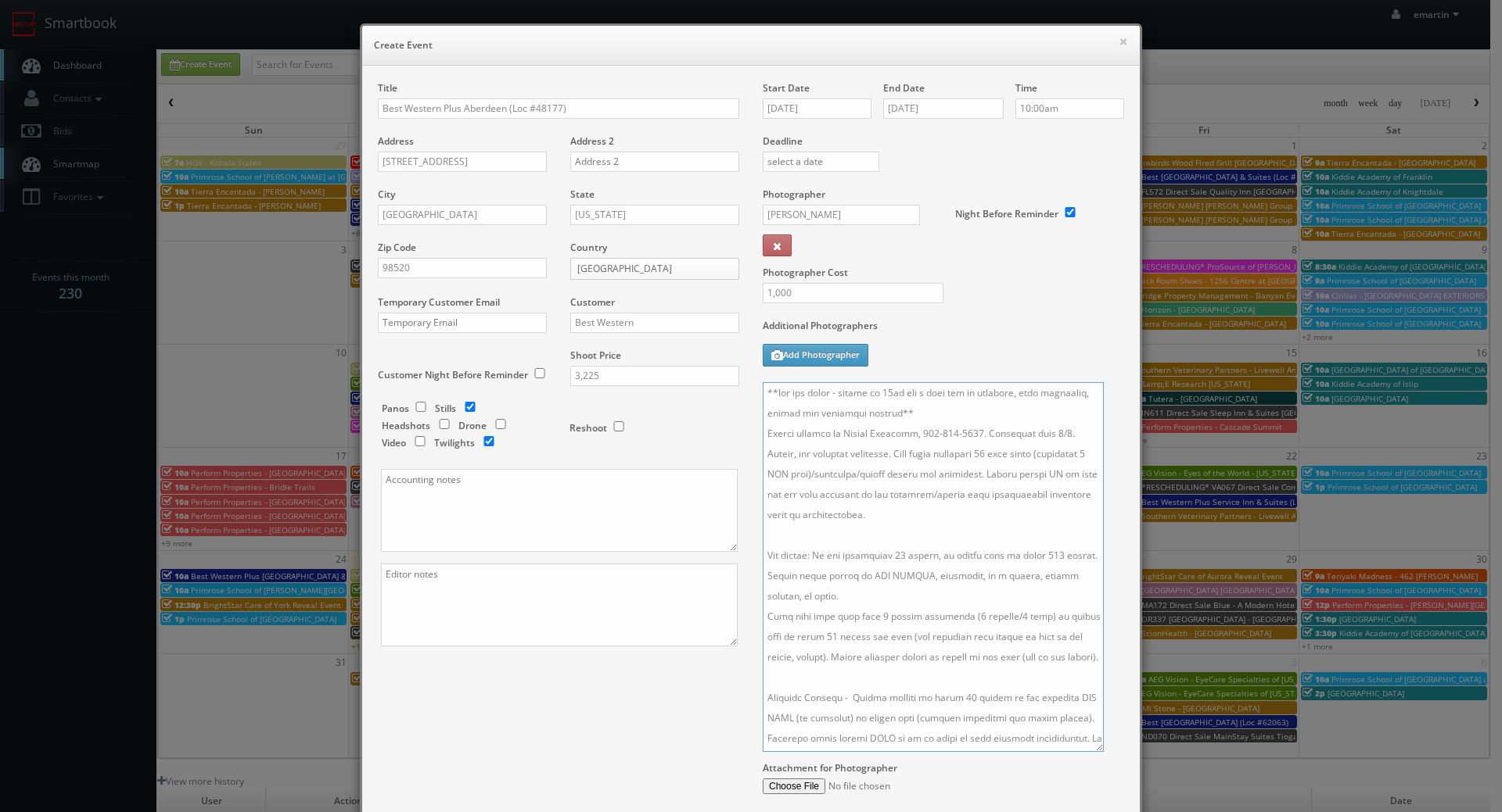
click at [919, 529] on textarea at bounding box center [933, 567] width 341 height 370
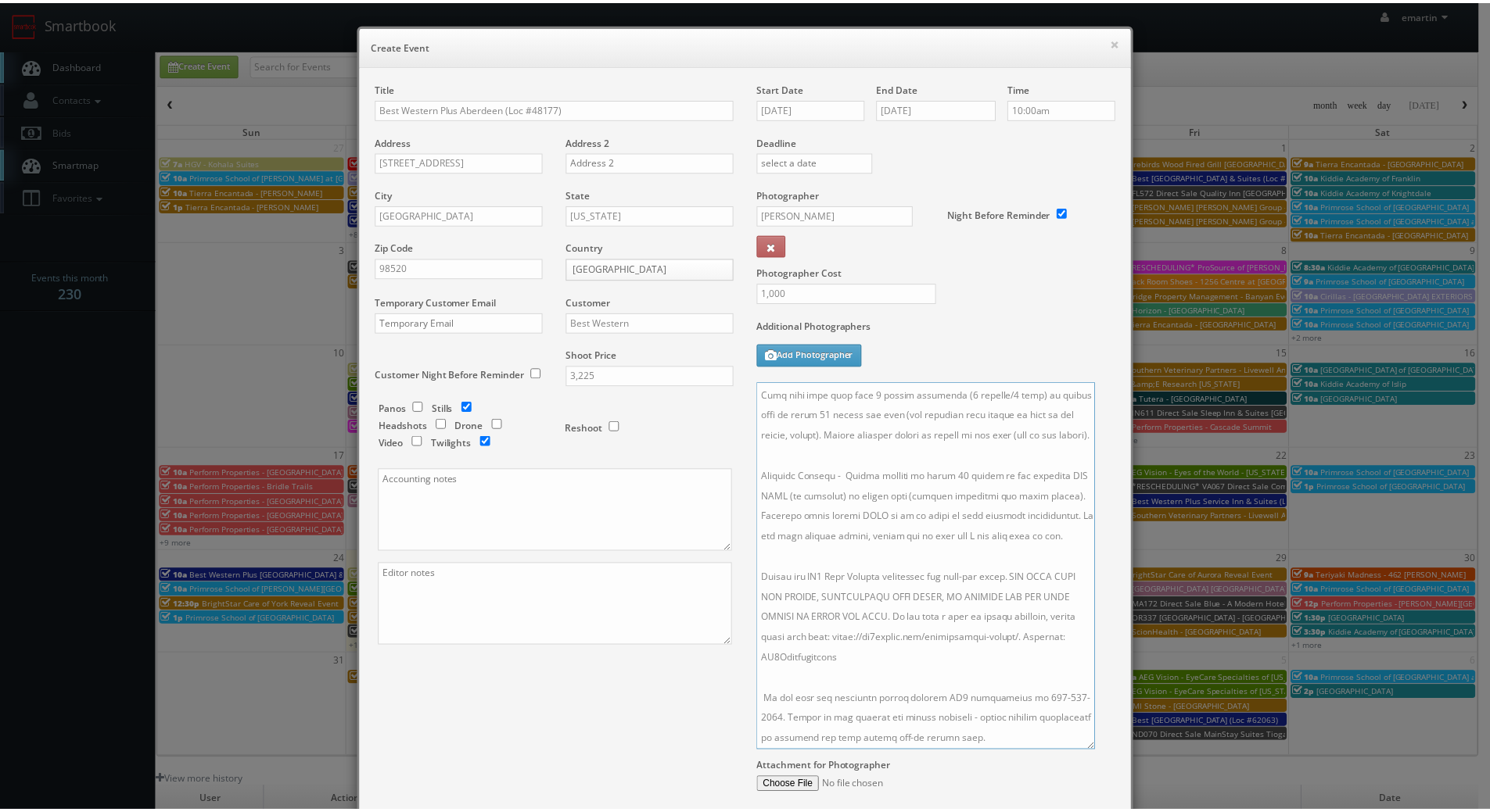
scroll to position [158, 0]
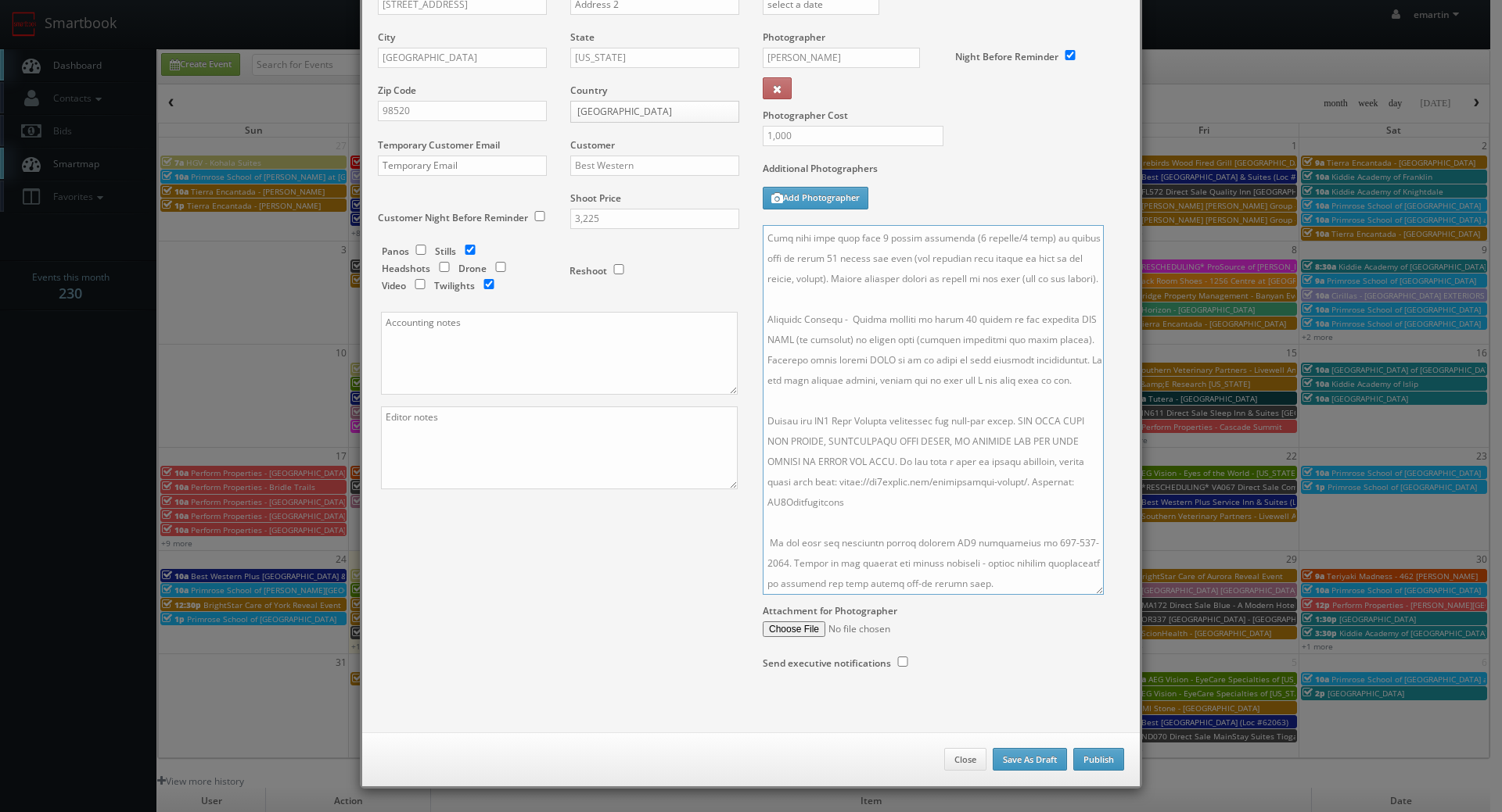
type textarea "**two day shoot - arrive at 10am for a full day of shooting, stay overnight, fi…"
click at [1082, 760] on button "Publish" at bounding box center [1099, 760] width 50 height 23
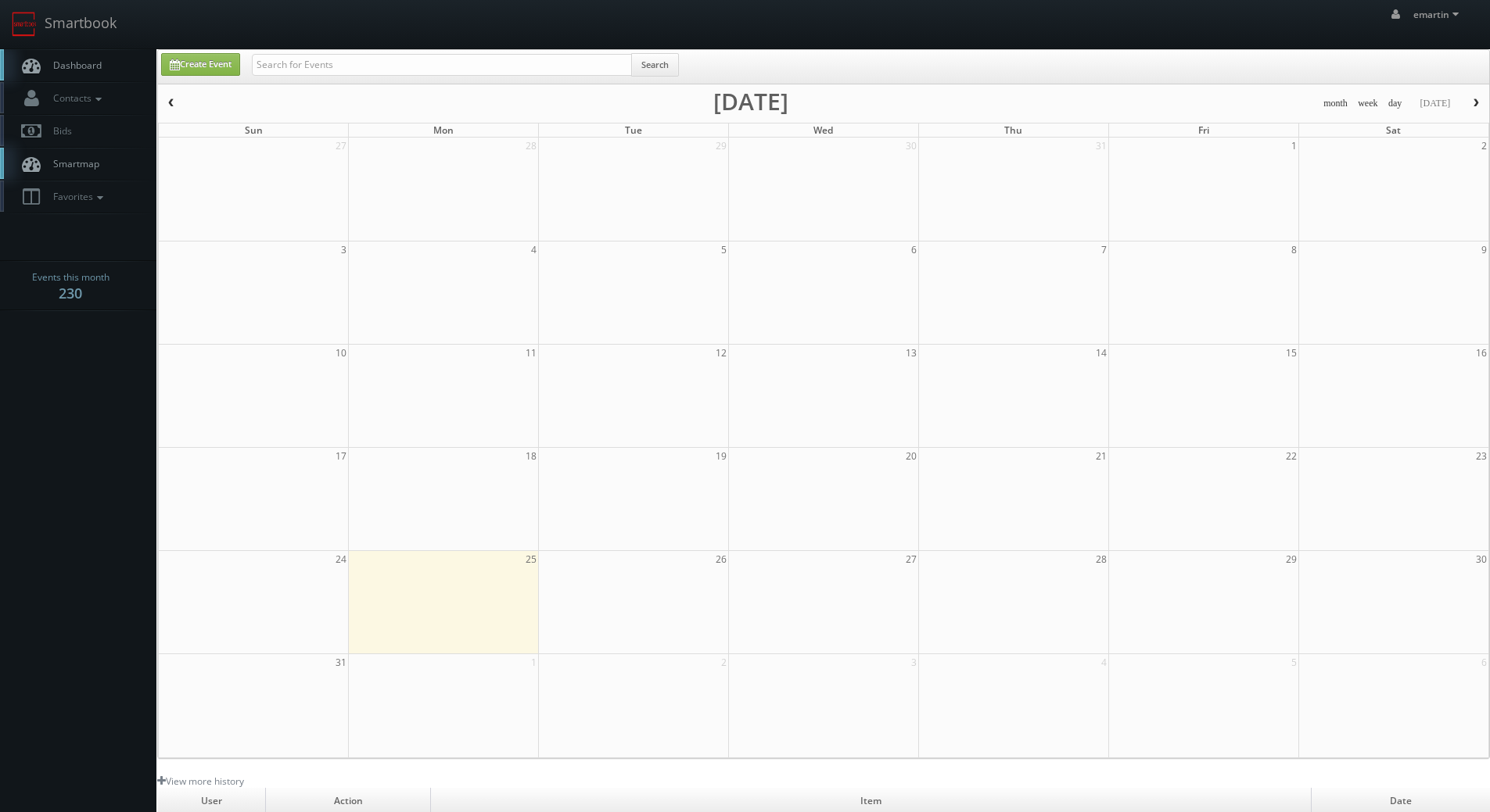
click at [54, 61] on span "Dashboard" at bounding box center [73, 65] width 57 height 14
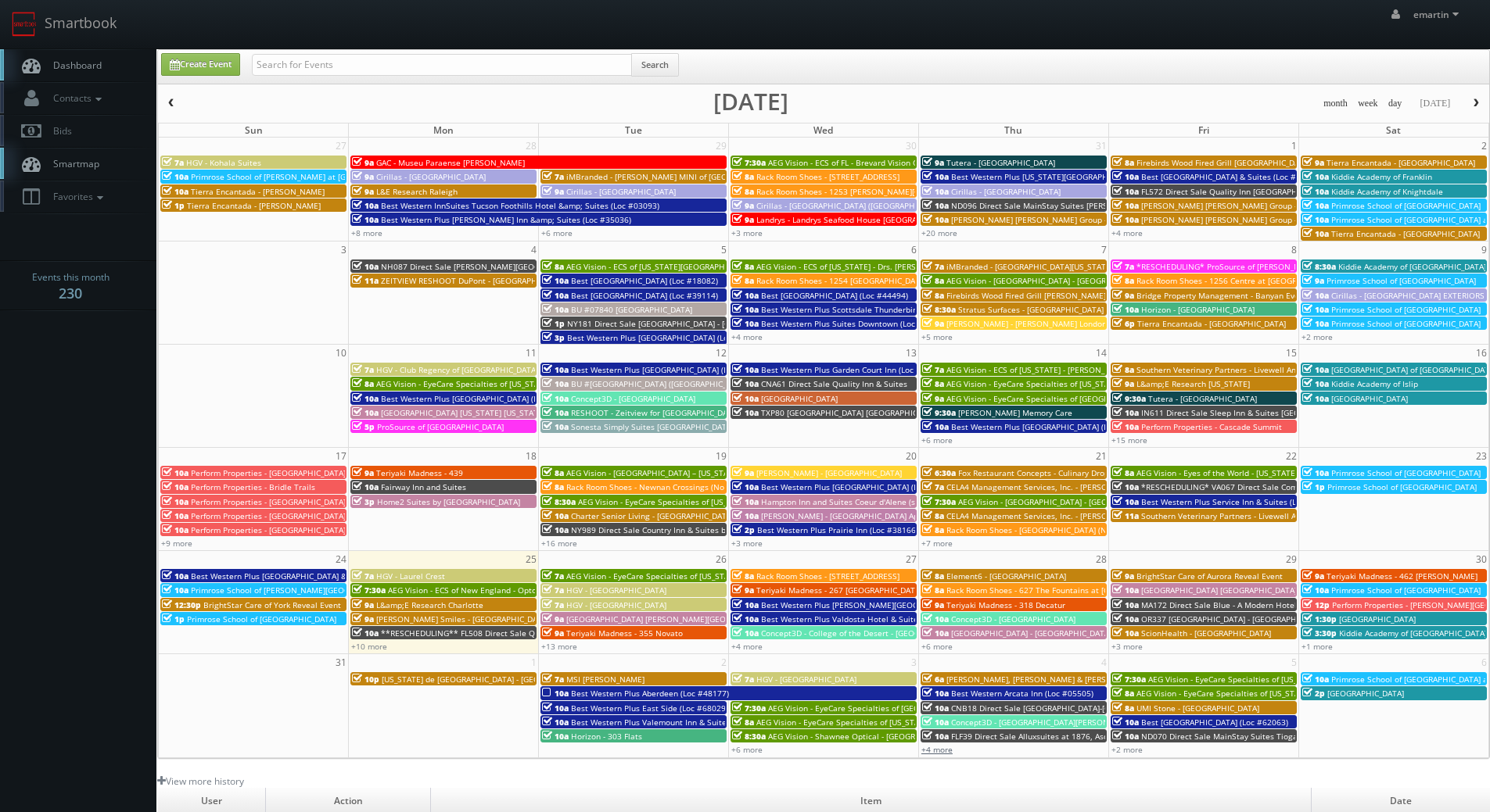
click at [935, 747] on link "+4 more" at bounding box center [936, 750] width 32 height 11
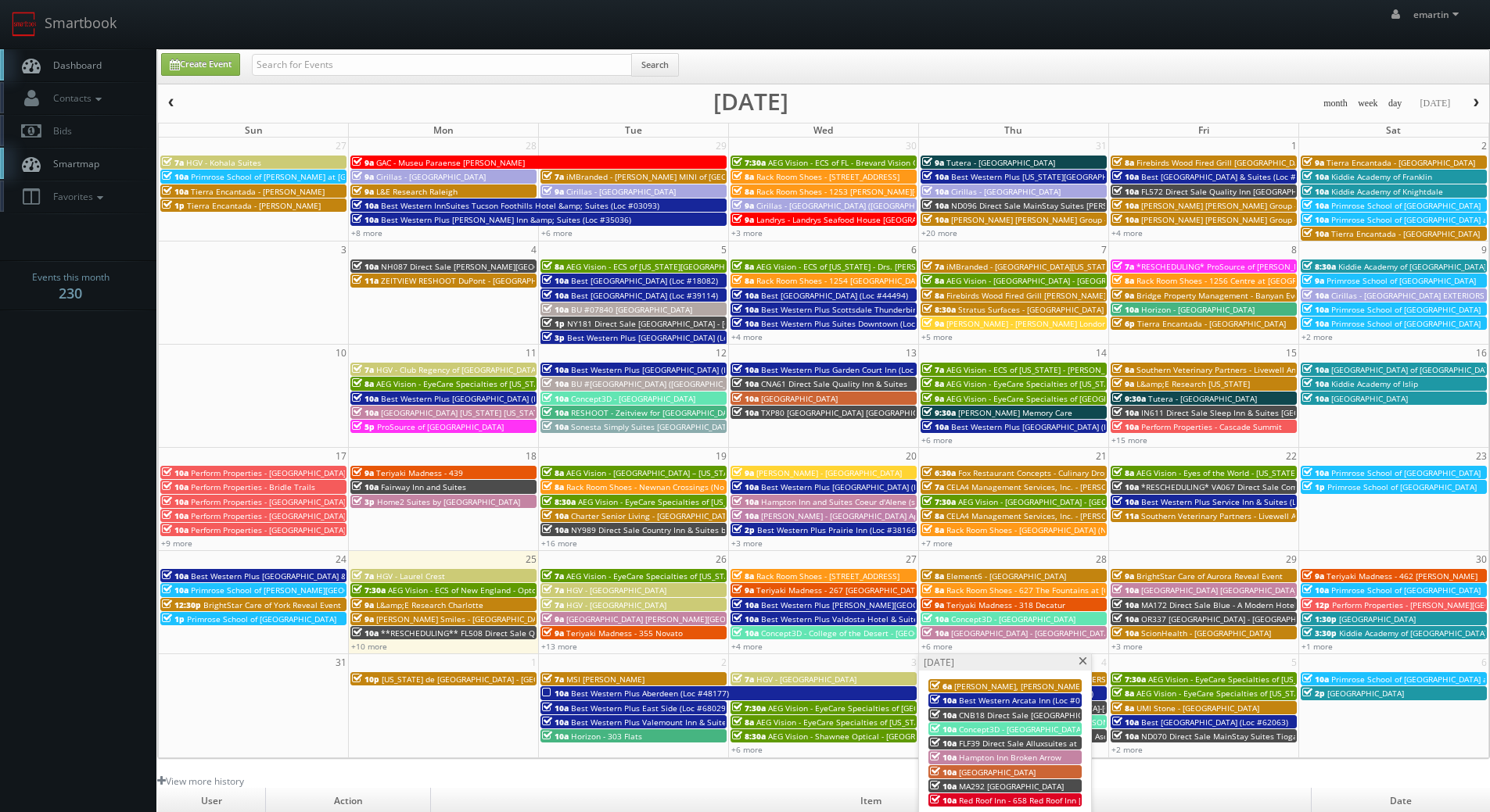
click at [984, 742] on span "FLF39 Direct Sale Alluxsuites at 1876, Ascend Hotel Collection" at bounding box center [1076, 744] width 234 height 11
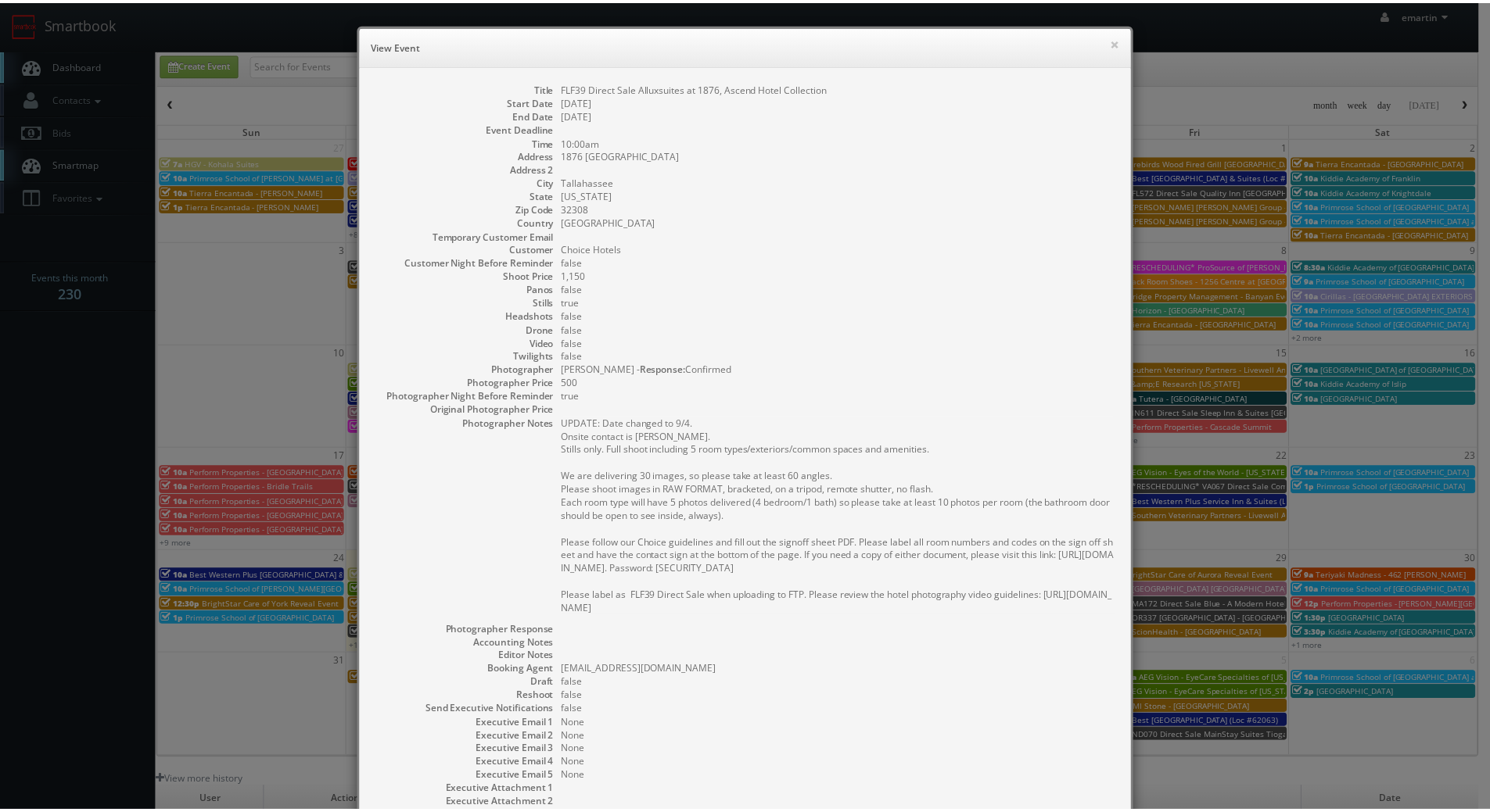
scroll to position [137, 0]
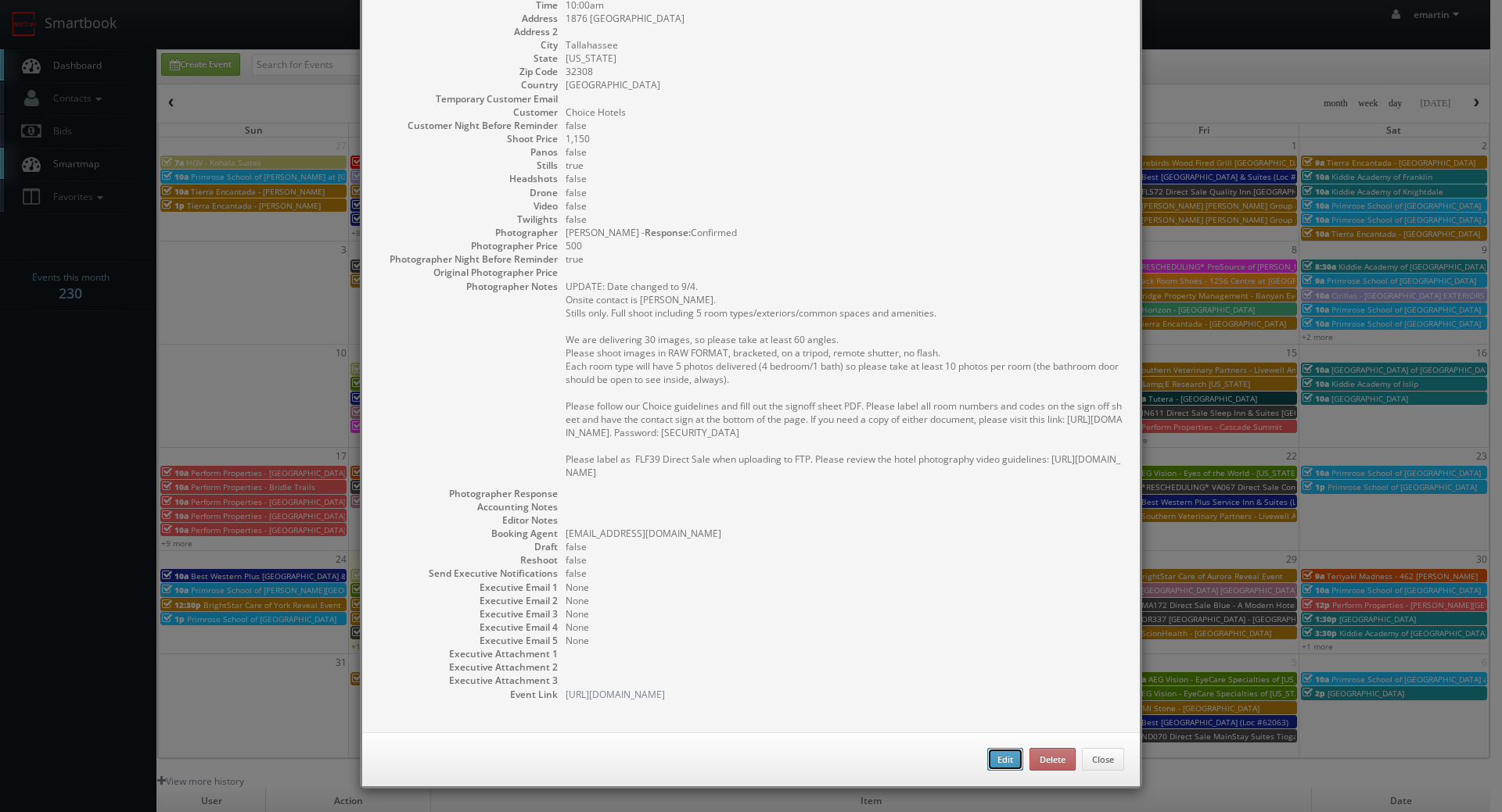
click at [993, 753] on button "Edit" at bounding box center [1005, 760] width 36 height 23
type input "FLF39 Direct Sale Alluxsuites at 1876, Ascend Hotel Collection"
type input "1876 [GEOGRAPHIC_DATA]"
type input "Tallahassee"
type input "32308"
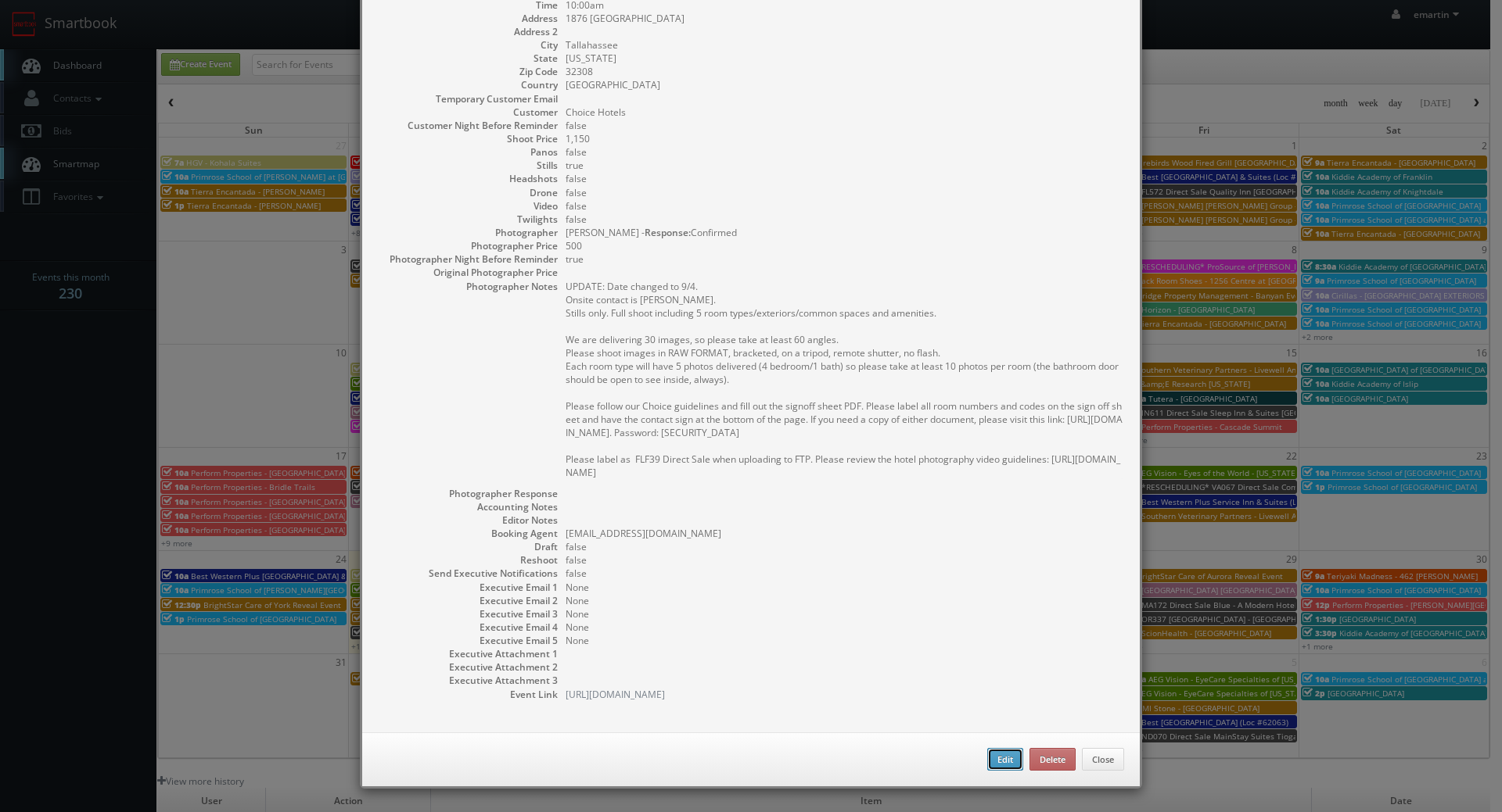
type input "1,150"
checkbox input "true"
type input "[DATE]"
type input "10:00am"
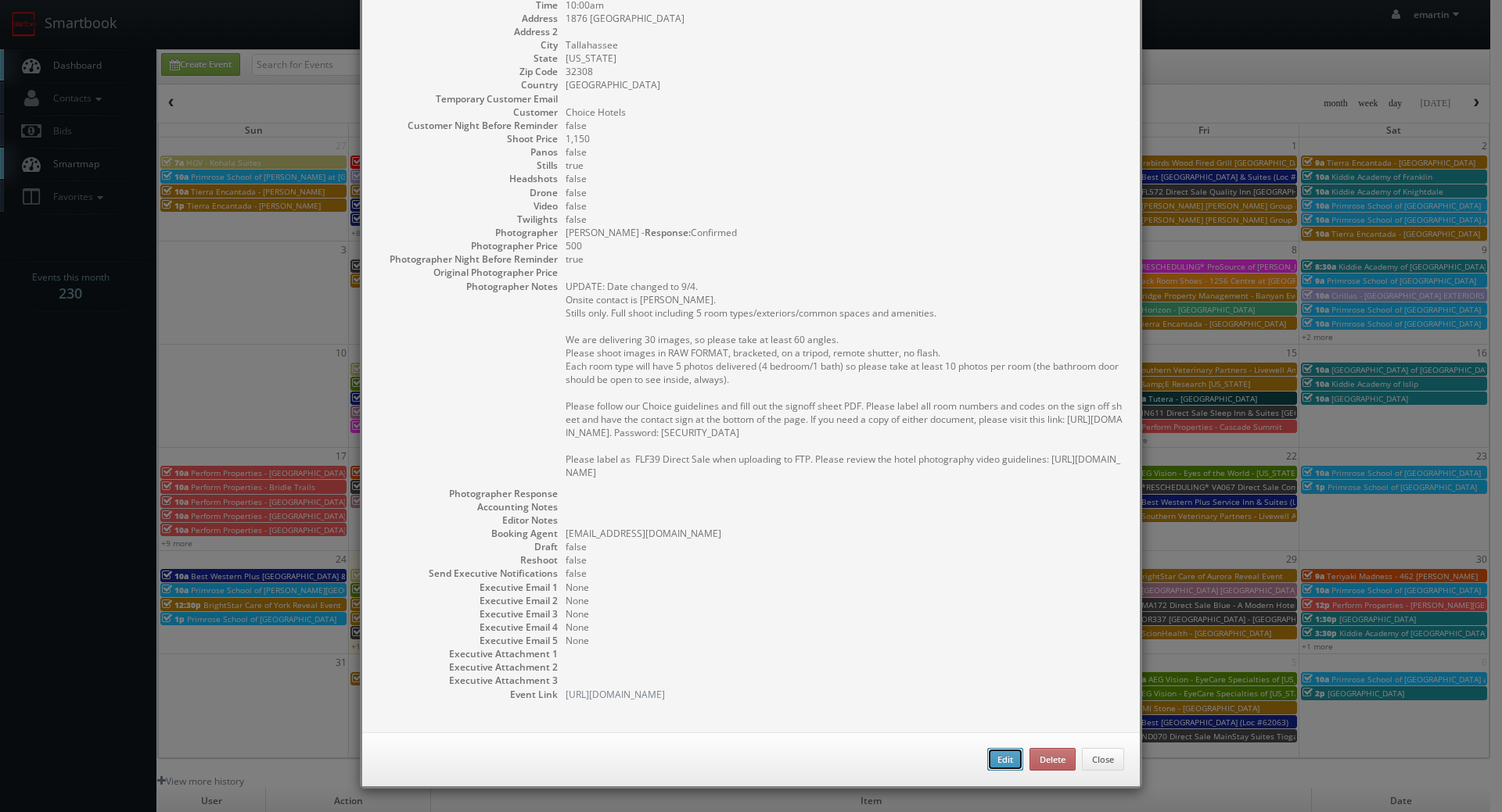
checkbox input "true"
type textarea "UPDATE: Date changed to 9/4. Onsite contact is [PERSON_NAME]. Stills only. Full…"
type input "1,150"
type input "500"
select select "[US_STATE]"
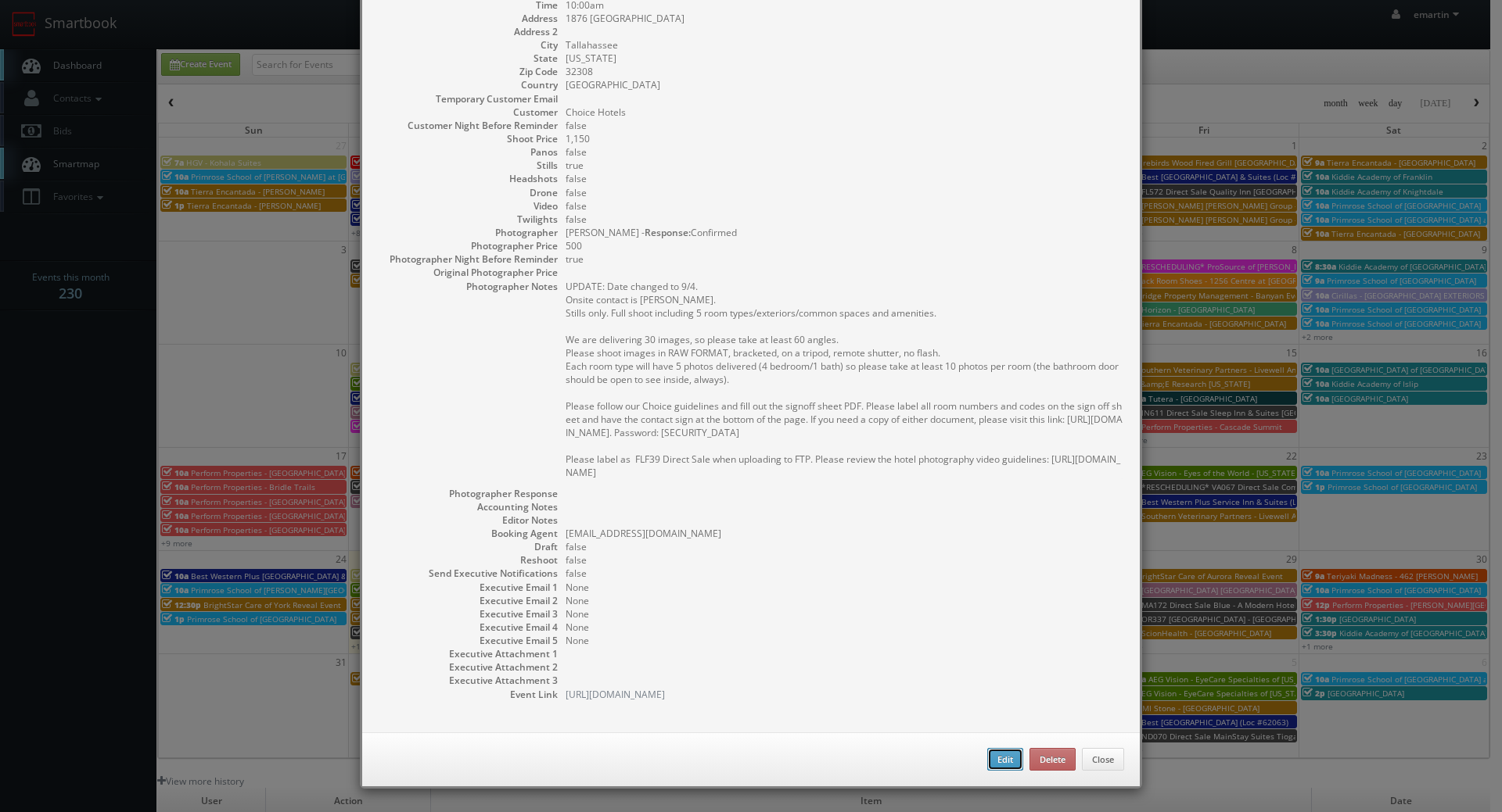
select select "[EMAIL_ADDRESS][DOMAIN_NAME]"
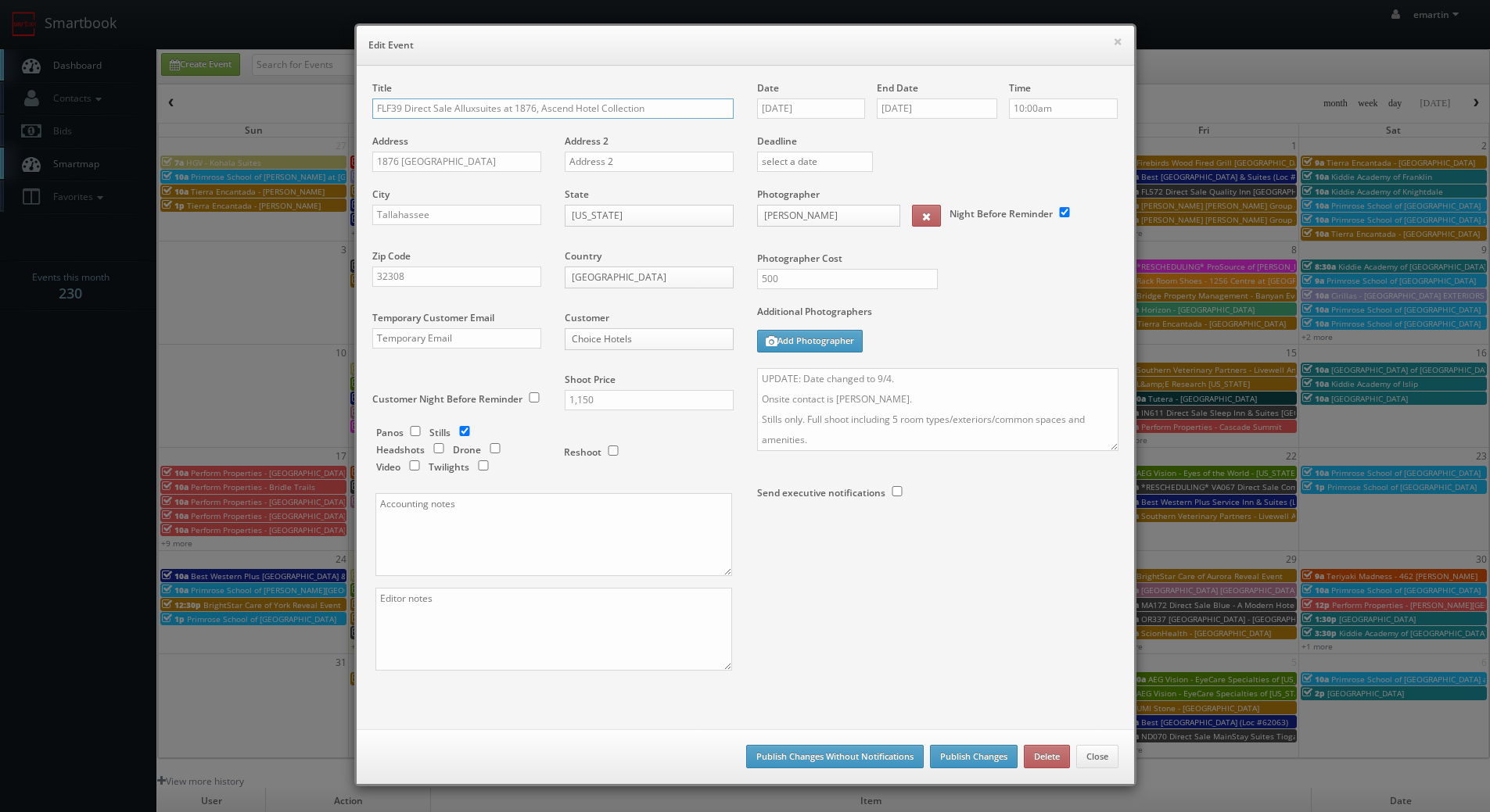
click at [372, 104] on input "FLF39 Direct Sale Alluxsuites at 1876, Ascend Hotel Collection" at bounding box center [552, 108] width 361 height 21
type input "*RESCHEDULING* FLF39 Direct Sale Alluxsuites at 1876, Ascend Hotel Collection"
click at [968, 761] on button "Publish Changes" at bounding box center [973, 757] width 87 height 23
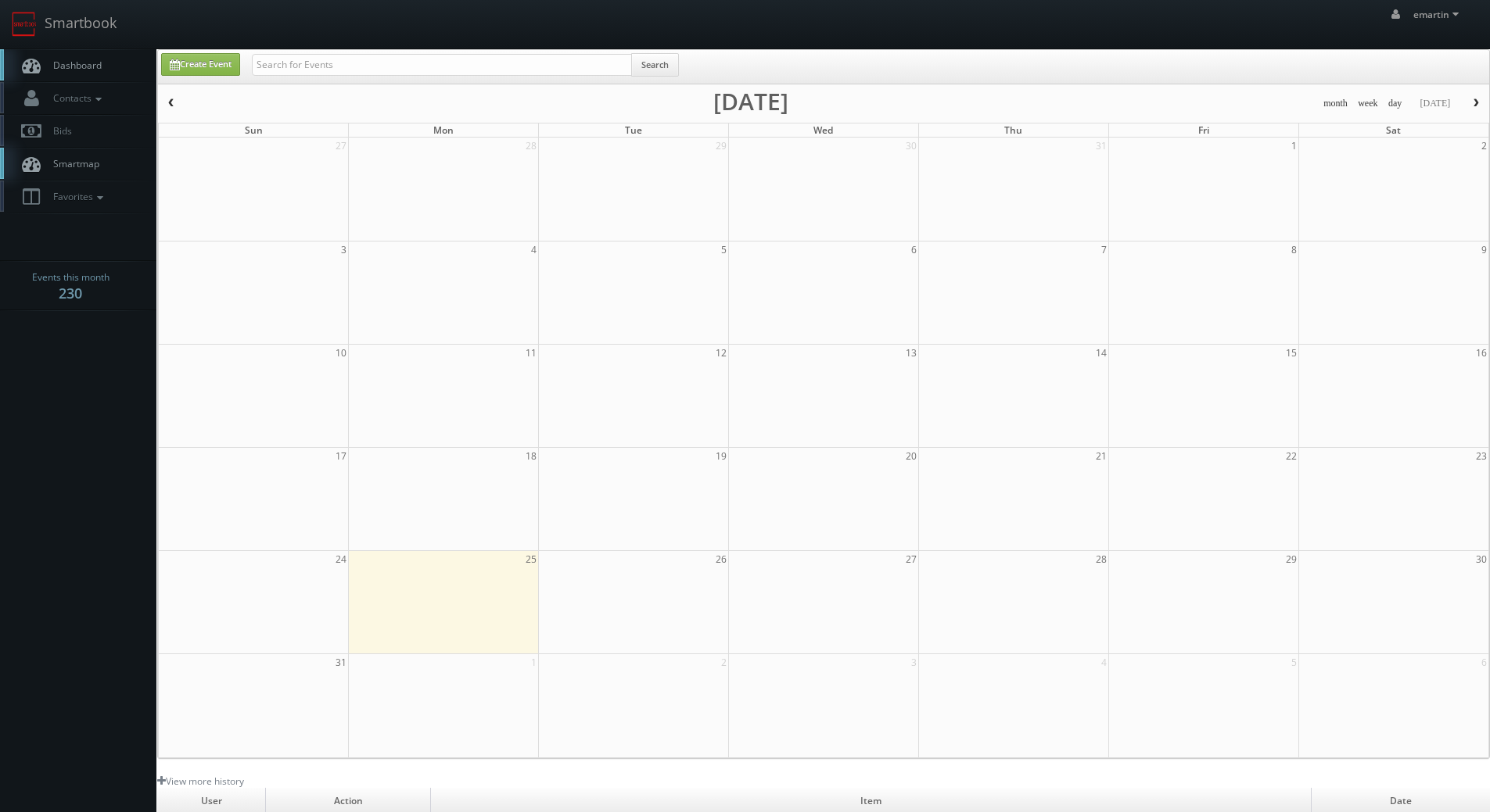
click at [92, 59] on span "Dashboard" at bounding box center [73, 65] width 57 height 14
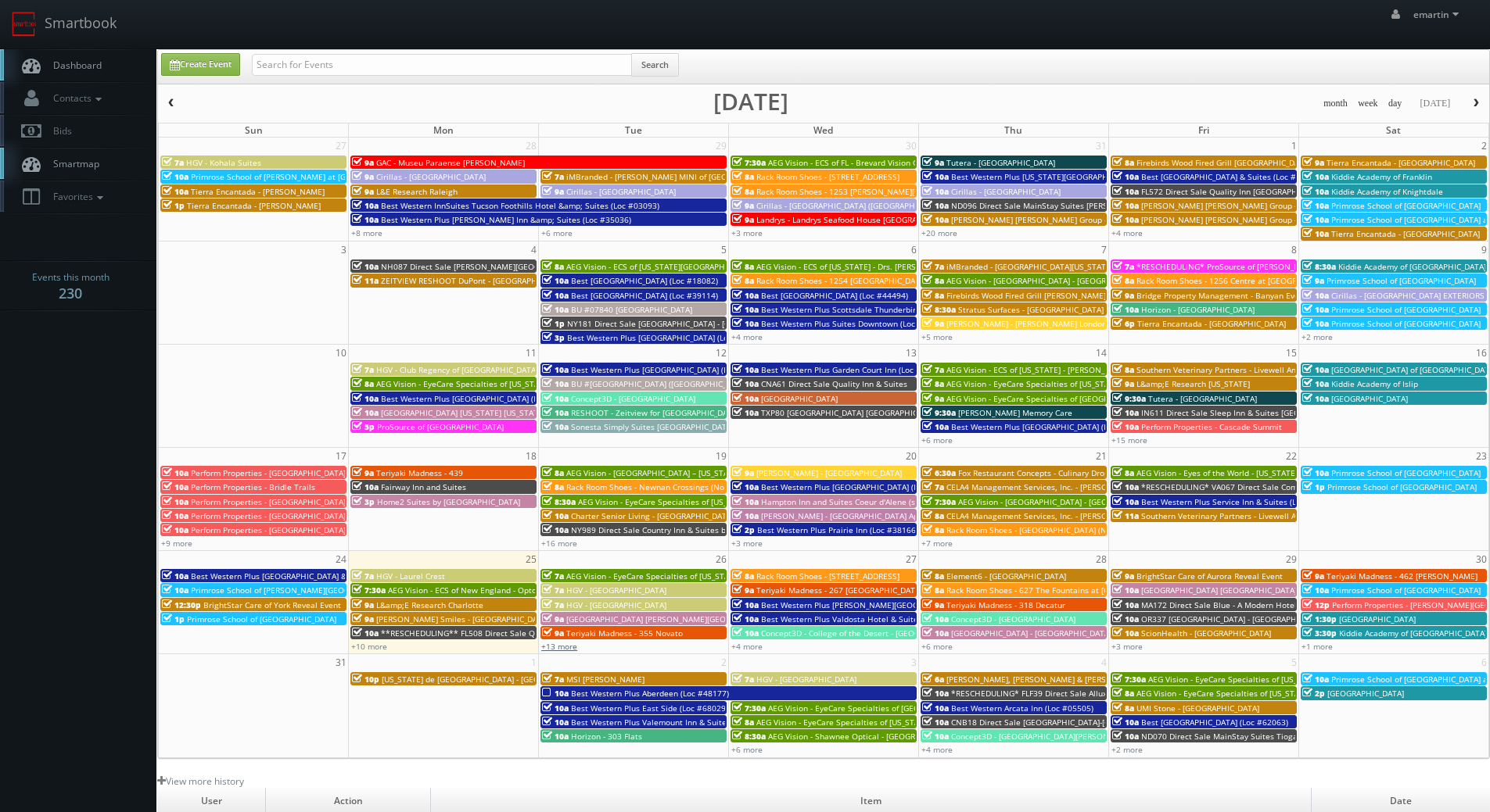
click at [576, 651] on div "+13 more" at bounding box center [633, 645] width 189 height 14
type input "[DATE]"
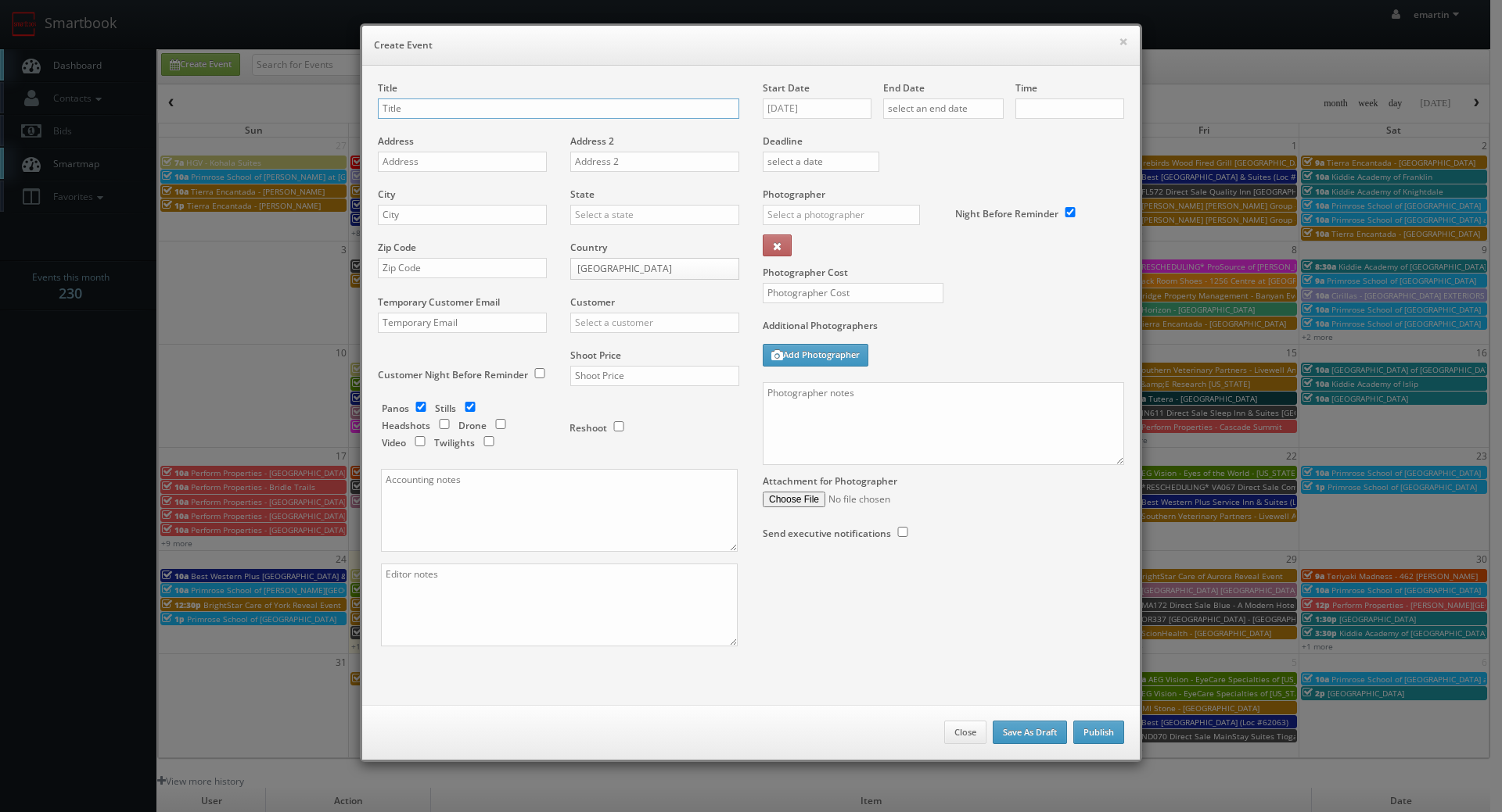
checkbox input "true"
type input "10:00am"
checkbox input "true"
drag, startPoint x: 1117, startPoint y: 39, endPoint x: 1038, endPoint y: 144, distance: 131.4
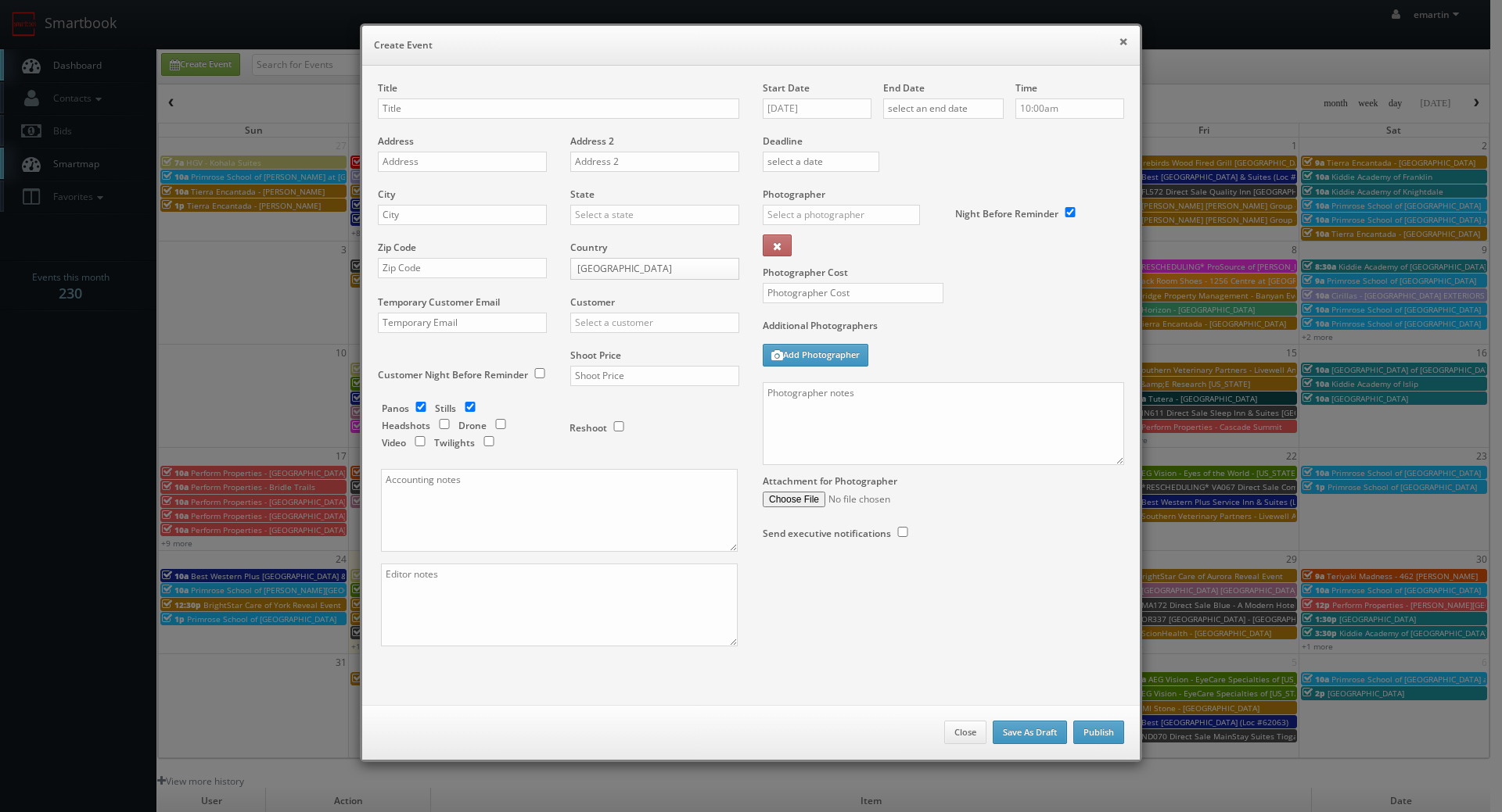
click at [1118, 39] on button "×" at bounding box center [1123, 41] width 9 height 11
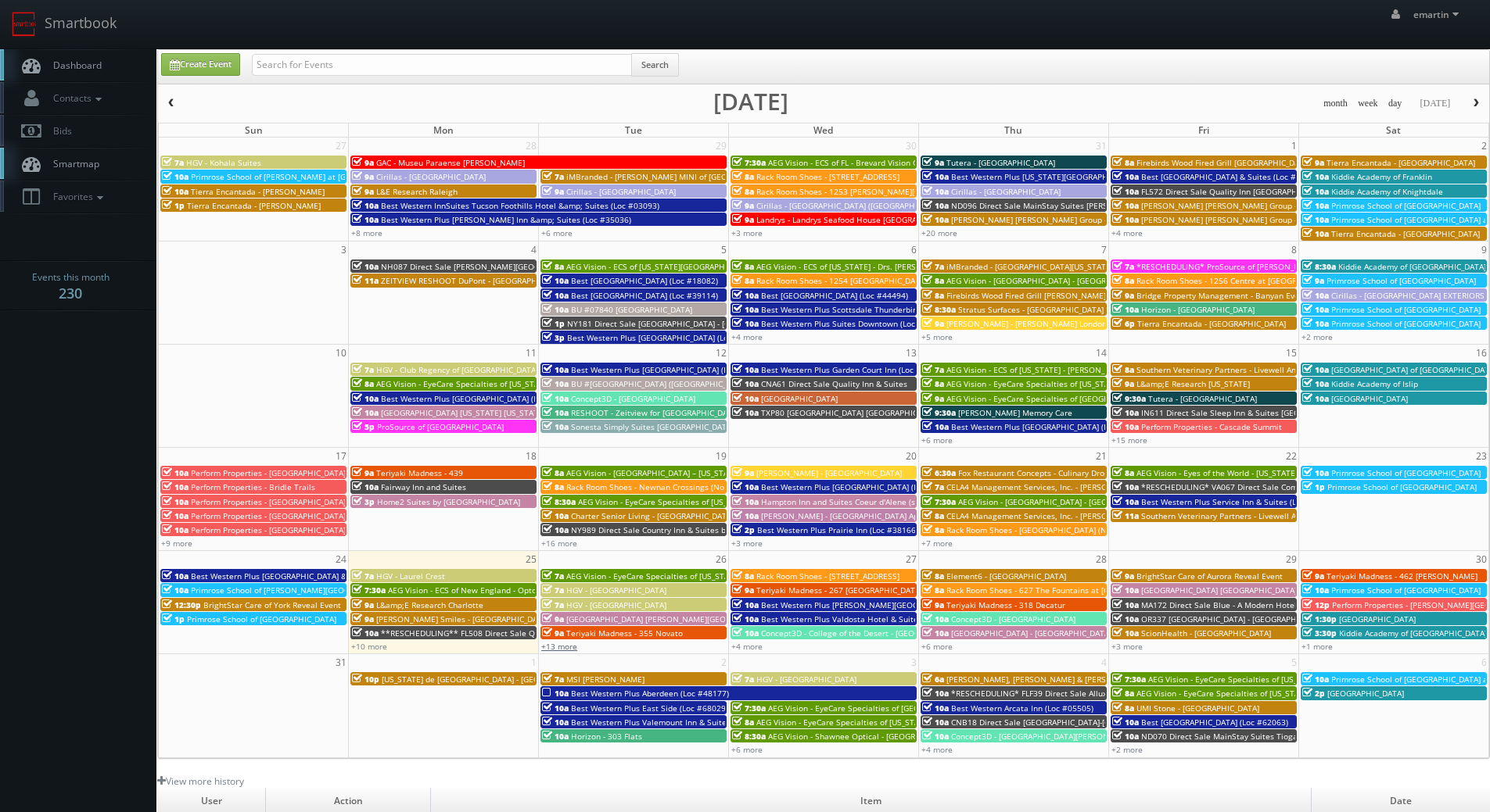
click at [550, 646] on link "+13 more" at bounding box center [559, 646] width 36 height 11
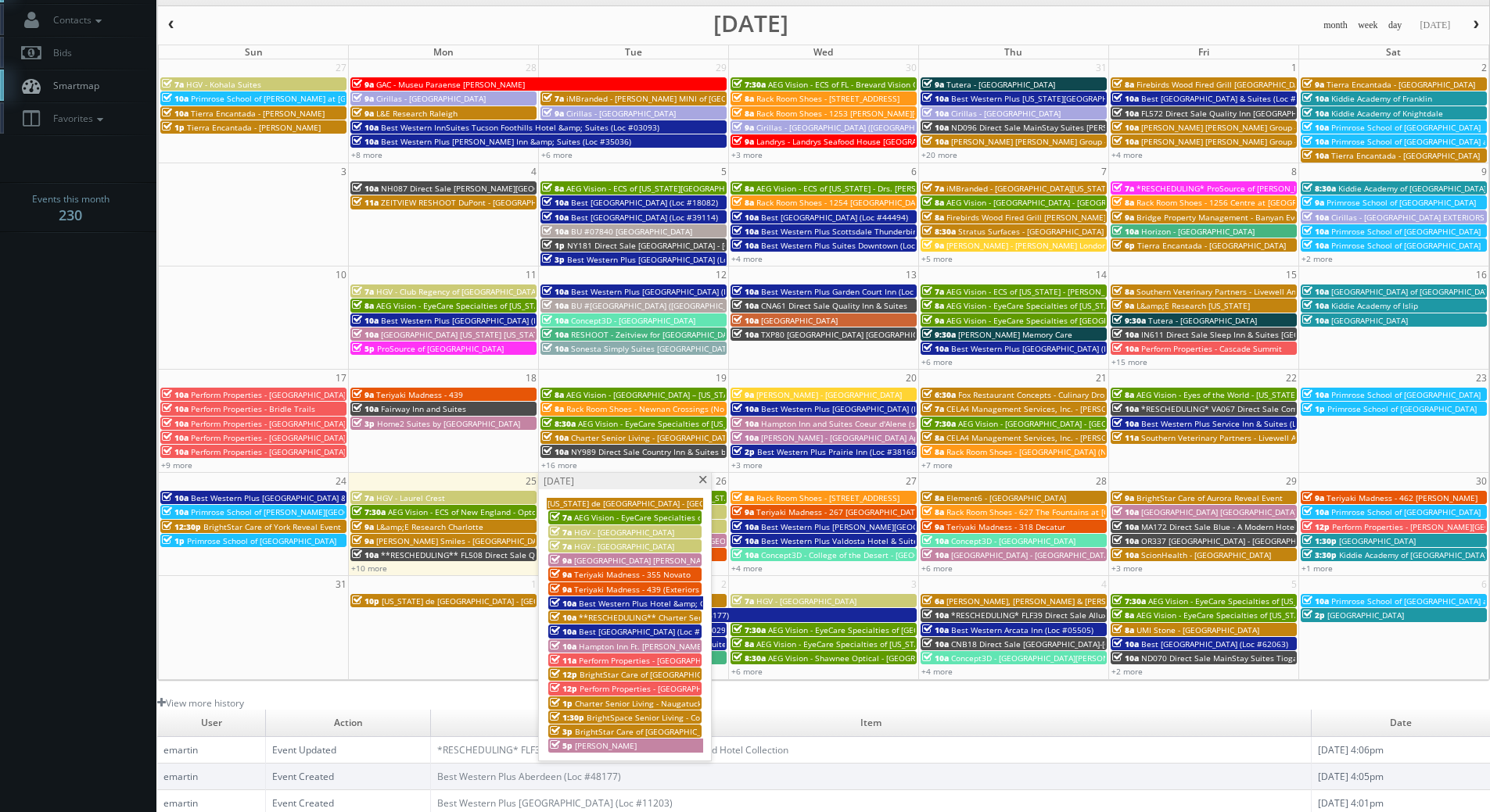
scroll to position [157, 0]
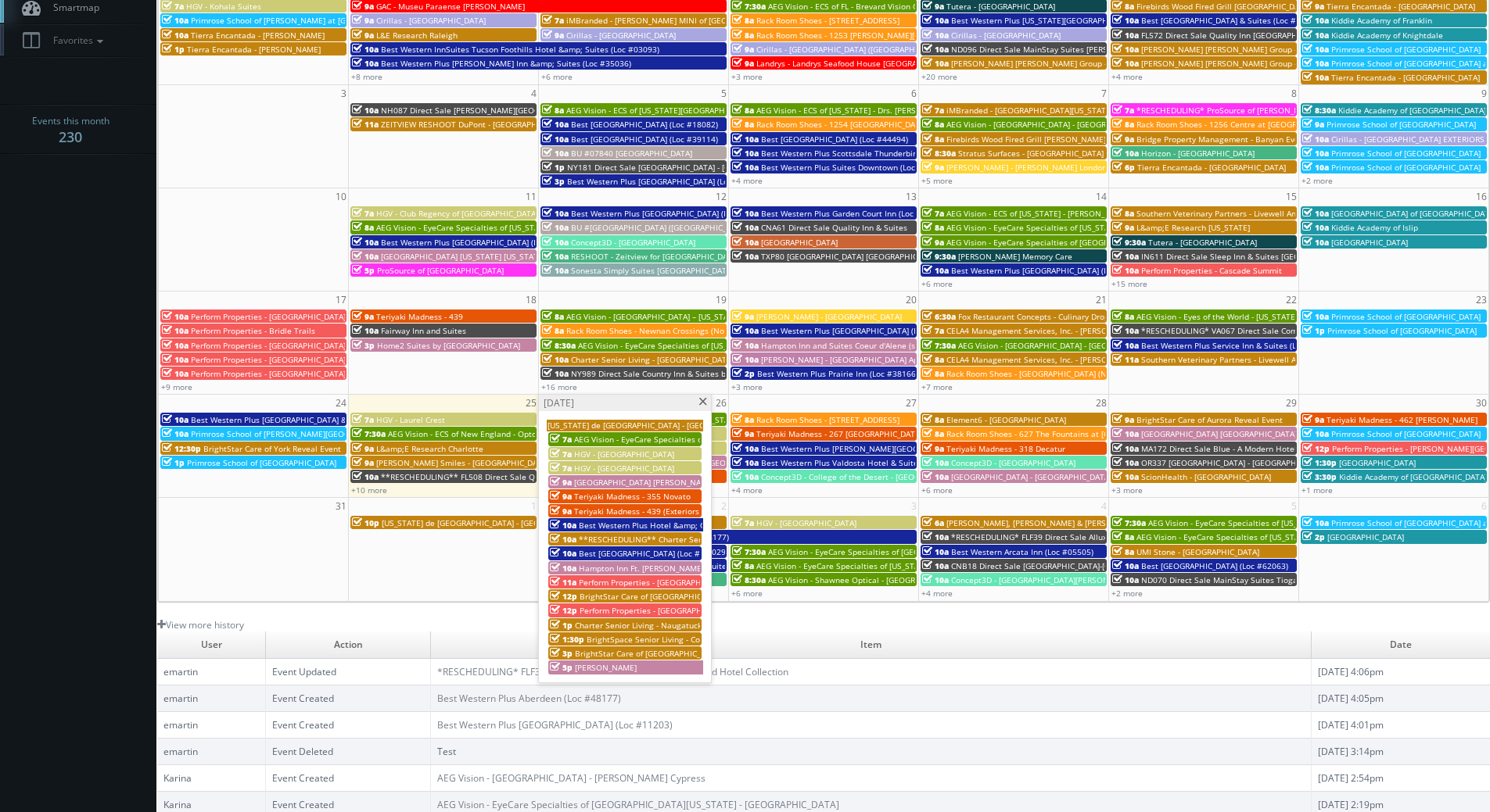
click at [655, 483] on span "[GEOGRAPHIC_DATA] [PERSON_NAME][GEOGRAPHIC_DATA]" at bounding box center [682, 483] width 217 height 11
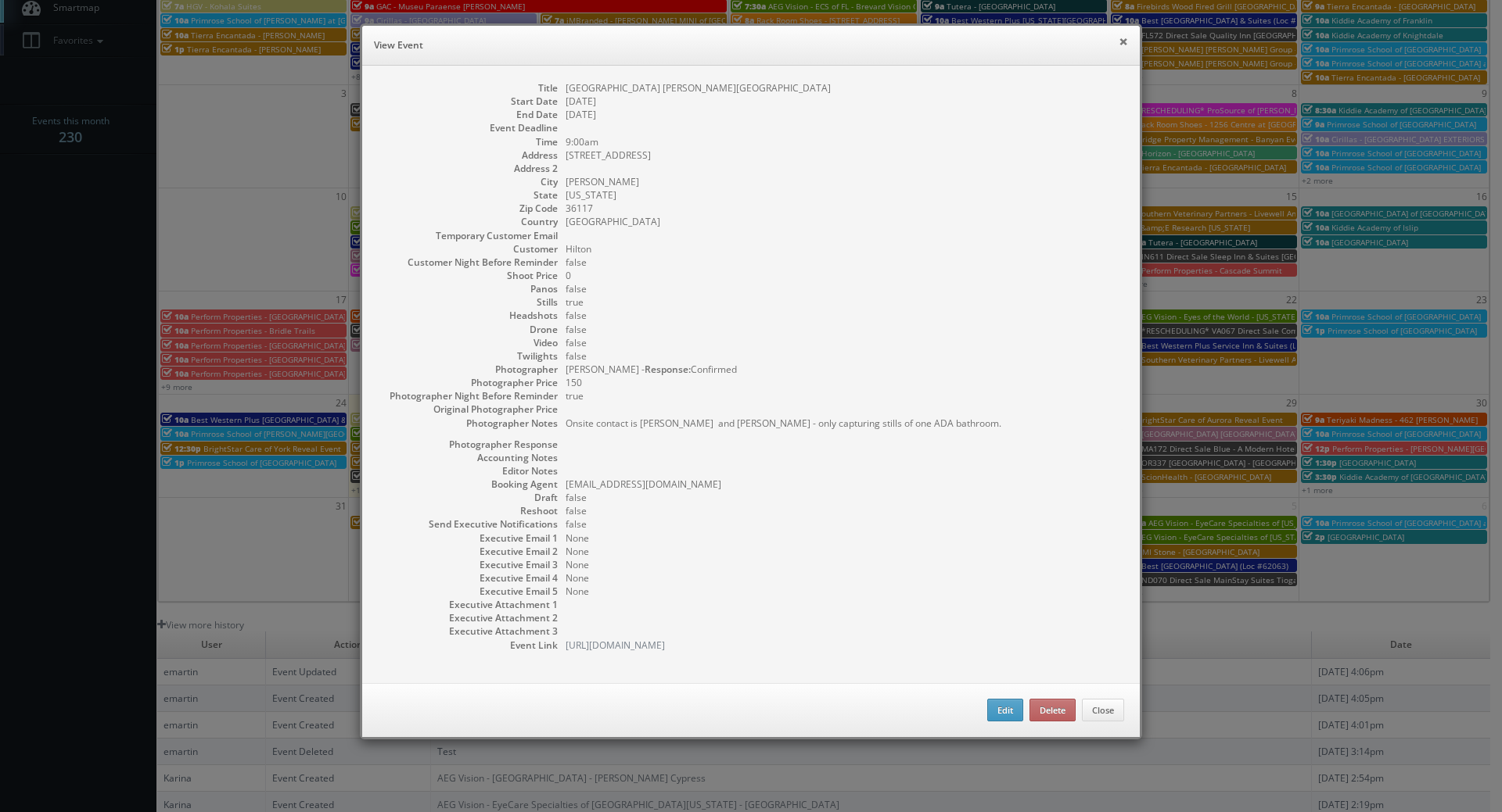
click at [1120, 39] on button "×" at bounding box center [1123, 41] width 9 height 11
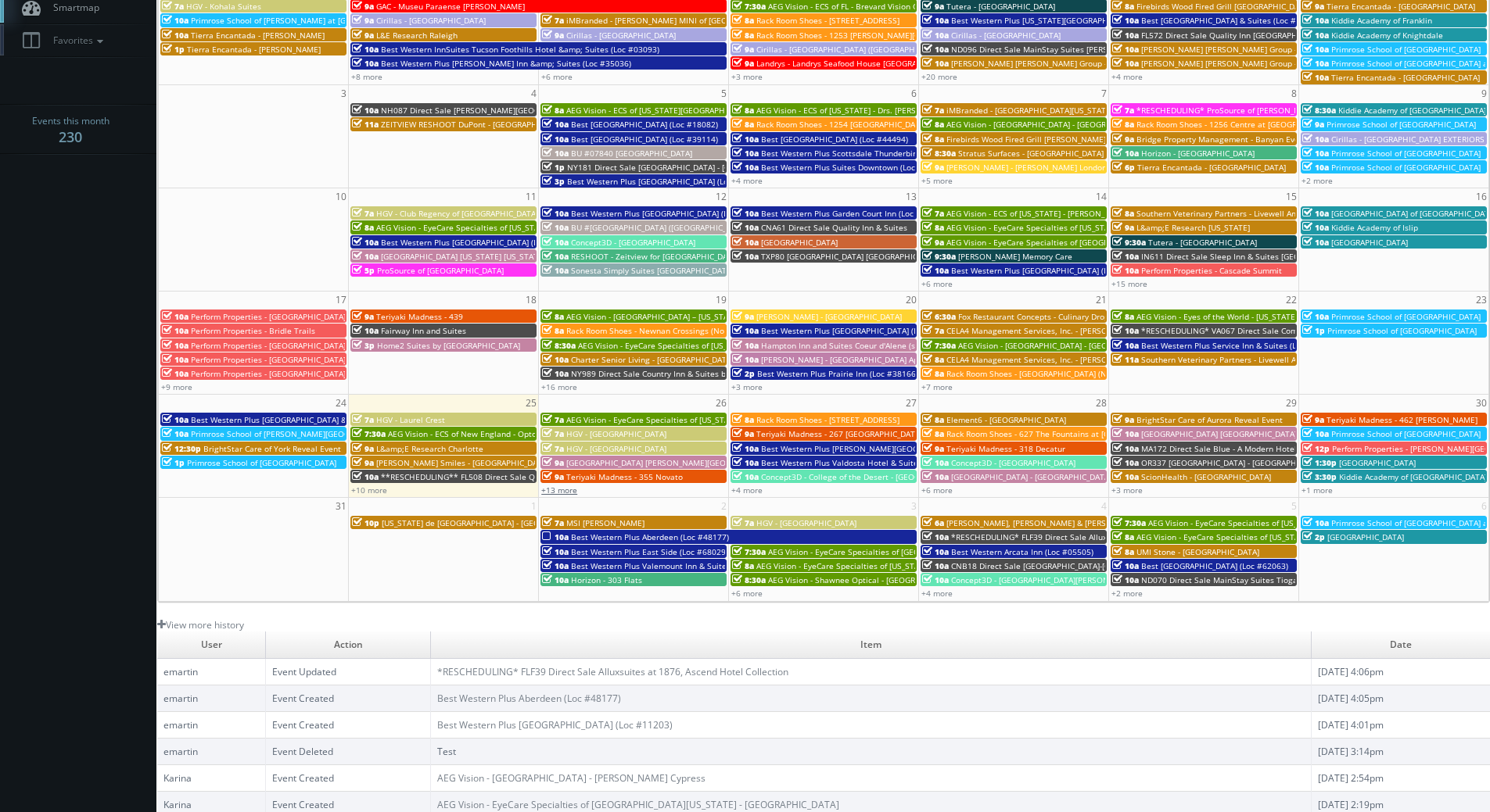
click at [554, 493] on link "+13 more" at bounding box center [559, 490] width 36 height 11
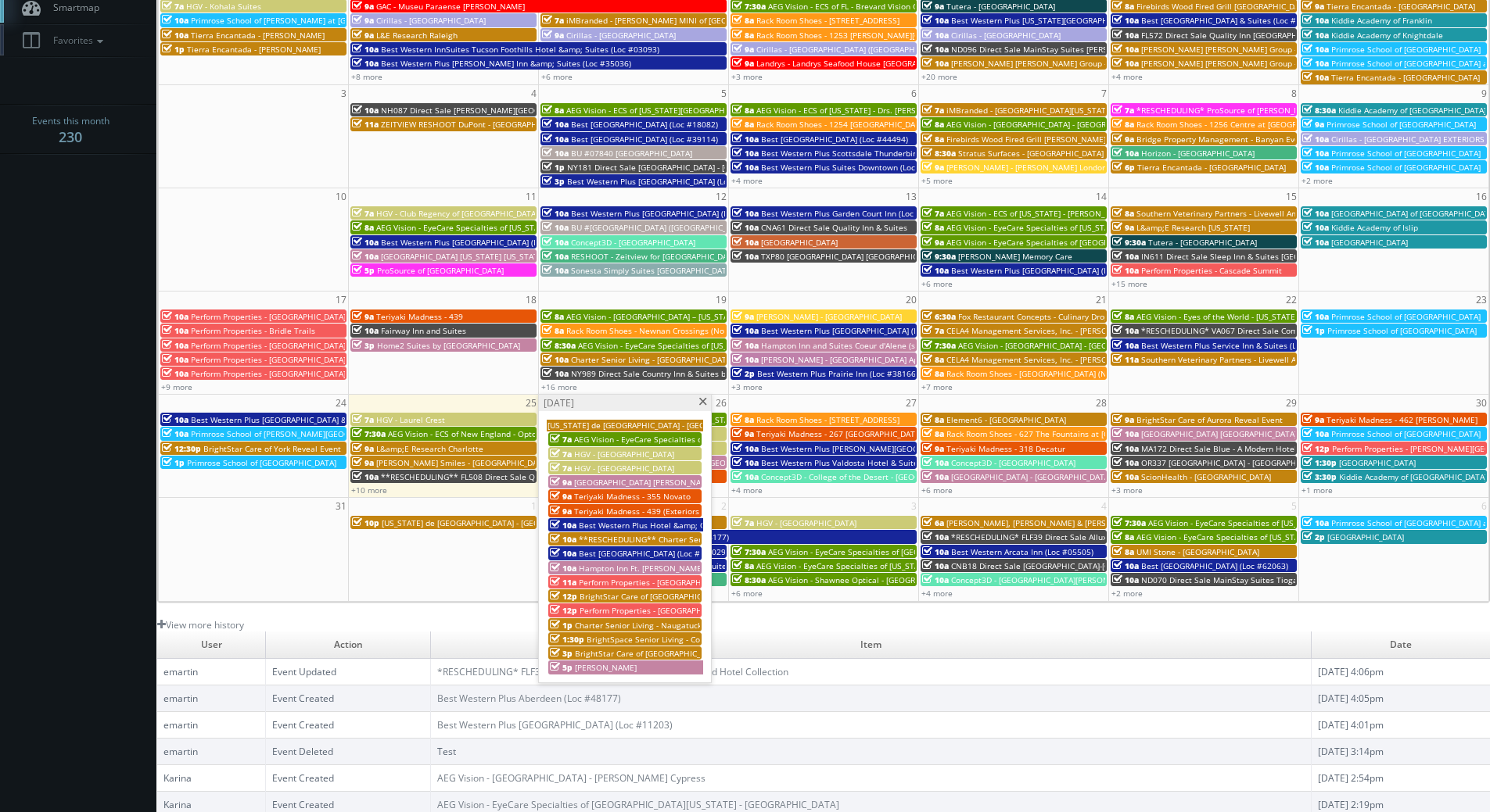
click at [633, 527] on span "Best Western Plus Hotel &amp; Conference Center (Loc #21035)" at bounding box center [700, 526] width 241 height 11
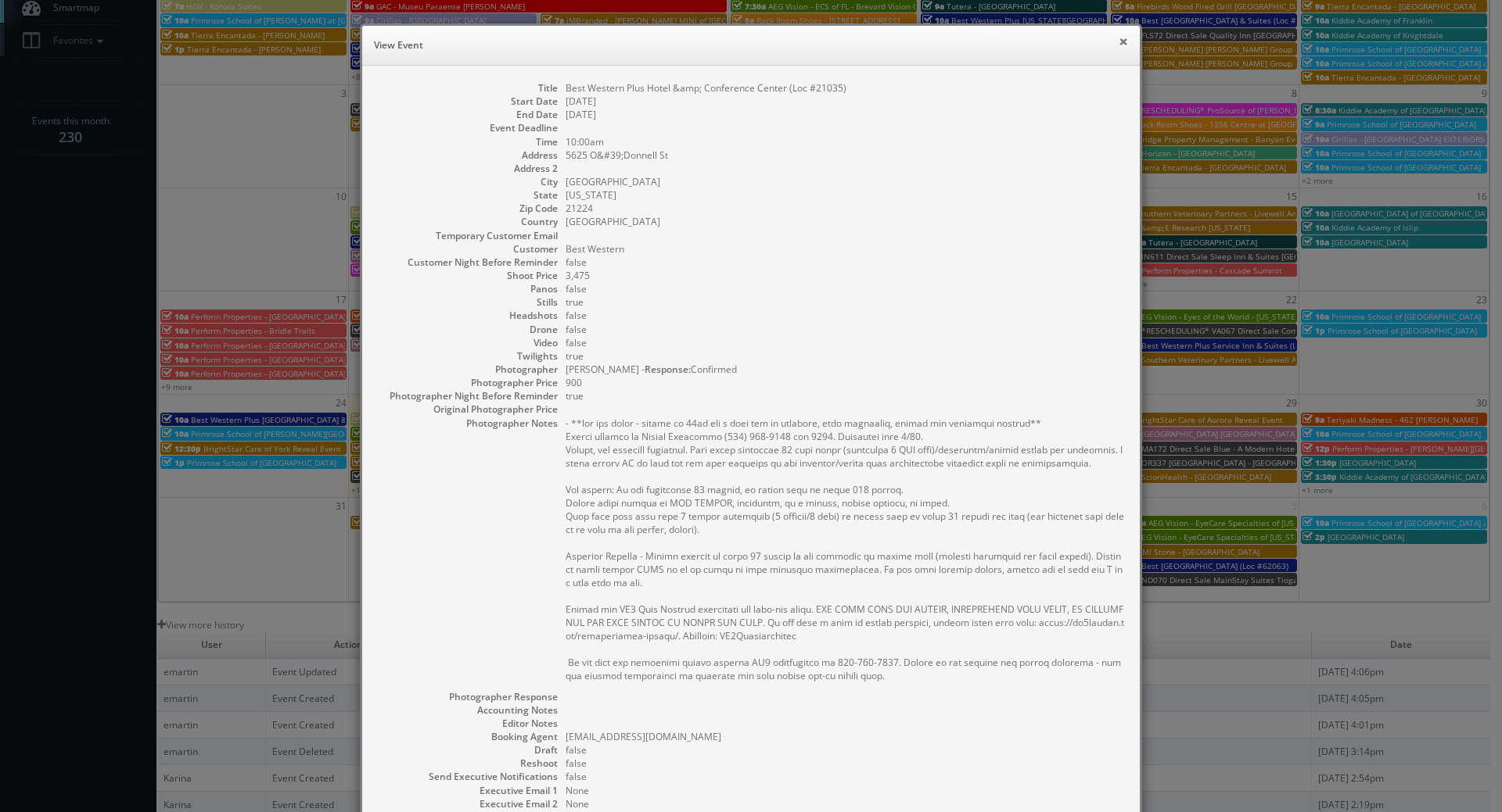
click at [1118, 41] on button "×" at bounding box center [1123, 41] width 9 height 11
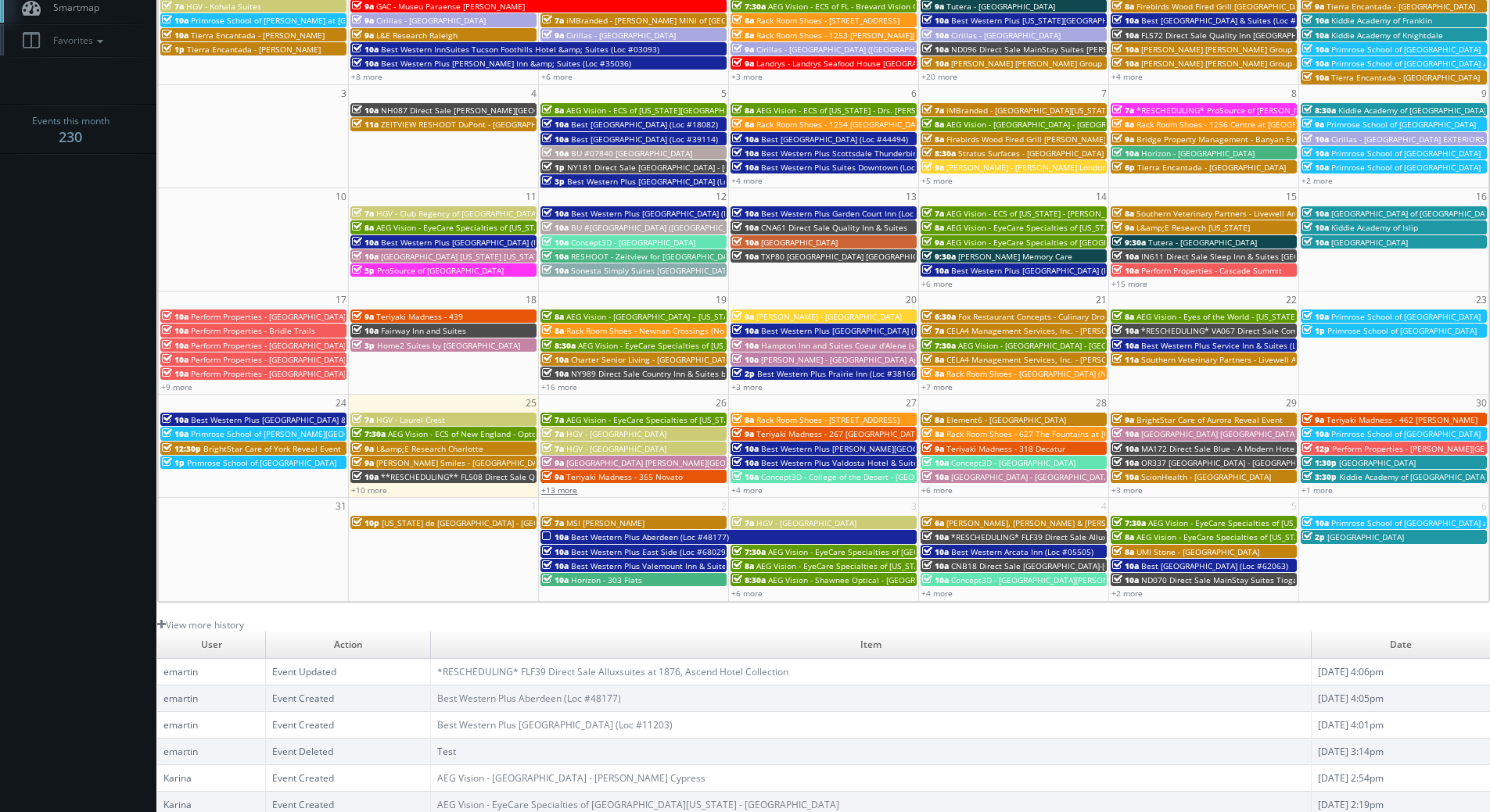
click at [561, 490] on link "+13 more" at bounding box center [559, 490] width 36 height 11
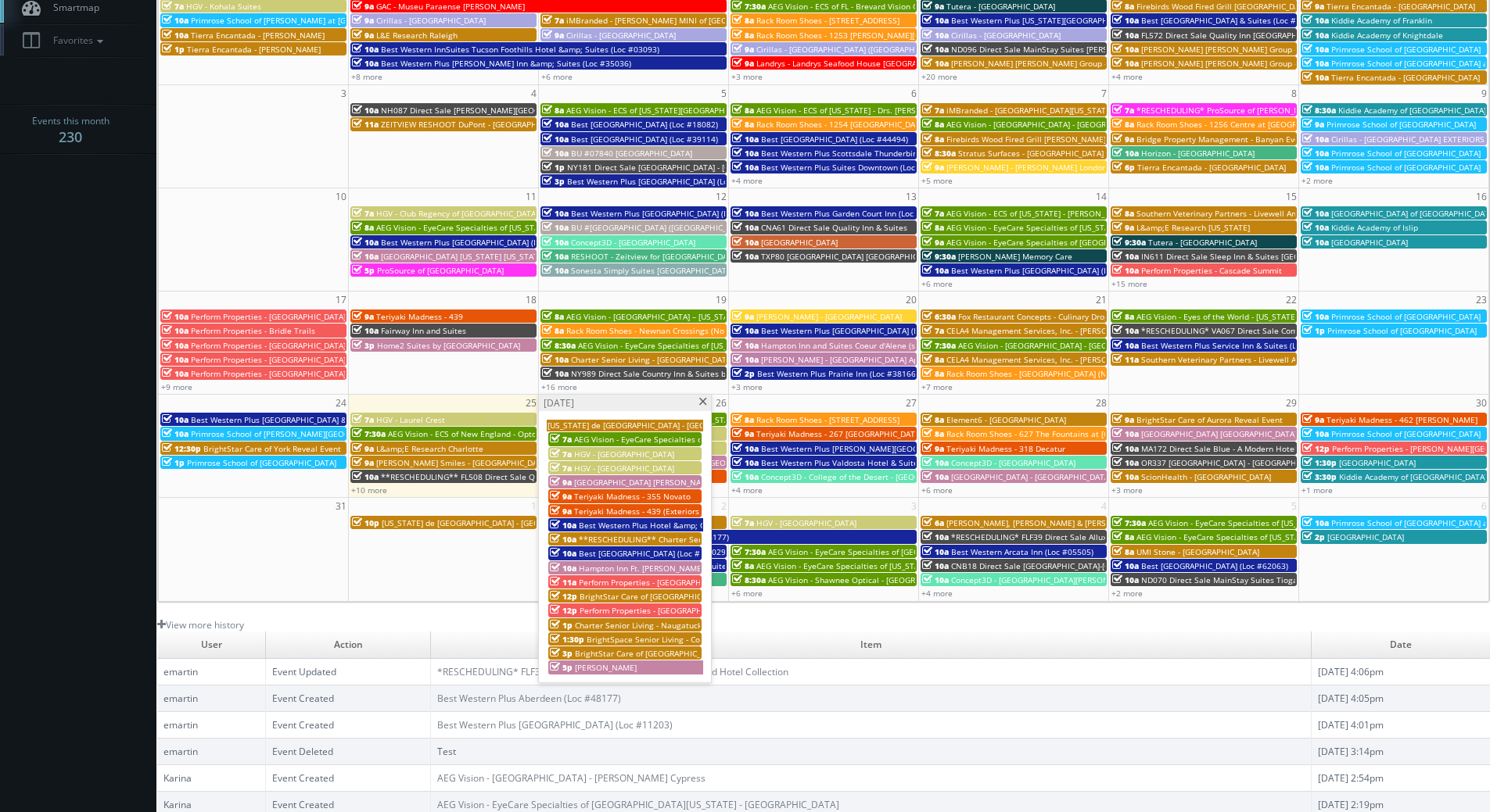
click at [702, 402] on span at bounding box center [702, 402] width 10 height 9
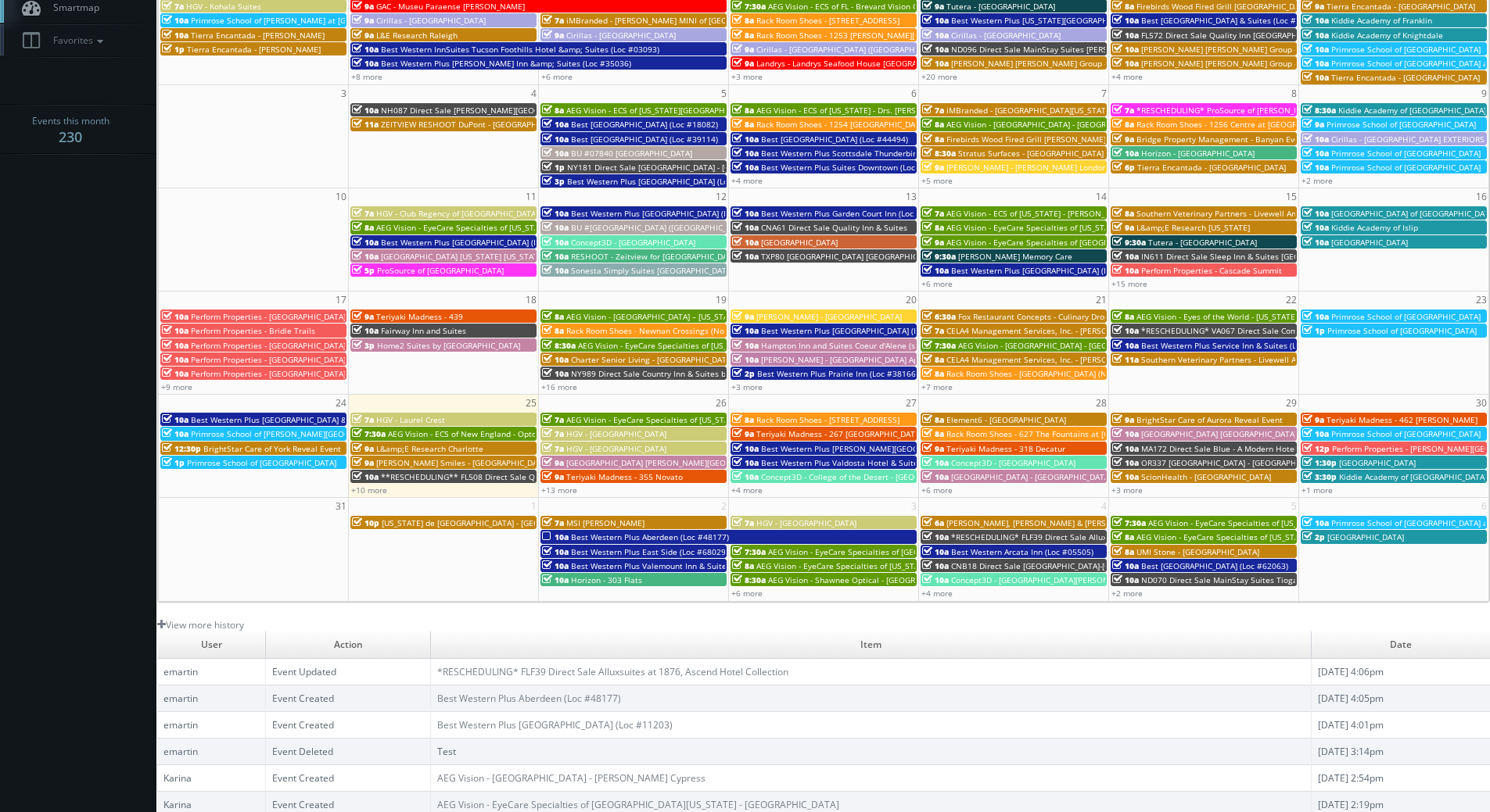
scroll to position [0, 0]
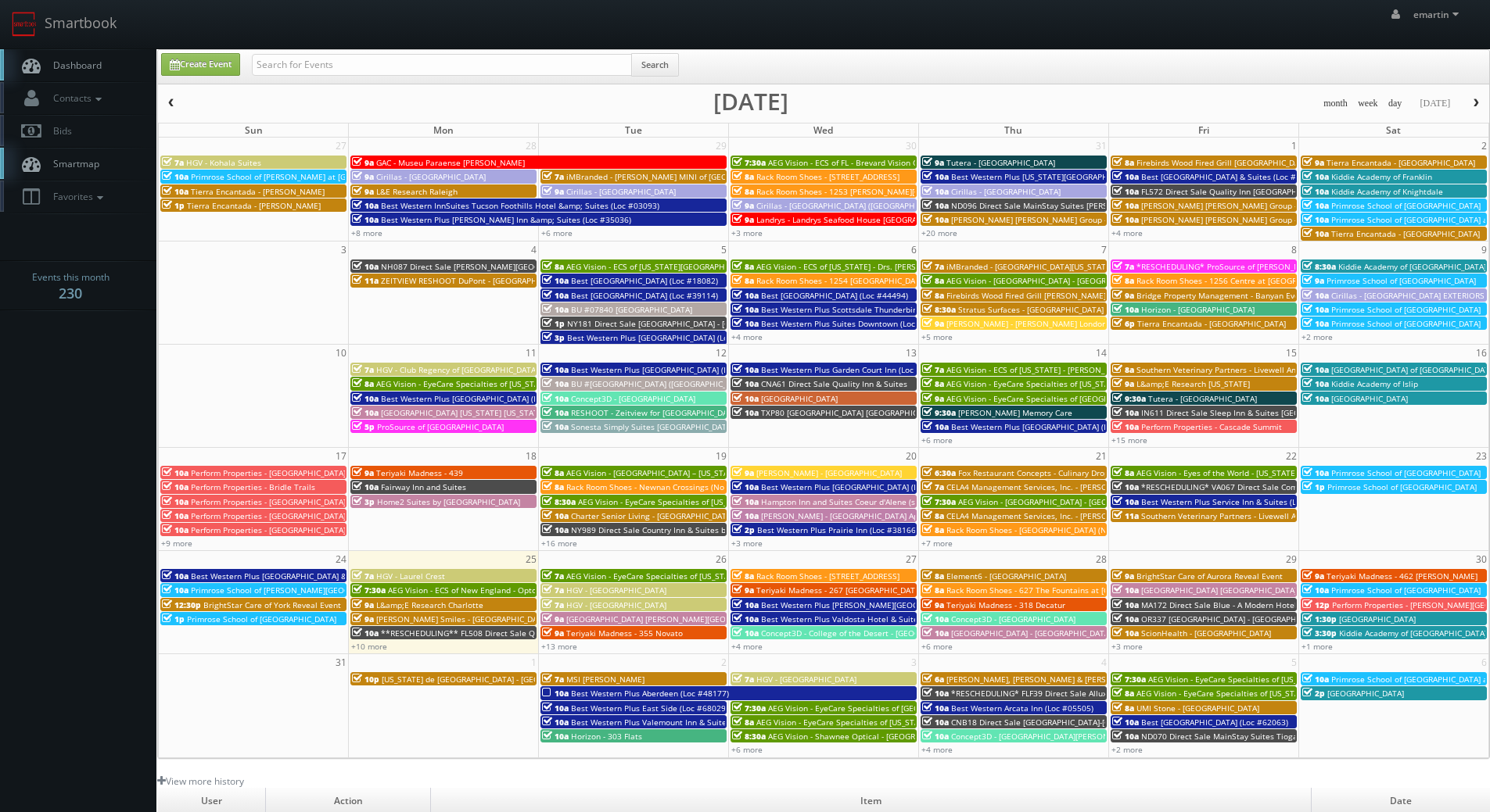
click at [79, 67] on span "Dashboard" at bounding box center [73, 65] width 57 height 14
click at [842, 14] on div "emartin emartin Profile Logout" at bounding box center [745, 24] width 1490 height 49
click at [552, 645] on link "+13 more" at bounding box center [559, 646] width 36 height 11
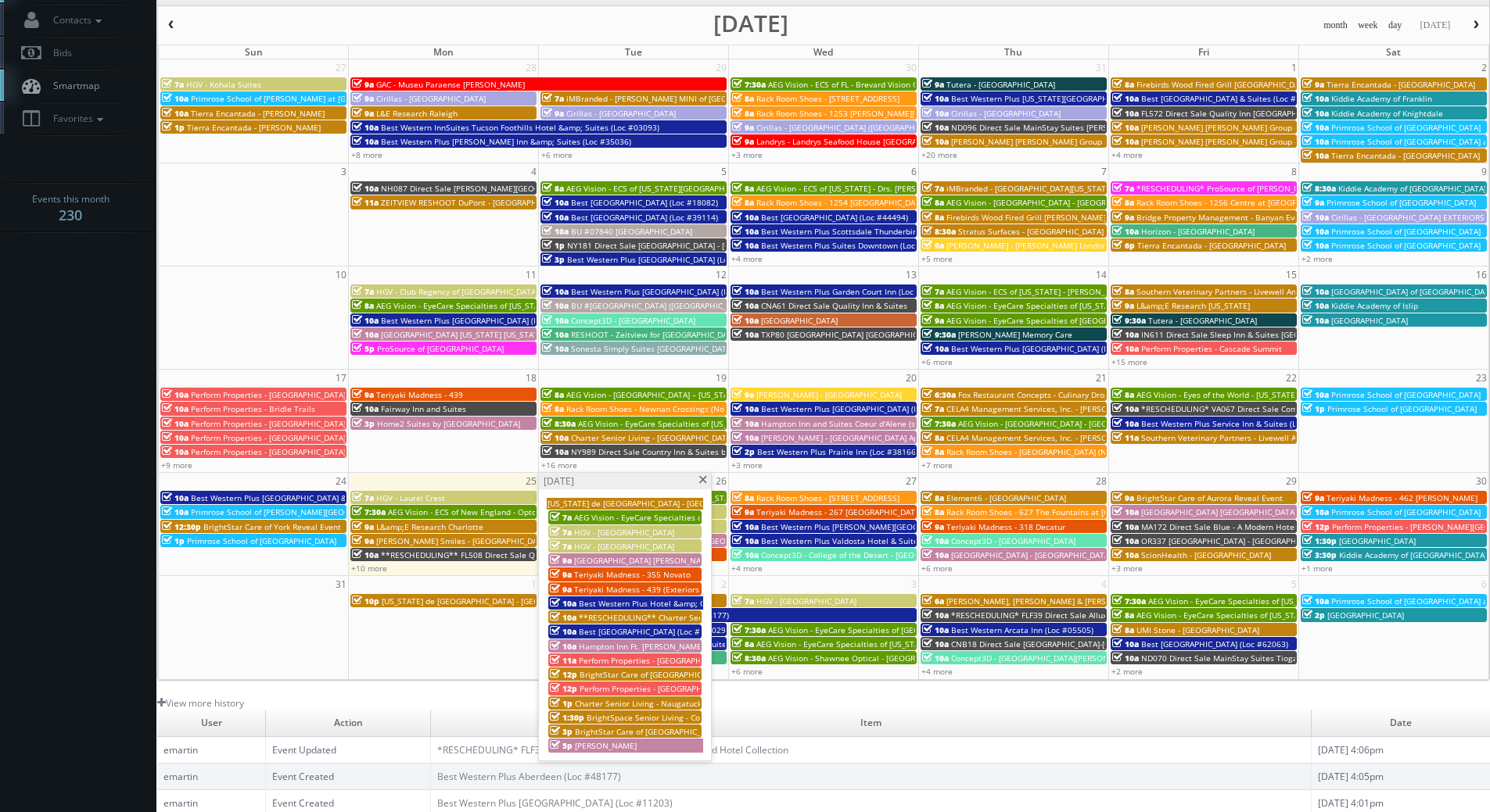
scroll to position [157, 0]
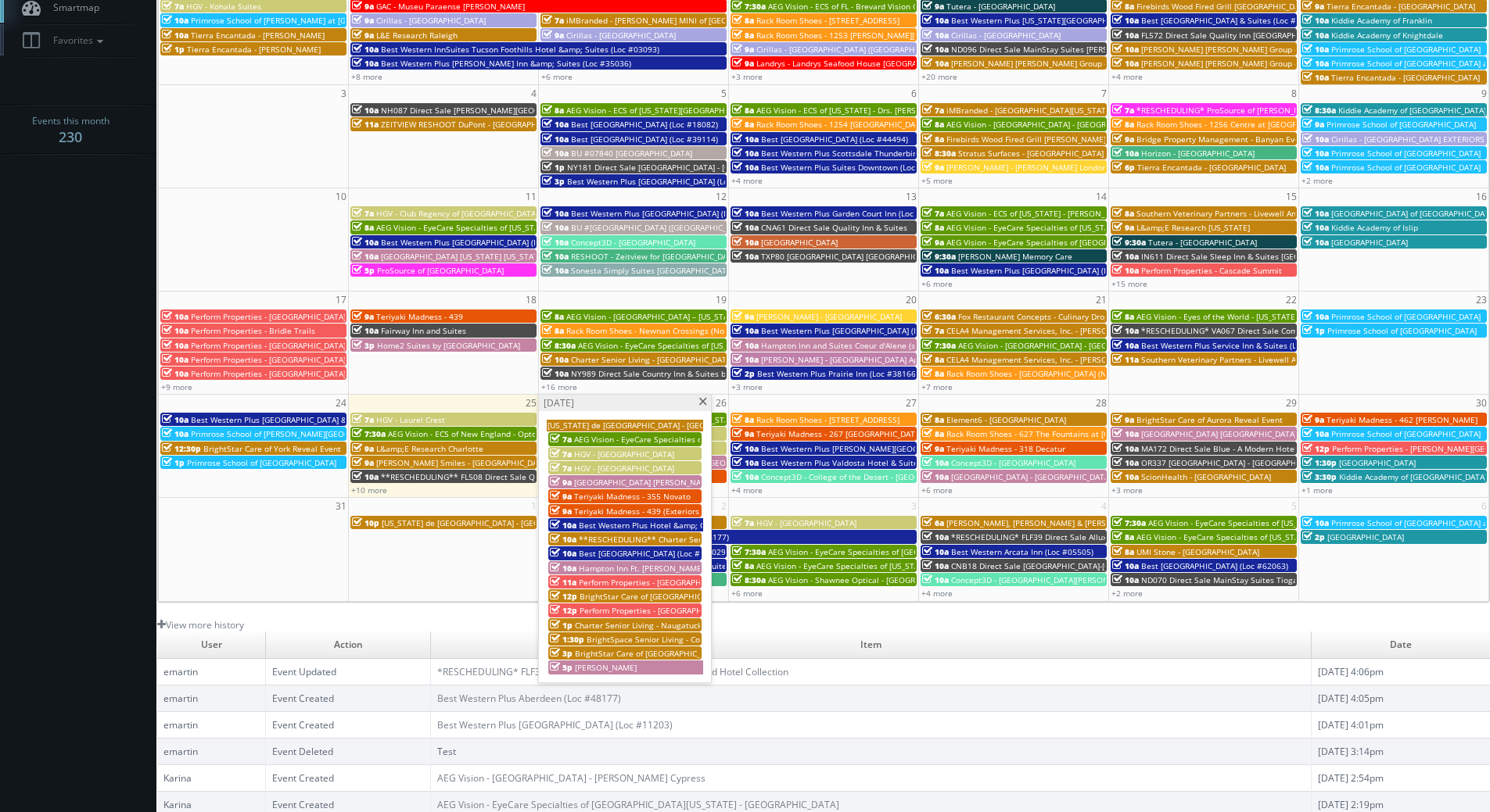
click at [49, 266] on body "Smartbook Toggle Side Navigation Toggle Top Navigation emartin emartin Profile …" at bounding box center [745, 383] width 1490 height 1081
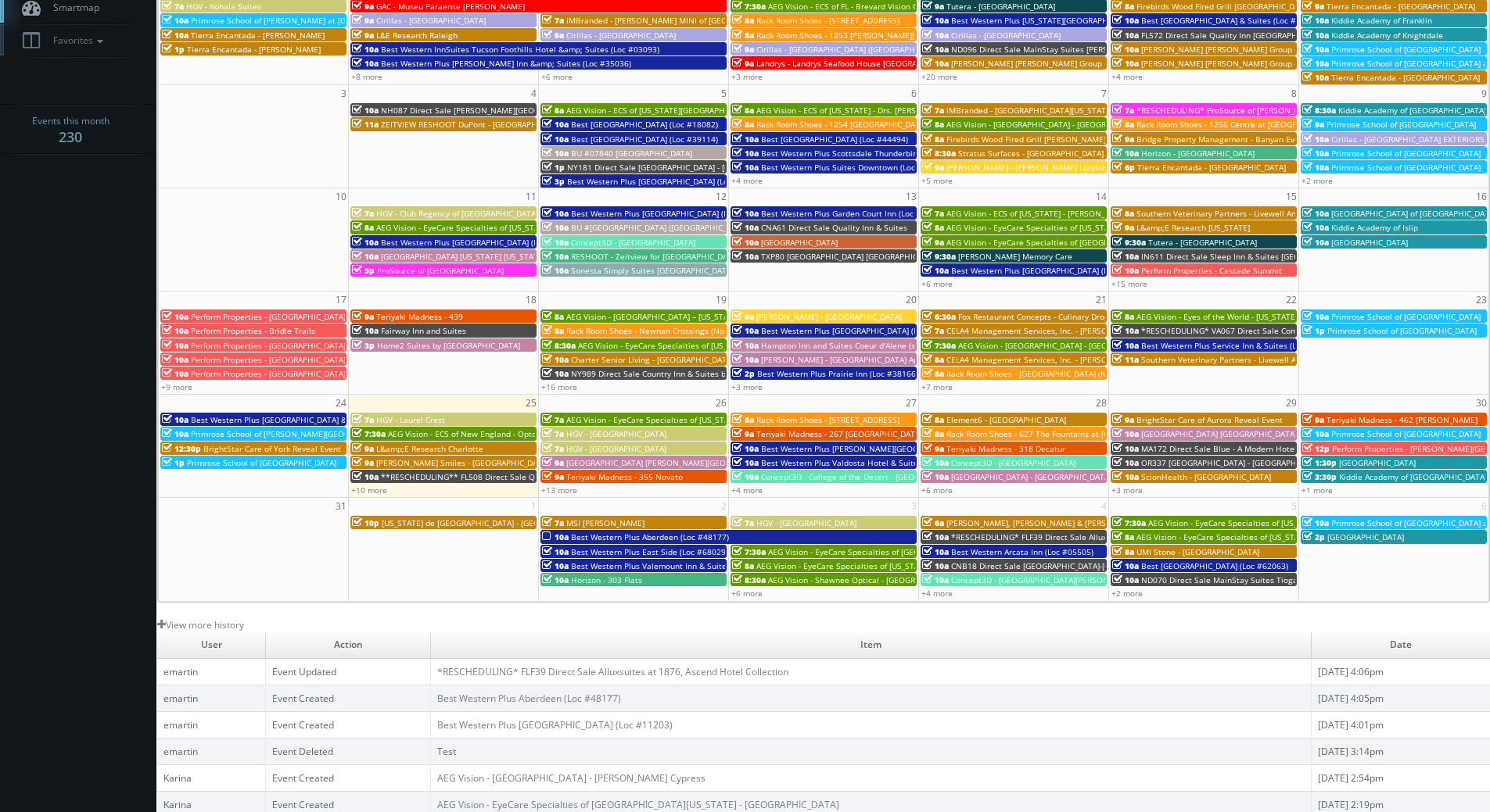
scroll to position [0, 0]
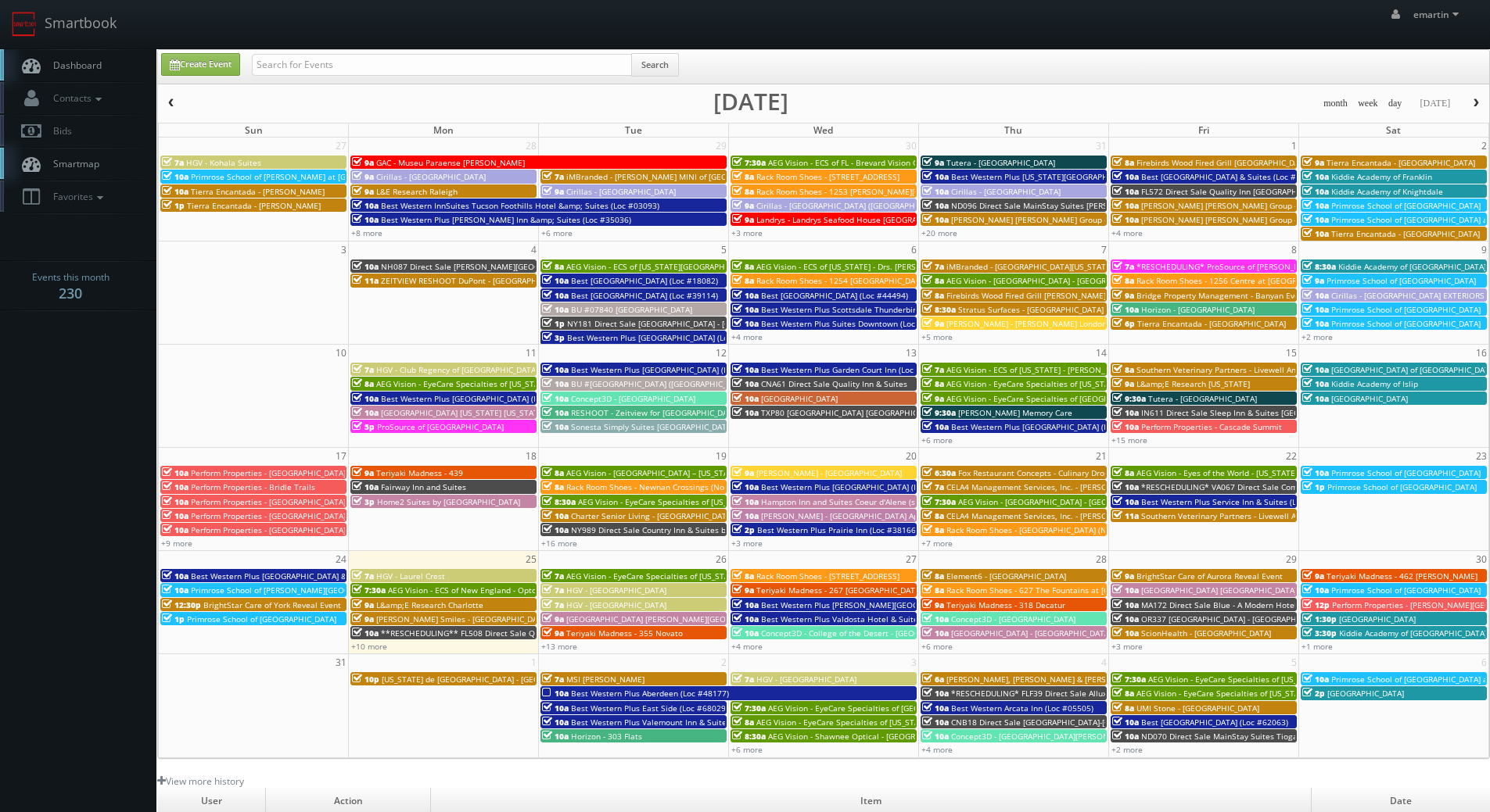
click at [97, 62] on span "Dashboard" at bounding box center [73, 65] width 57 height 14
click at [89, 57] on link "Dashboard" at bounding box center [78, 66] width 157 height 32
